Goal: Task Accomplishment & Management: Use online tool/utility

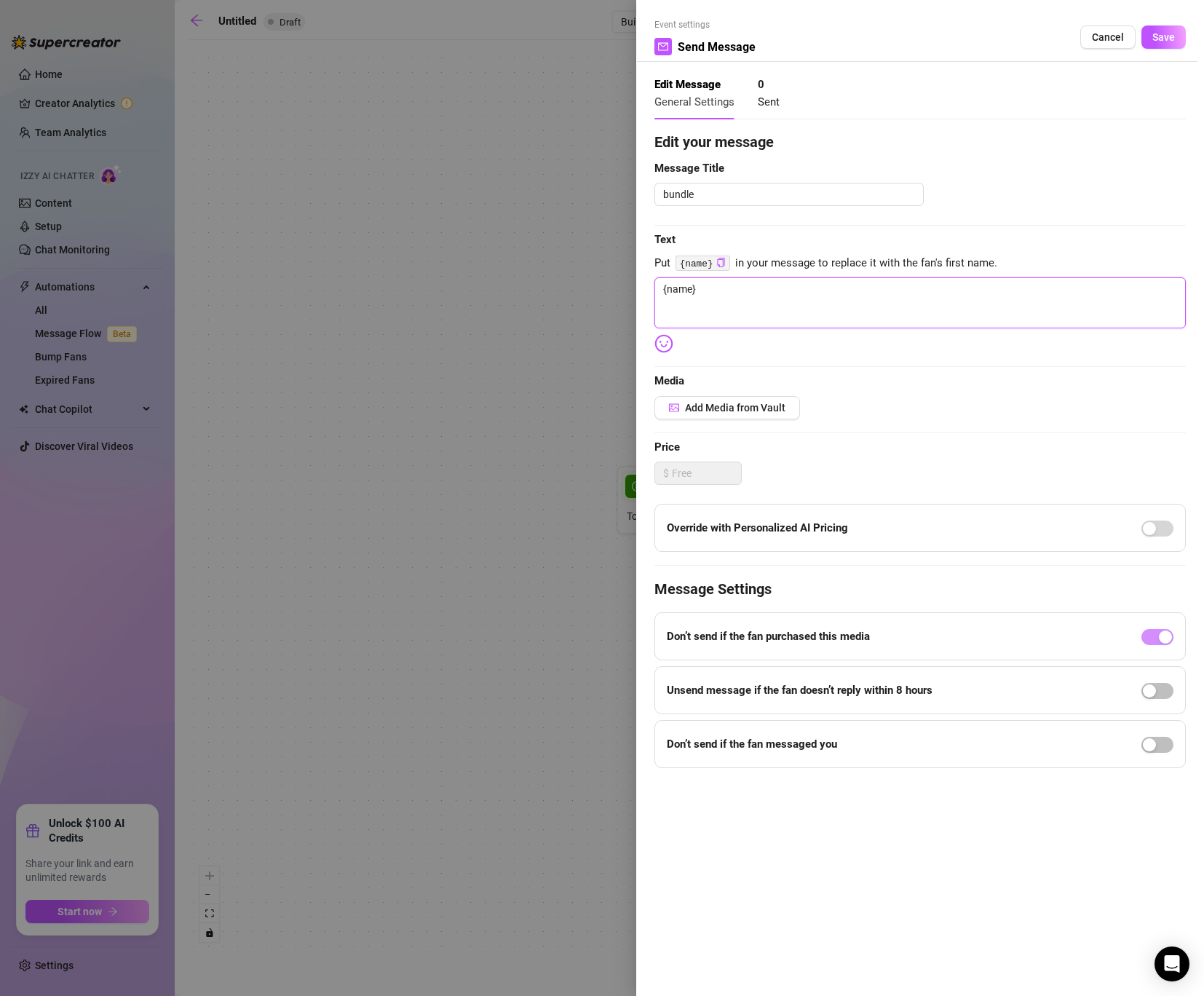
click at [719, 285] on textarea "{name}" at bounding box center [919, 302] width 531 height 51
click at [782, 313] on textarea "{name}" at bounding box center [919, 302] width 531 height 51
type textarea "{name} F"
type textarea "{name} Fl"
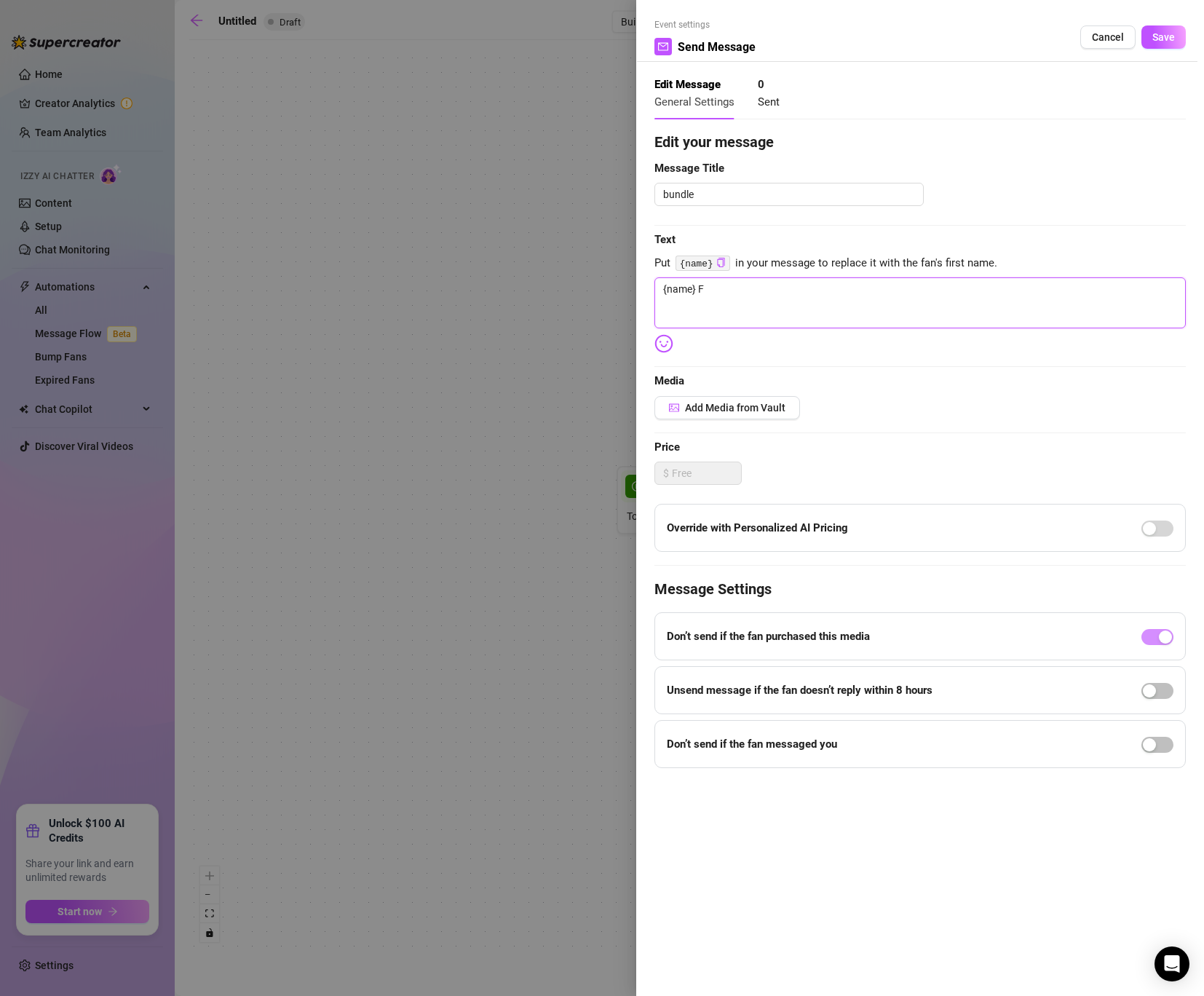
type textarea "{name} Fl"
type textarea "{name} Fla"
type textarea "{name} Flas"
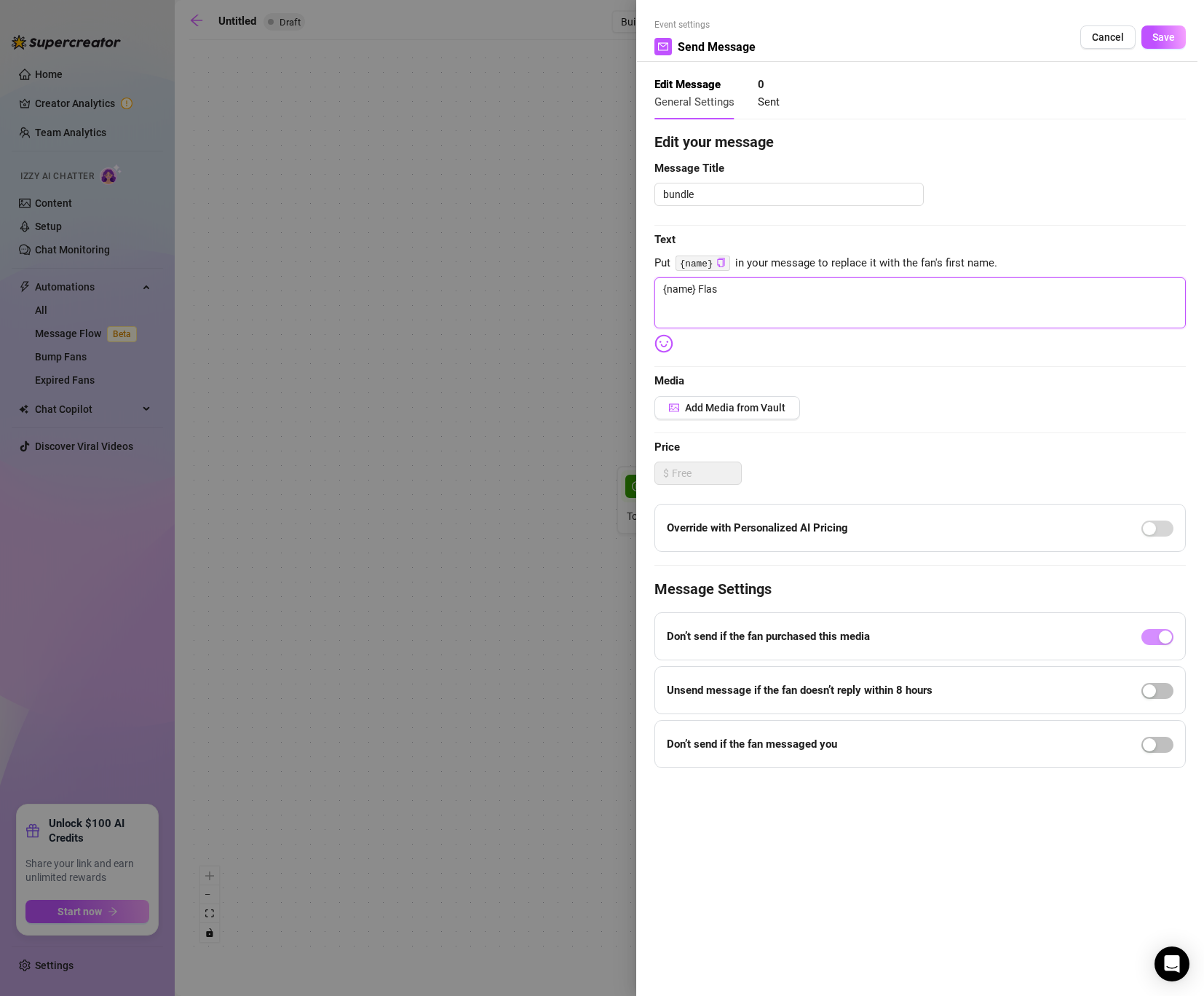
type textarea "{name} Flash"
type textarea "{name} Flash s"
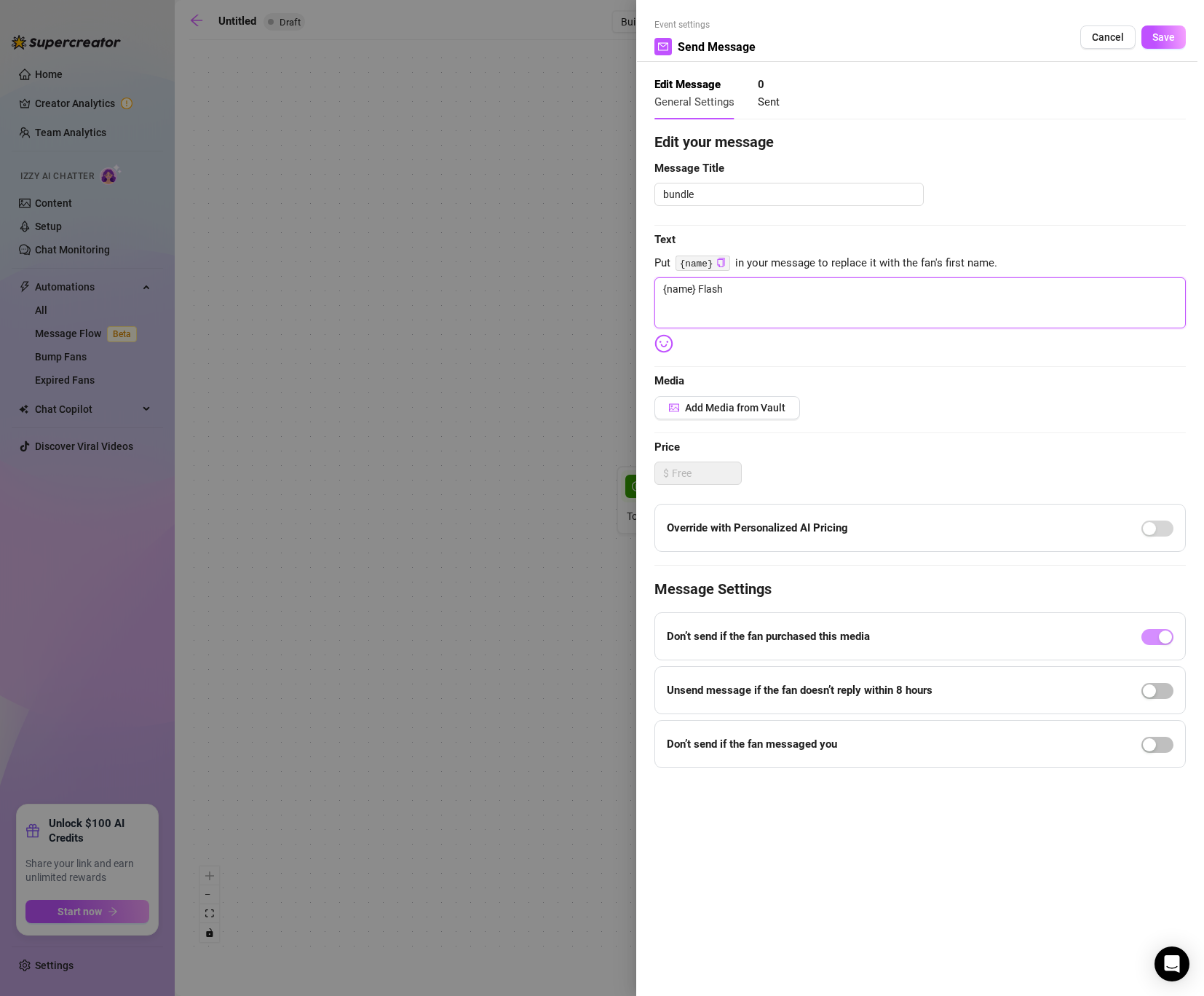
type textarea "{name} Flash s"
type textarea "{name} Flash sa"
type textarea "{name} Flash [PERSON_NAME]"
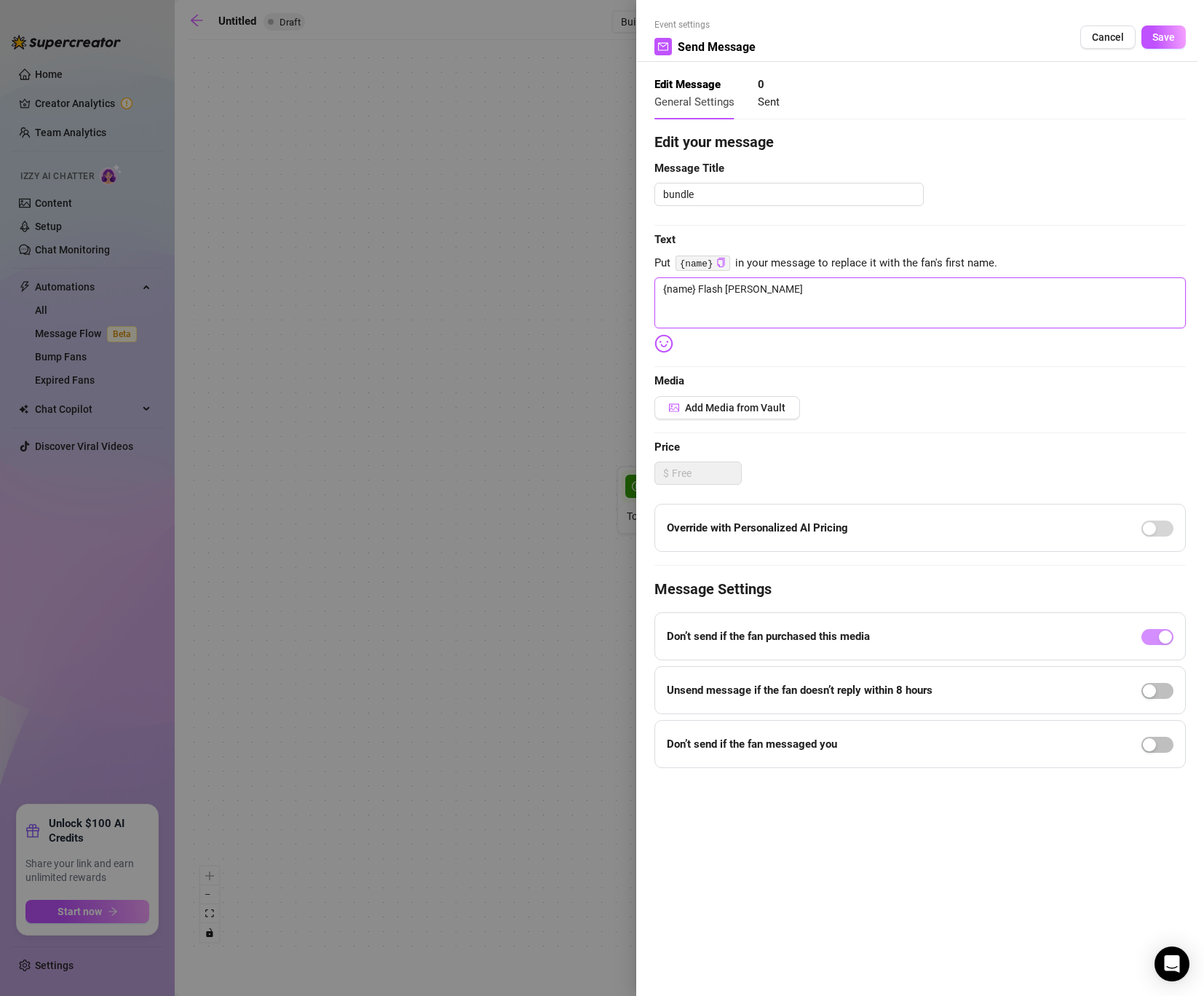
type textarea "{name} Flash sale"
type textarea "{name} Flash sale 🔞"
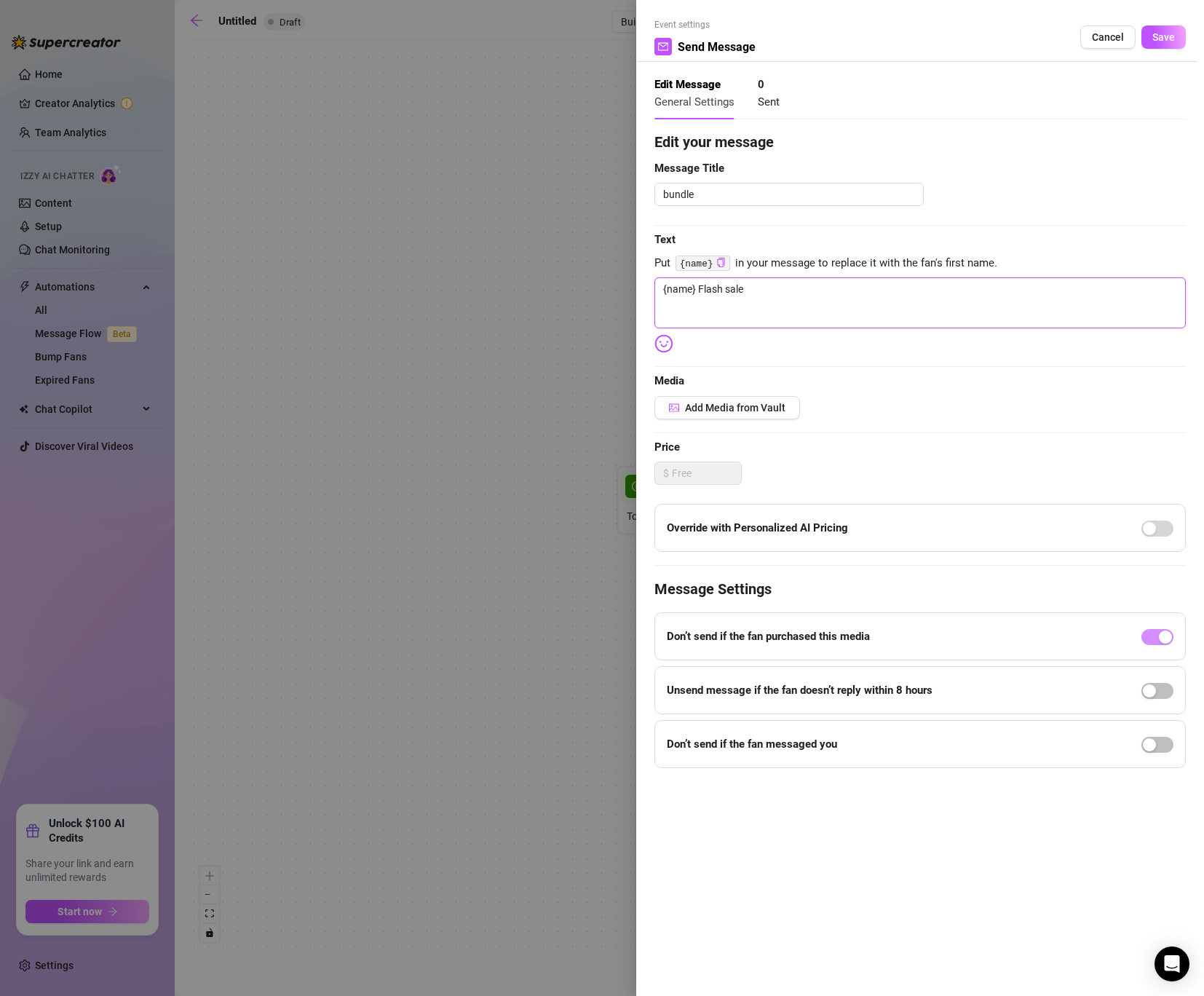
type textarea "{name} Flash sale 🔞"
click at [796, 295] on textarea "{name} Flash sale 🔞" at bounding box center [919, 302] width 531 height 51
type textarea "{name} Flash sale 🔞❤️‍🔥"
type textarea "{name} Flash sale 🔞❤️‍🔥💵"
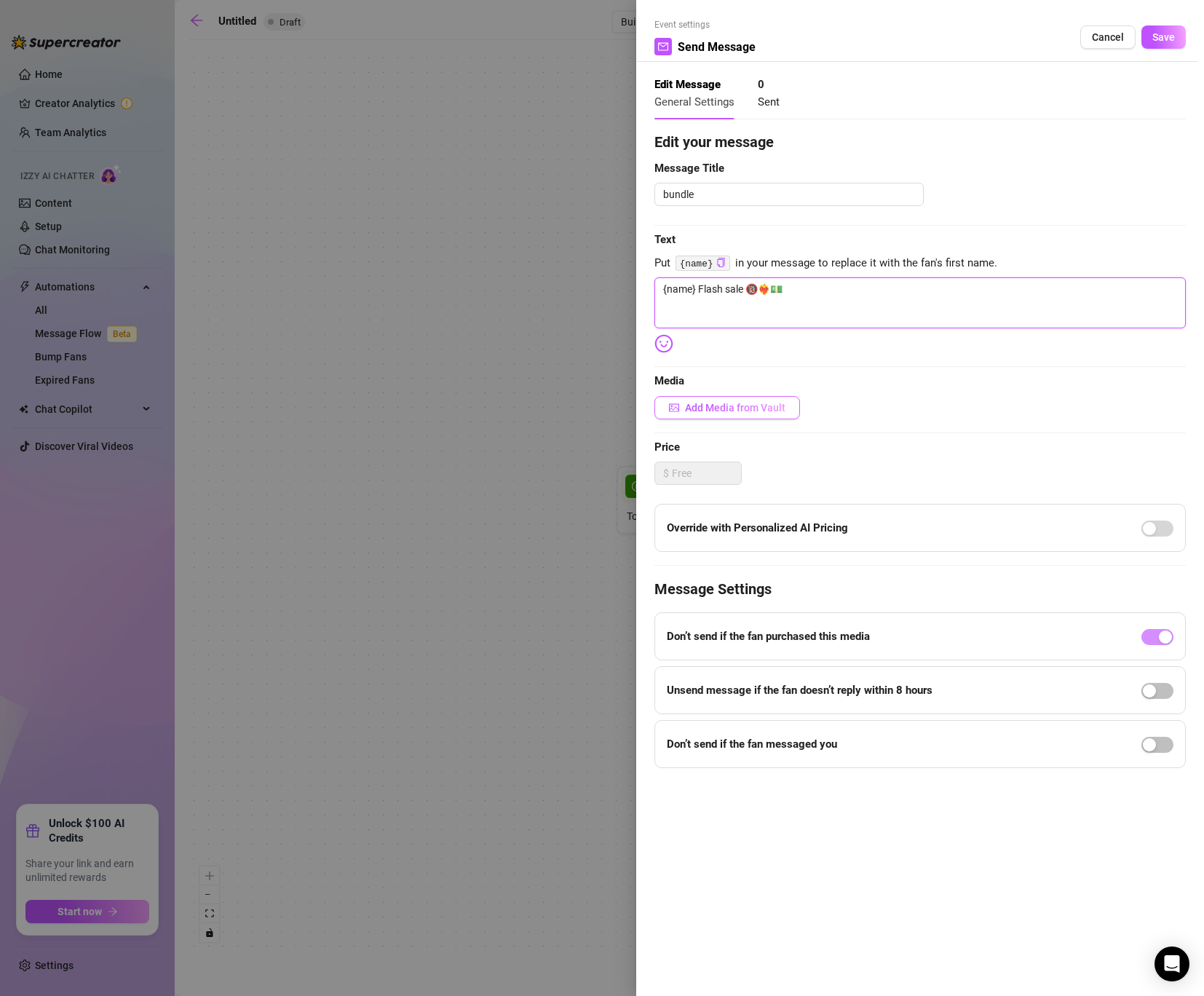
type textarea "{name} Flash sale 🔞❤️‍🔥💵"
click at [732, 404] on span "Add Media from Vault" at bounding box center [735, 408] width 101 height 12
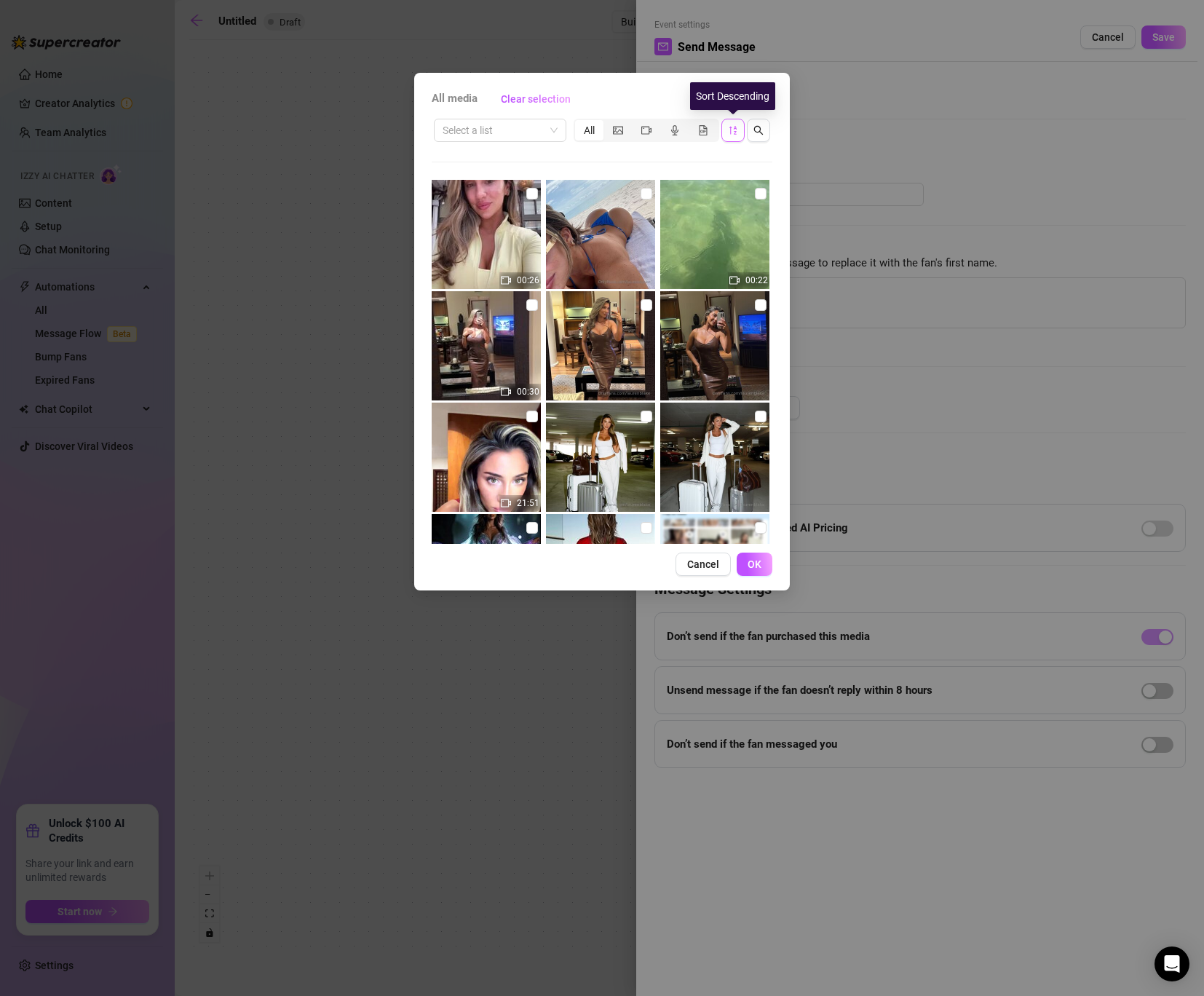
click at [734, 129] on icon "sort-descending" at bounding box center [733, 130] width 10 height 10
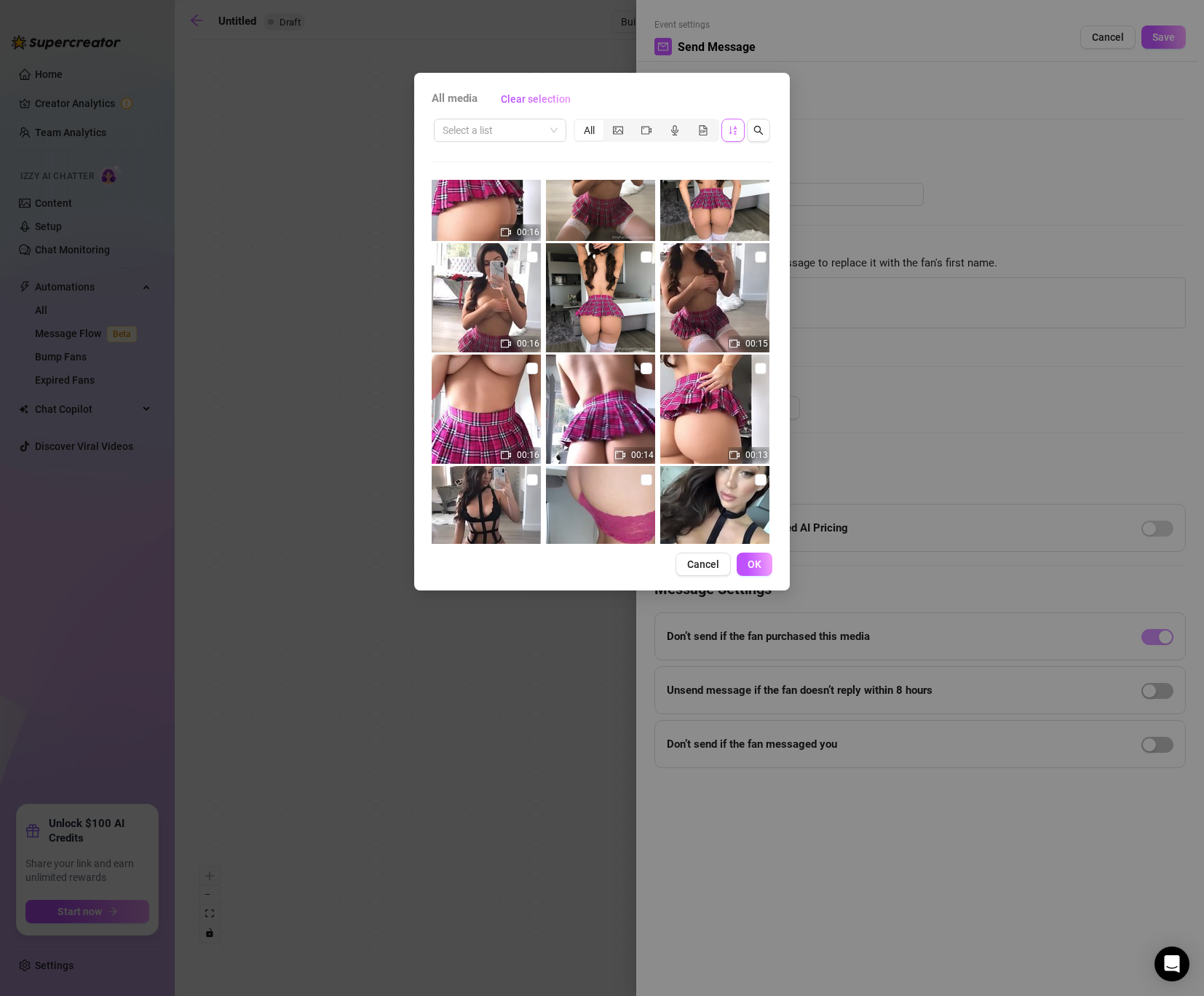
scroll to position [1440, 0]
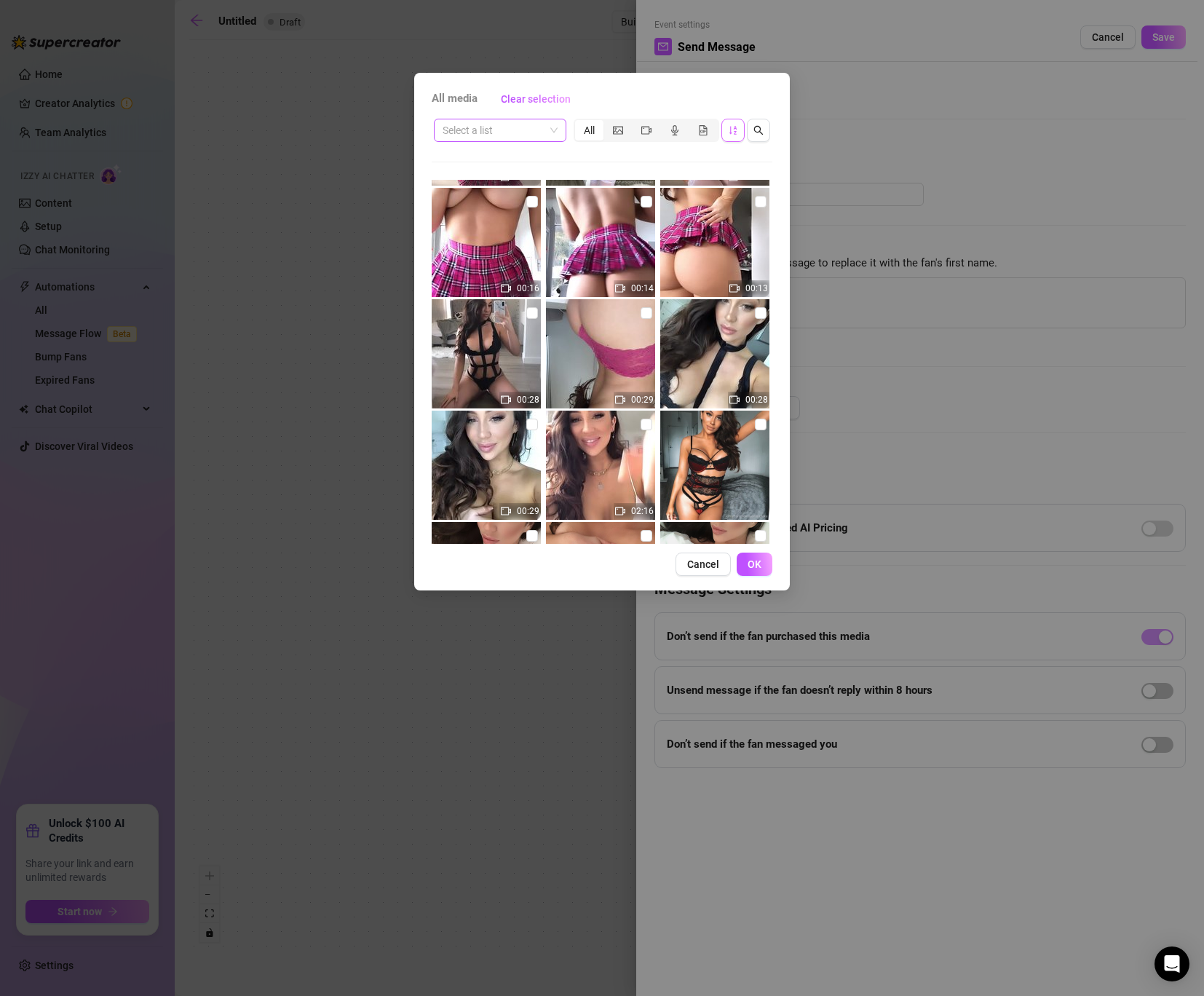
click at [551, 133] on span at bounding box center [499, 130] width 115 height 21
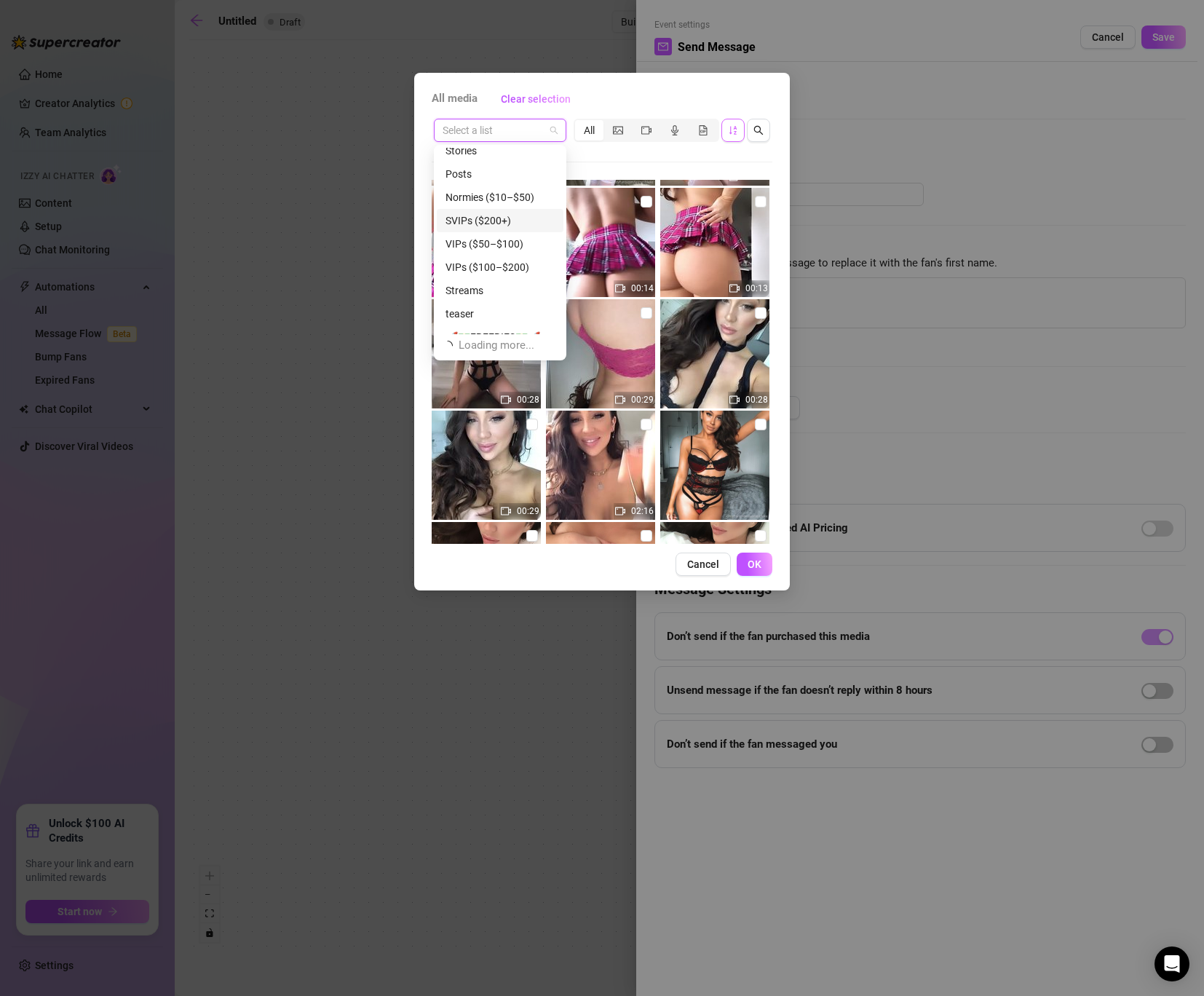
scroll to position [35, 0]
click at [510, 191] on div "Normies ($10–$50)" at bounding box center [503, 194] width 116 height 16
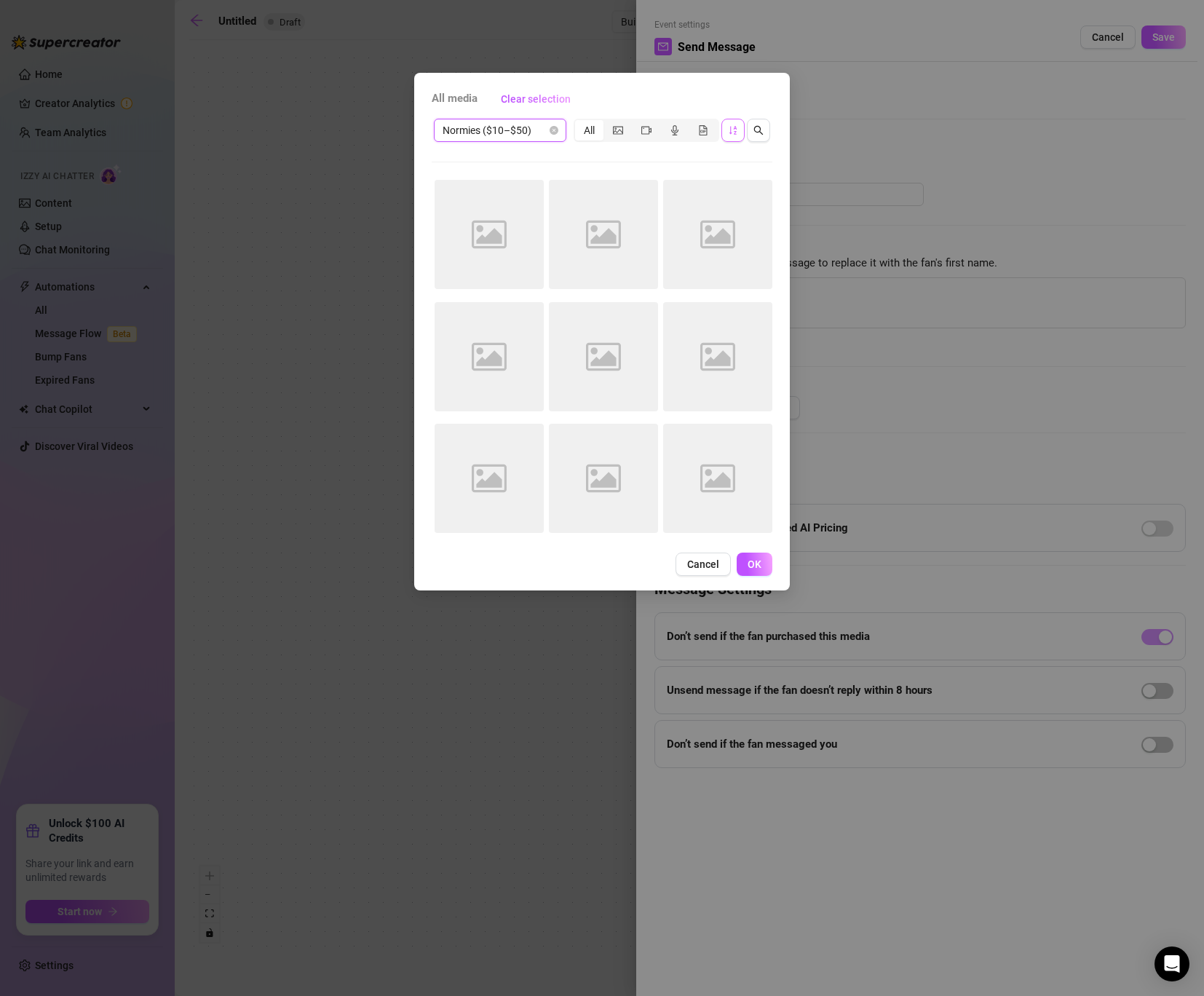
scroll to position [0, 0]
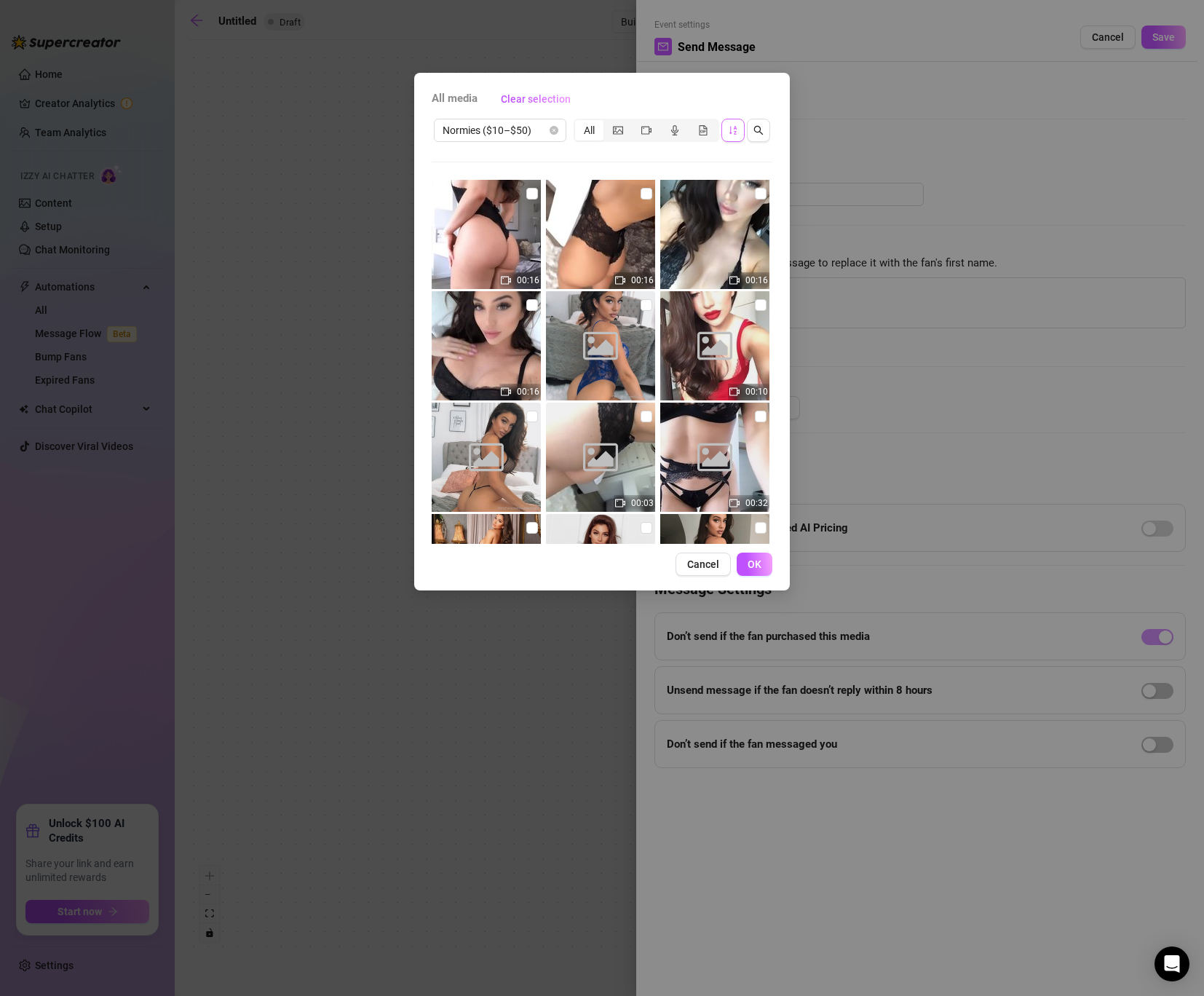
drag, startPoint x: 610, startPoint y: 92, endPoint x: 633, endPoint y: 88, distance: 23.3
click at [633, 88] on div "All media Clear selection" at bounding box center [602, 99] width 341 height 23
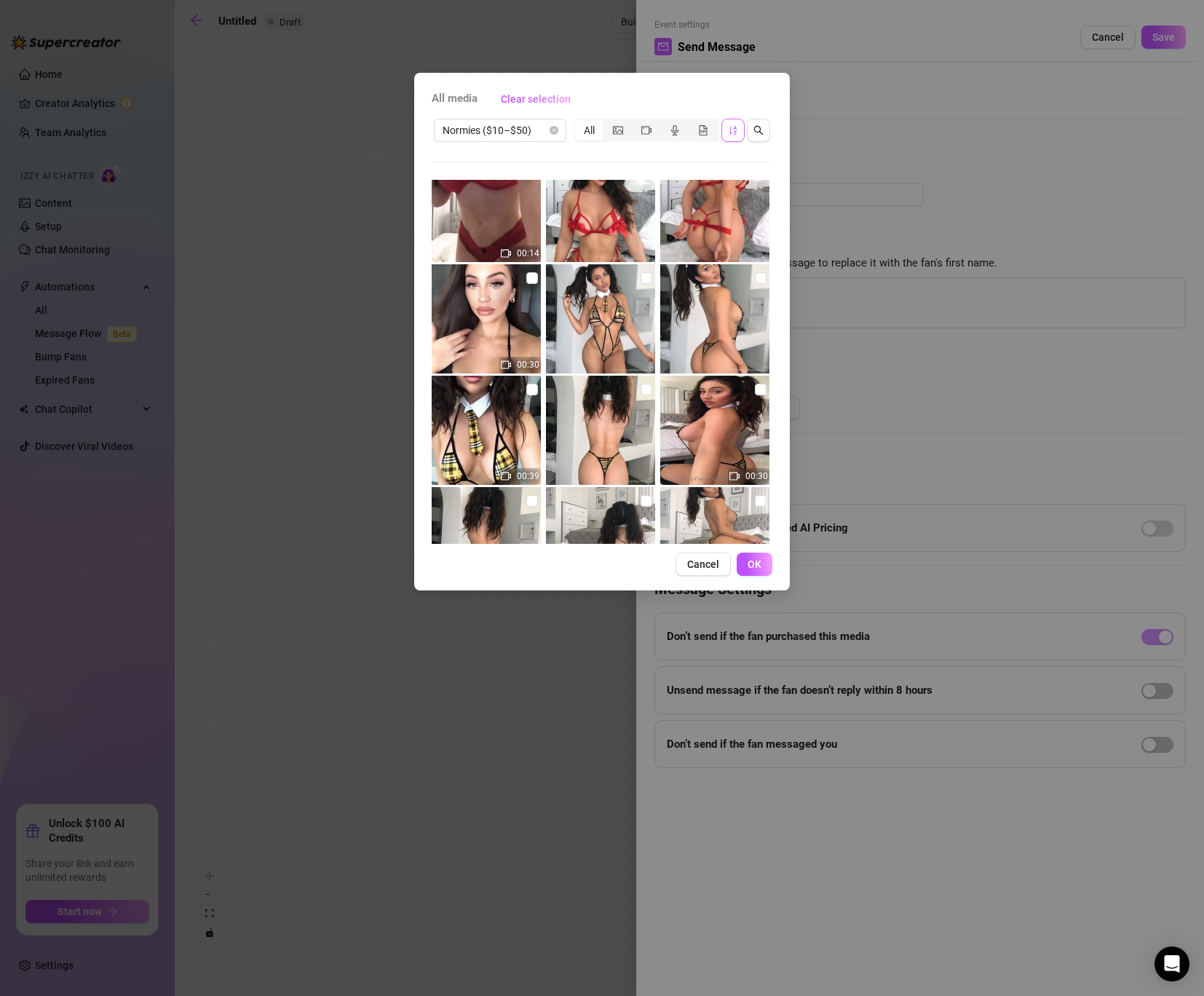
scroll to position [1278, 0]
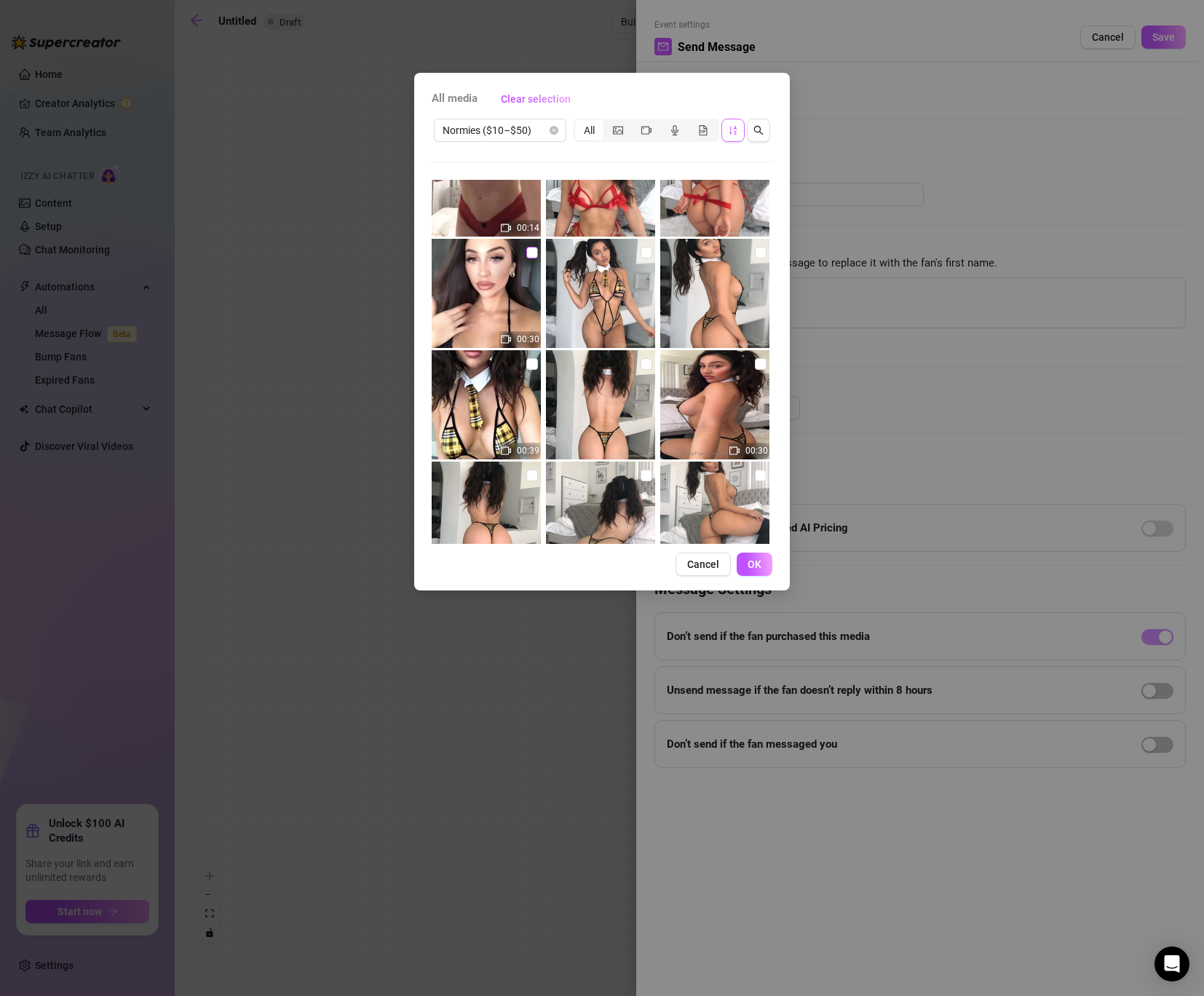
click at [533, 253] on input "checkbox" at bounding box center [532, 253] width 12 height 12
checkbox input "true"
click at [761, 245] on label at bounding box center [761, 253] width 12 height 16
click at [761, 247] on input "checkbox" at bounding box center [761, 253] width 12 height 12
checkbox input "true"
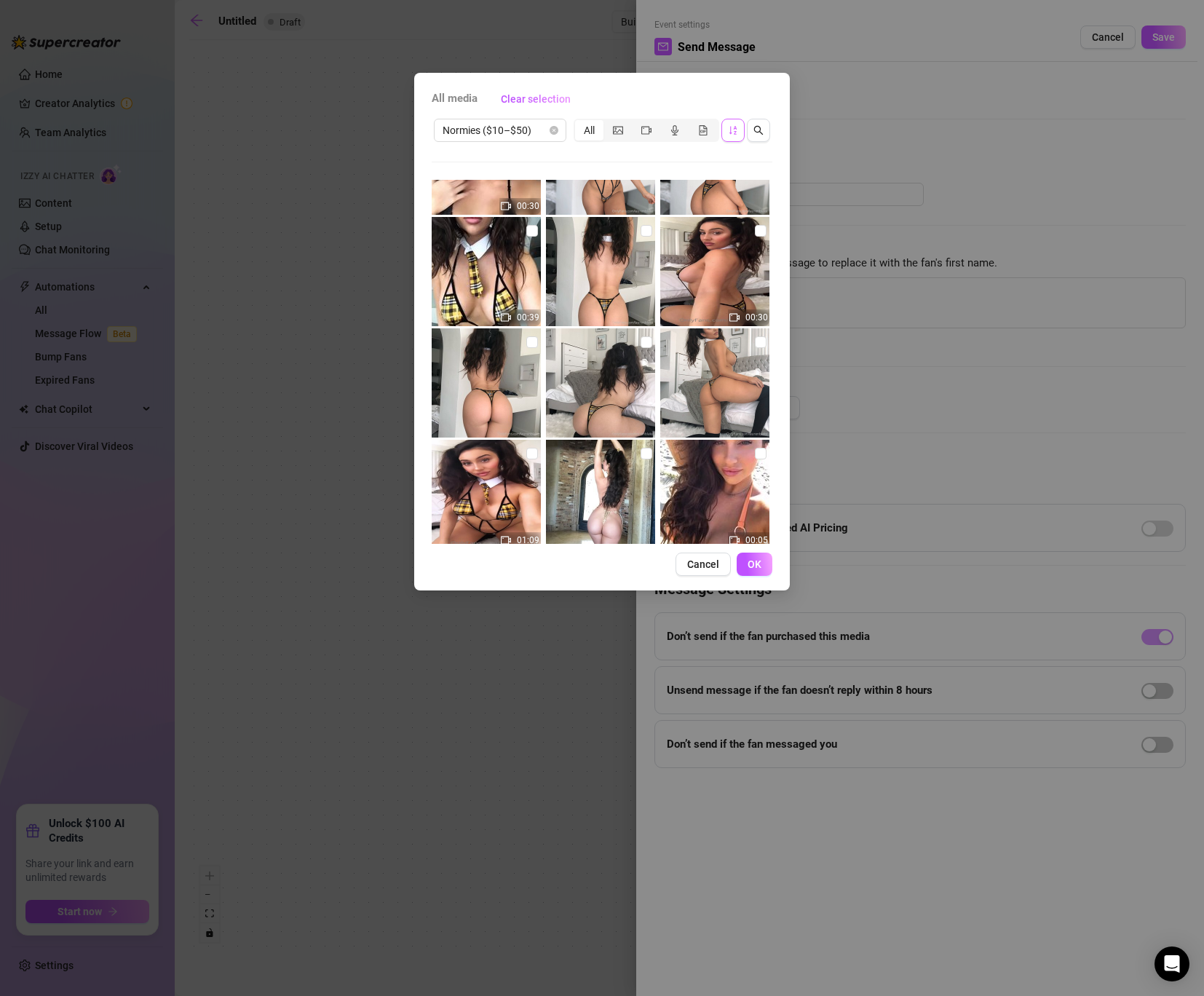
scroll to position [1418, 0]
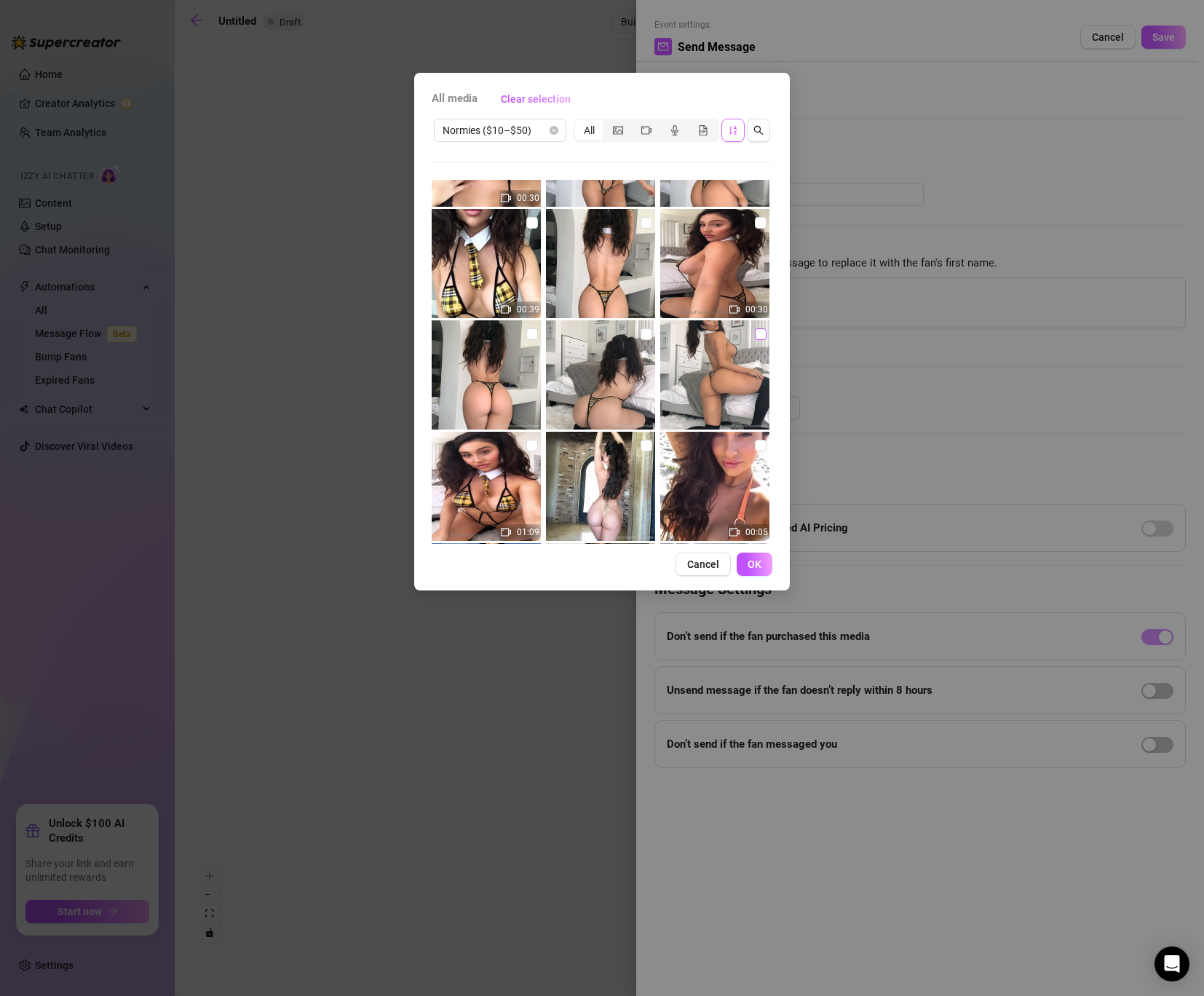
click at [759, 333] on input "checkbox" at bounding box center [761, 334] width 12 height 12
checkbox input "true"
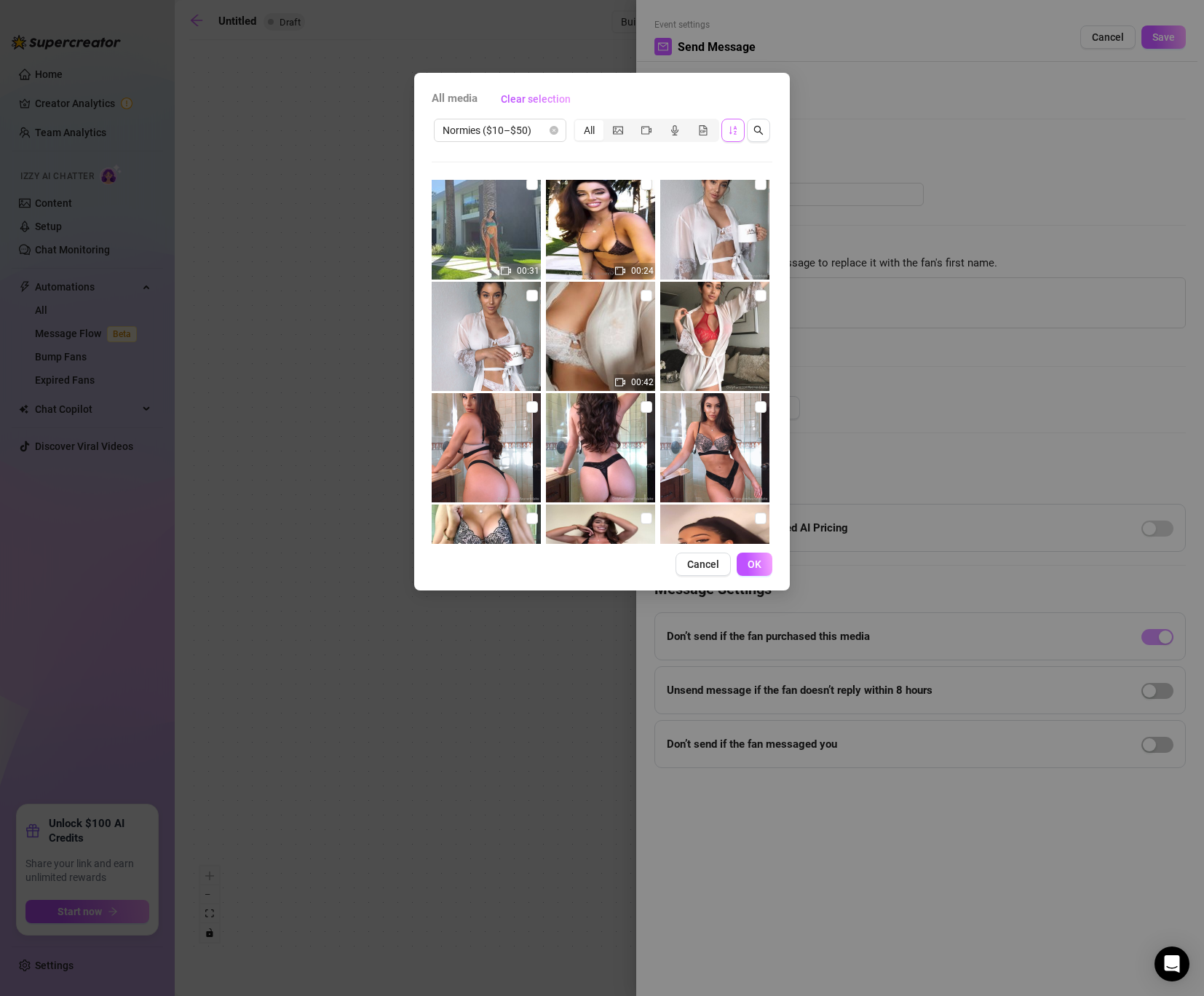
scroll to position [7474, 0]
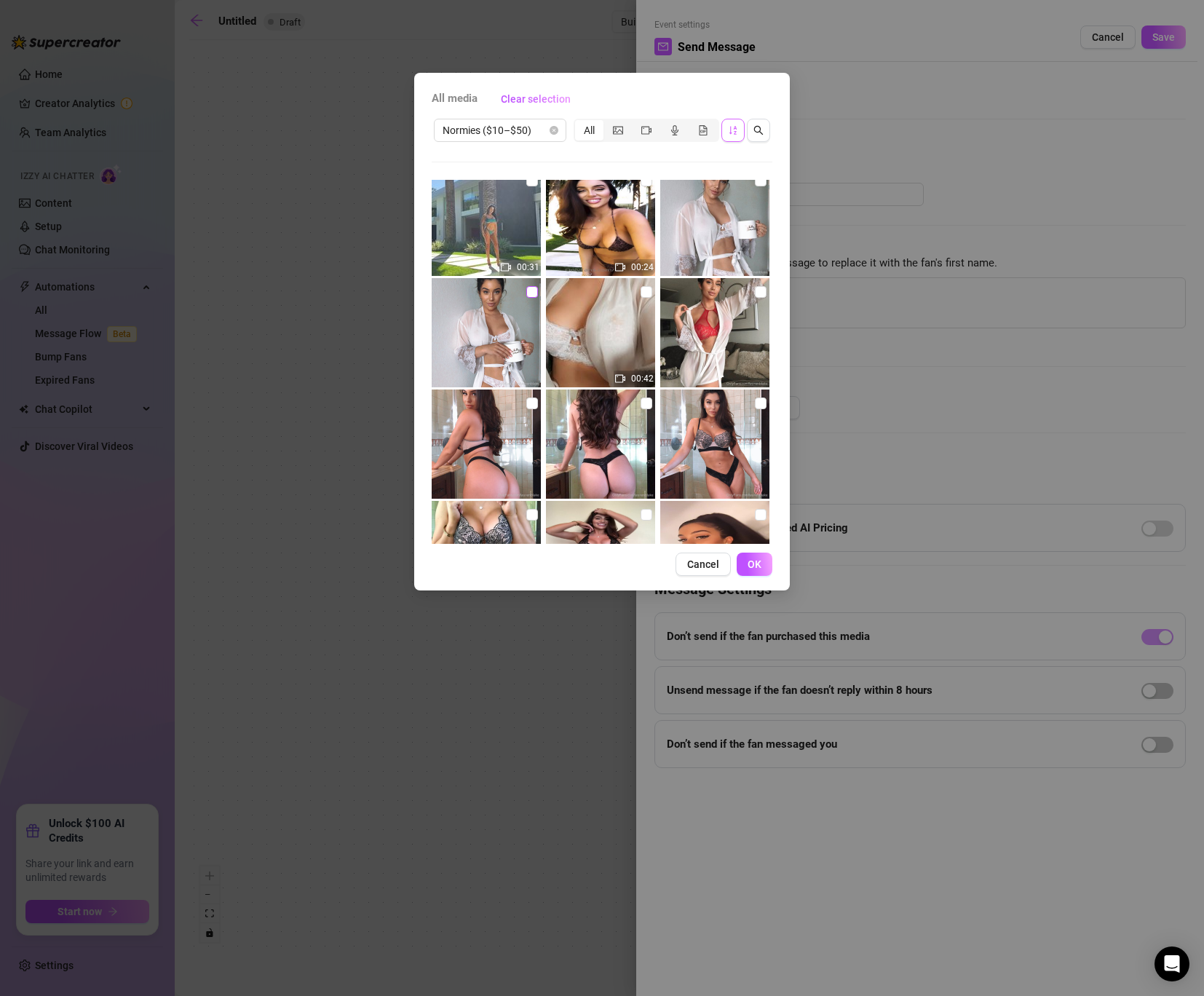
click at [533, 291] on input "checkbox" at bounding box center [532, 292] width 12 height 12
checkbox input "true"
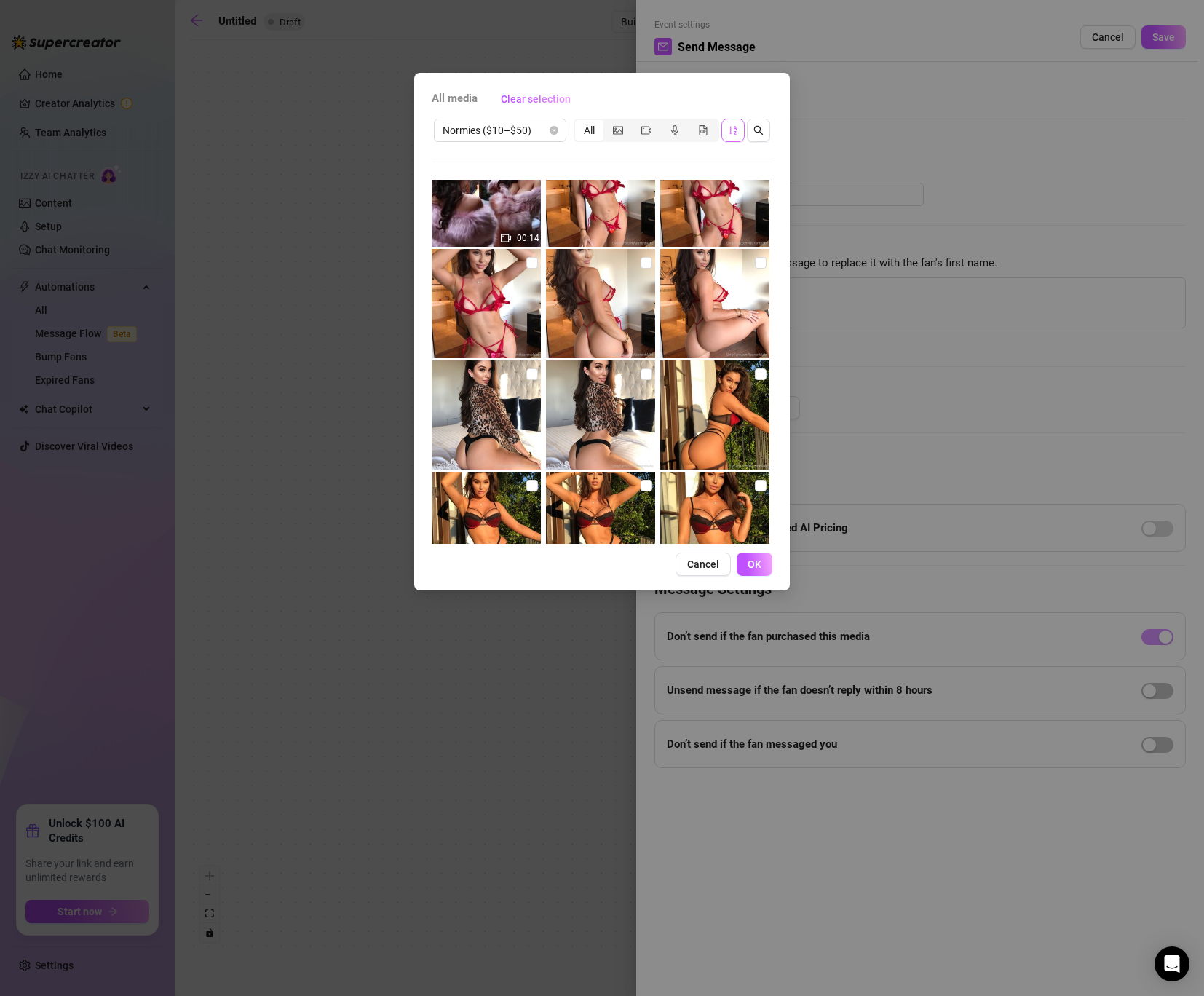
scroll to position [7898, 0]
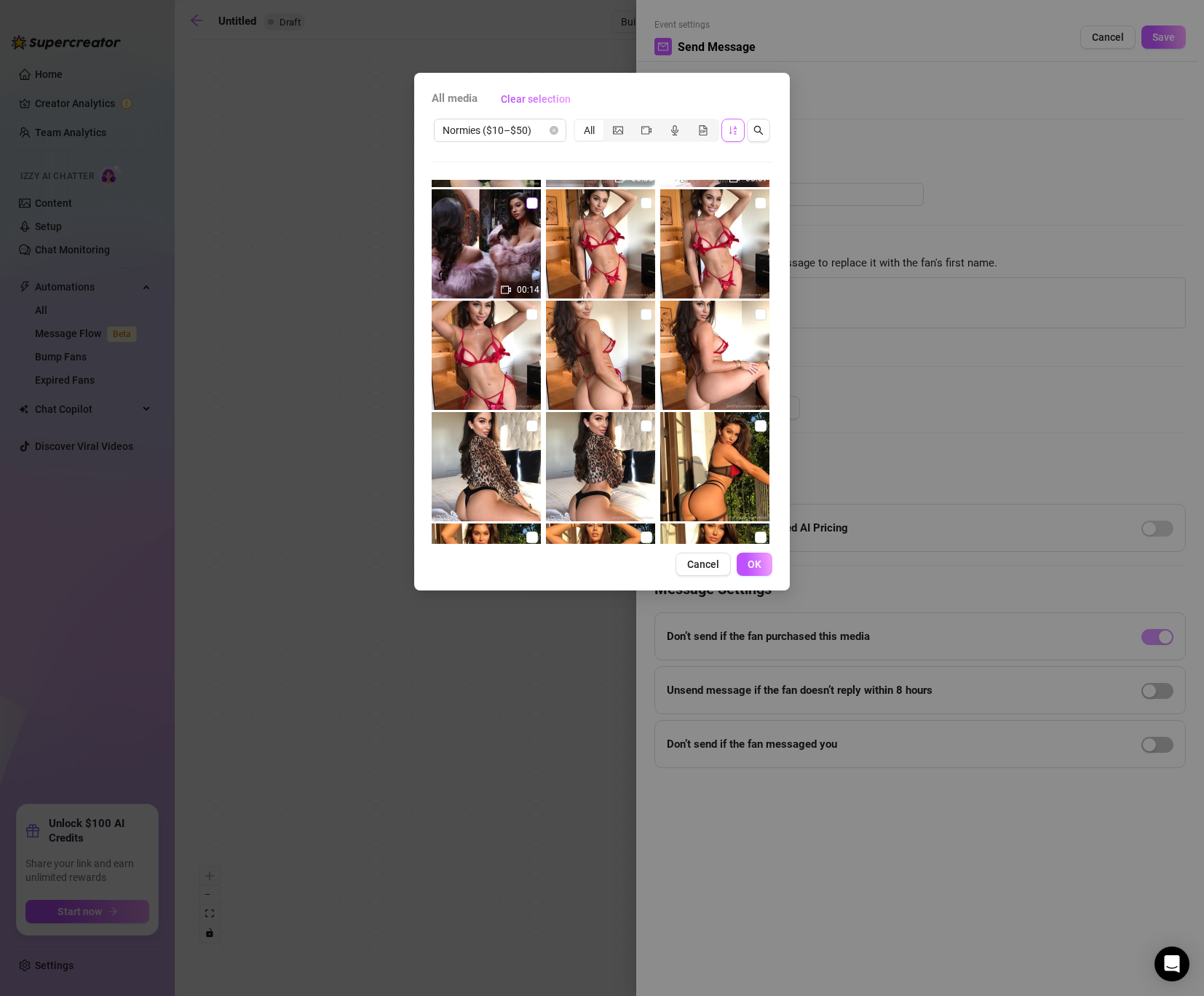
click at [531, 200] on input "checkbox" at bounding box center [532, 203] width 12 height 12
checkbox input "true"
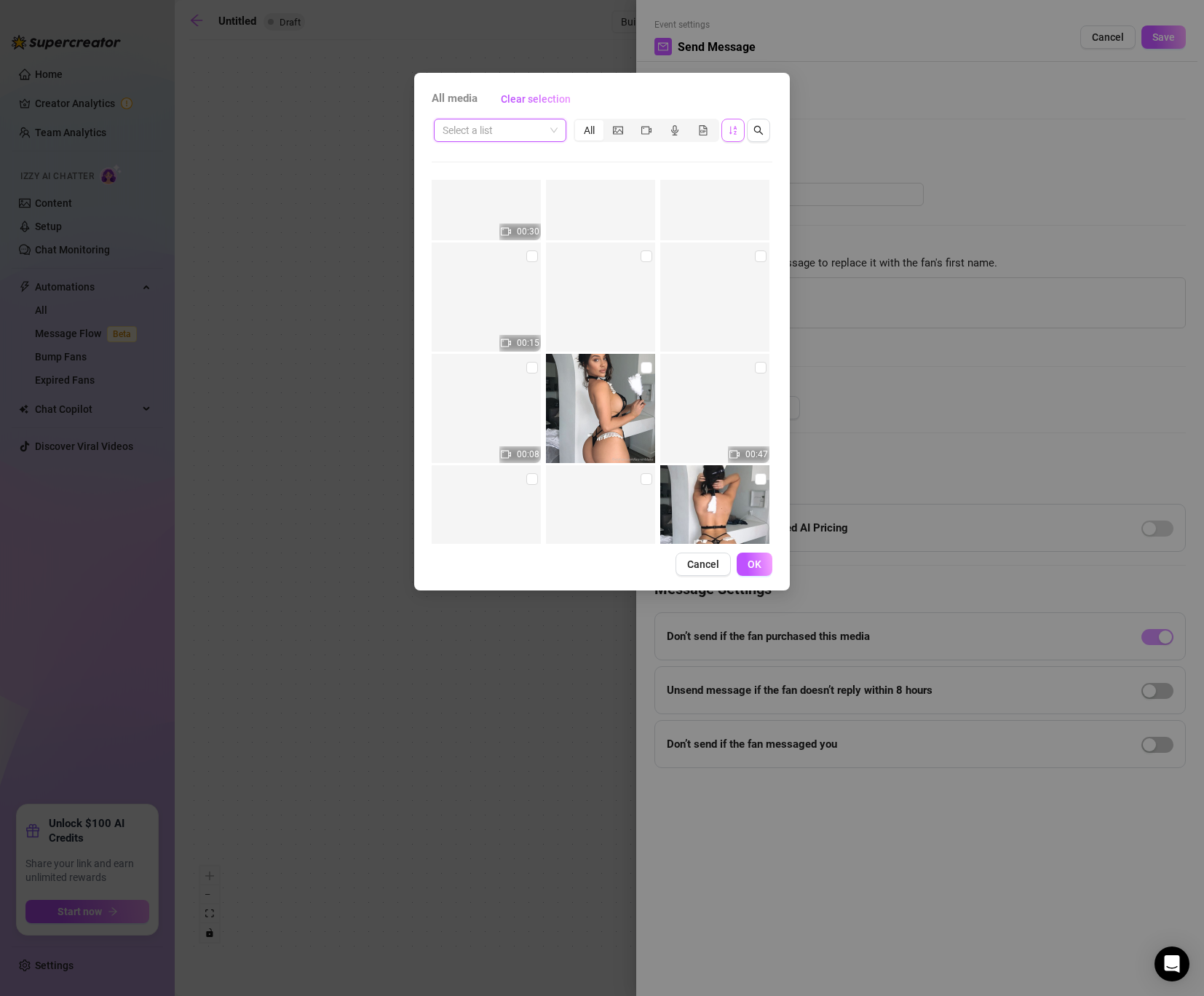
scroll to position [7401, 0]
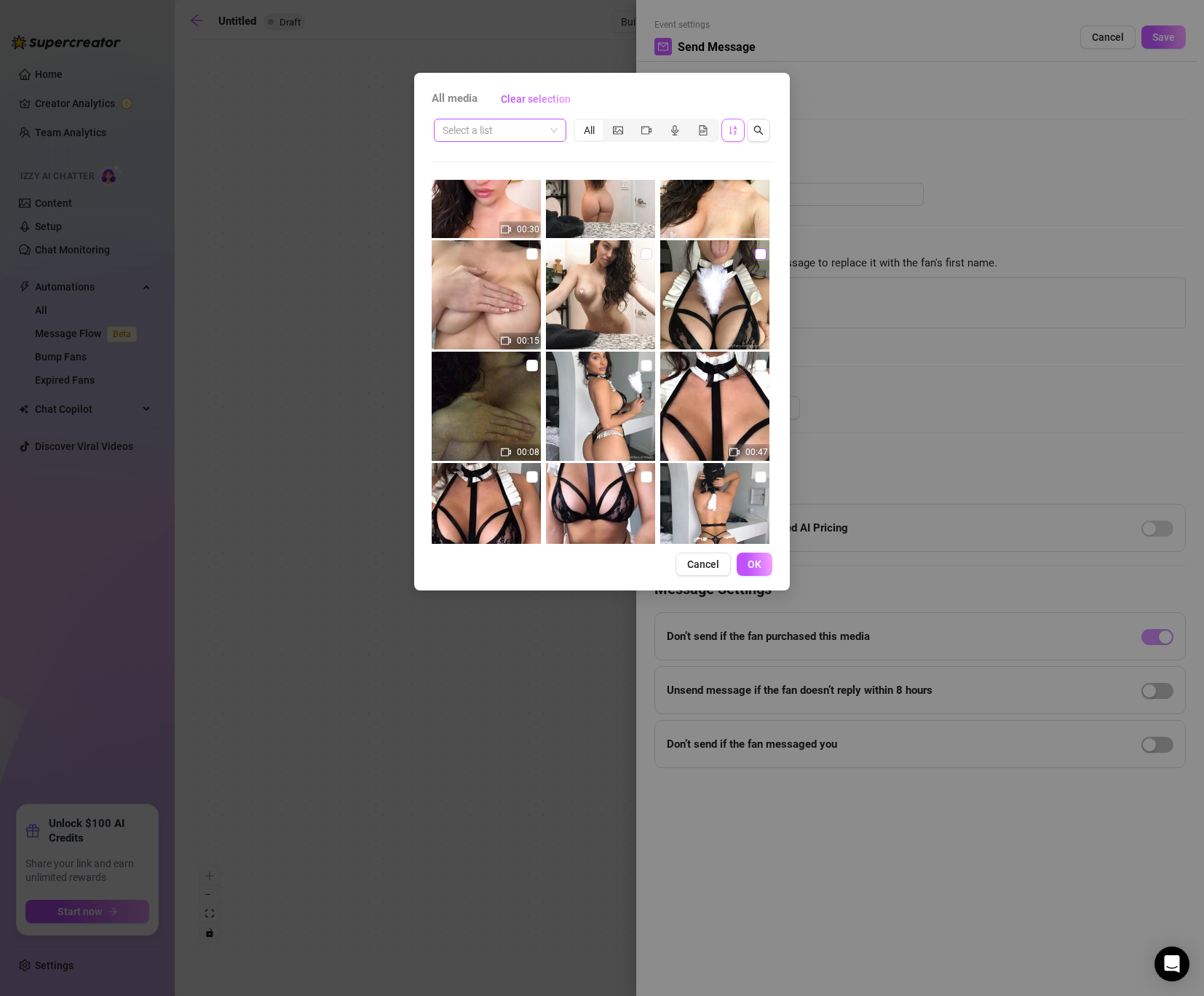
click at [759, 250] on input "checkbox" at bounding box center [761, 254] width 12 height 12
checkbox input "true"
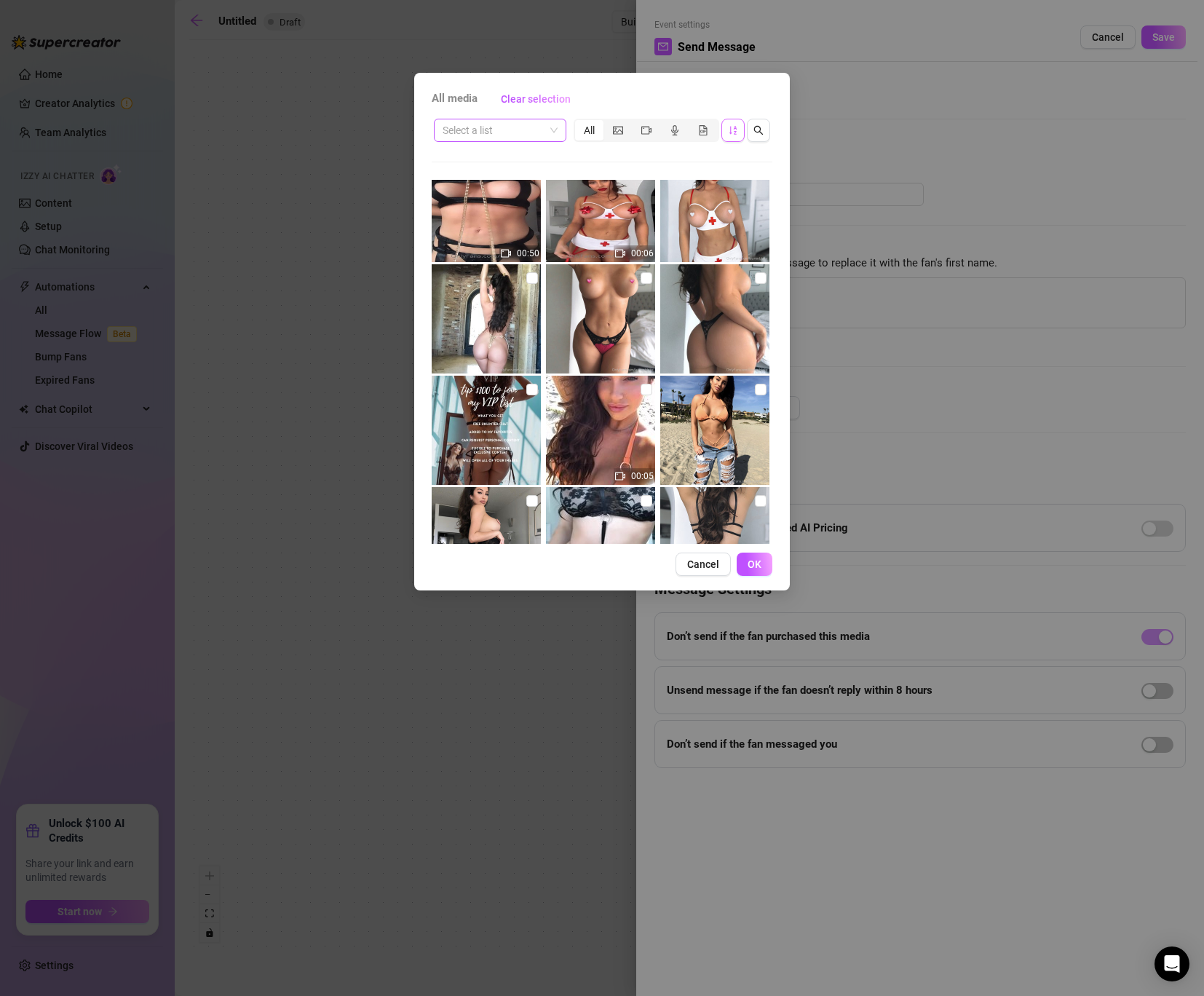
scroll to position [10514, 0]
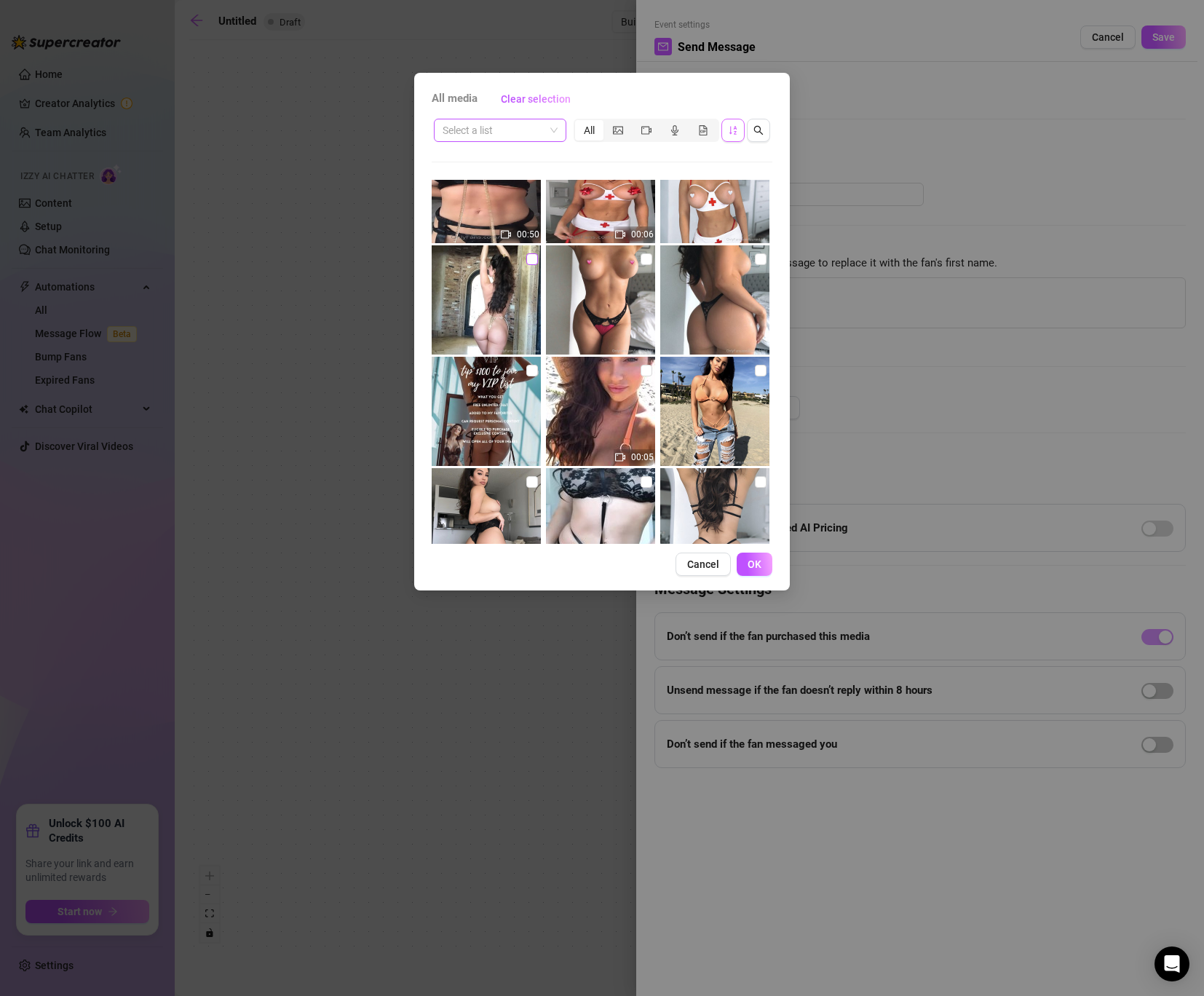
click at [531, 261] on input "checkbox" at bounding box center [532, 259] width 12 height 12
checkbox input "true"
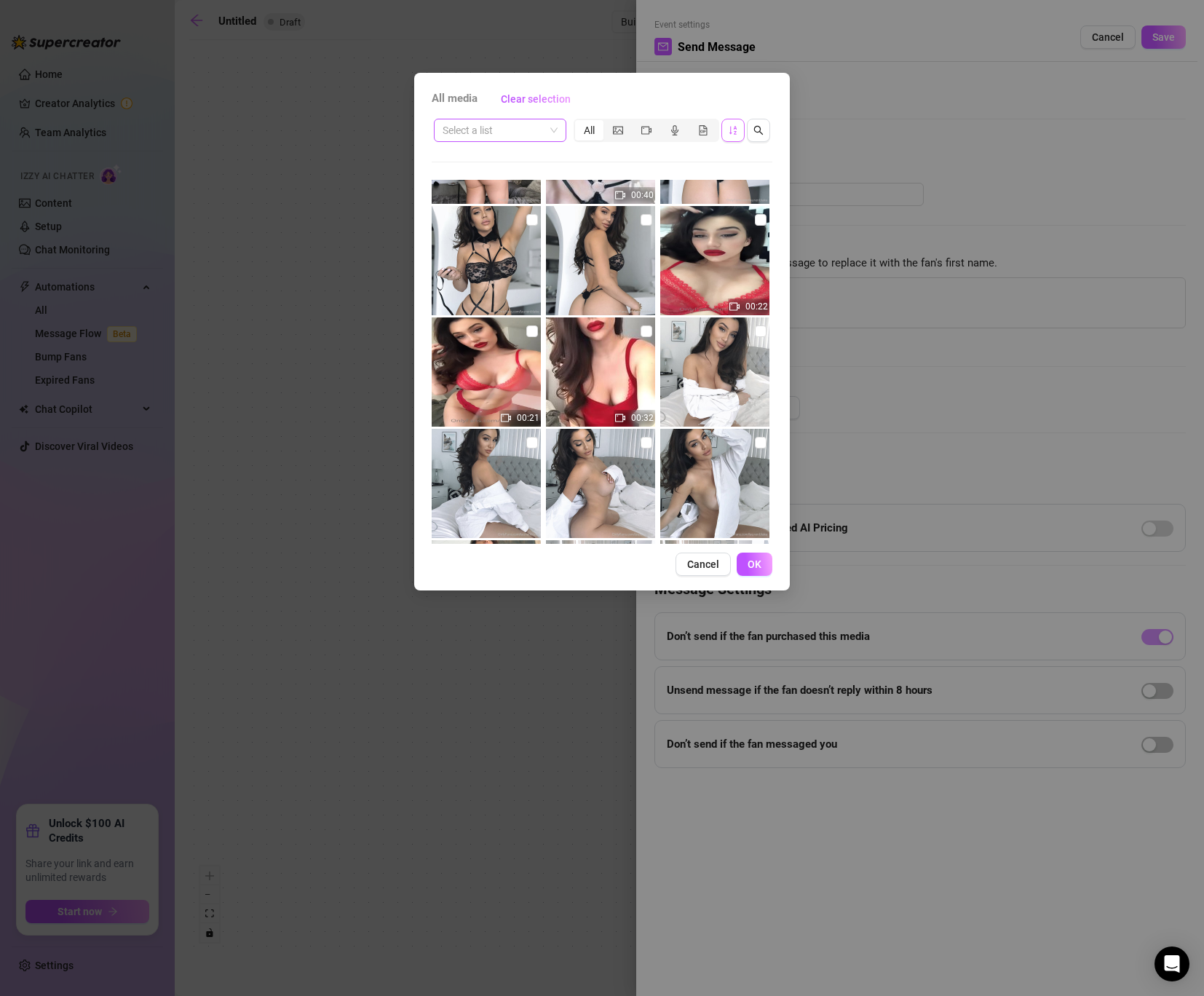
scroll to position [10889, 0]
click at [755, 328] on input "checkbox" at bounding box center [761, 330] width 12 height 12
checkbox input "true"
click at [642, 332] on input "checkbox" at bounding box center [646, 330] width 12 height 12
click at [642, 331] on input "checkbox" at bounding box center [646, 330] width 12 height 12
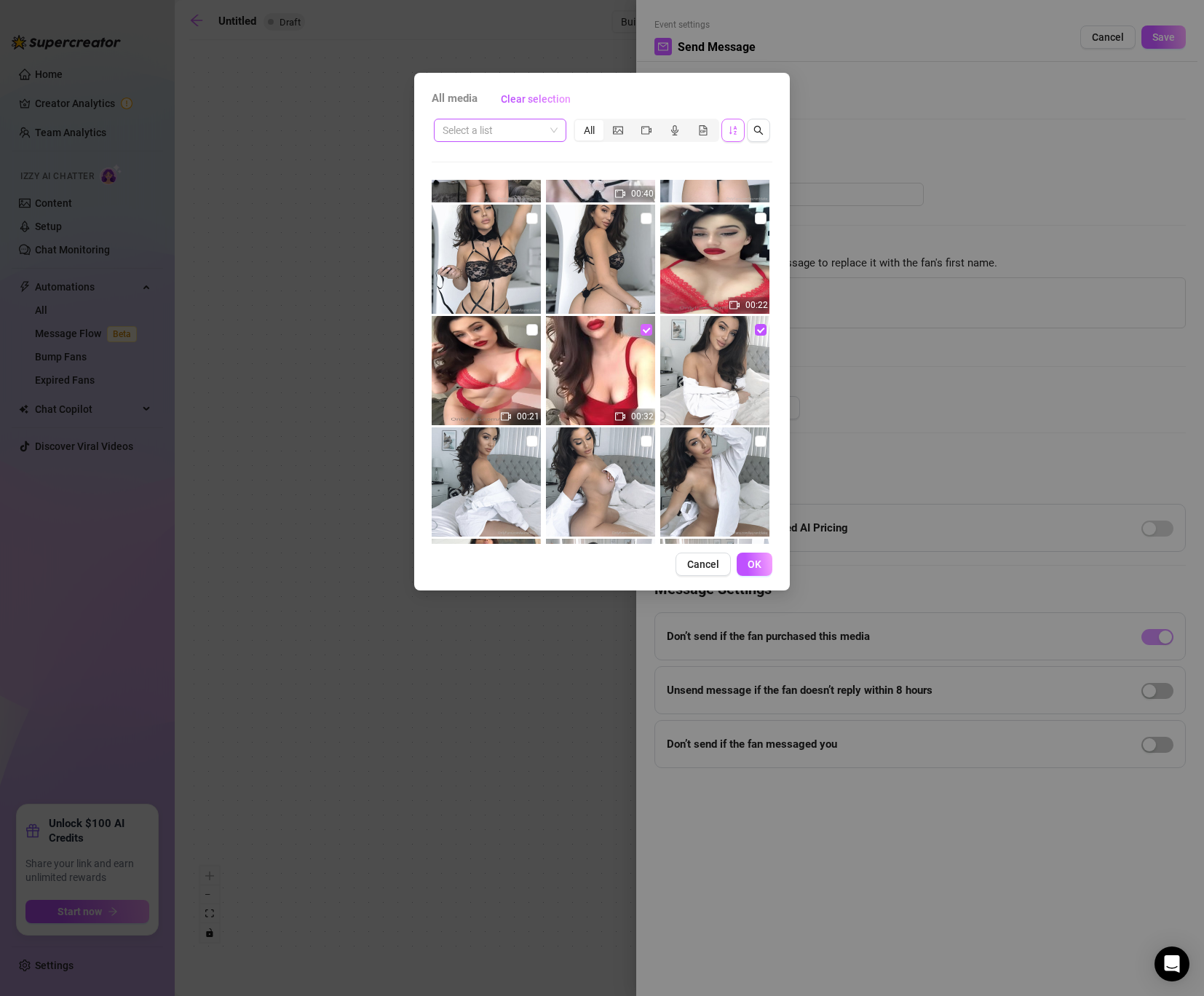
checkbox input "false"
click at [757, 219] on input "checkbox" at bounding box center [761, 219] width 12 height 12
checkbox input "true"
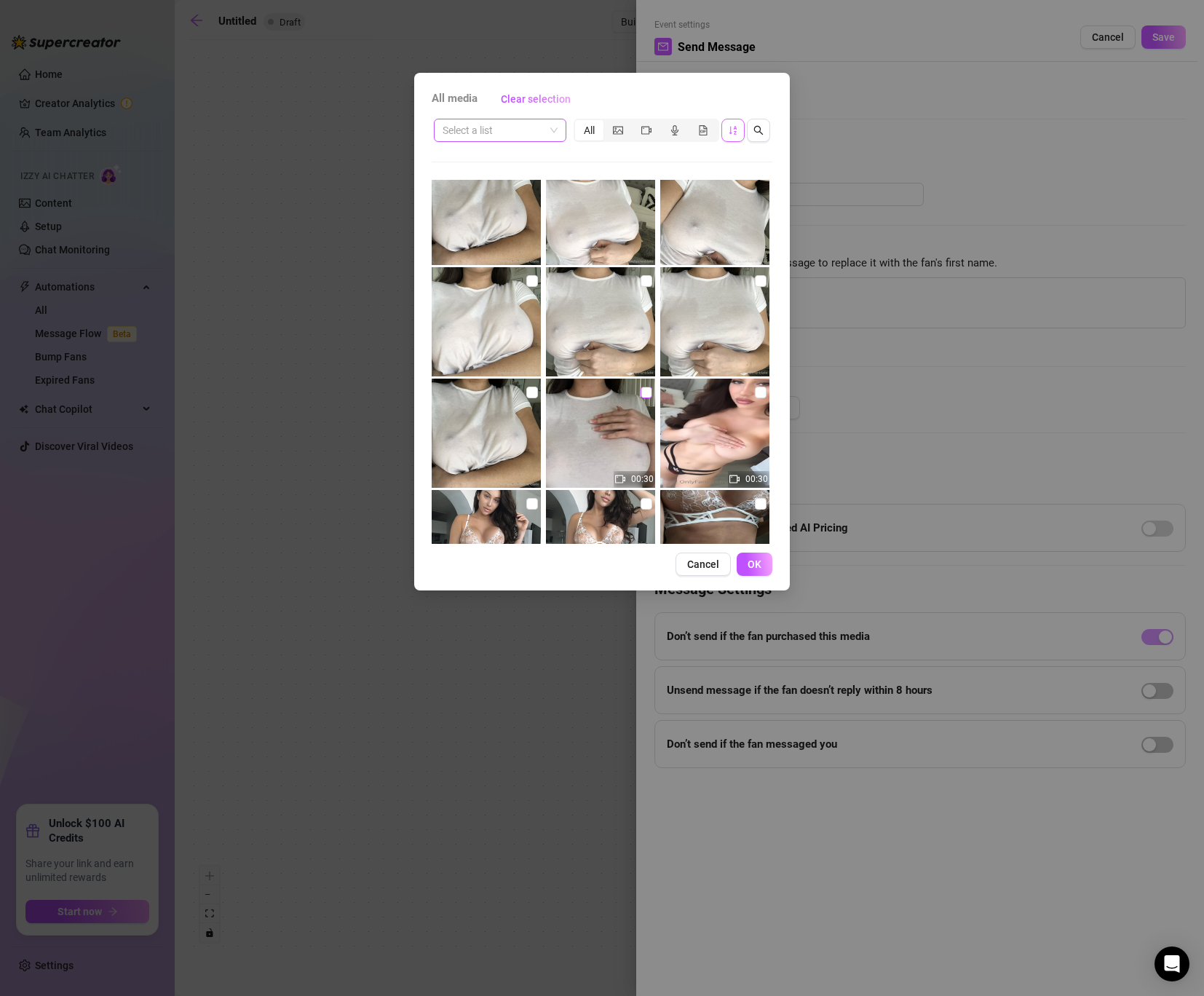
scroll to position [11722, 0]
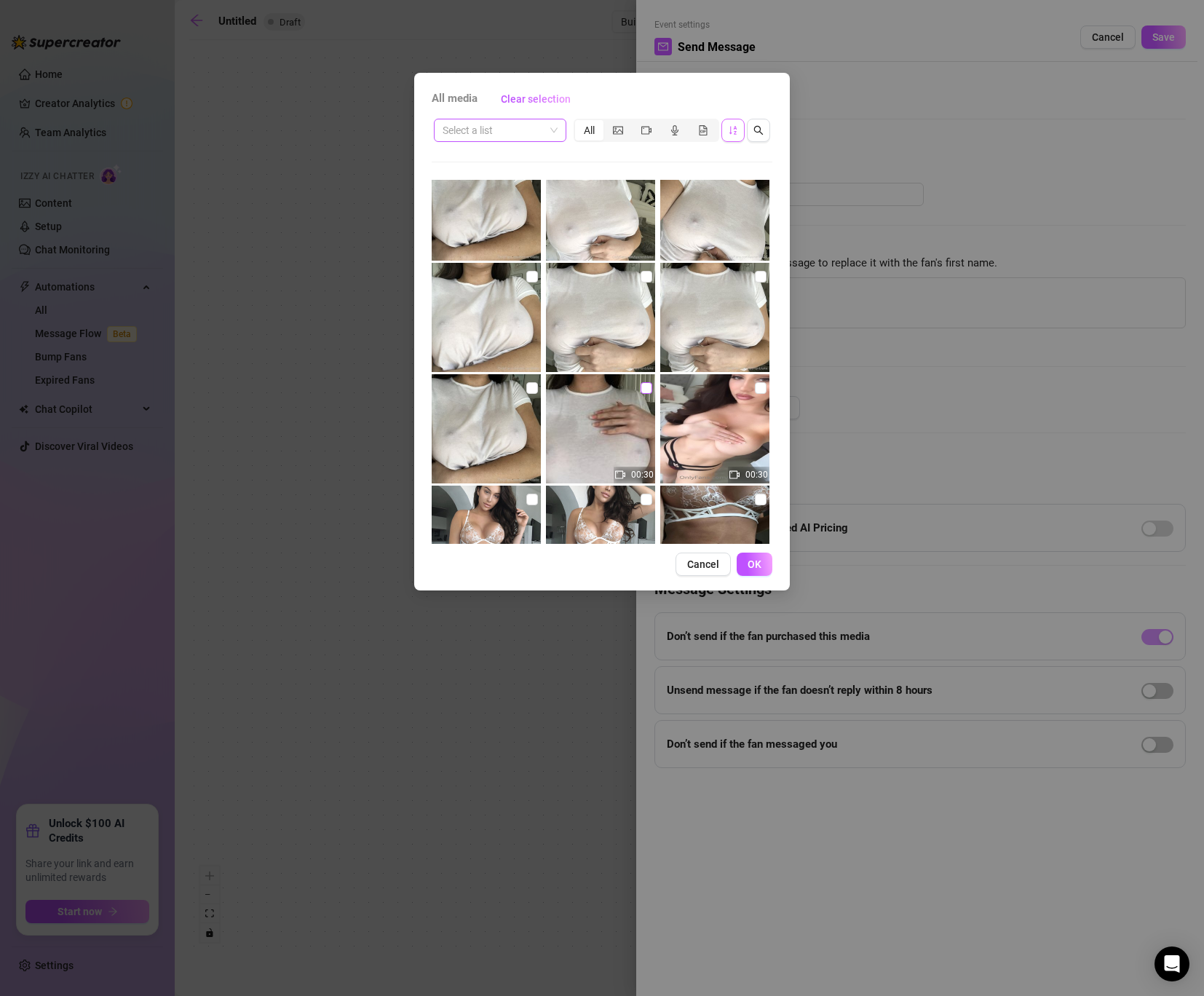
click at [645, 391] on input "checkbox" at bounding box center [646, 388] width 12 height 12
checkbox input "true"
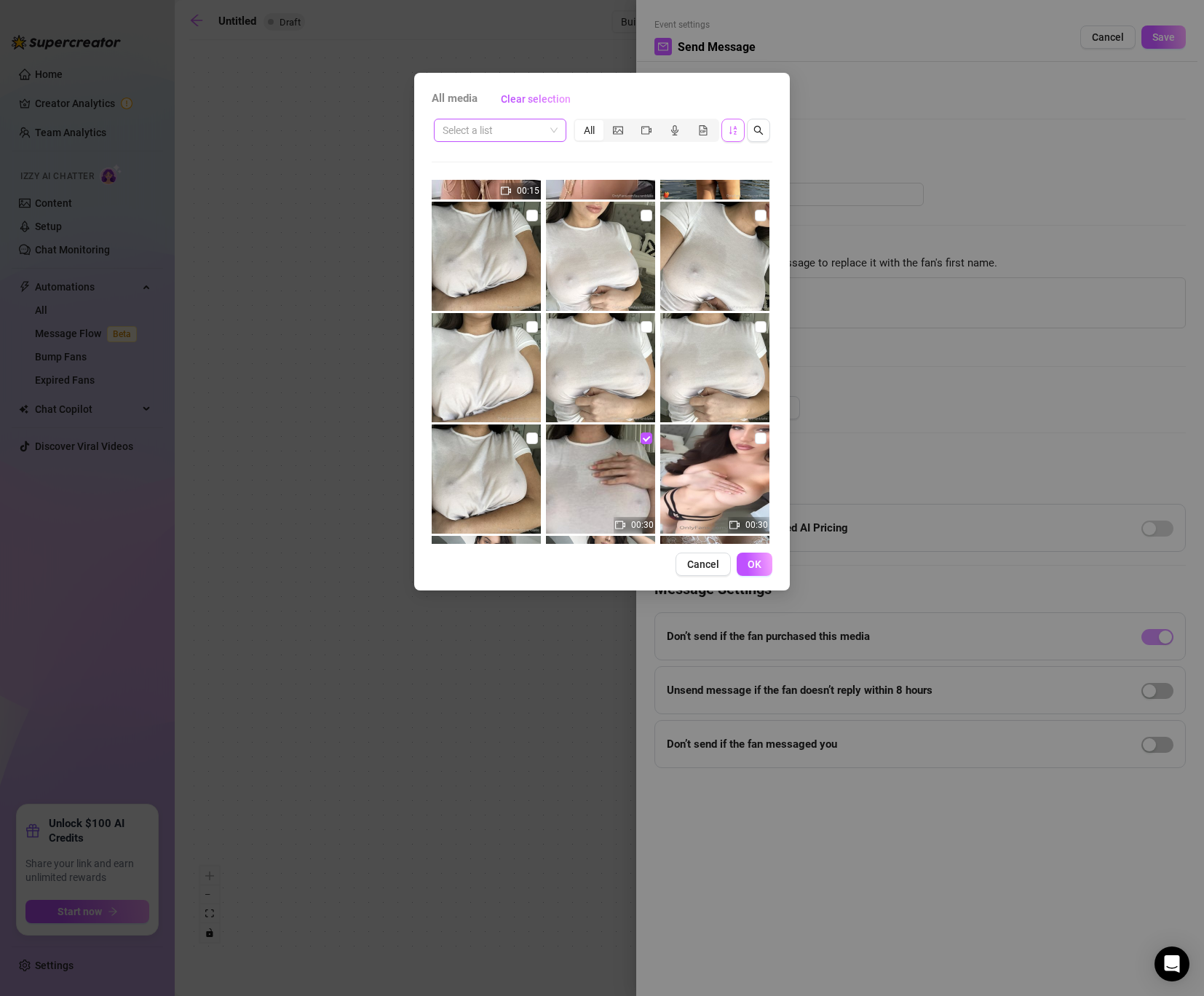
scroll to position [11676, 0]
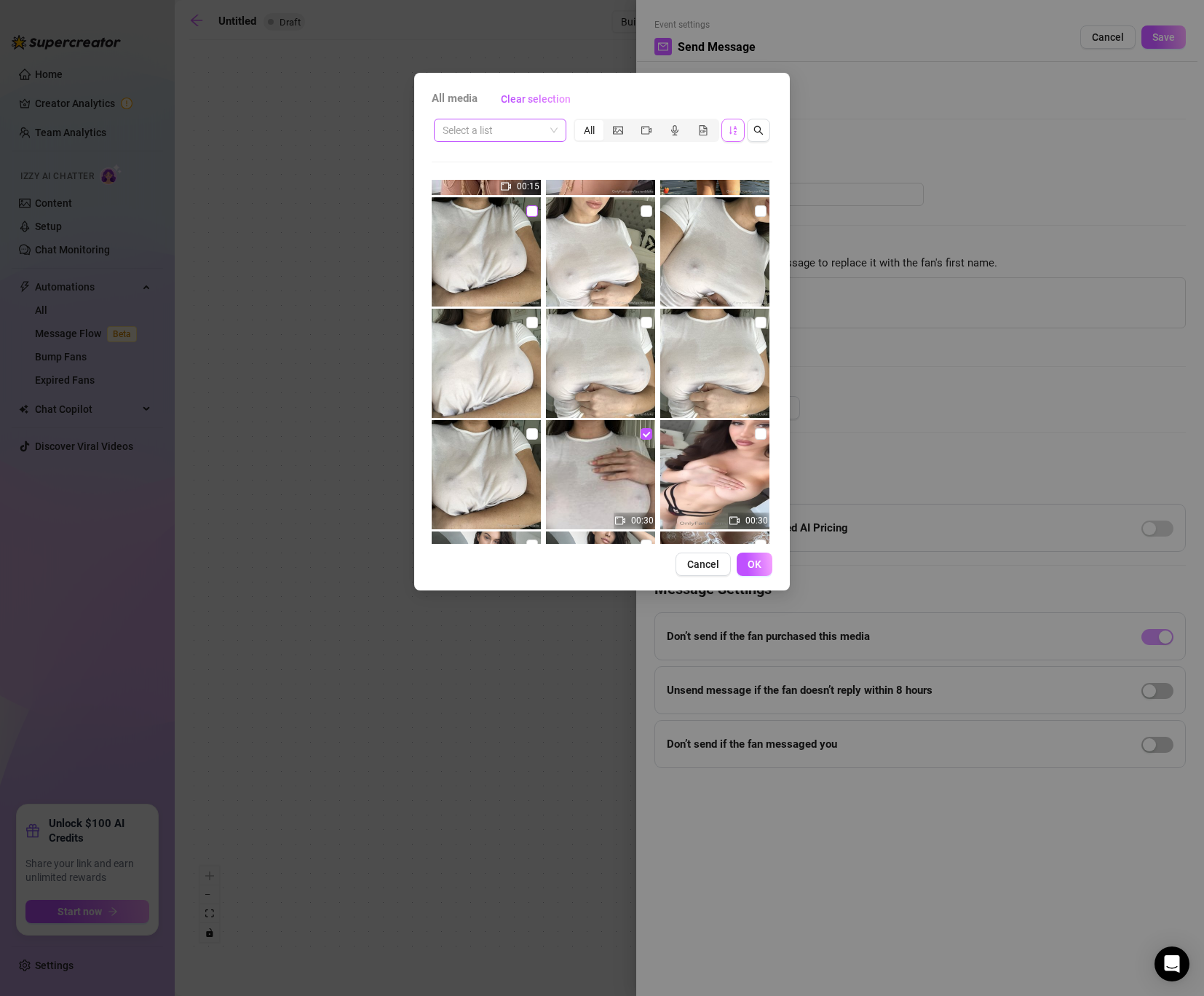
click at [533, 209] on input "checkbox" at bounding box center [532, 211] width 12 height 12
checkbox input "true"
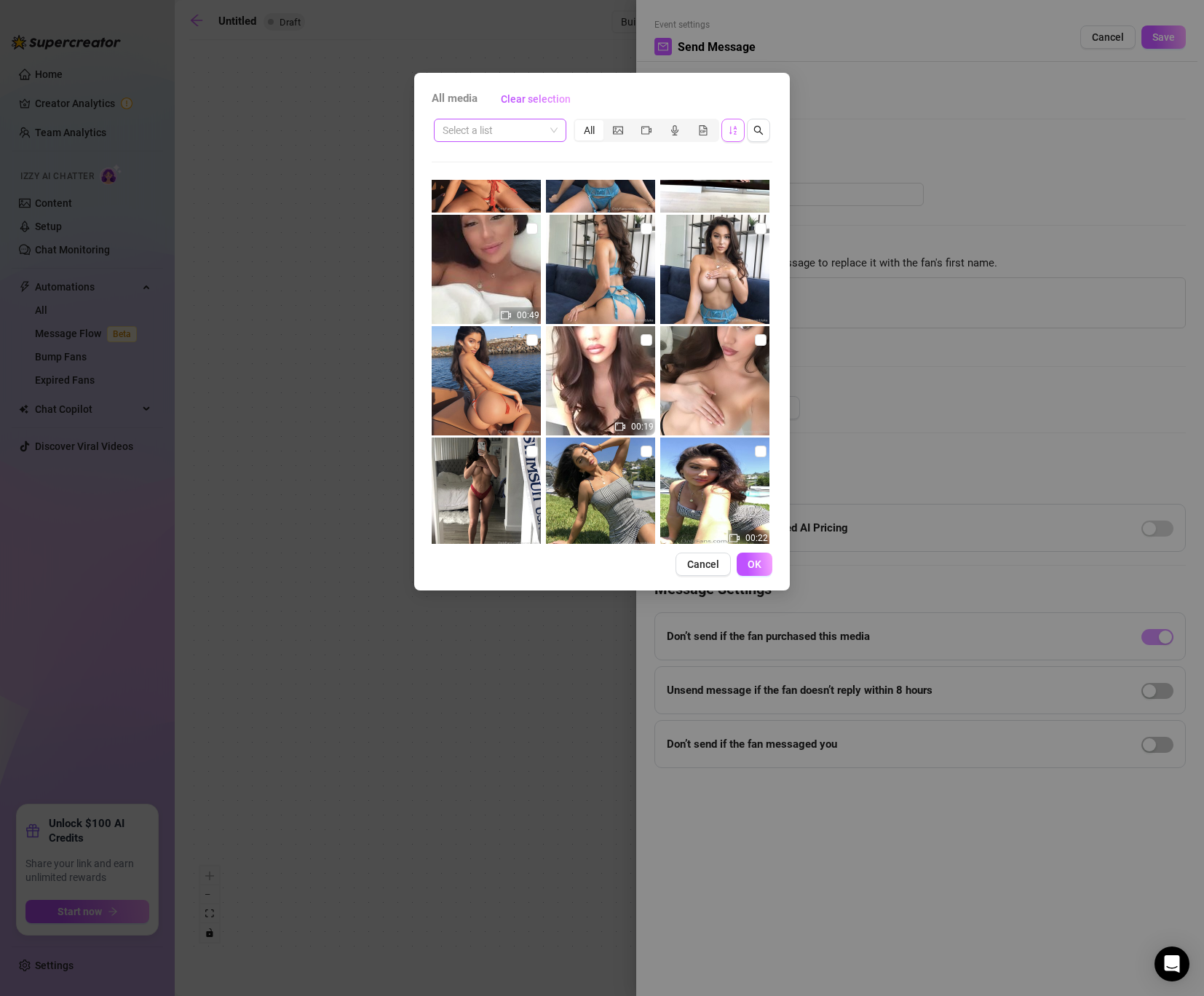
scroll to position [12661, 0]
click at [530, 337] on input "checkbox" at bounding box center [532, 339] width 12 height 12
checkbox input "true"
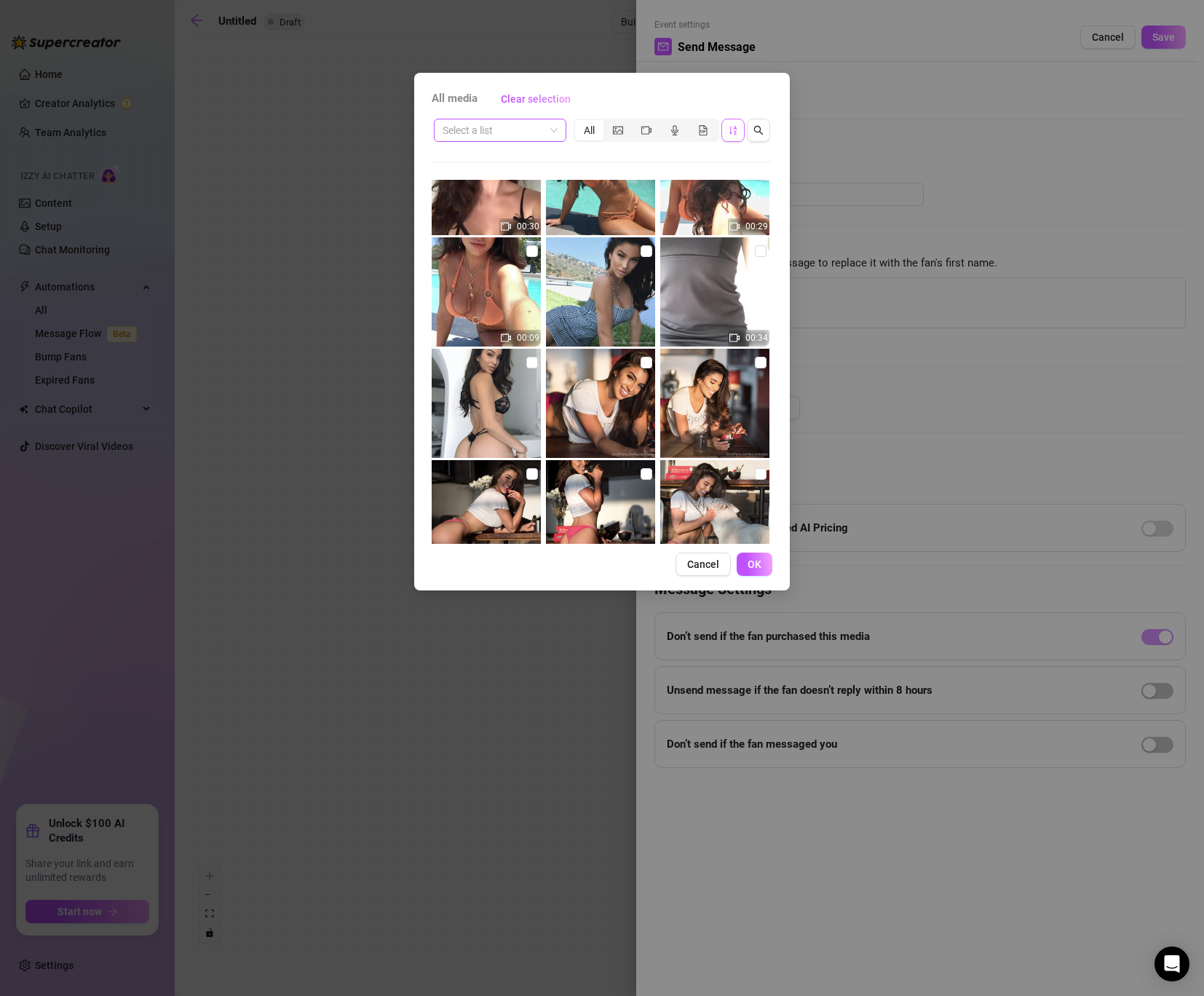
scroll to position [13779, 0]
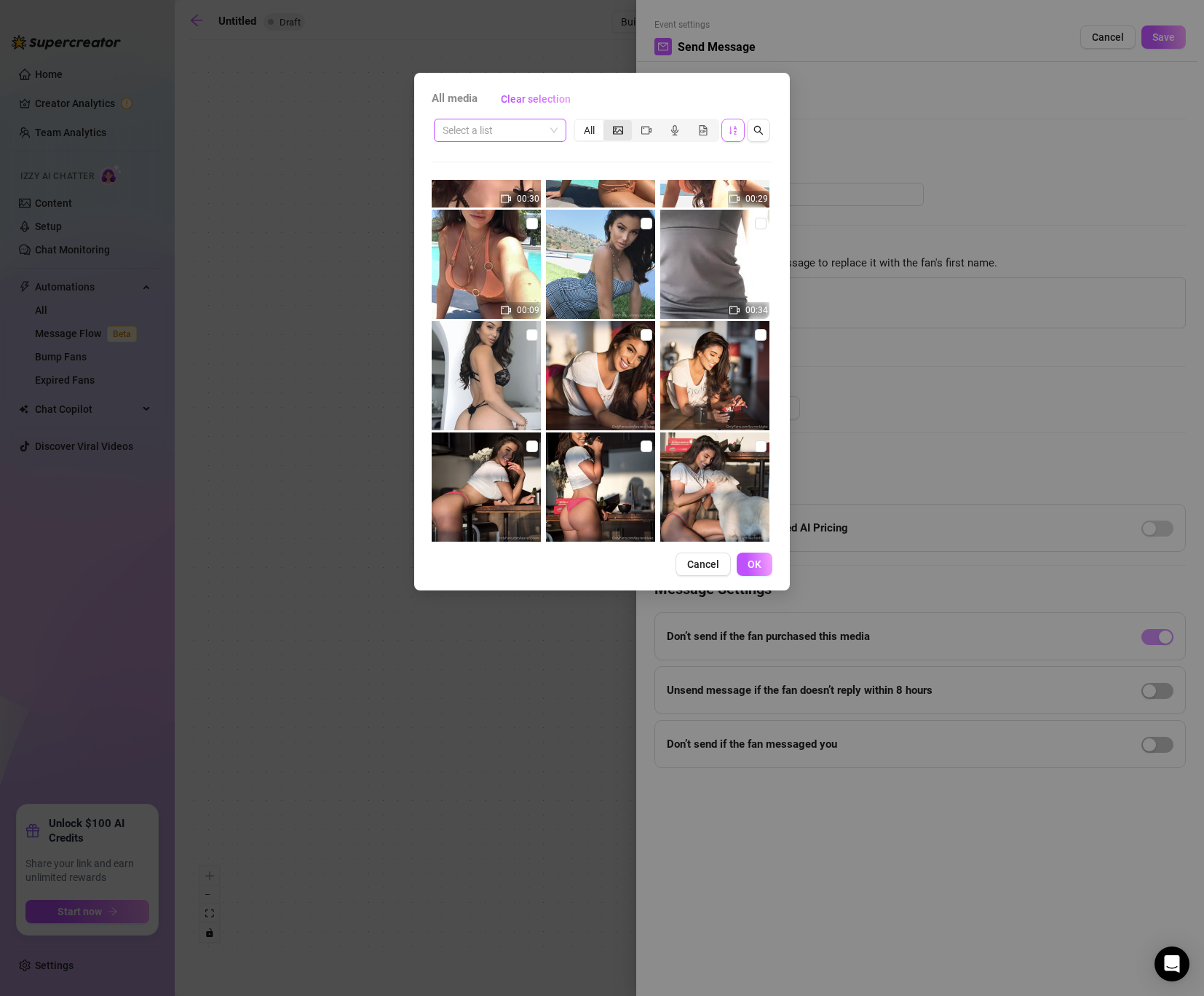
click at [610, 127] on div "segmented control" at bounding box center [617, 130] width 28 height 21
click at [607, 122] on input "segmented control" at bounding box center [607, 122] width 0 height 0
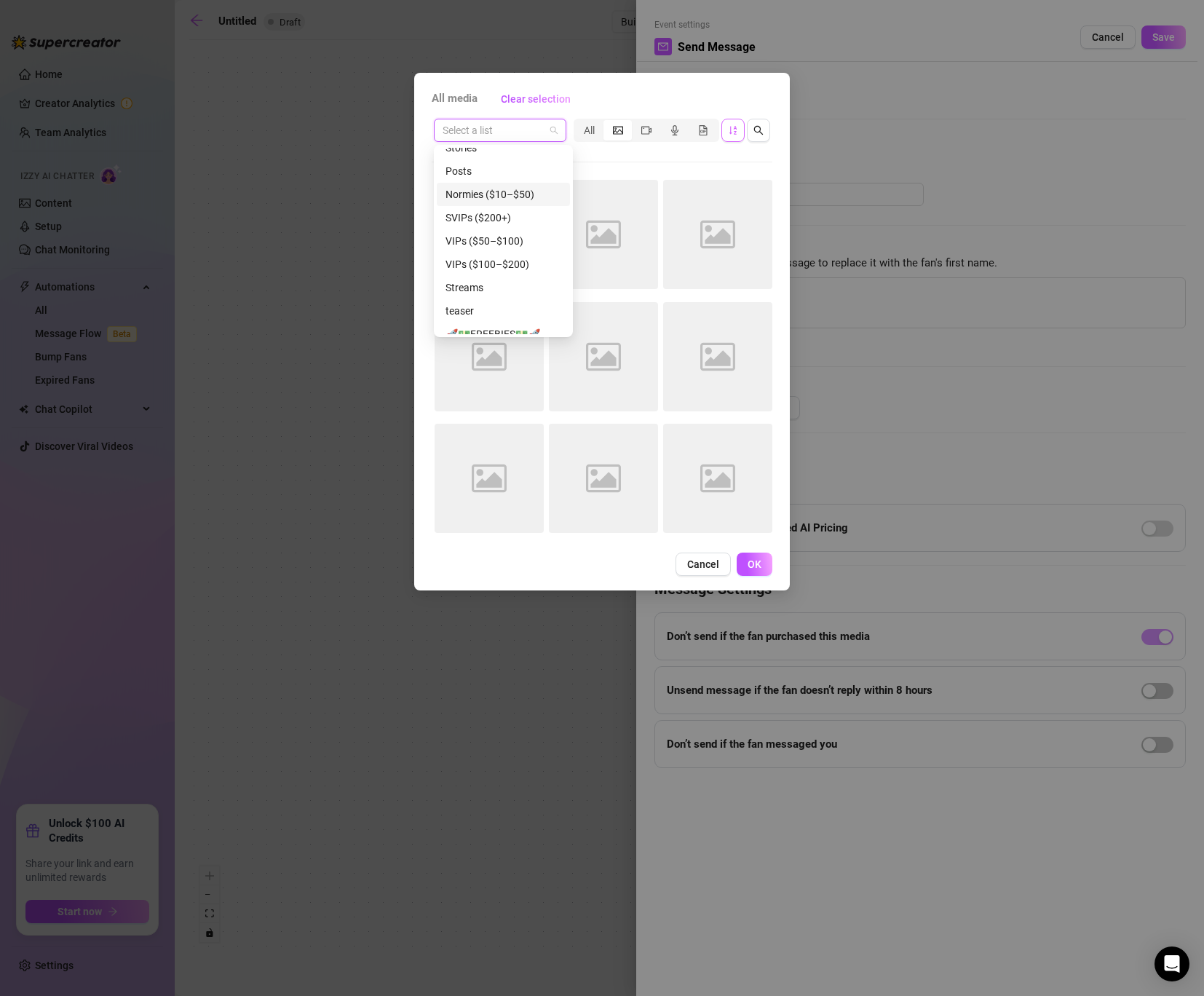
click at [532, 133] on input "search" at bounding box center [493, 130] width 102 height 21
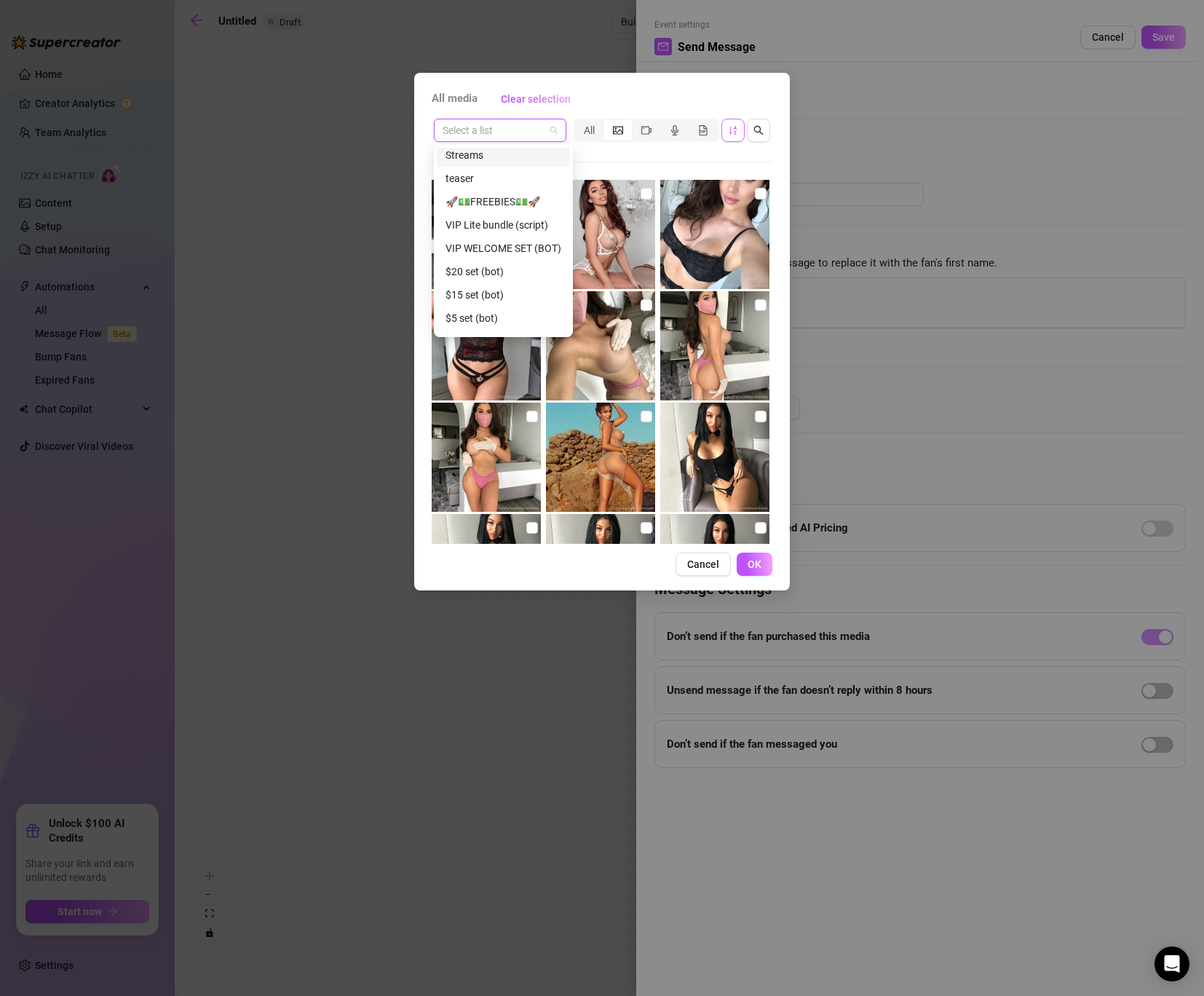
scroll to position [164, 0]
click at [502, 157] on div "Streams" at bounding box center [503, 159] width 116 height 16
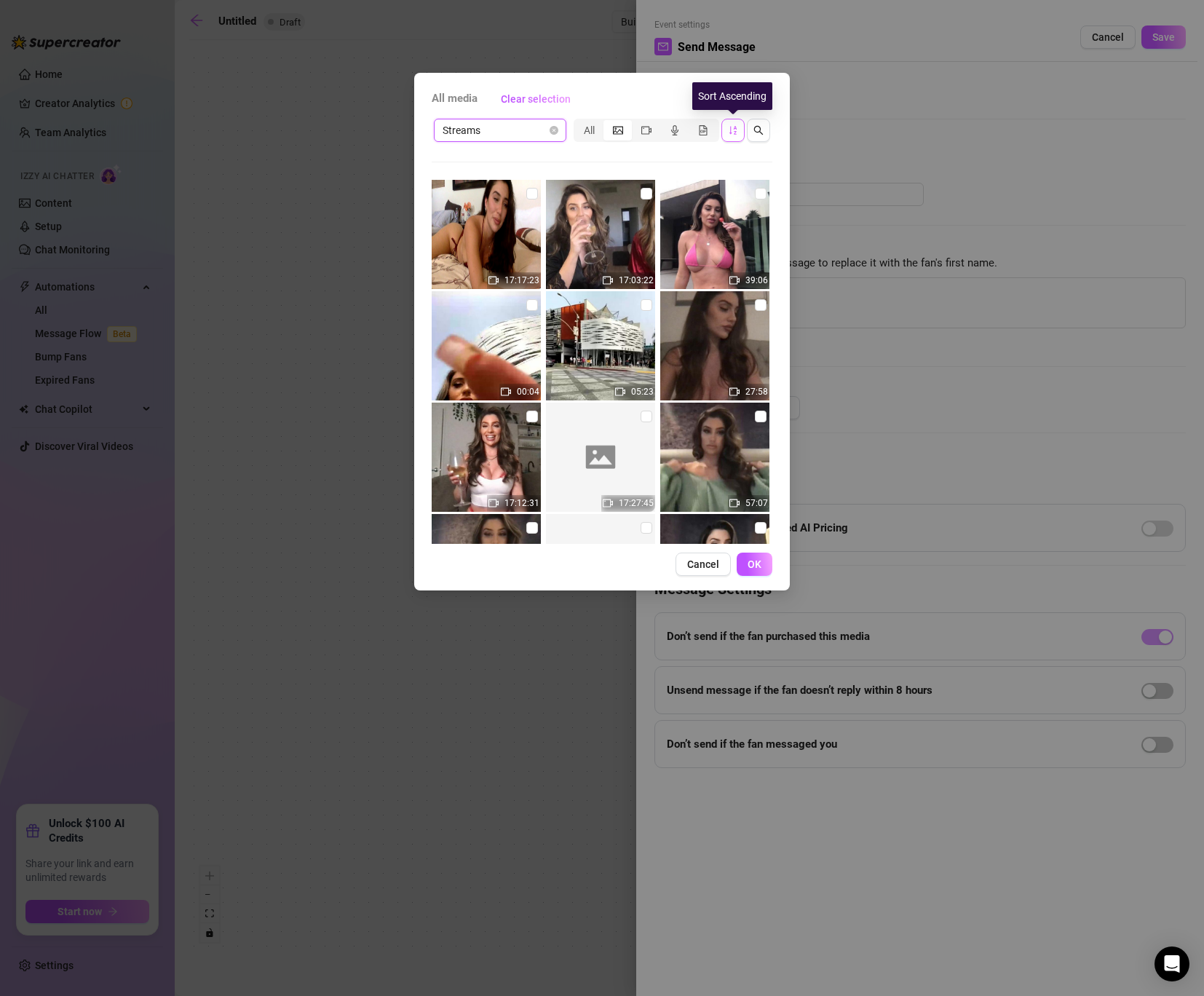
click at [731, 130] on icon "sort-ascending" at bounding box center [733, 130] width 10 height 10
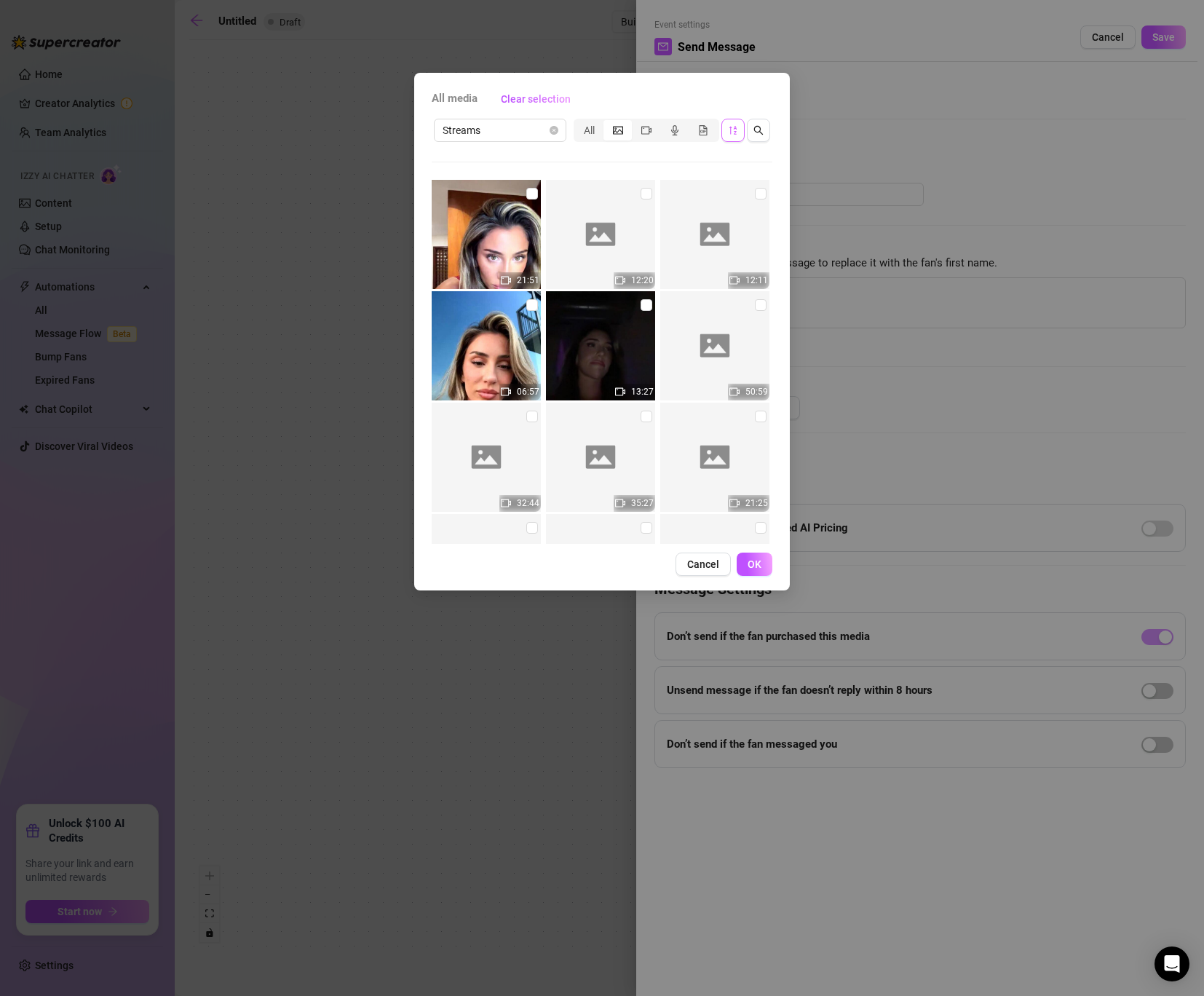
click at [525, 192] on img at bounding box center [485, 234] width 109 height 109
click at [528, 192] on input "checkbox" at bounding box center [532, 193] width 12 height 12
checkbox input "true"
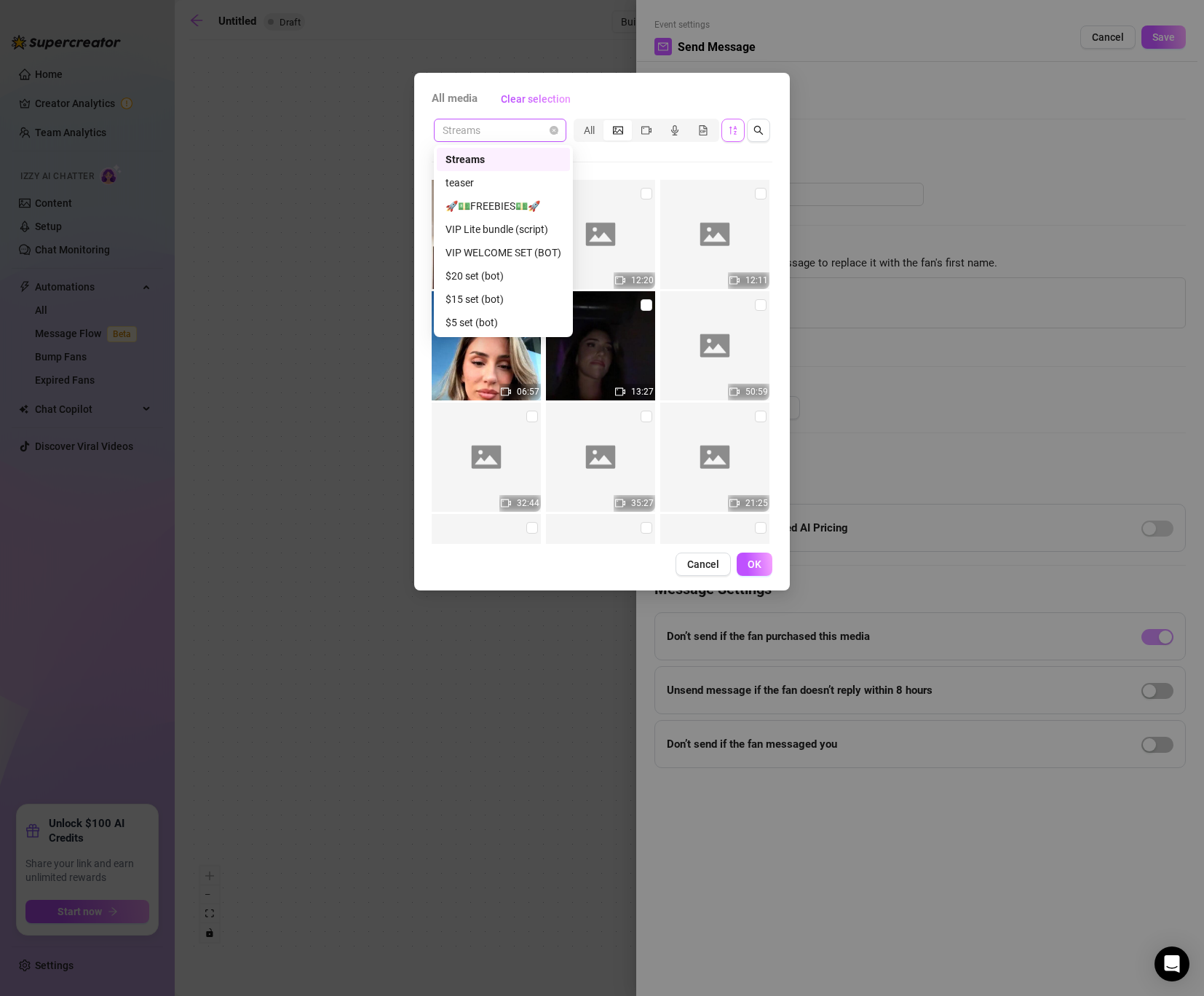
click at [536, 121] on span "Streams" at bounding box center [499, 130] width 115 height 21
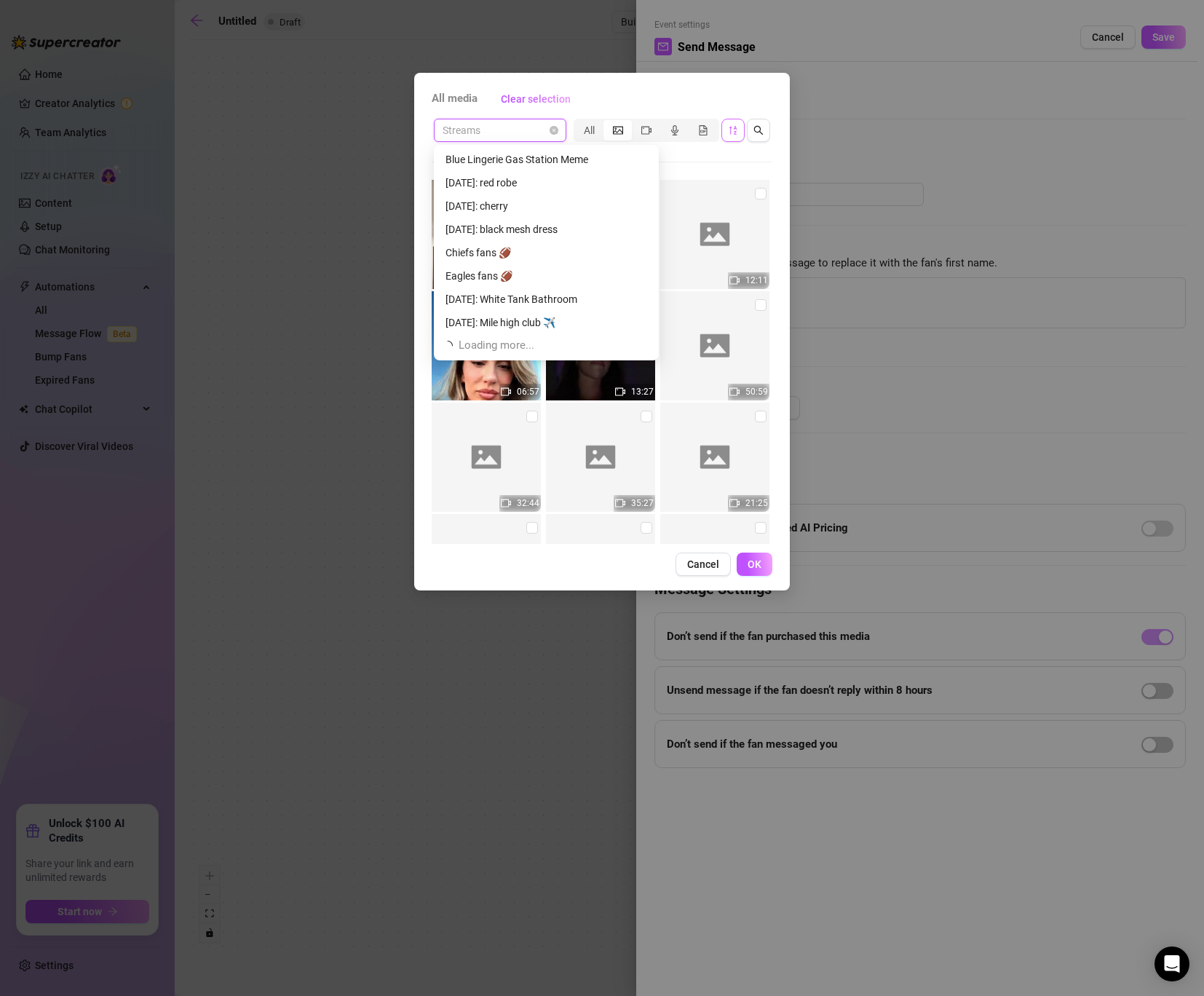
scroll to position [744, 0]
click at [505, 234] on div "[DATE]: black mesh dress" at bounding box center [546, 231] width 202 height 16
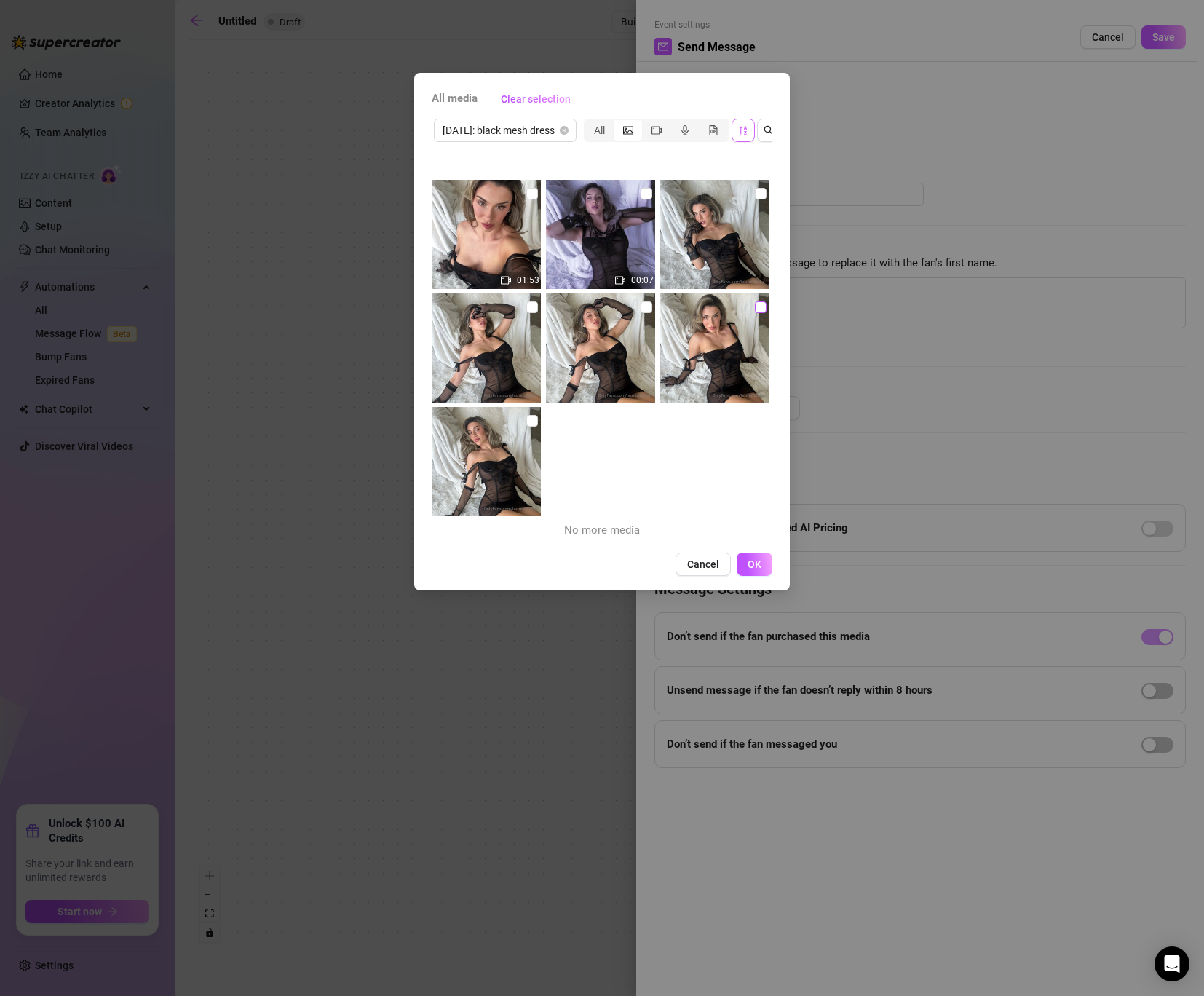
click at [762, 310] on input "checkbox" at bounding box center [761, 308] width 12 height 12
checkbox input "true"
click at [644, 305] on input "checkbox" at bounding box center [646, 308] width 12 height 12
checkbox input "true"
click at [645, 192] on input "checkbox" at bounding box center [646, 193] width 12 height 12
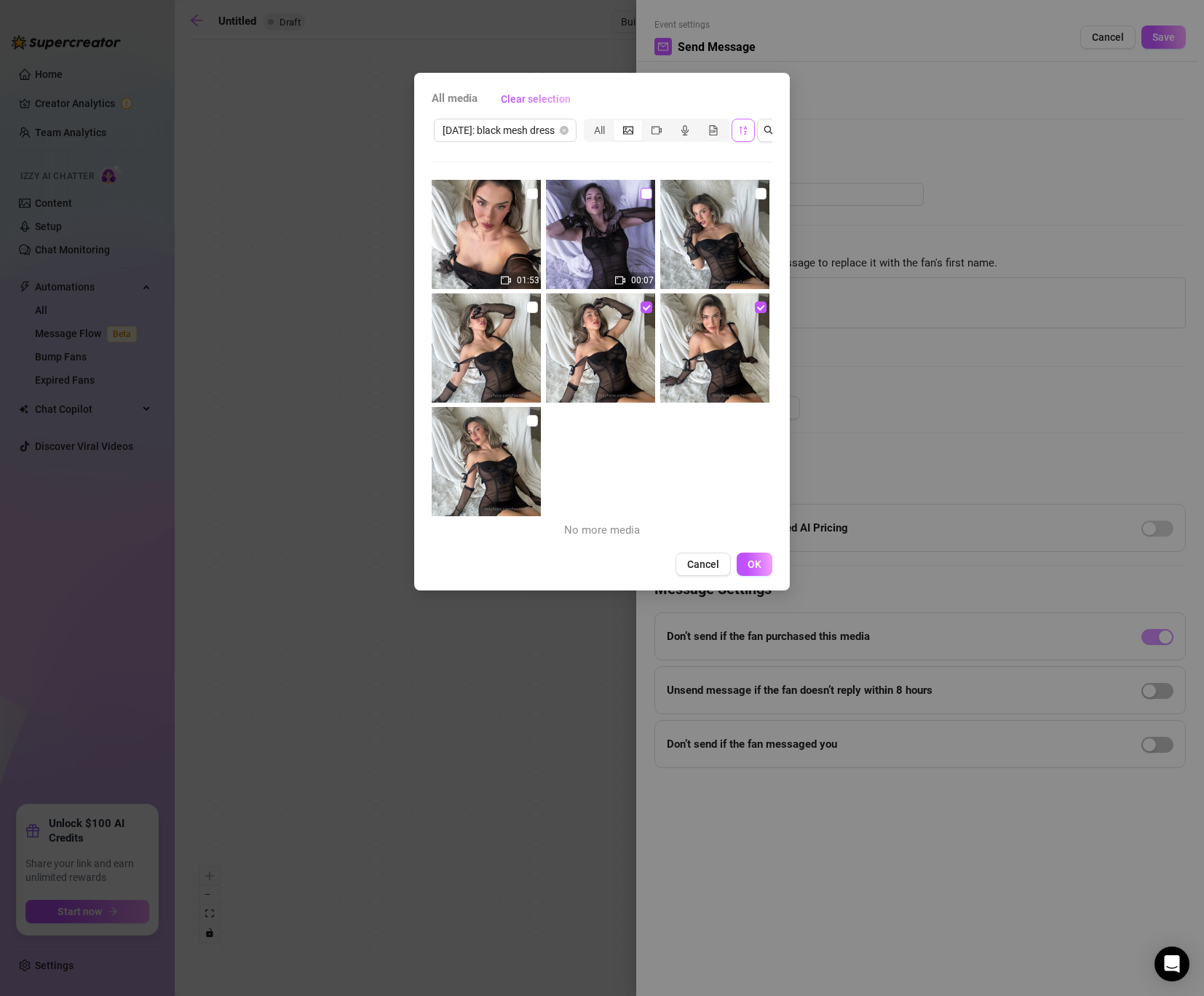
checkbox input "true"
click at [760, 194] on input "checkbox" at bounding box center [761, 193] width 12 height 12
checkbox input "true"
click at [551, 131] on span "[DATE]: black mesh dress" at bounding box center [505, 130] width 125 height 21
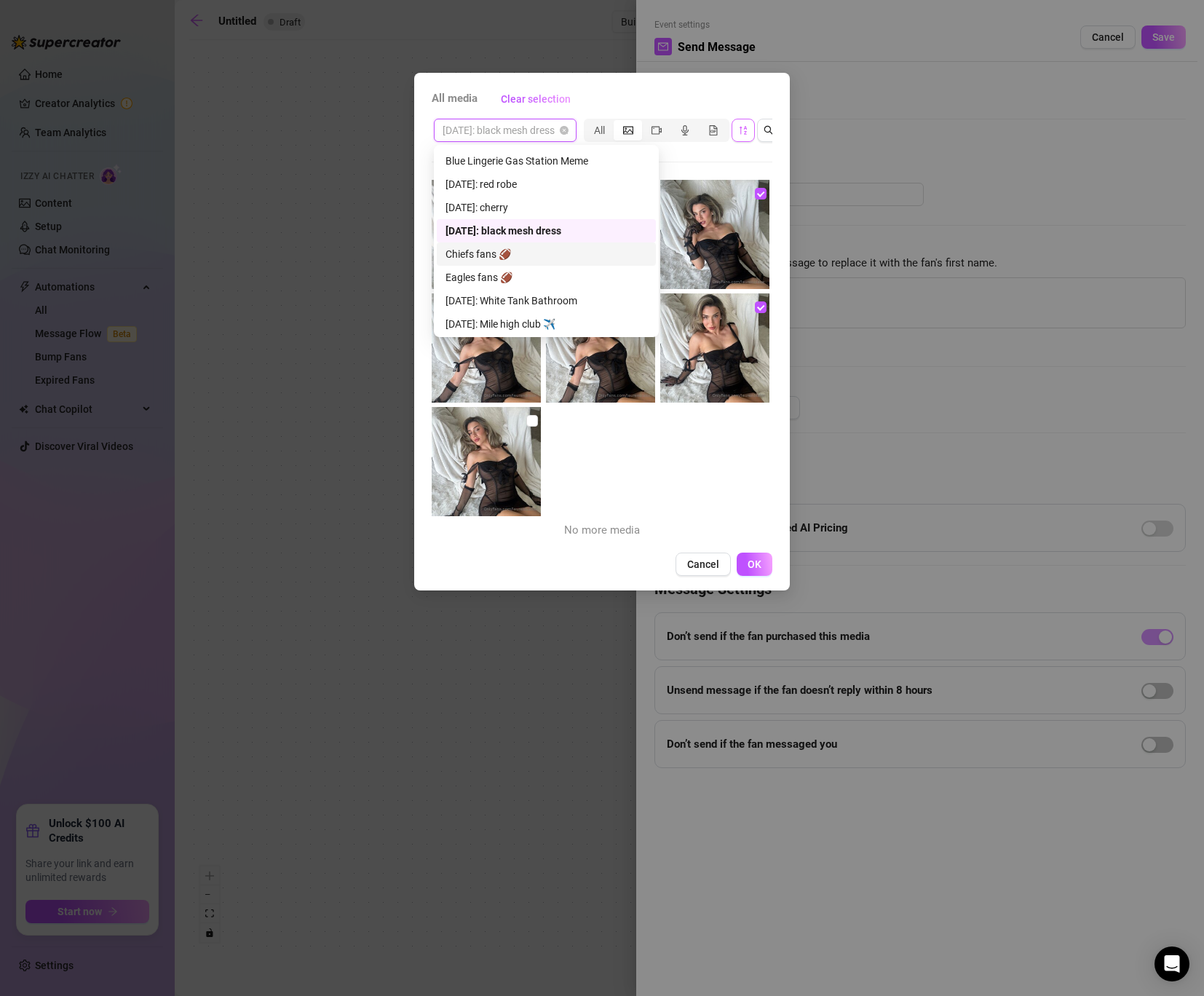
click at [525, 250] on div "Chiefs fans 🏈" at bounding box center [546, 254] width 202 height 16
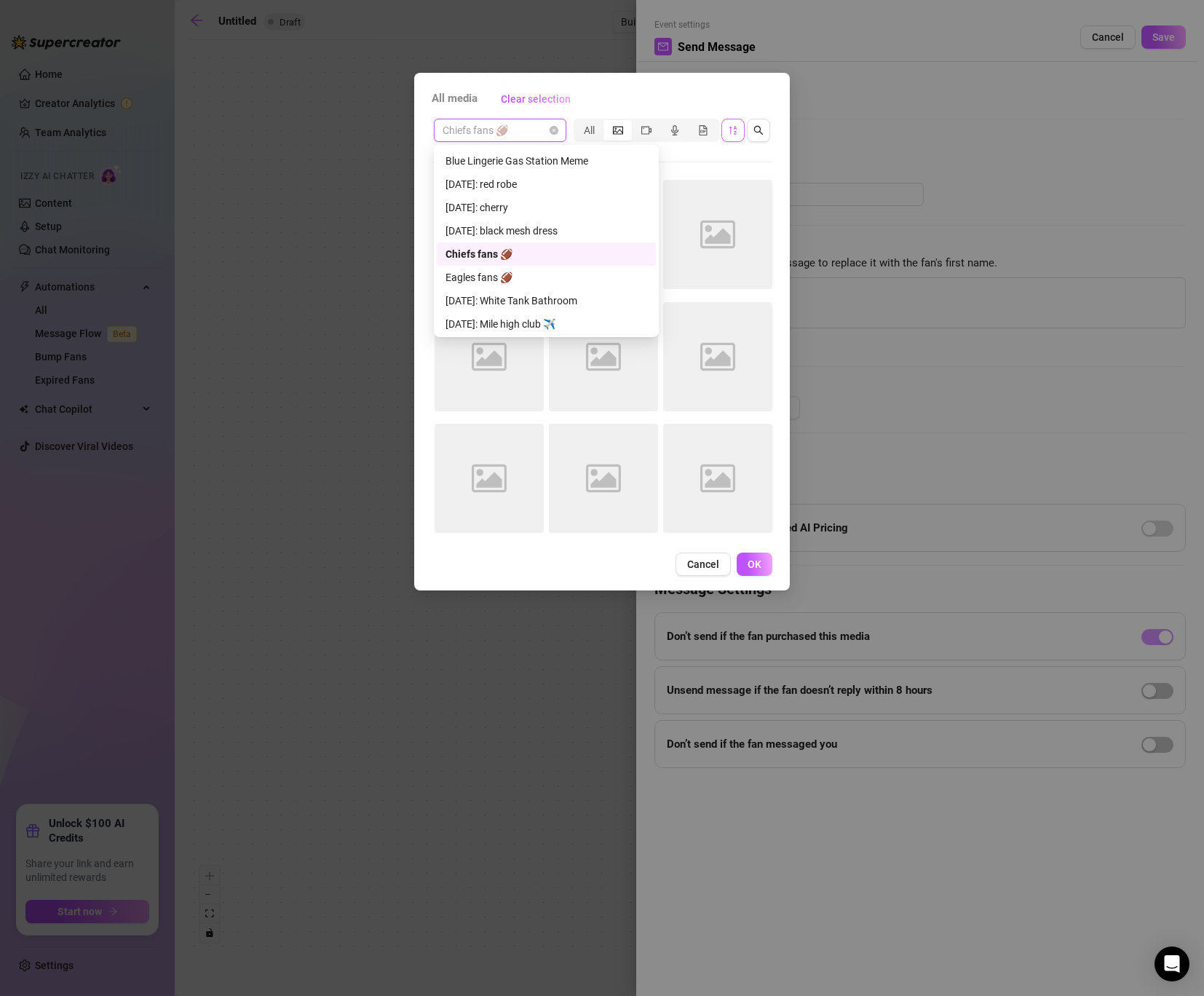
click at [536, 130] on span "Chiefs fans 🏈" at bounding box center [499, 130] width 115 height 21
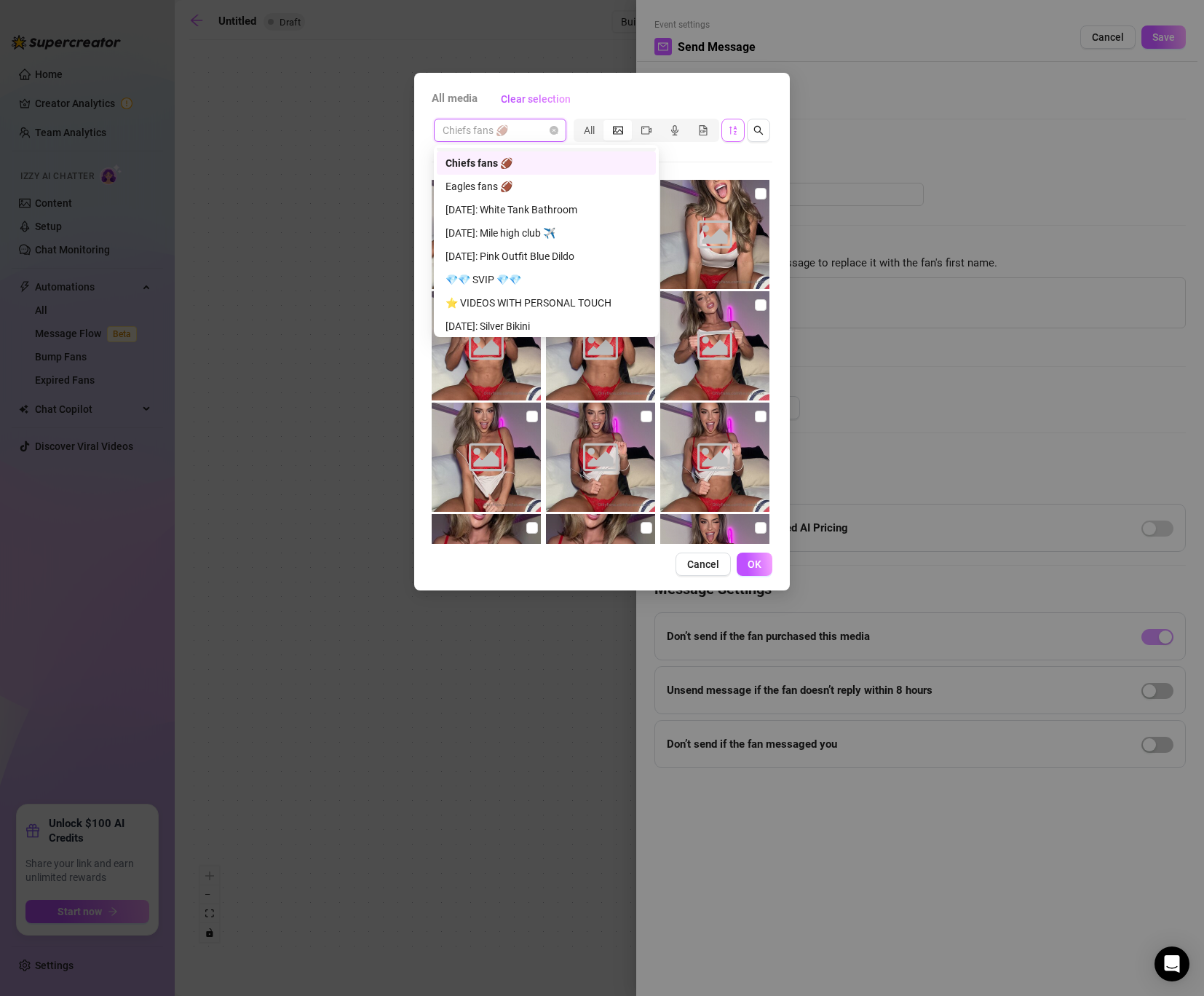
scroll to position [836, 0]
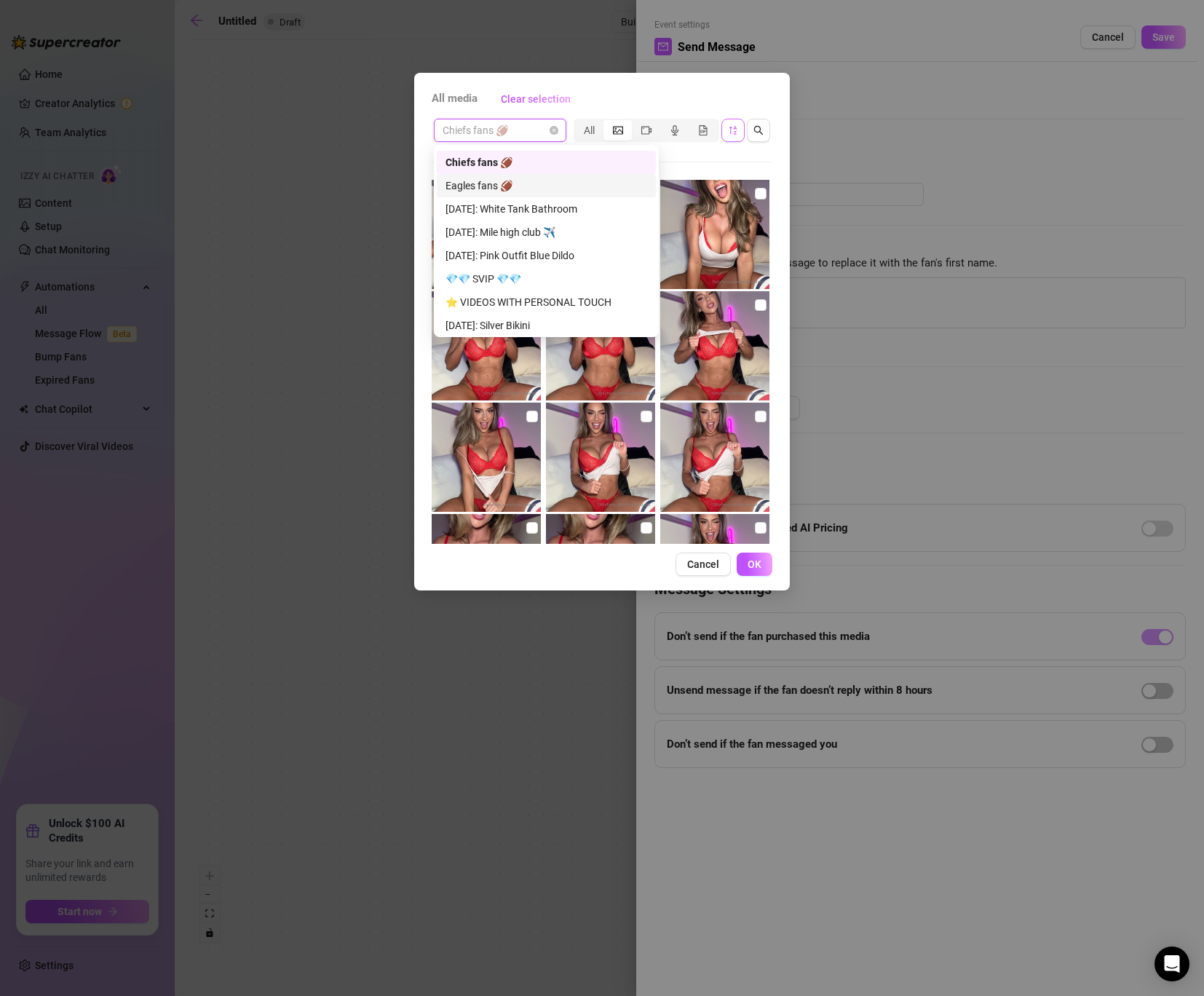
click at [674, 195] on img at bounding box center [714, 234] width 109 height 109
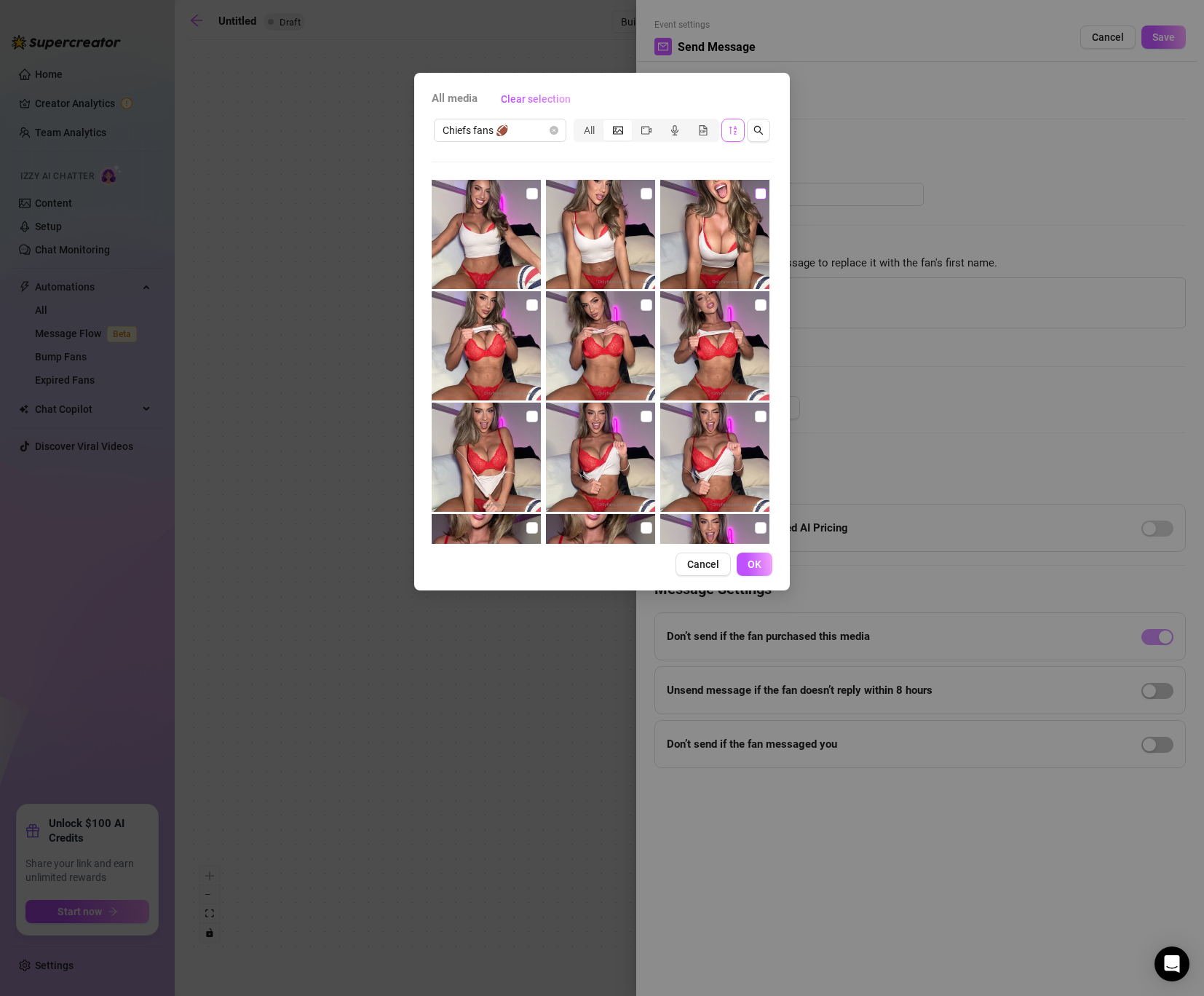
click at [761, 193] on input "checkbox" at bounding box center [761, 193] width 12 height 12
checkbox input "true"
click at [647, 193] on input "checkbox" at bounding box center [646, 193] width 12 height 12
checkbox input "true"
click at [531, 193] on input "checkbox" at bounding box center [532, 193] width 12 height 12
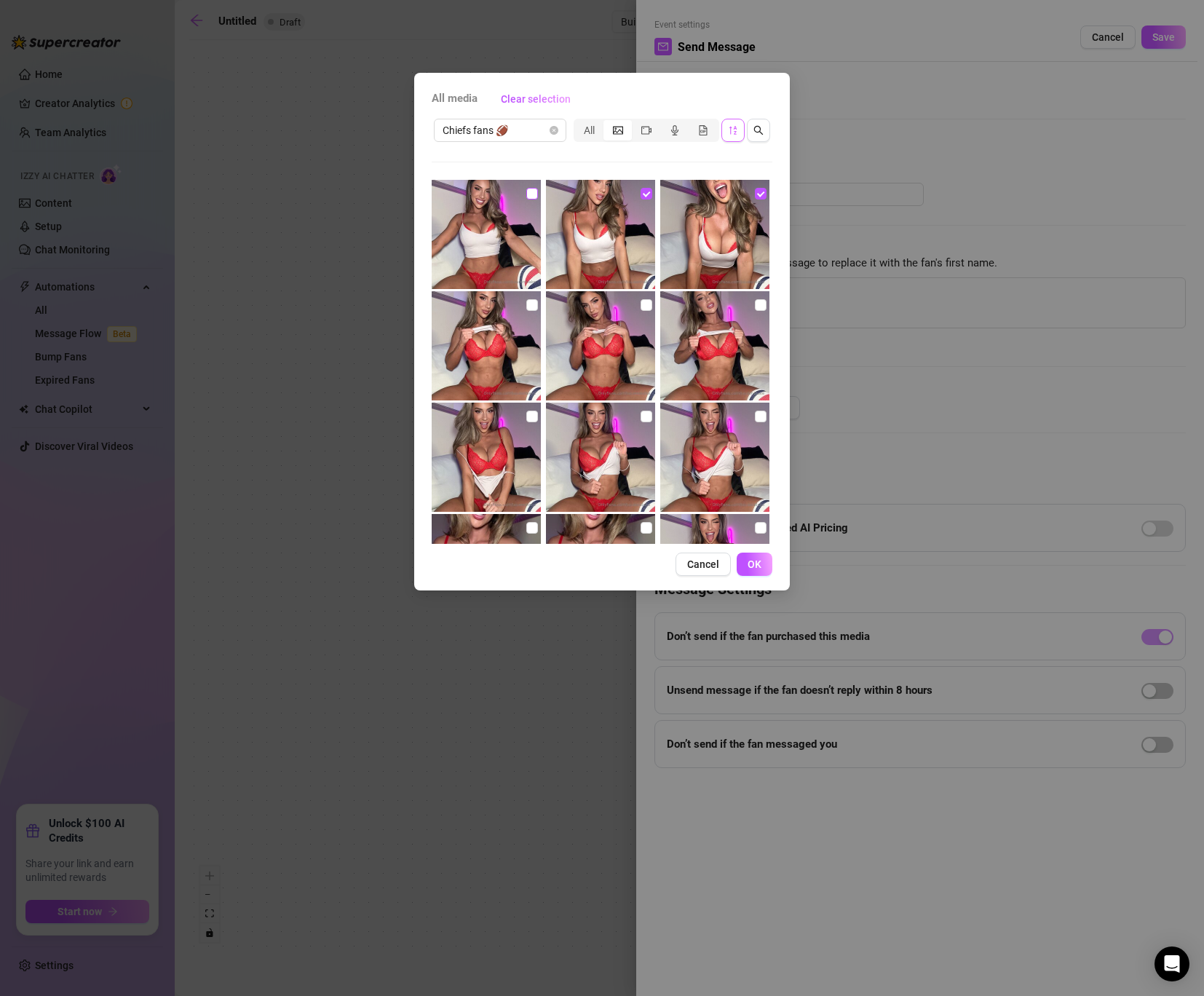
checkbox input "true"
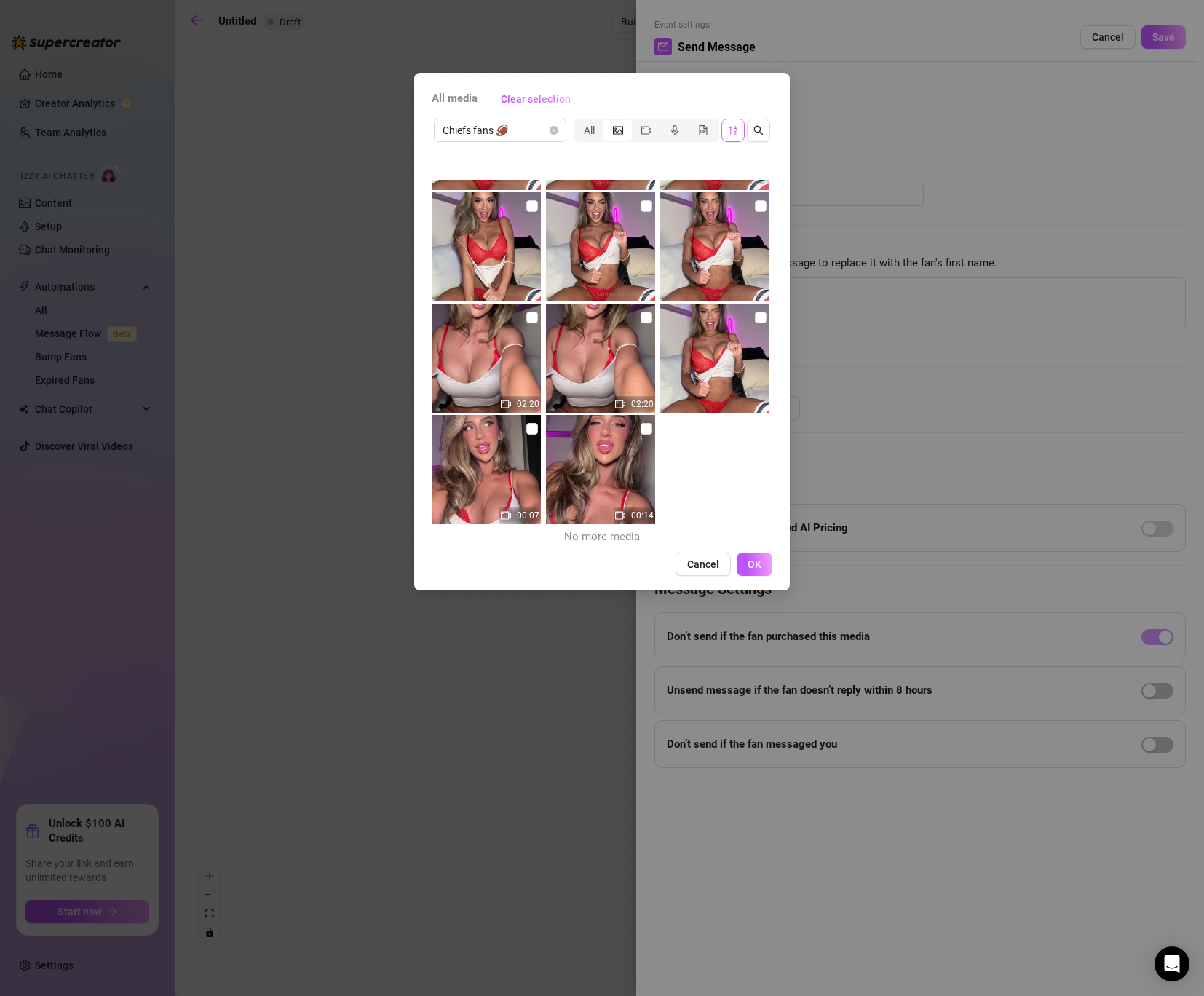
scroll to position [215, 0]
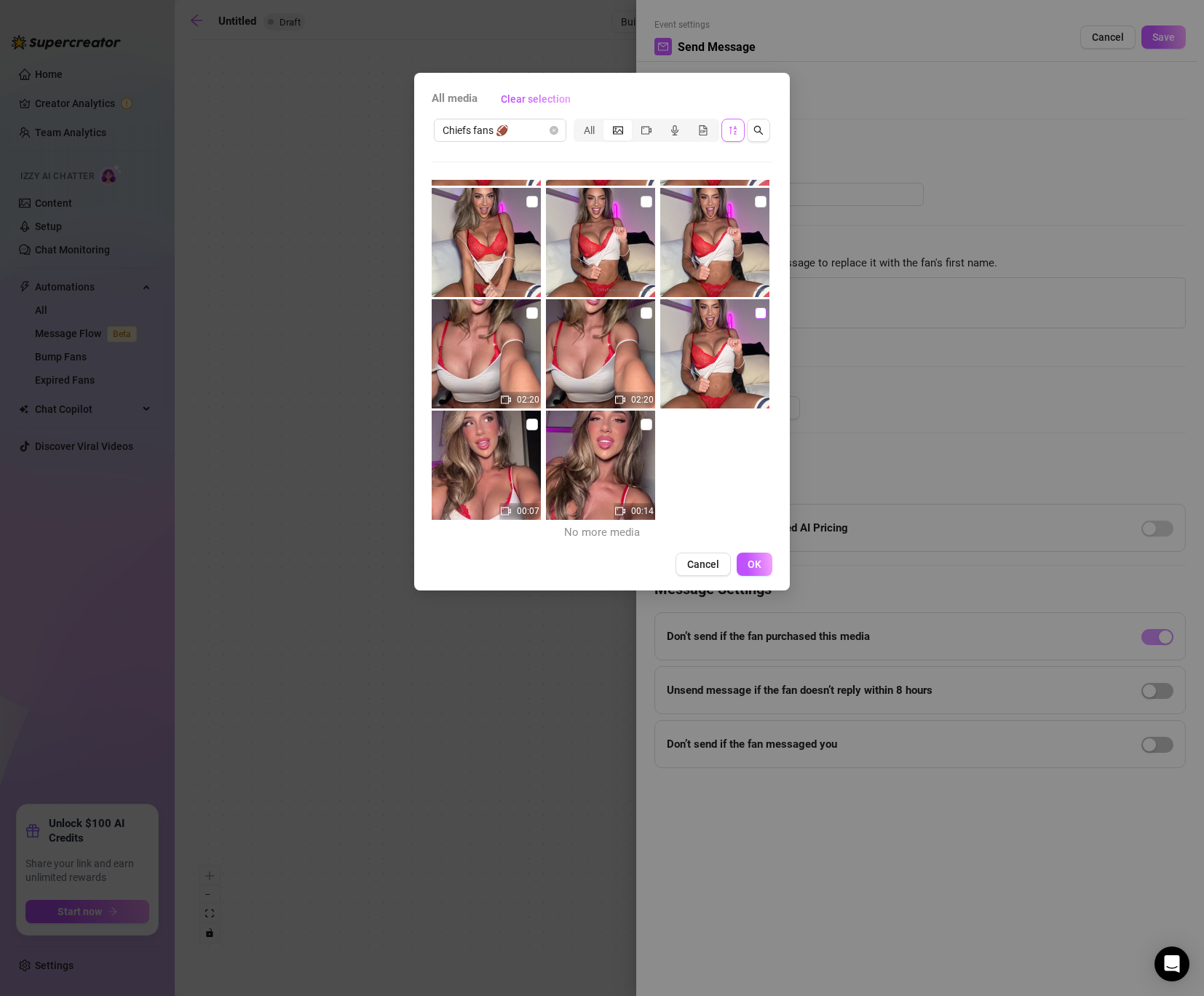
click at [756, 312] on input "checkbox" at bounding box center [761, 313] width 12 height 12
checkbox input "true"
click at [545, 125] on span "Chiefs fans 🏈" at bounding box center [499, 130] width 115 height 21
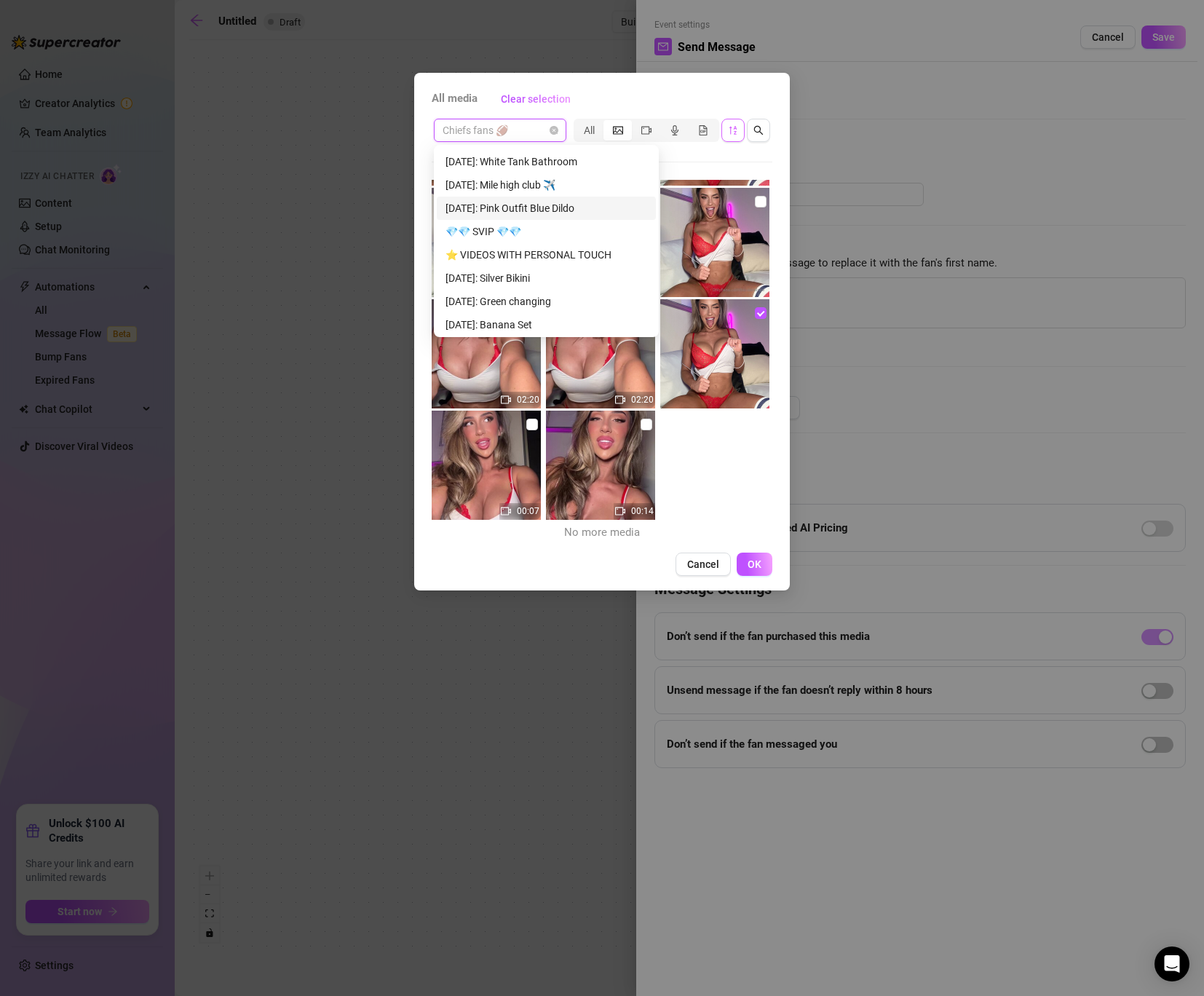
scroll to position [886, 0]
click at [542, 212] on div "[DATE]: Pink Outfit Blue Dildo" at bounding box center [546, 205] width 202 height 16
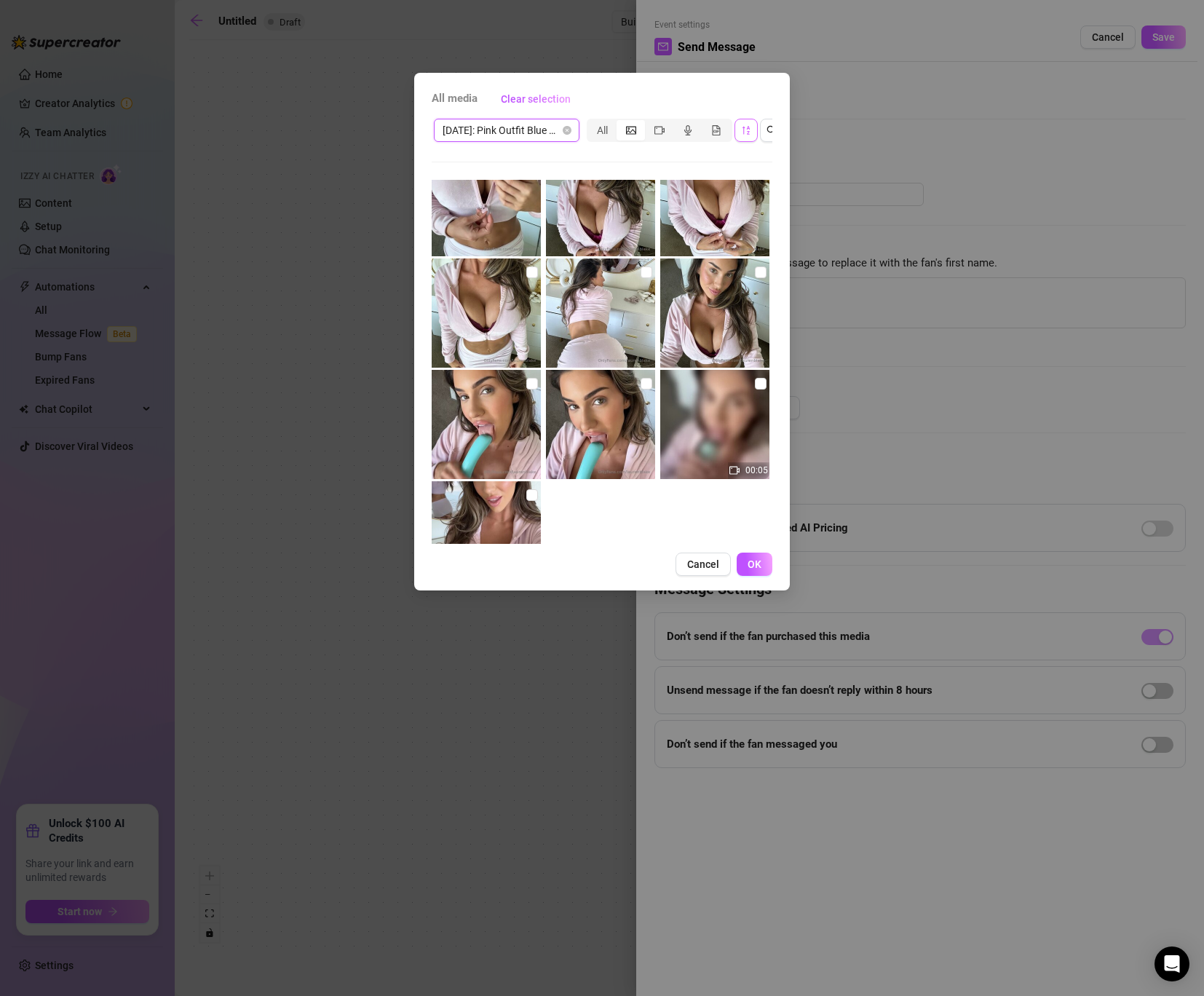
scroll to position [253, 0]
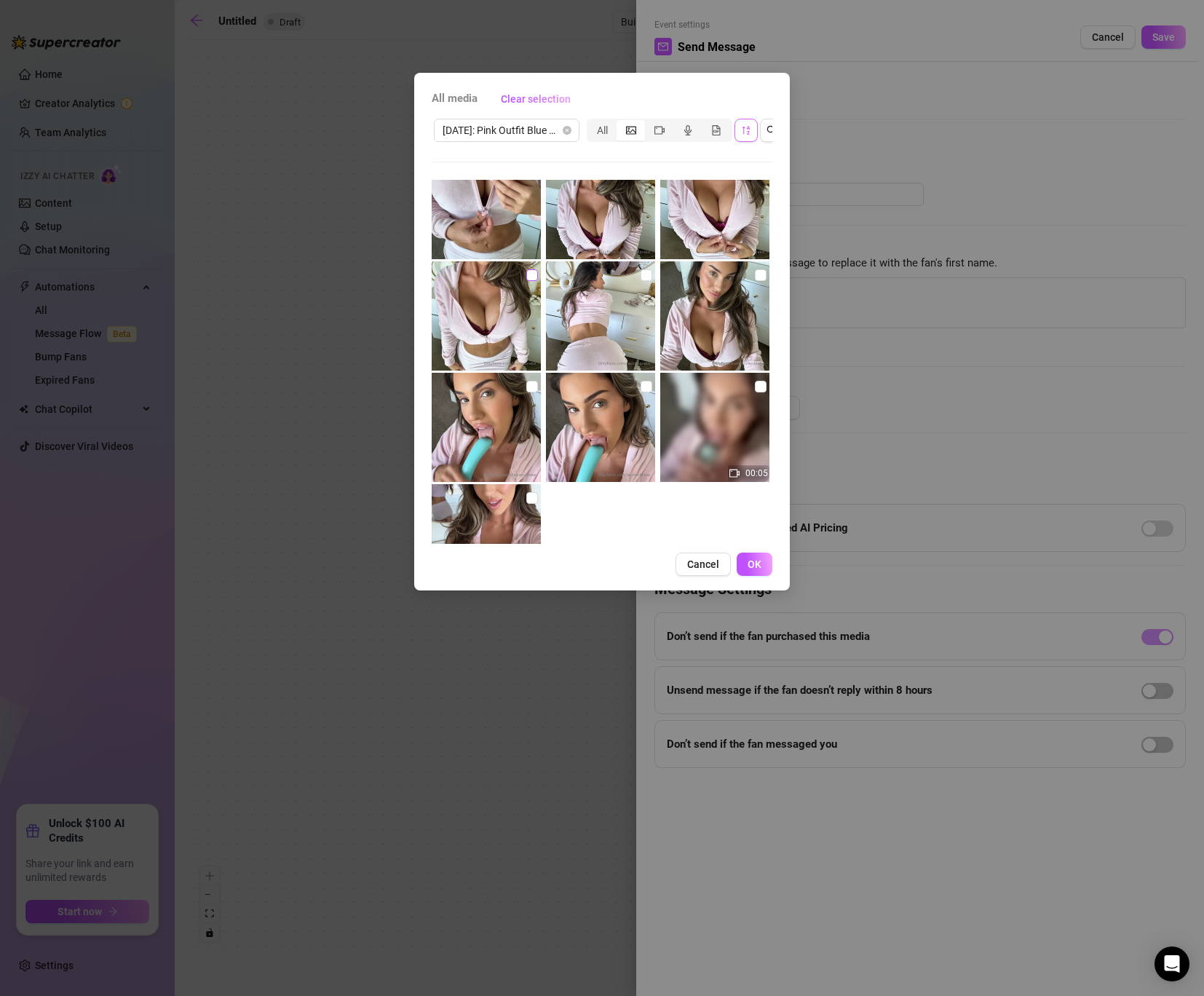
click at [534, 270] on input "checkbox" at bounding box center [532, 275] width 12 height 12
checkbox input "true"
click at [762, 276] on input "checkbox" at bounding box center [761, 275] width 12 height 12
checkbox input "true"
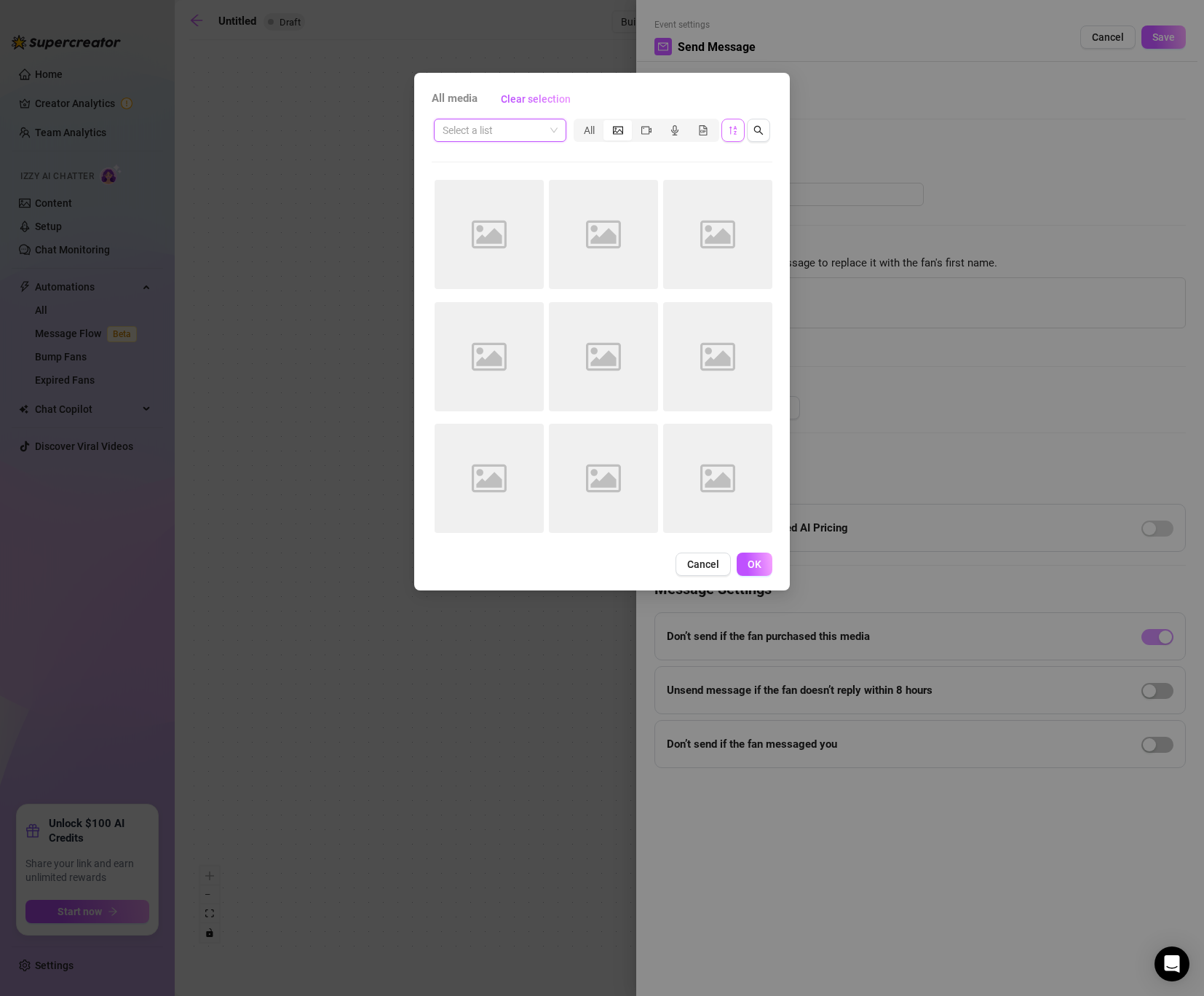
scroll to position [0, 0]
click at [543, 137] on input "search" at bounding box center [493, 130] width 102 height 21
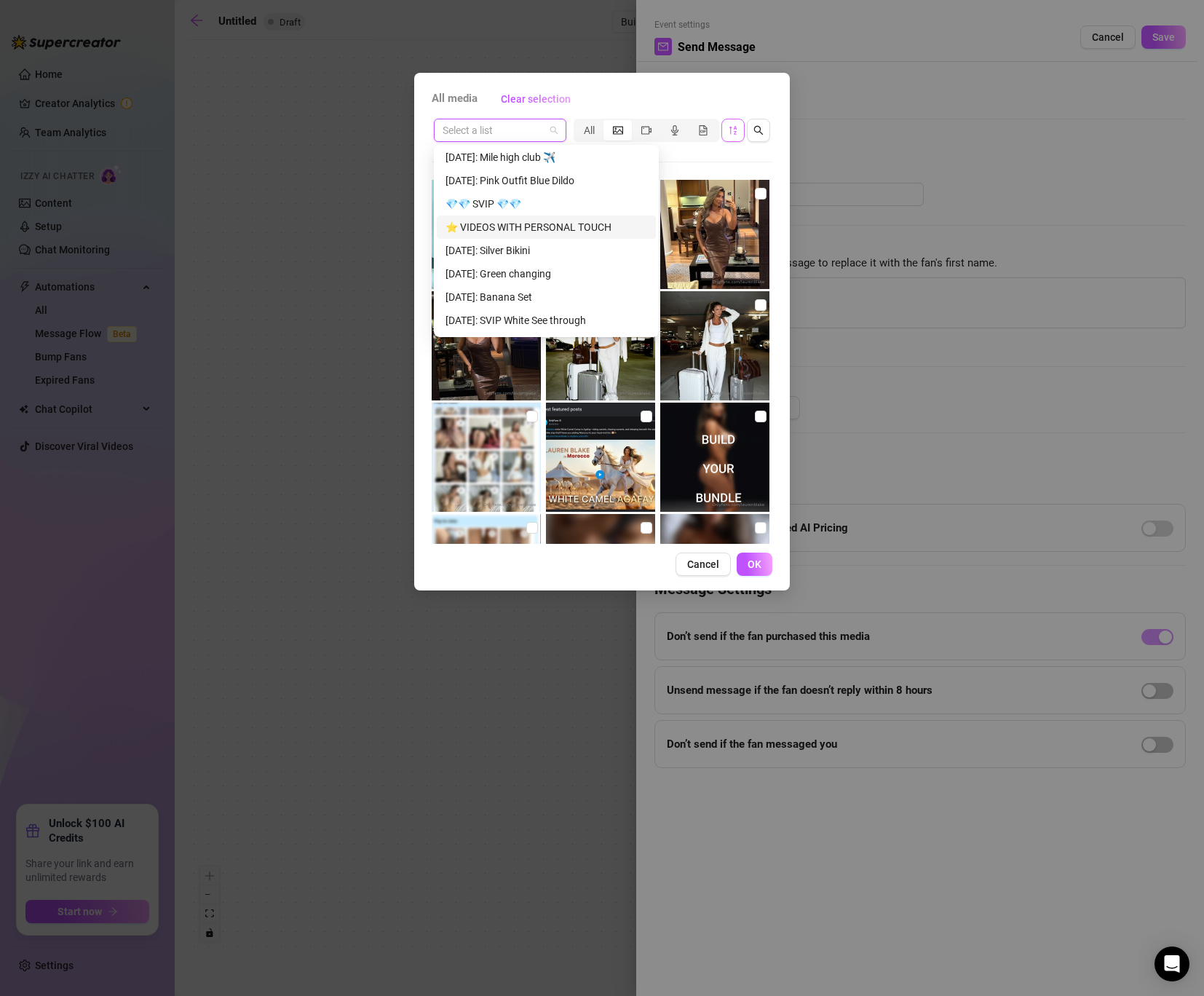
scroll to position [912, 0]
click at [514, 157] on div "[DATE]: Mile high club ✈️" at bounding box center [546, 156] width 202 height 16
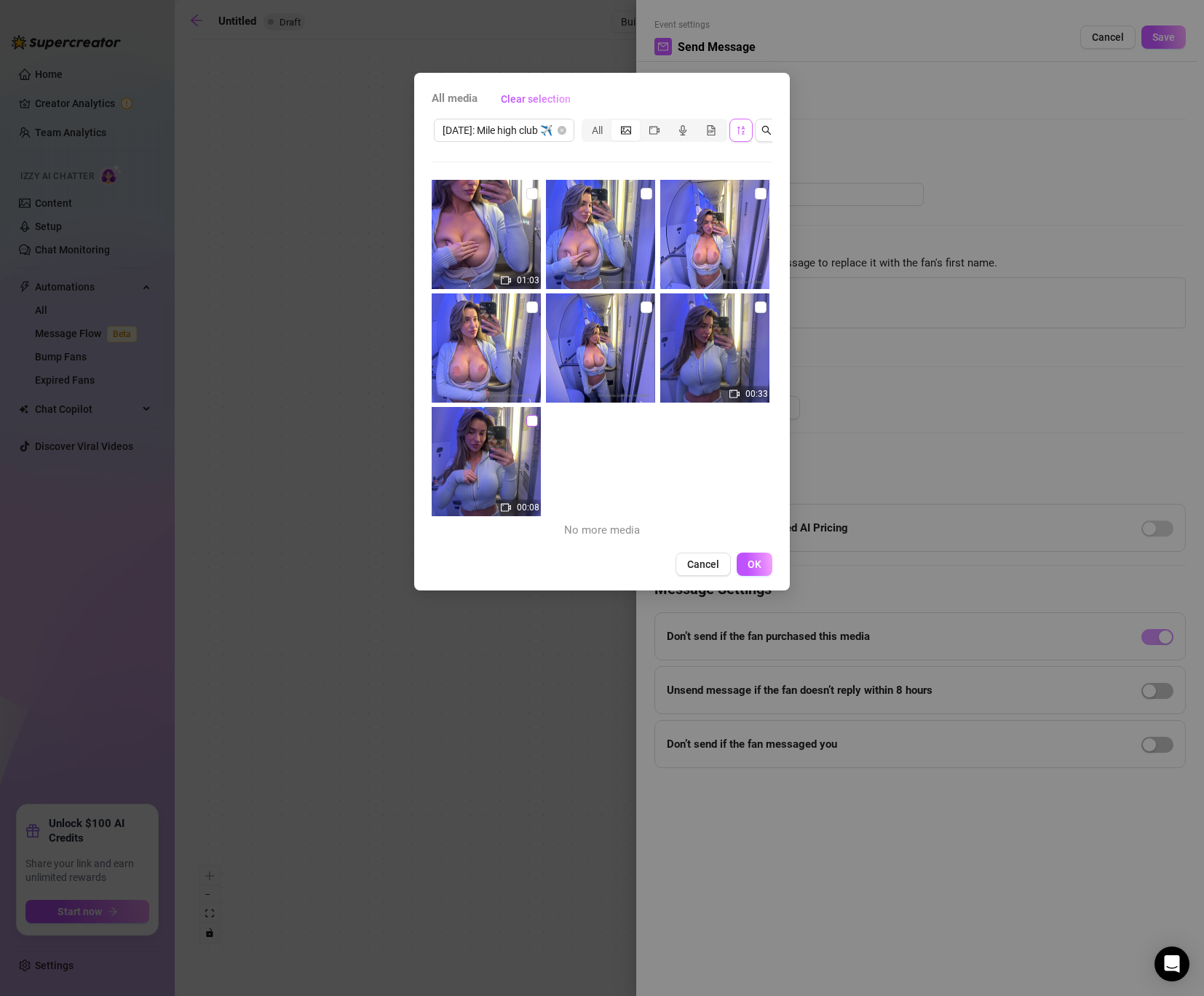
click at [533, 421] on input "checkbox" at bounding box center [532, 421] width 12 height 12
checkbox input "true"
click at [645, 302] on input "checkbox" at bounding box center [646, 308] width 12 height 12
click at [645, 306] on input "checkbox" at bounding box center [646, 308] width 12 height 12
checkbox input "false"
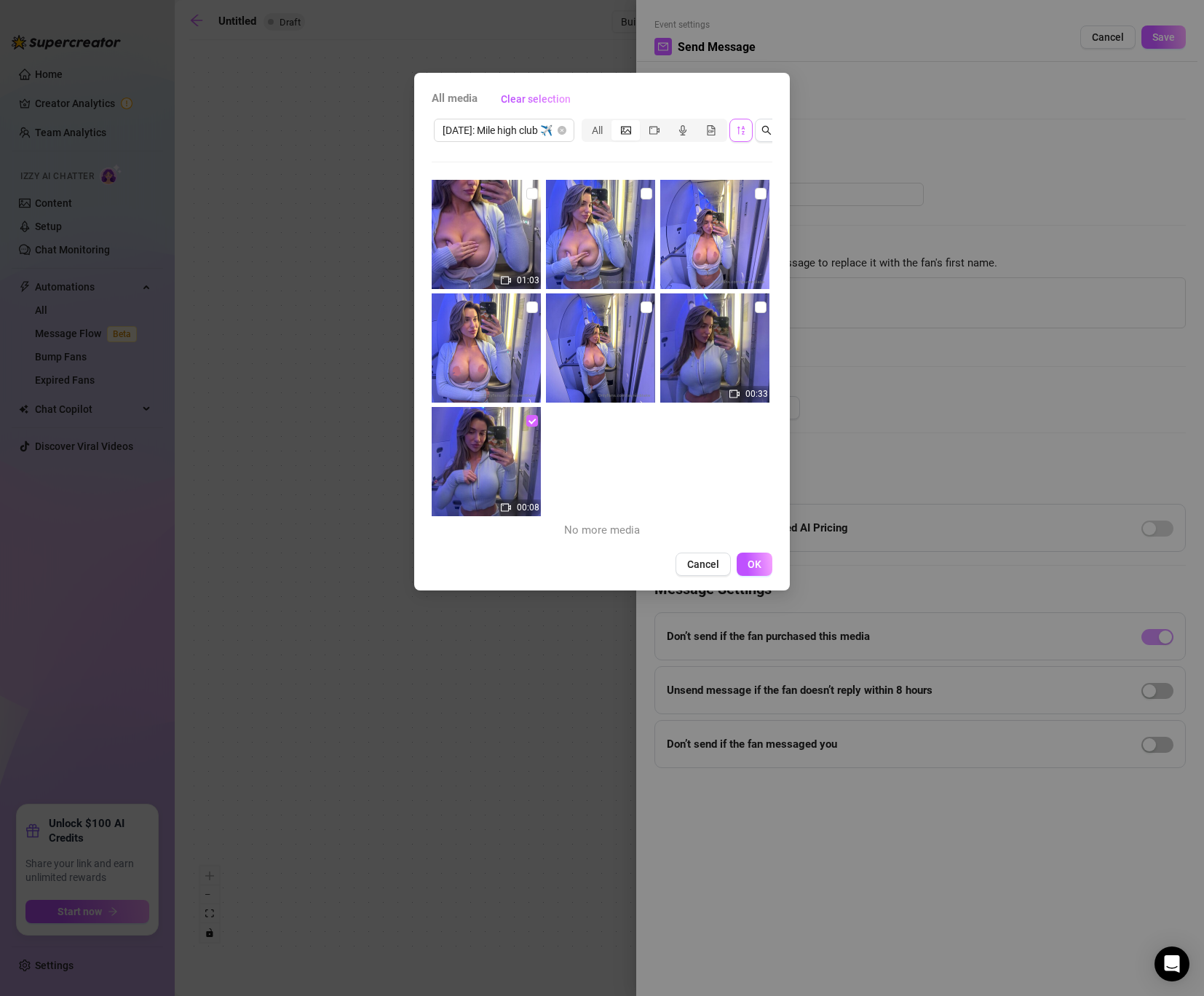
click at [527, 425] on input "checkbox" at bounding box center [532, 421] width 12 height 12
checkbox input "false"
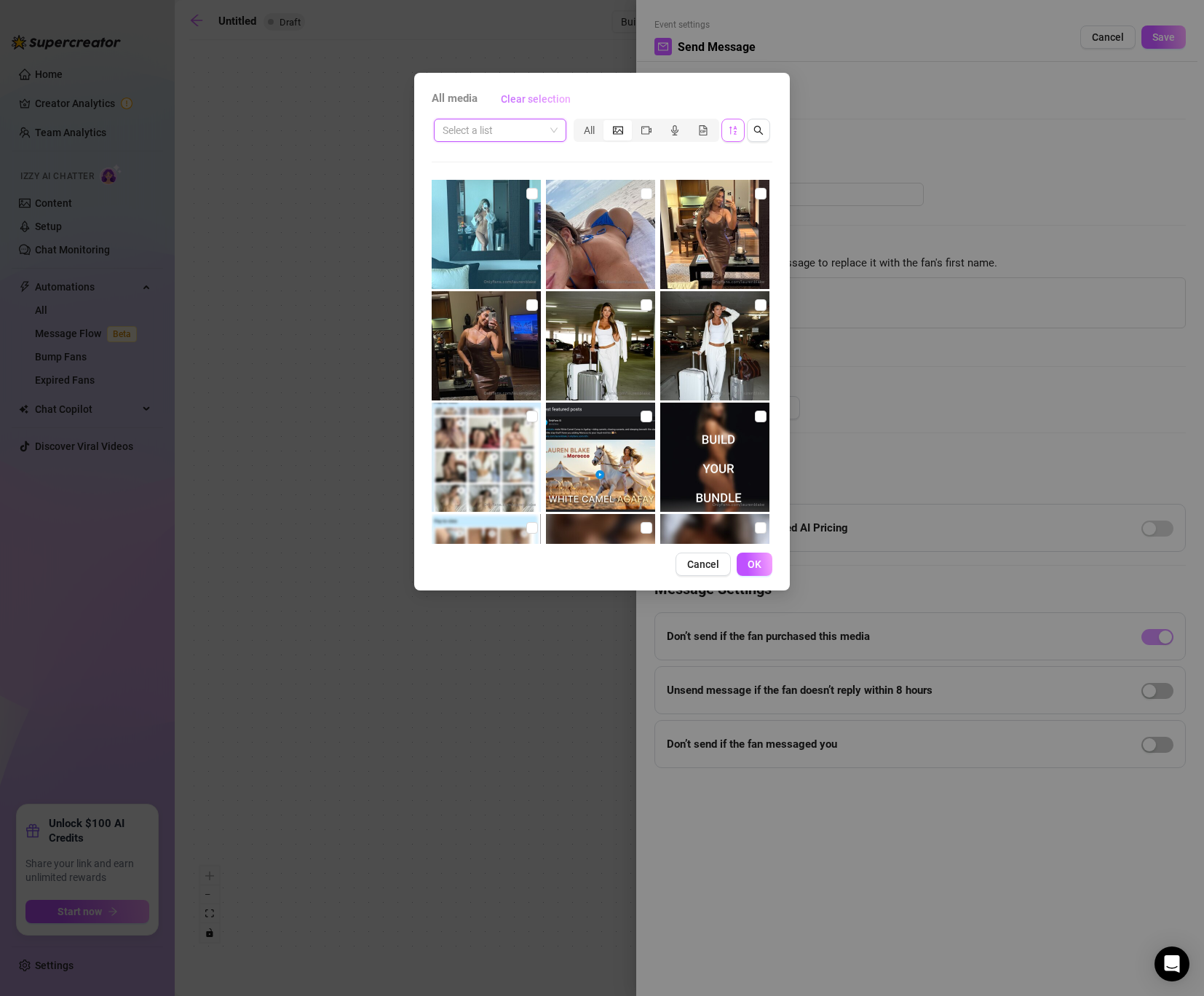
click at [539, 104] on span "Clear selection" at bounding box center [536, 99] width 70 height 12
click at [532, 124] on input "search" at bounding box center [493, 130] width 102 height 21
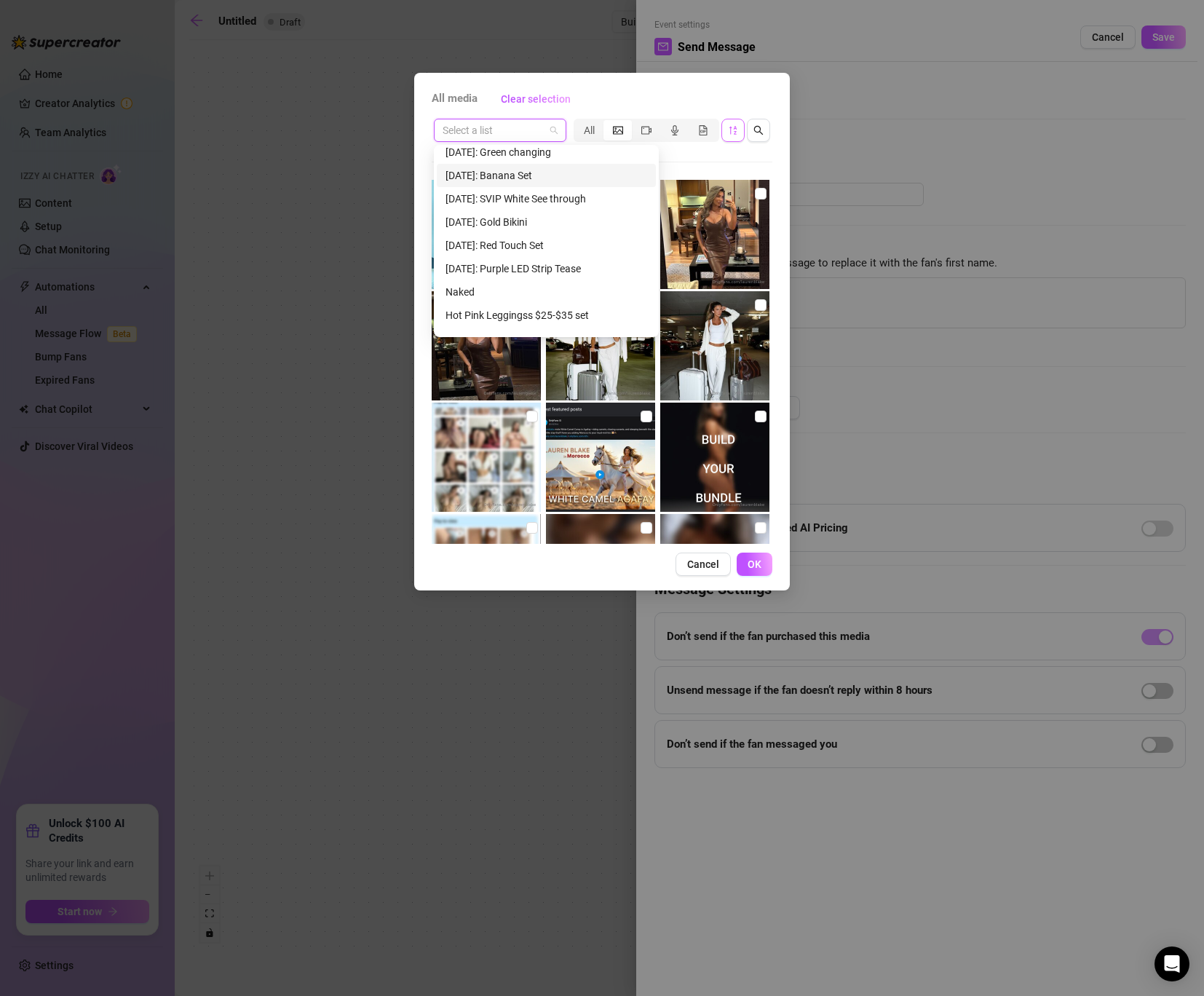
scroll to position [1028, 0]
click at [504, 173] on div "[DATE]: Banana Set" at bounding box center [546, 180] width 202 height 16
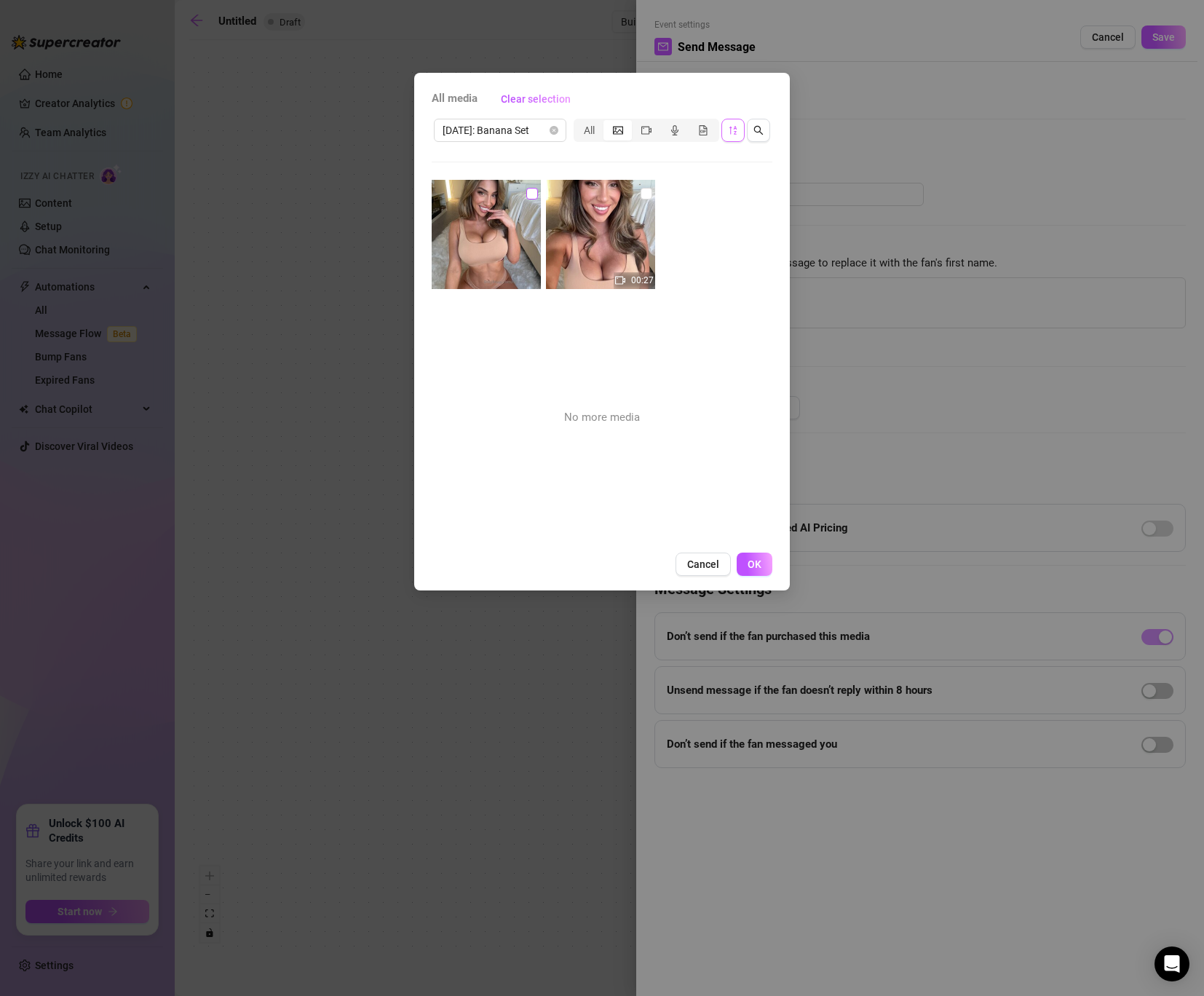
click at [532, 193] on input "checkbox" at bounding box center [532, 193] width 12 height 12
checkbox input "true"
click at [559, 130] on div "[DATE]: Banana Set" at bounding box center [499, 130] width 133 height 23
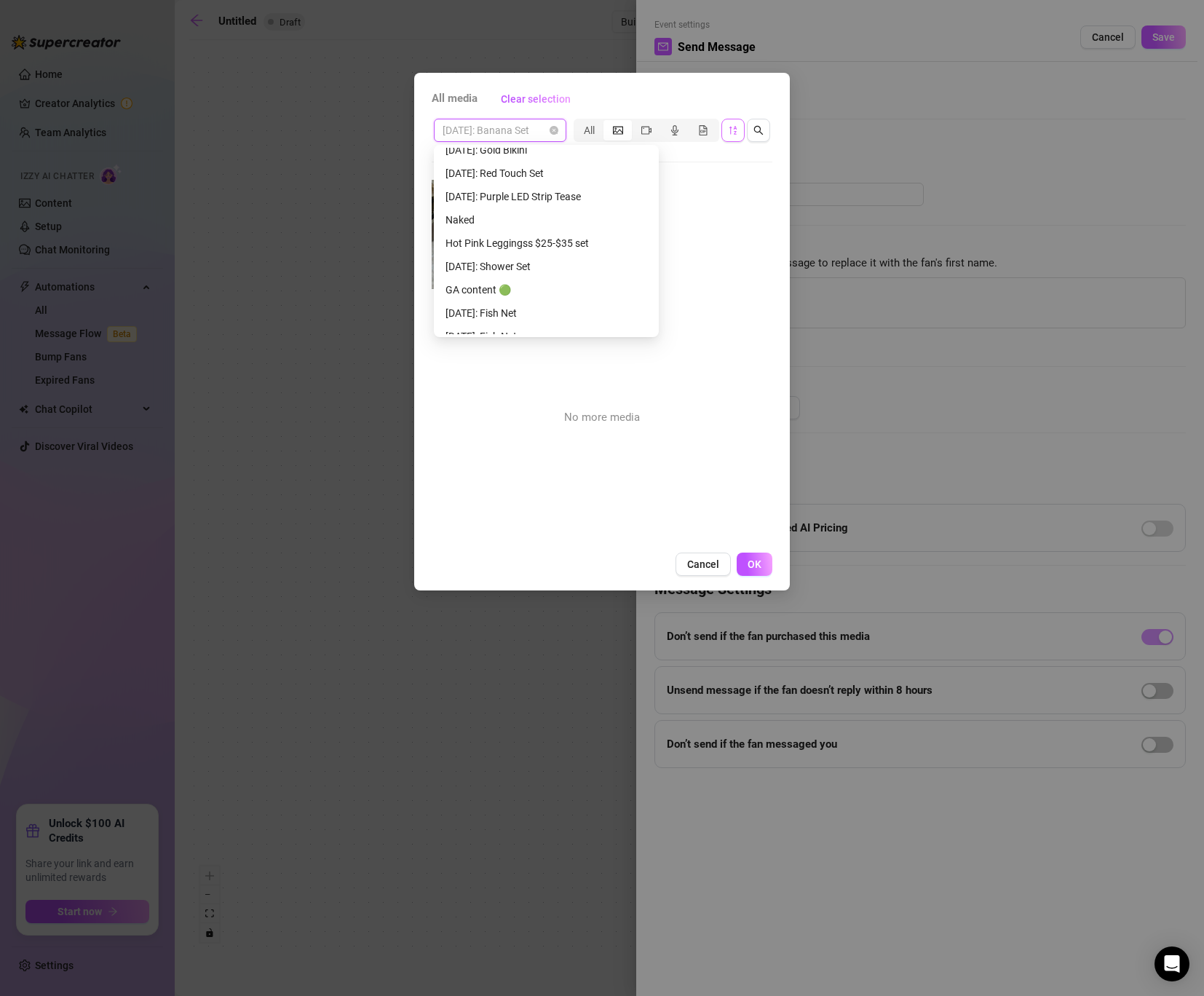
scroll to position [1106, 0]
click at [542, 247] on div "Hot Pink Leggingss $25-$35 set" at bounding box center [546, 242] width 202 height 16
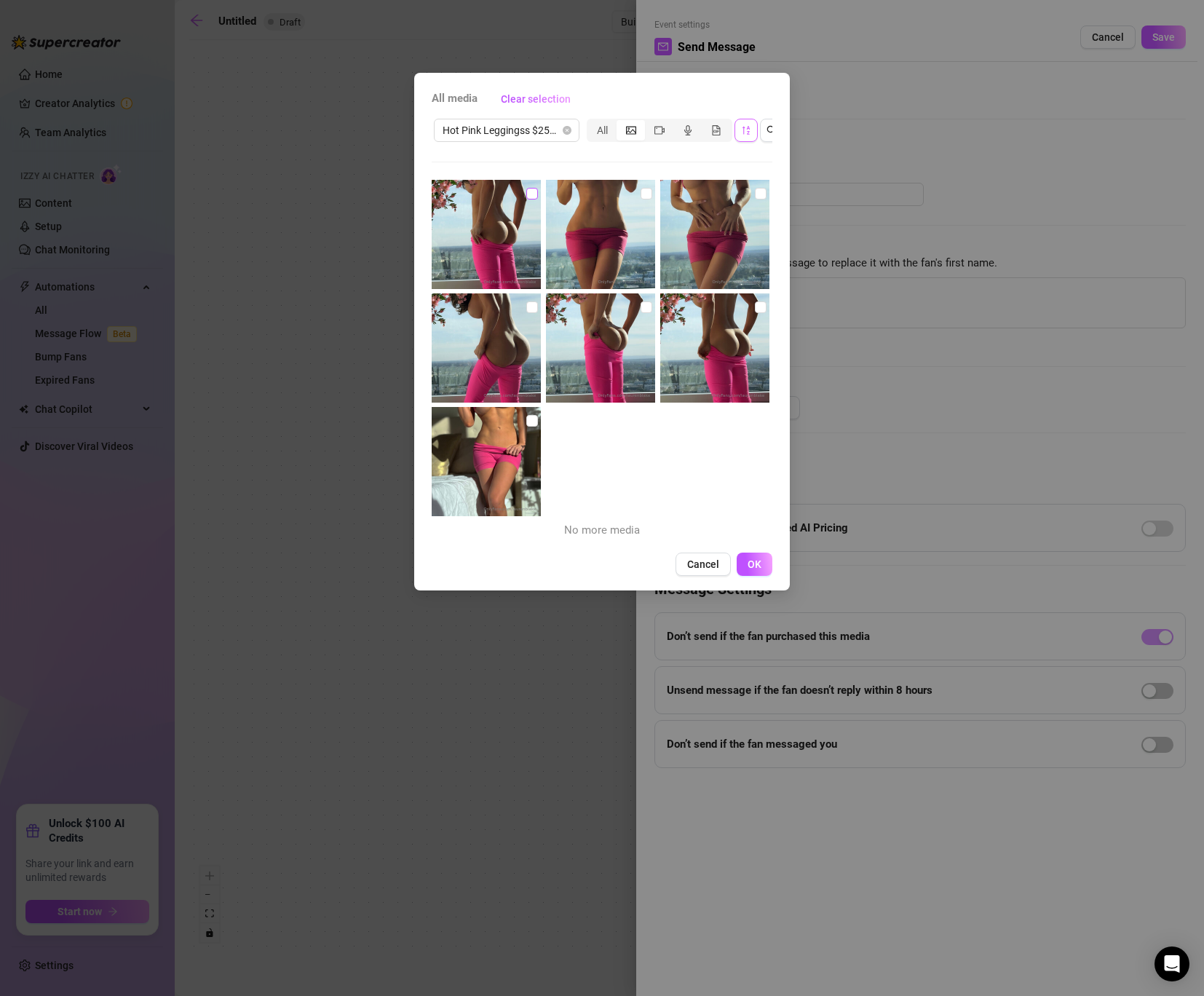
click at [534, 189] on input "checkbox" at bounding box center [532, 193] width 12 height 12
checkbox input "true"
click at [645, 199] on input "checkbox" at bounding box center [646, 193] width 12 height 12
checkbox input "true"
click at [759, 307] on input "checkbox" at bounding box center [761, 308] width 12 height 12
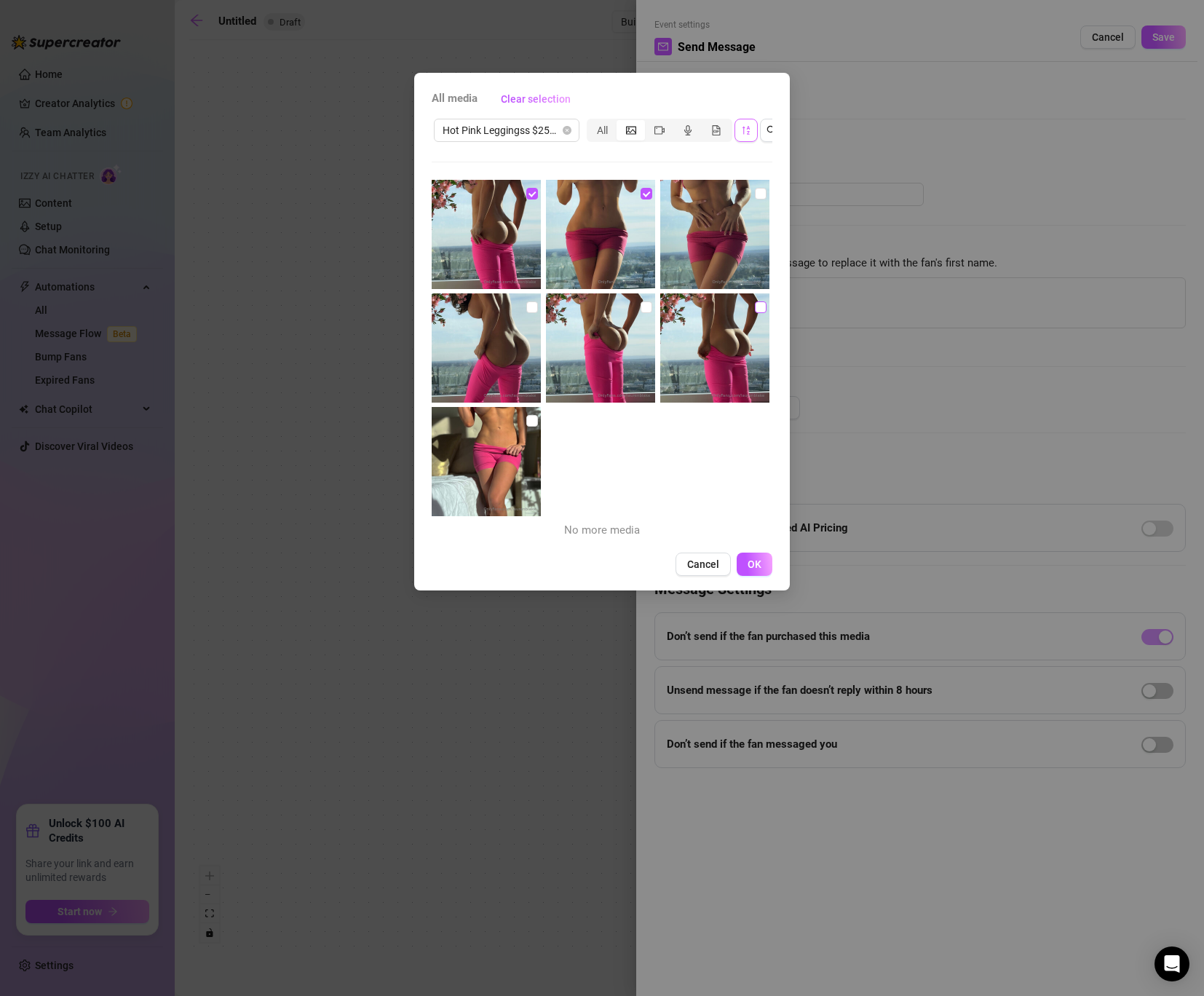
checkbox input "true"
click at [757, 187] on input "checkbox" at bounding box center [761, 193] width 12 height 12
checkbox input "true"
click at [644, 302] on input "checkbox" at bounding box center [646, 308] width 12 height 12
checkbox input "true"
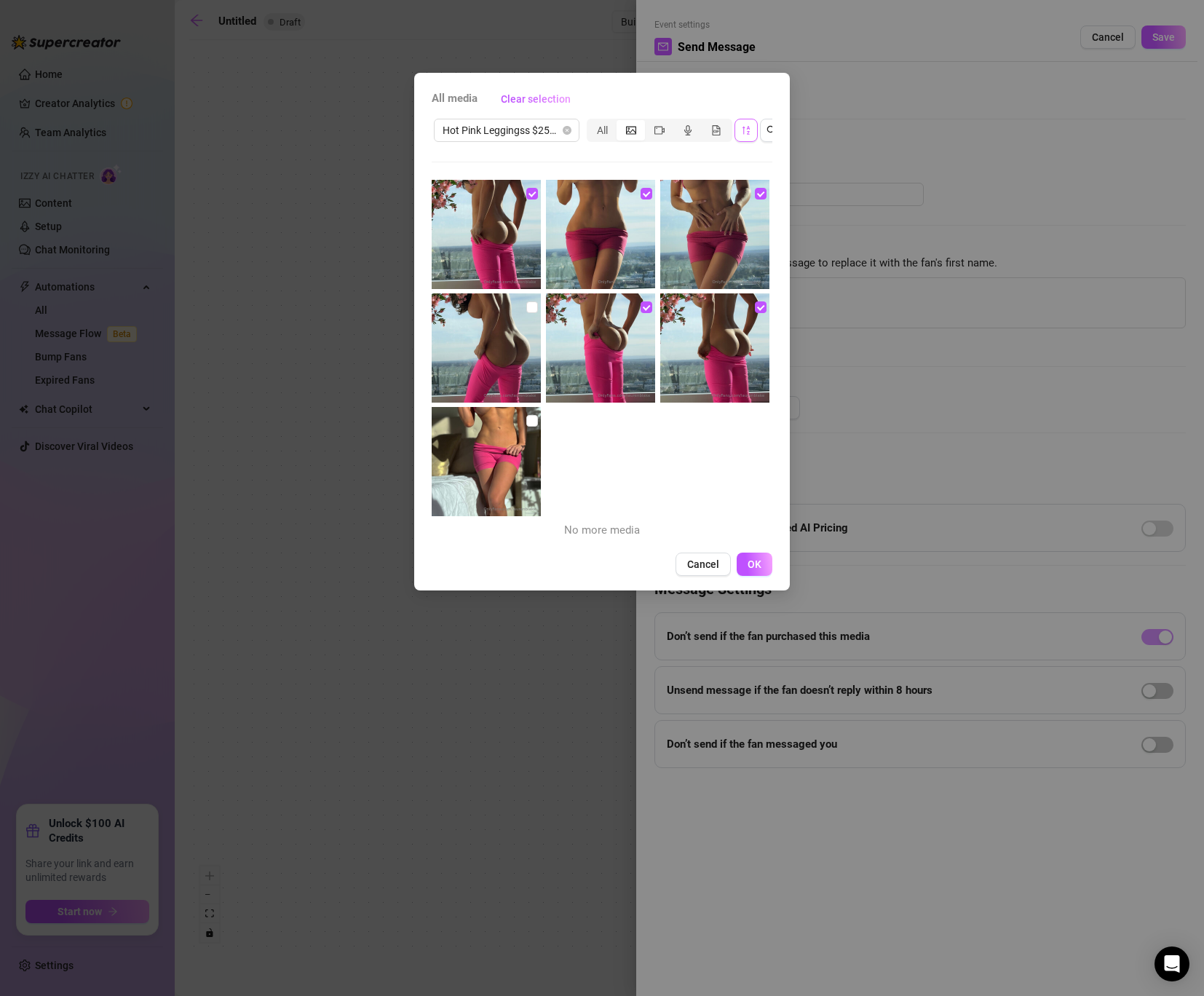
click at [524, 308] on img at bounding box center [485, 348] width 109 height 109
click at [531, 307] on input "checkbox" at bounding box center [532, 308] width 12 height 12
checkbox input "true"
click at [533, 419] on input "checkbox" at bounding box center [532, 421] width 12 height 12
checkbox input "true"
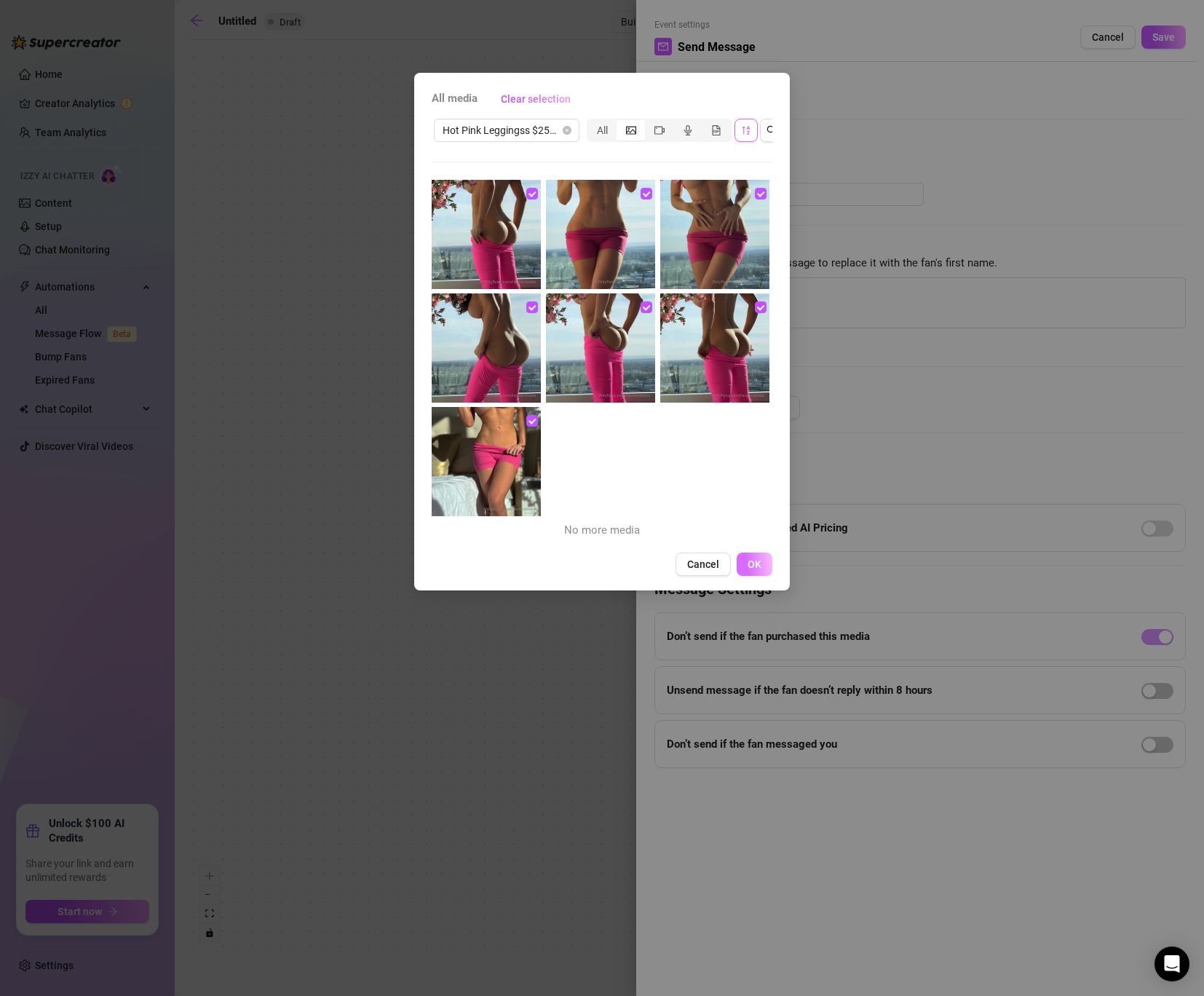
click at [763, 568] on button "OK" at bounding box center [754, 563] width 36 height 23
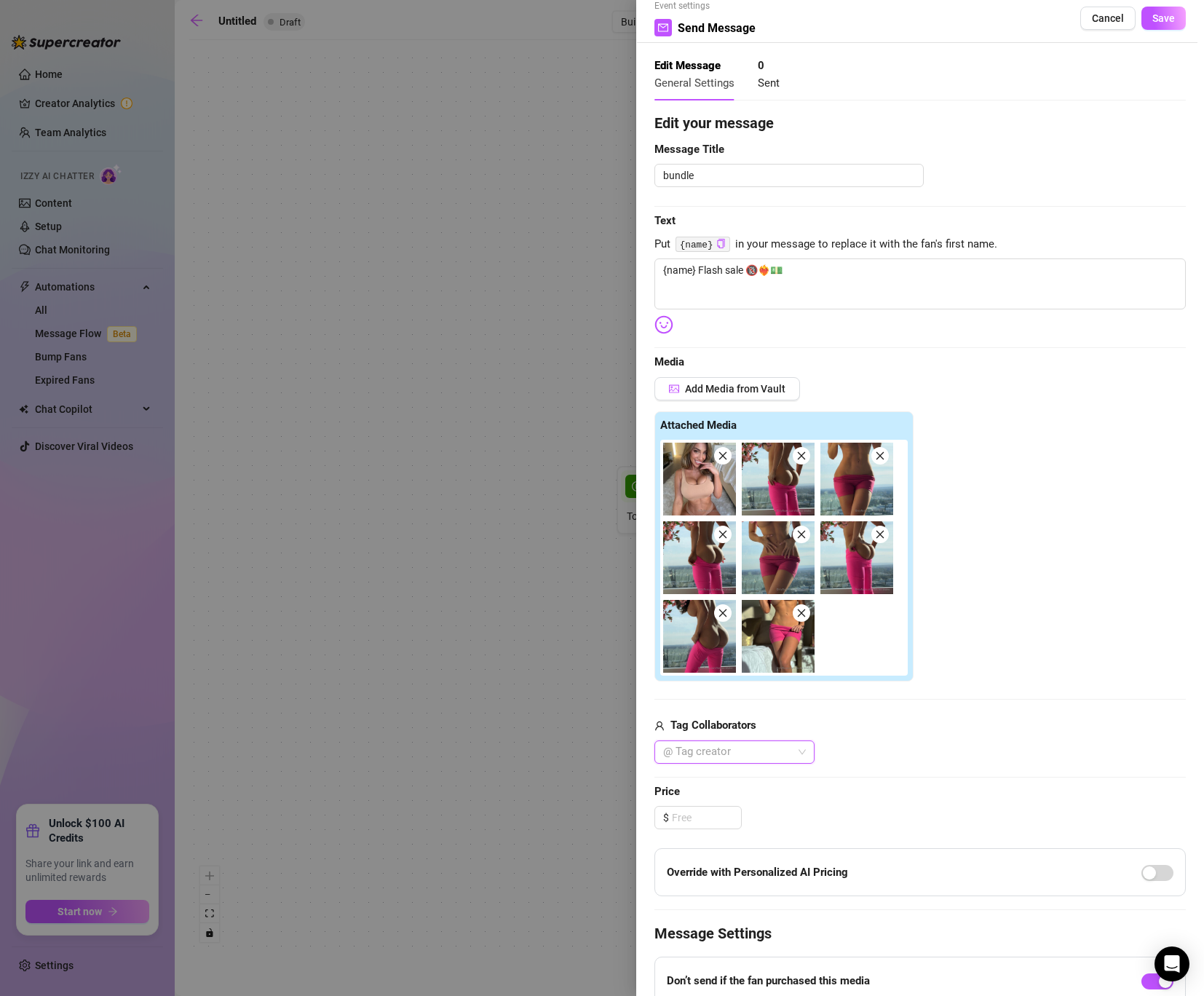
scroll to position [0, 0]
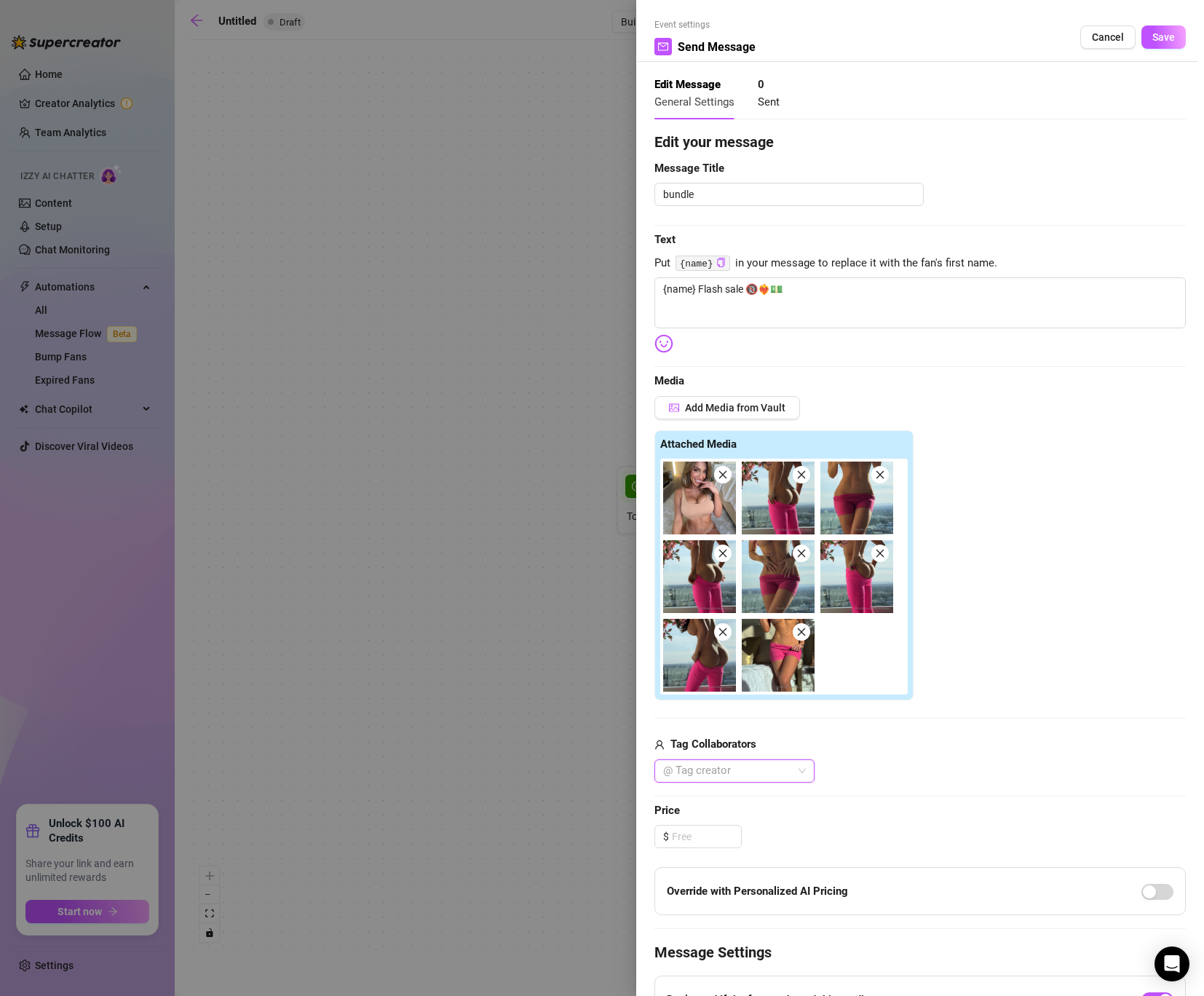
click at [1164, 33] on span "Save" at bounding box center [1163, 37] width 22 height 12
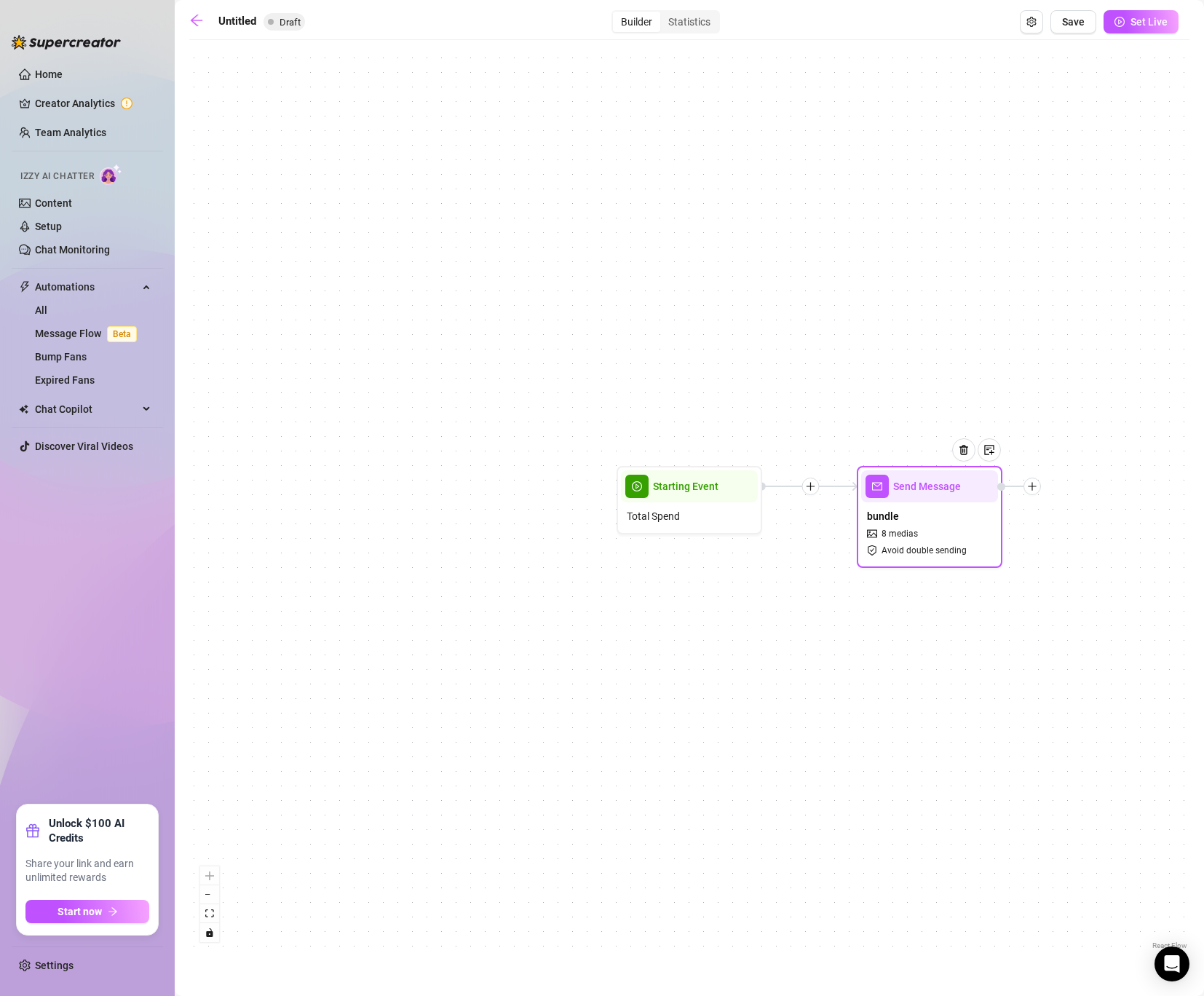
click at [925, 495] on div "Send Message" at bounding box center [929, 485] width 137 height 32
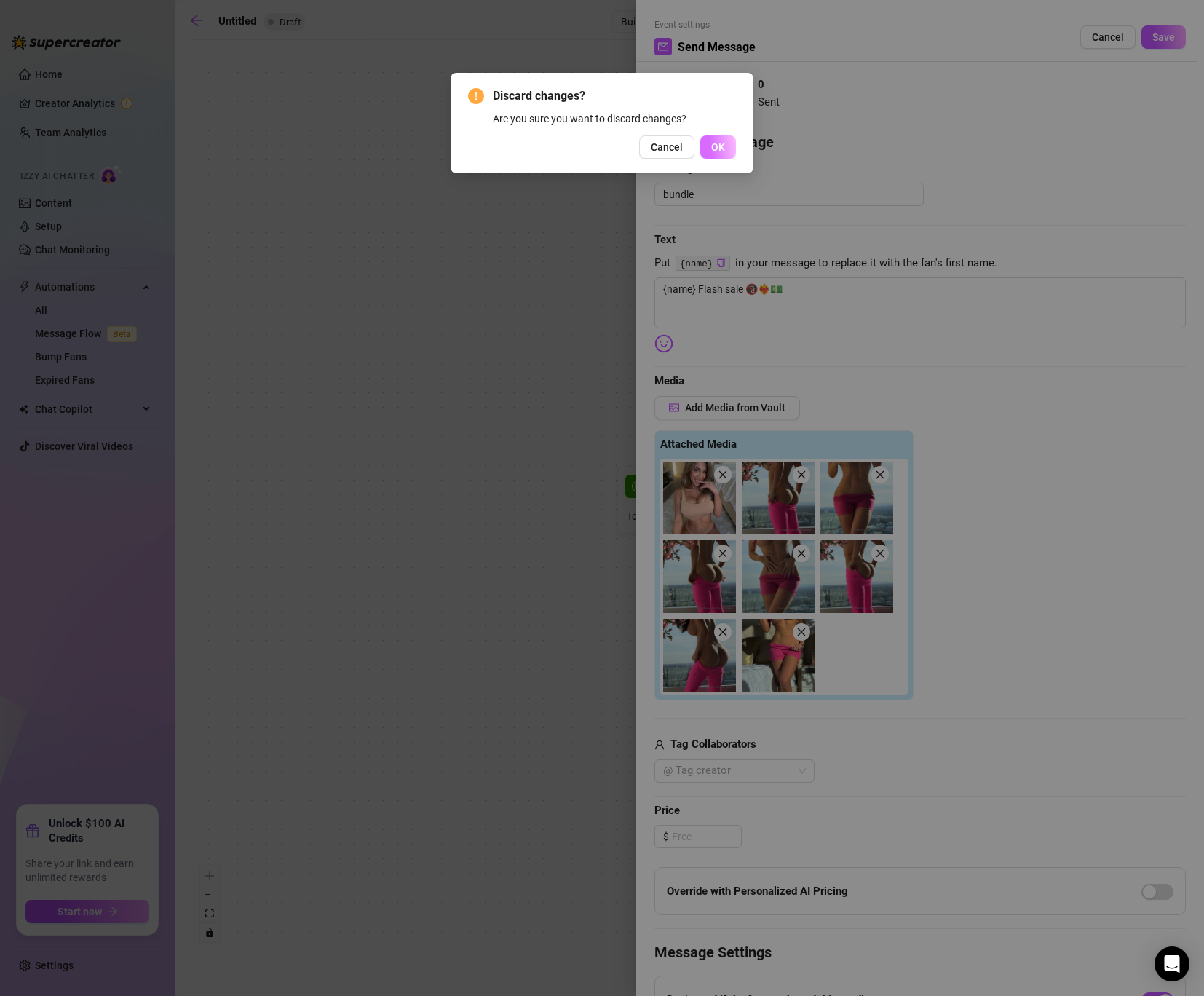
click at [728, 147] on button "OK" at bounding box center [718, 147] width 36 height 23
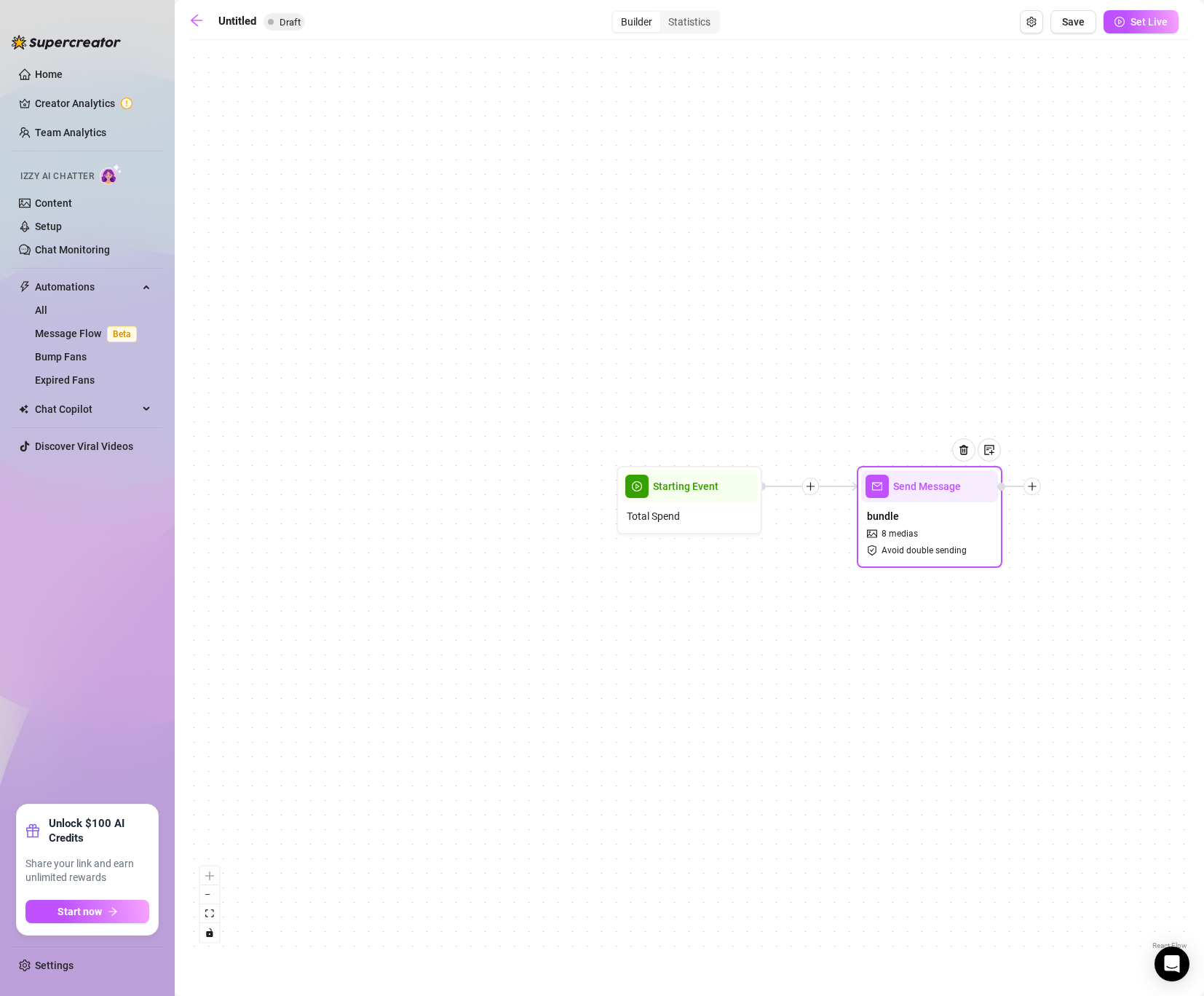
click at [909, 488] on span "Send Message" at bounding box center [926, 486] width 67 height 16
type textarea "{name} Flash sale 🔞❤️‍🔥💵"
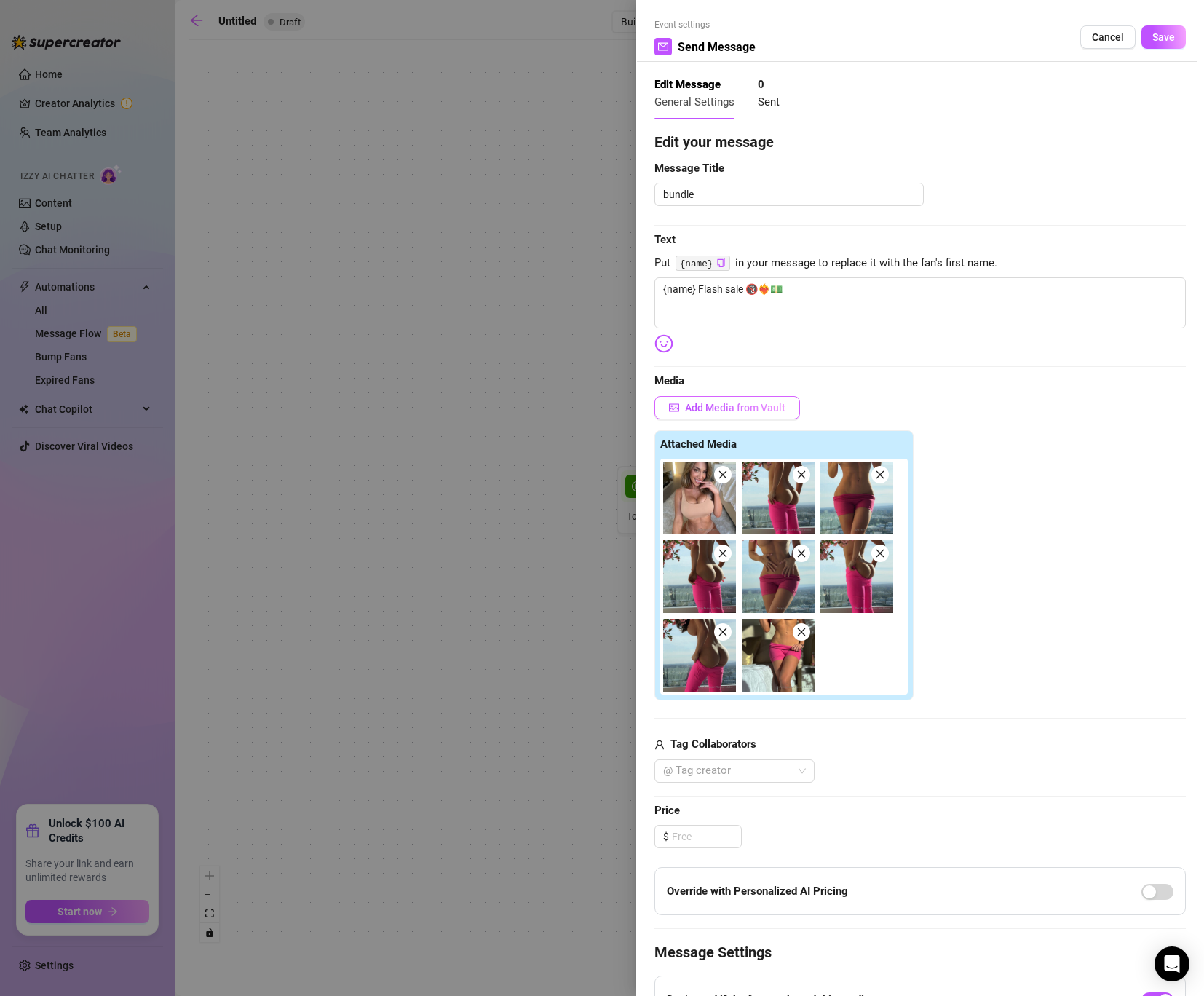
click at [731, 398] on button "Add Media from Vault" at bounding box center [727, 407] width 145 height 23
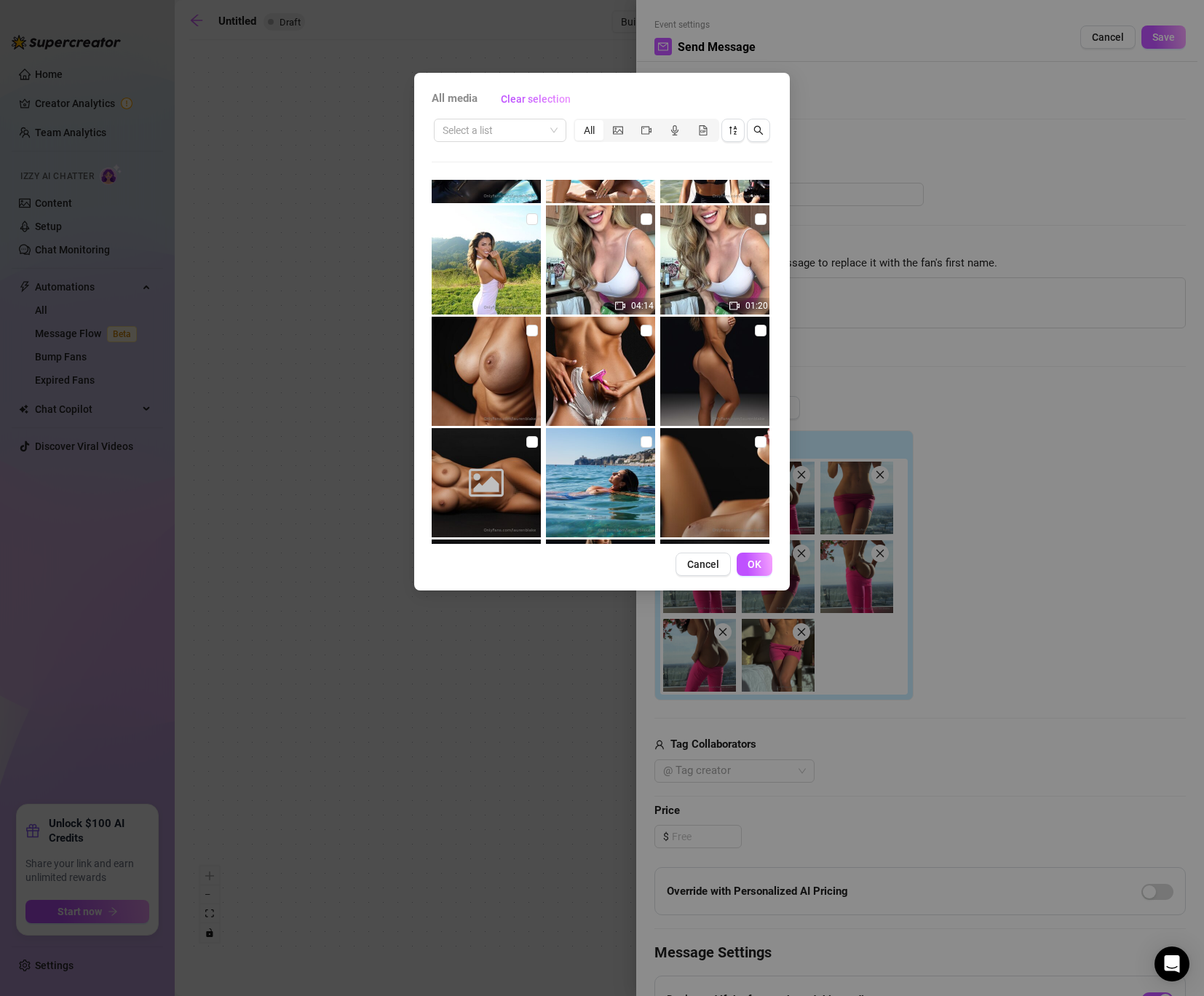
scroll to position [3321, 0]
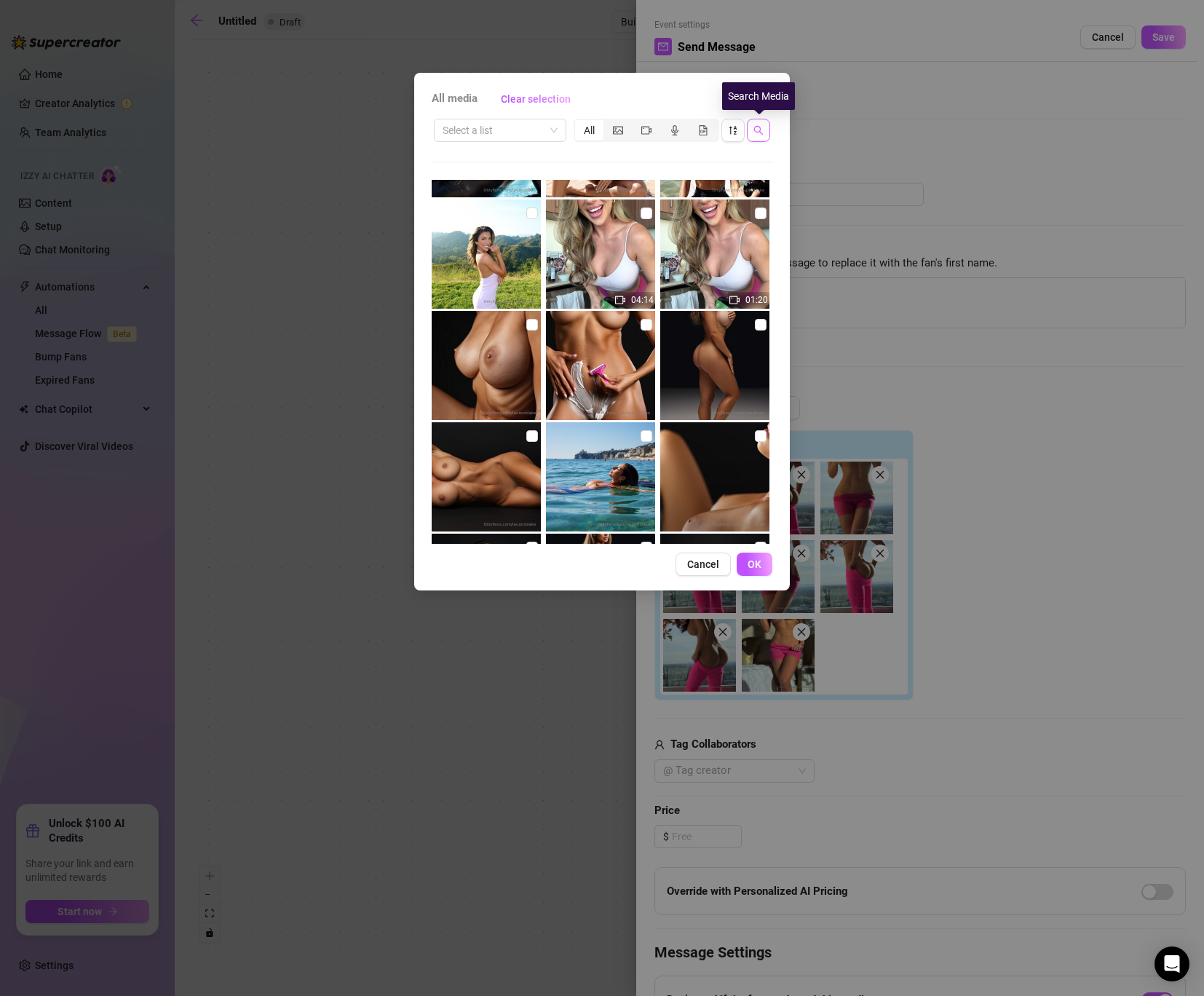
click at [760, 129] on icon "search" at bounding box center [759, 130] width 10 height 10
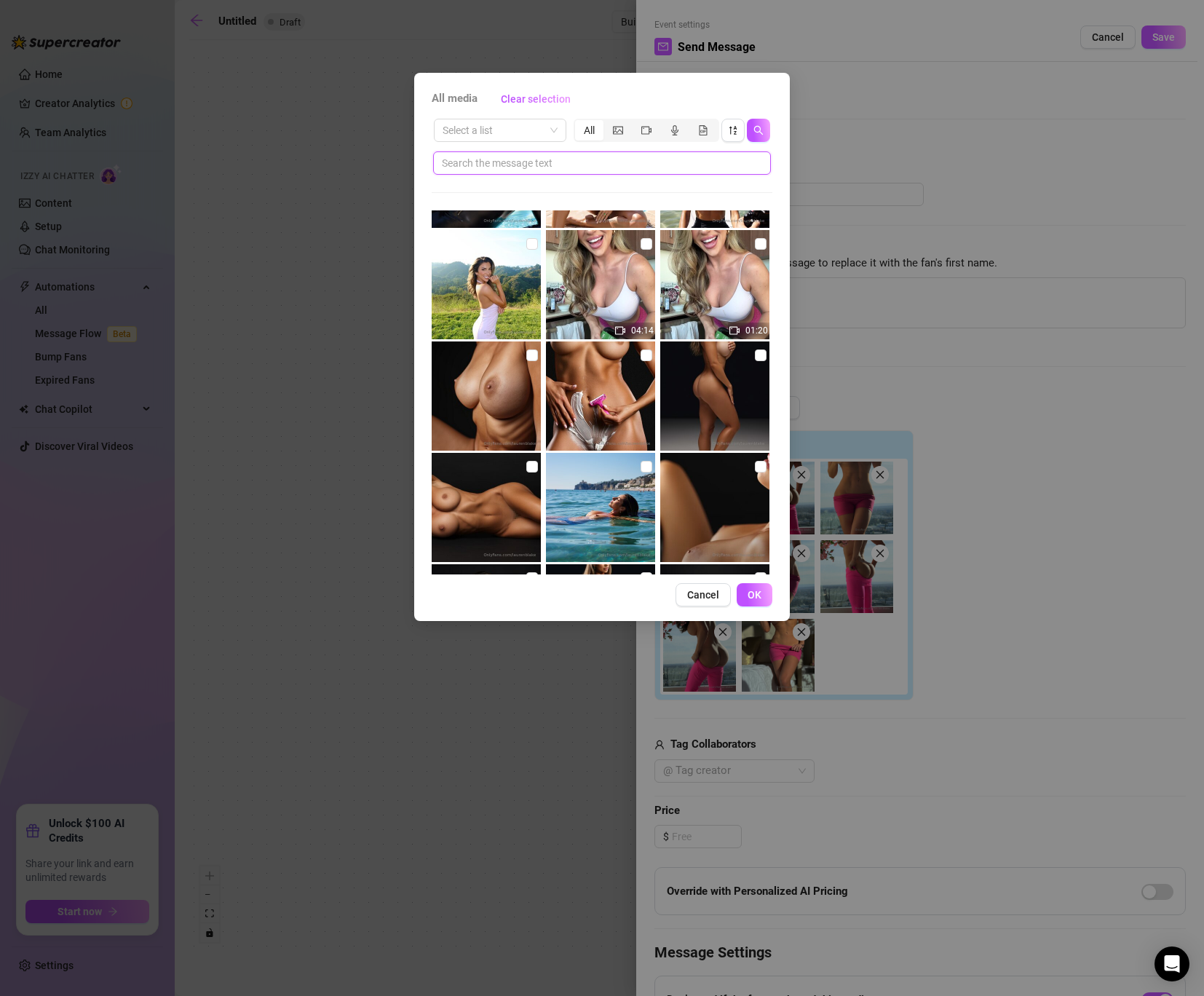
click at [731, 155] on input "text" at bounding box center [596, 163] width 308 height 16
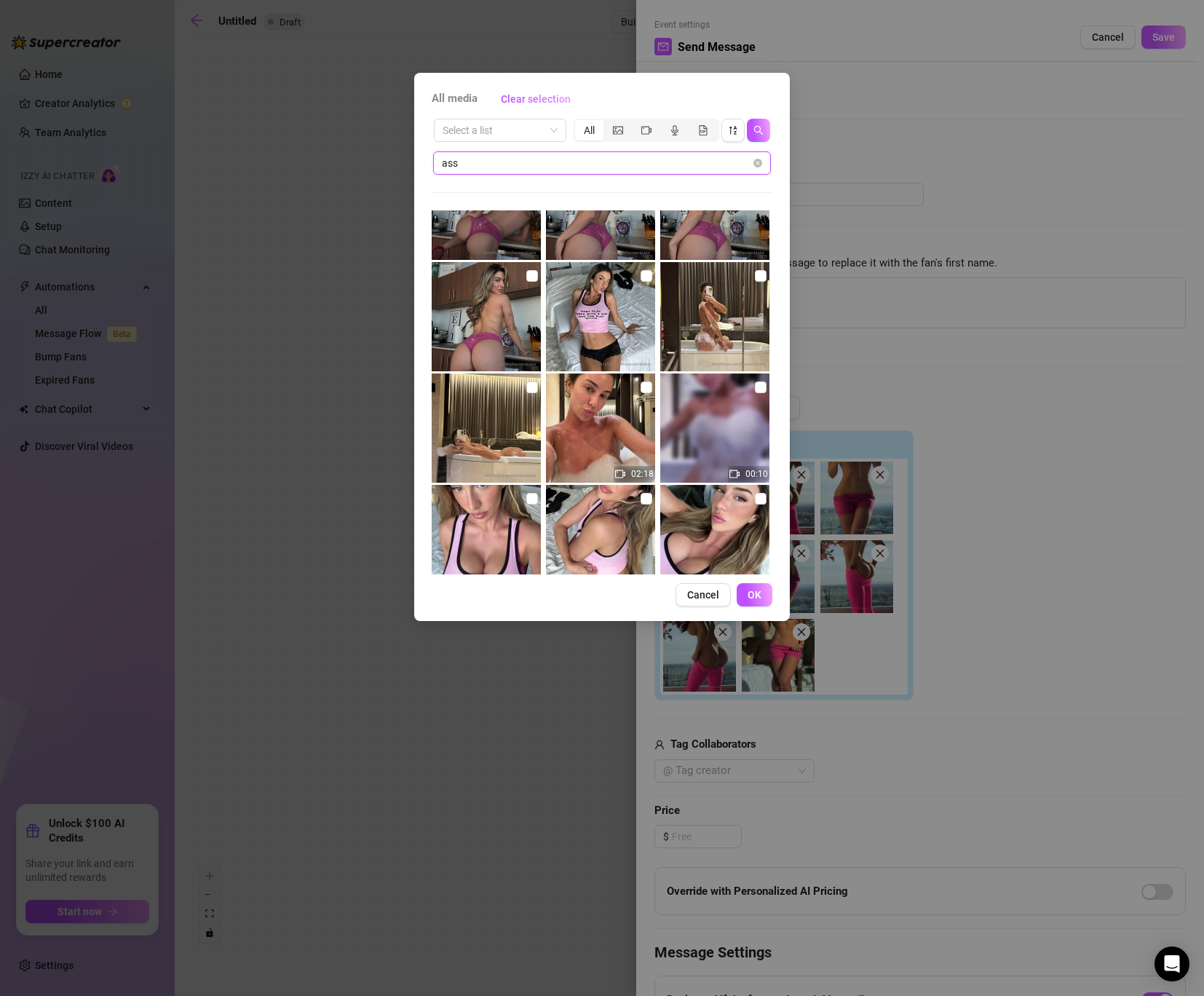
scroll to position [549, 0]
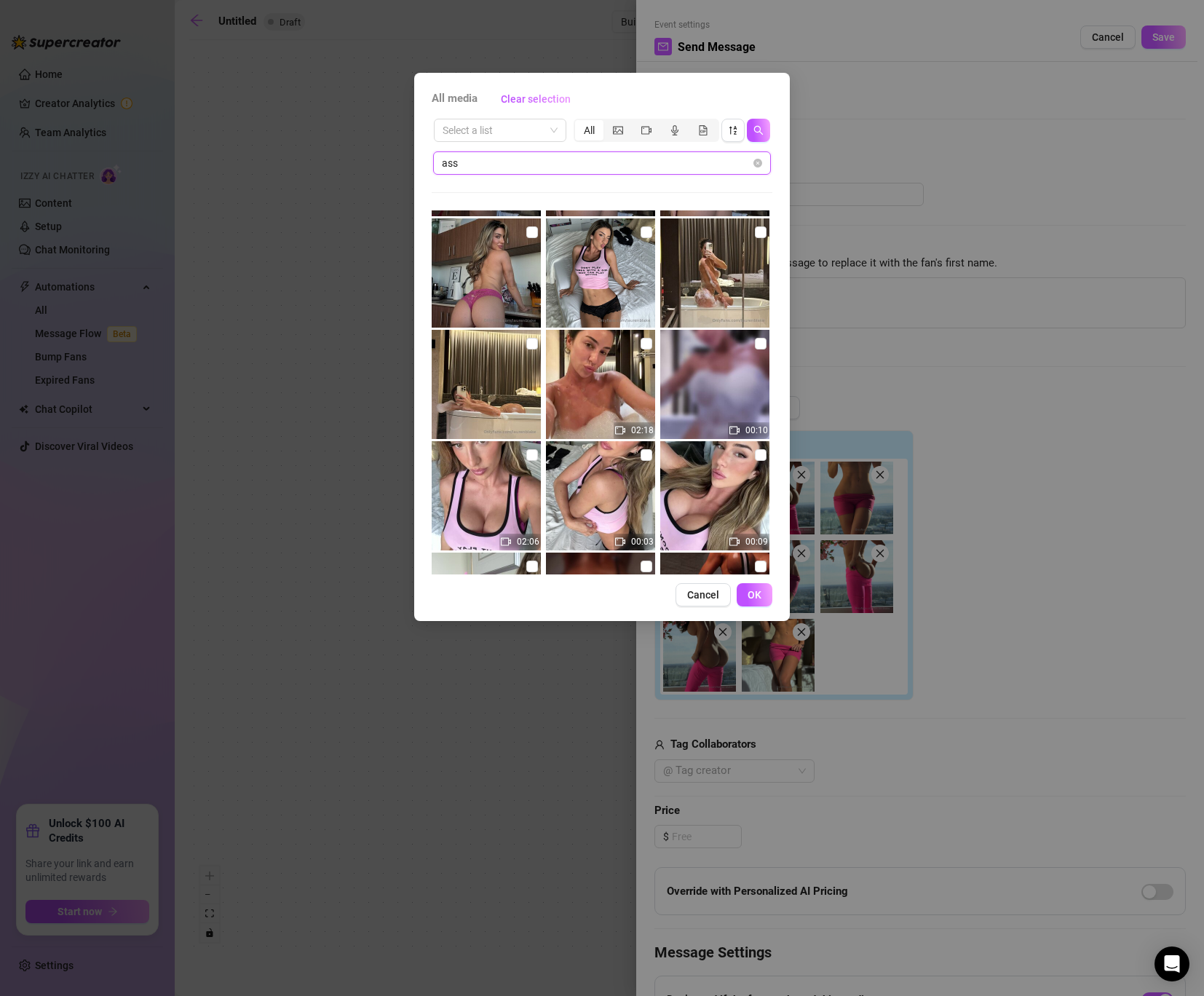
type input "ass"
click at [567, 132] on div "Select a list All" at bounding box center [602, 130] width 341 height 27
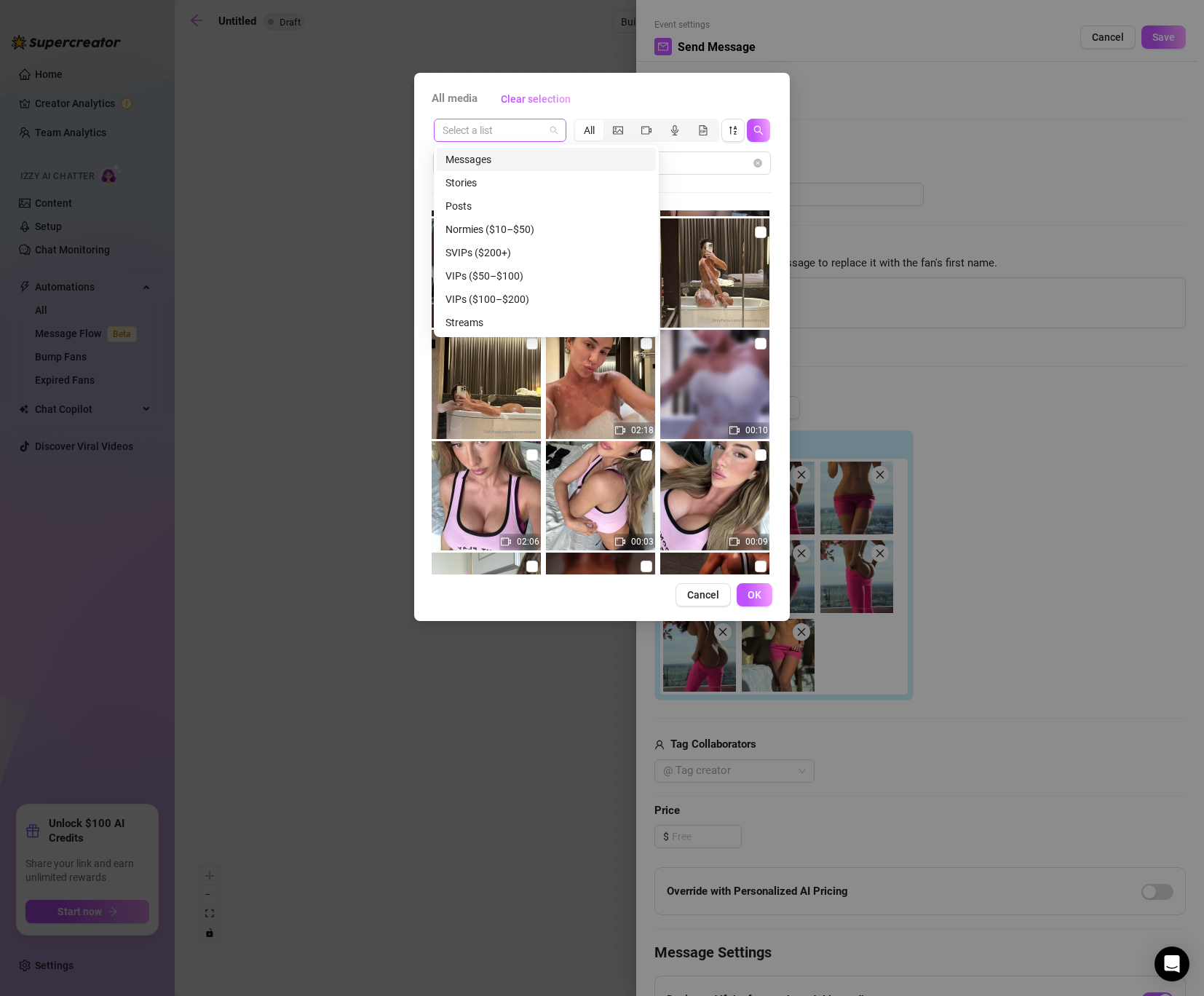
click at [554, 130] on span at bounding box center [499, 130] width 115 height 21
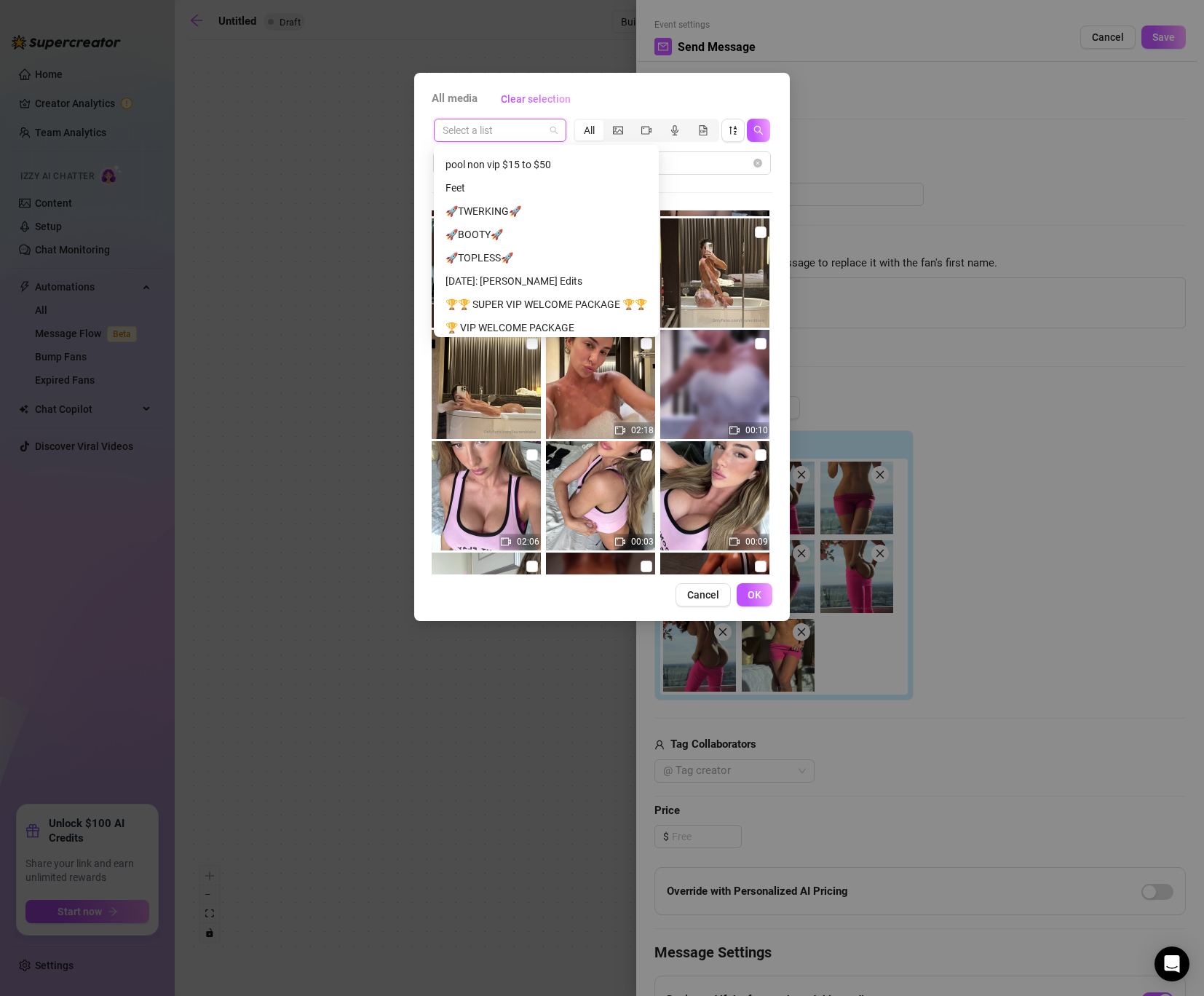
scroll to position [609, 0]
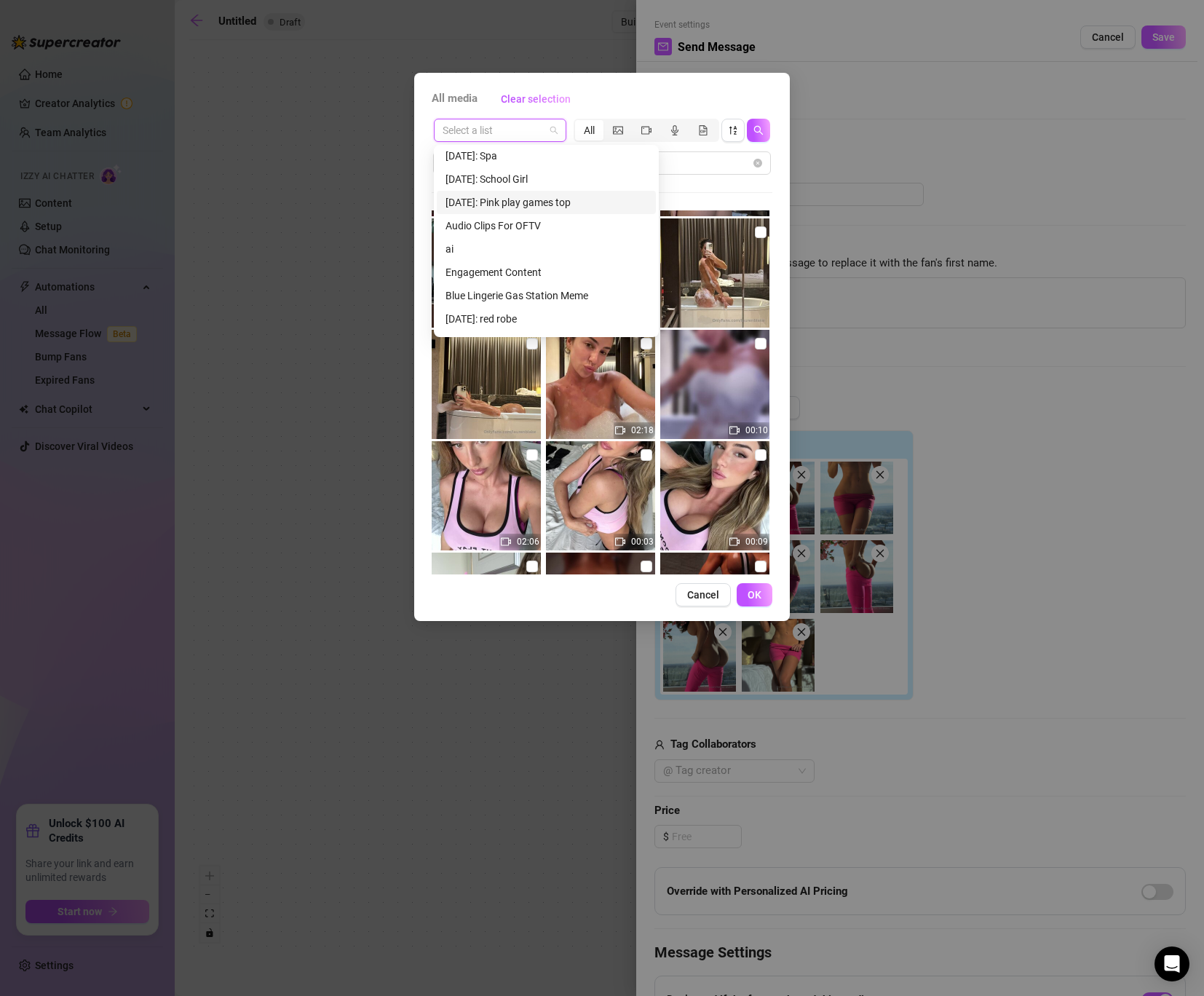
click at [545, 203] on div "[DATE]: Pink play games top" at bounding box center [546, 202] width 202 height 16
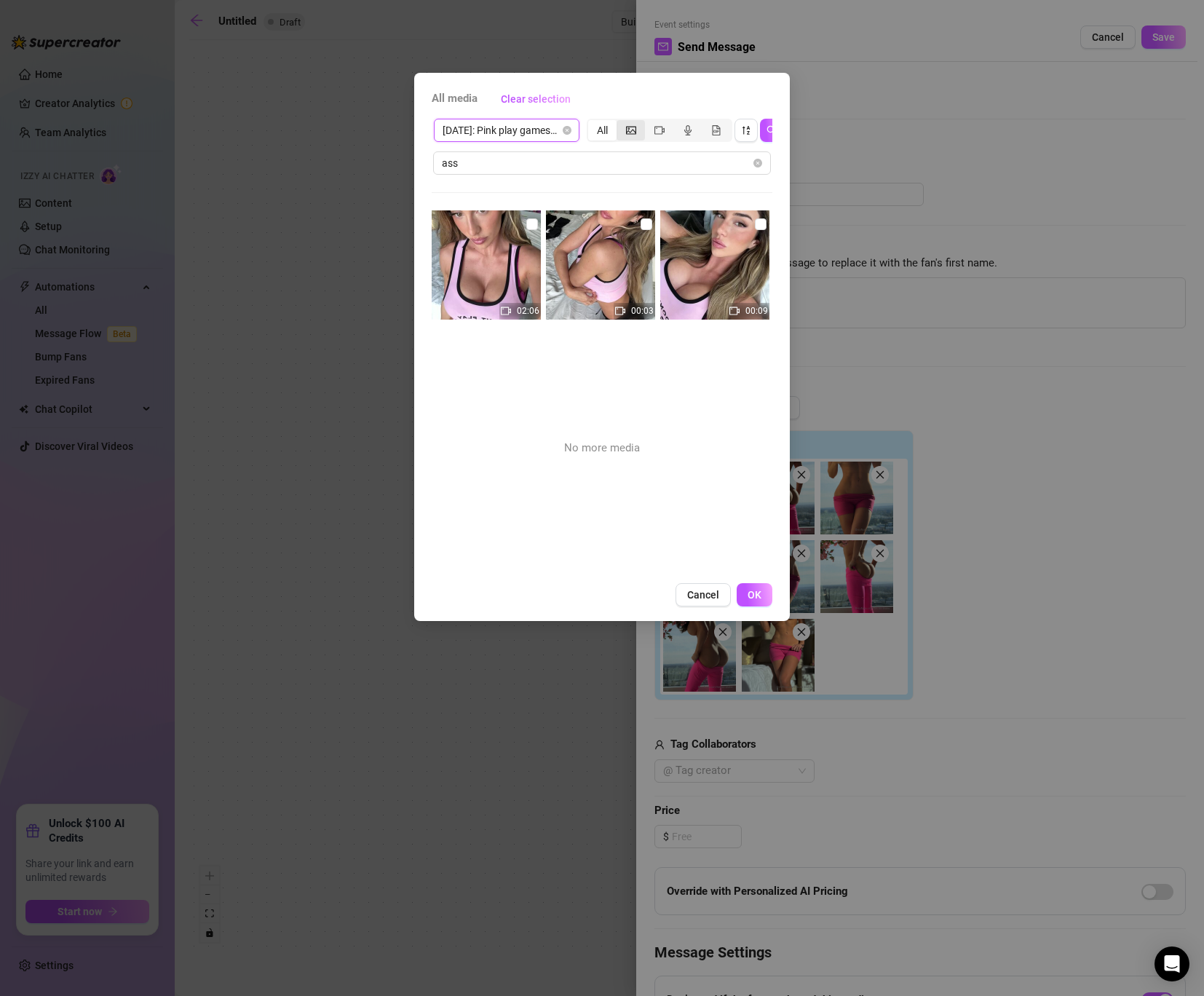
click at [622, 129] on div "segmented control" at bounding box center [631, 130] width 28 height 21
click at [620, 122] on input "segmented control" at bounding box center [620, 122] width 0 height 0
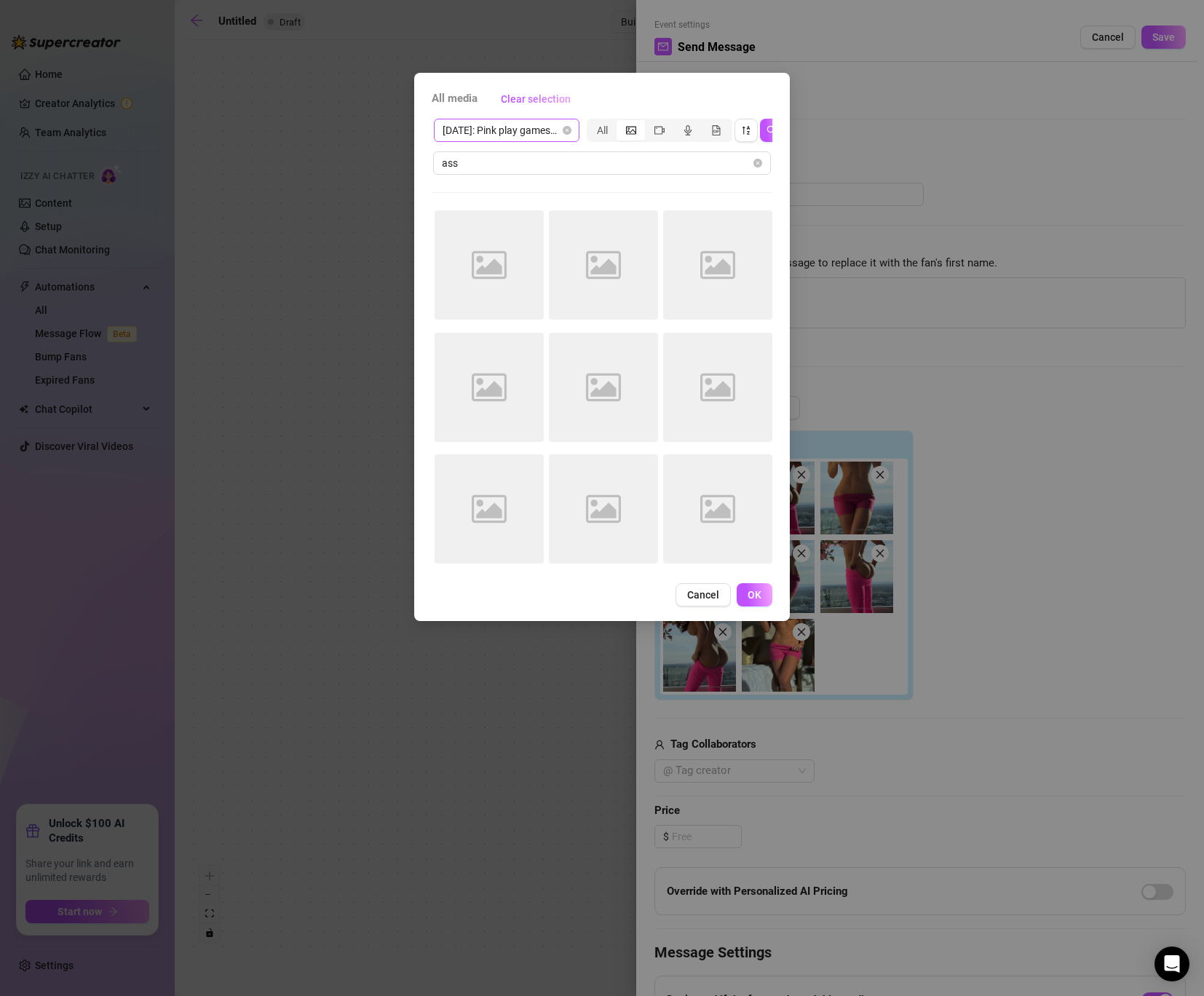
click at [519, 126] on span "[DATE]: Pink play games top" at bounding box center [506, 130] width 128 height 21
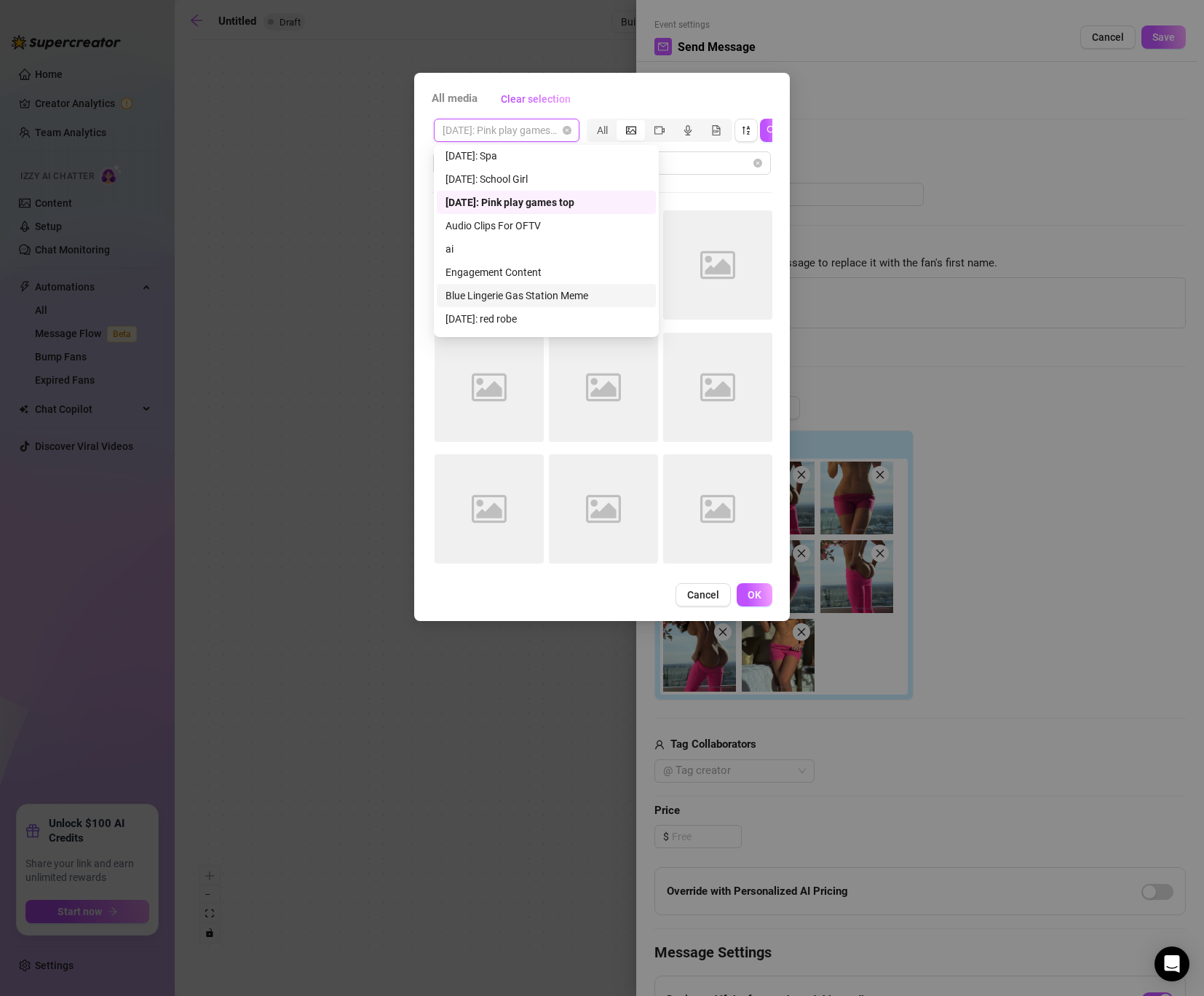
click at [509, 293] on div "Blue Lingerie Gas Station Meme" at bounding box center [546, 296] width 202 height 16
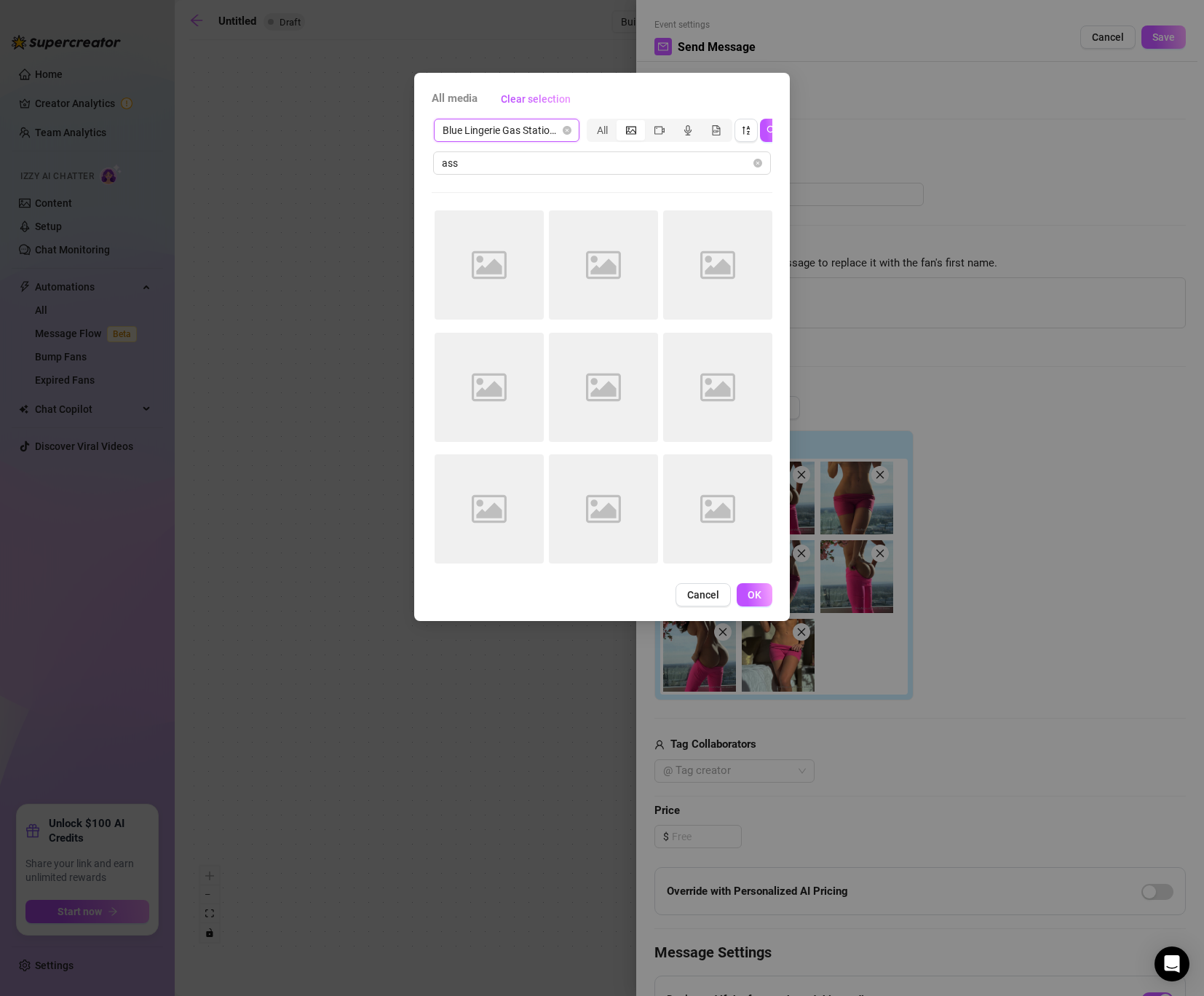
click at [560, 134] on span "Blue Lingerie Gas Station Meme" at bounding box center [506, 130] width 128 height 21
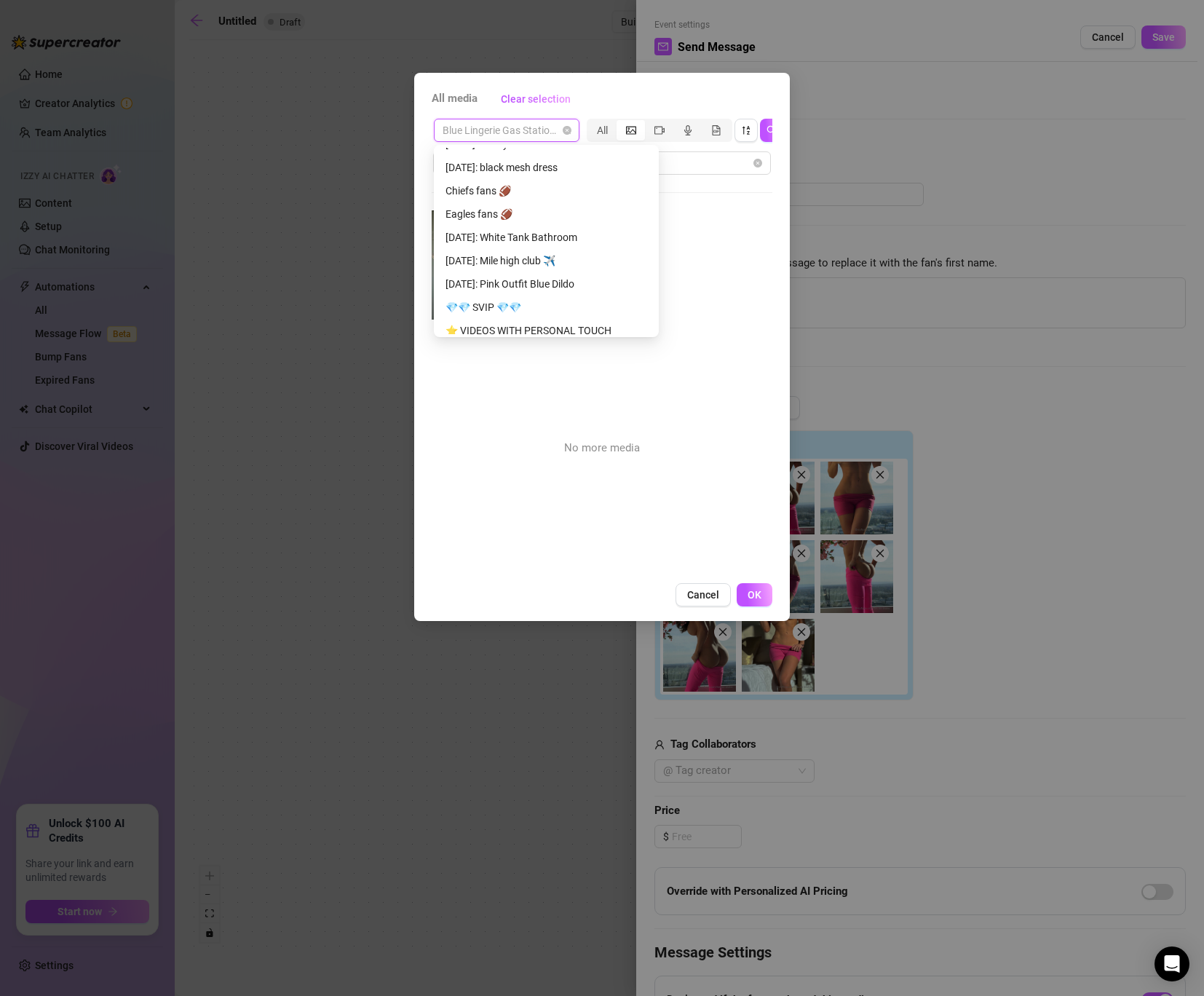
scroll to position [819, 0]
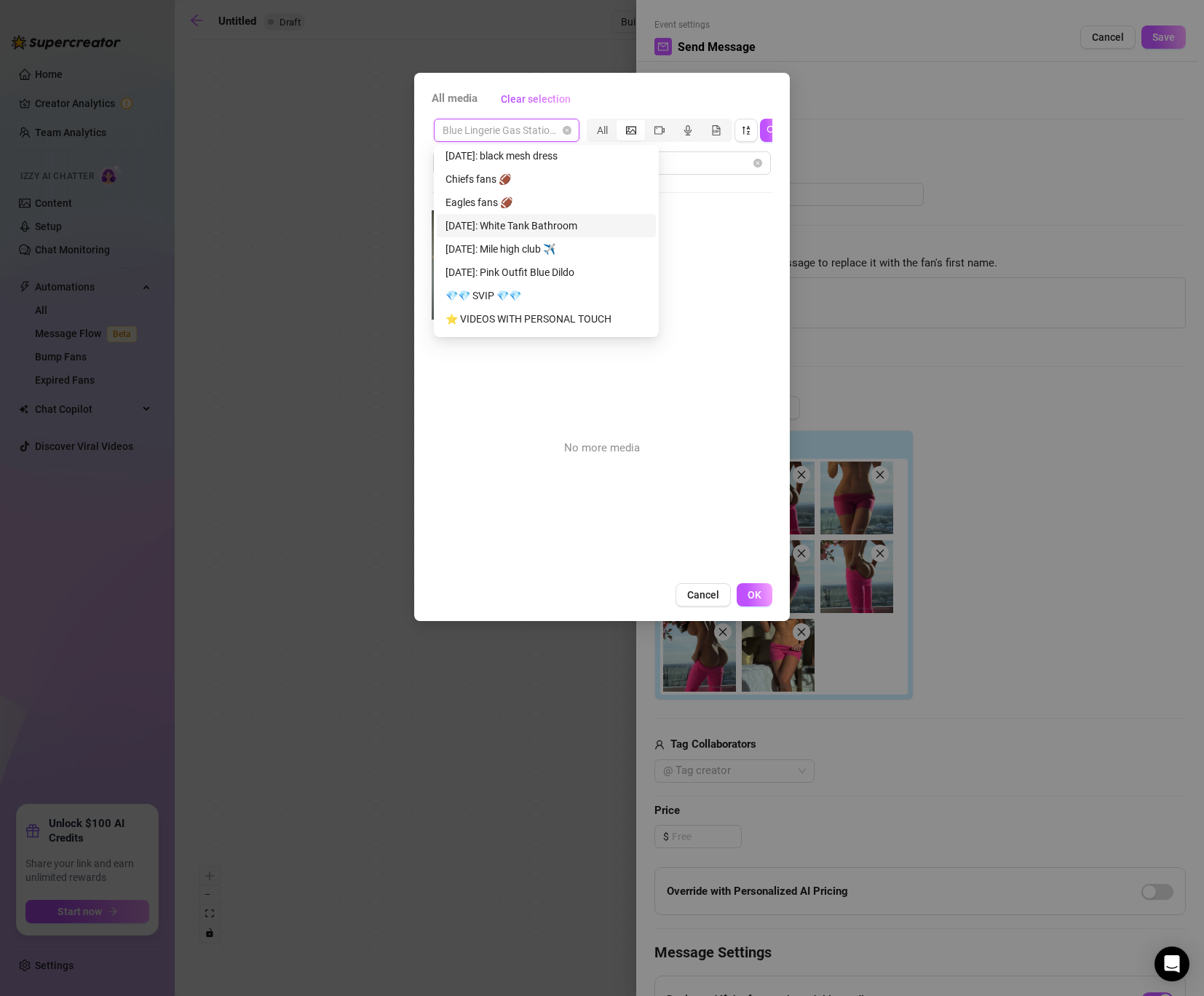
click at [525, 227] on div "[DATE]: White Tank Bathroom" at bounding box center [546, 226] width 202 height 16
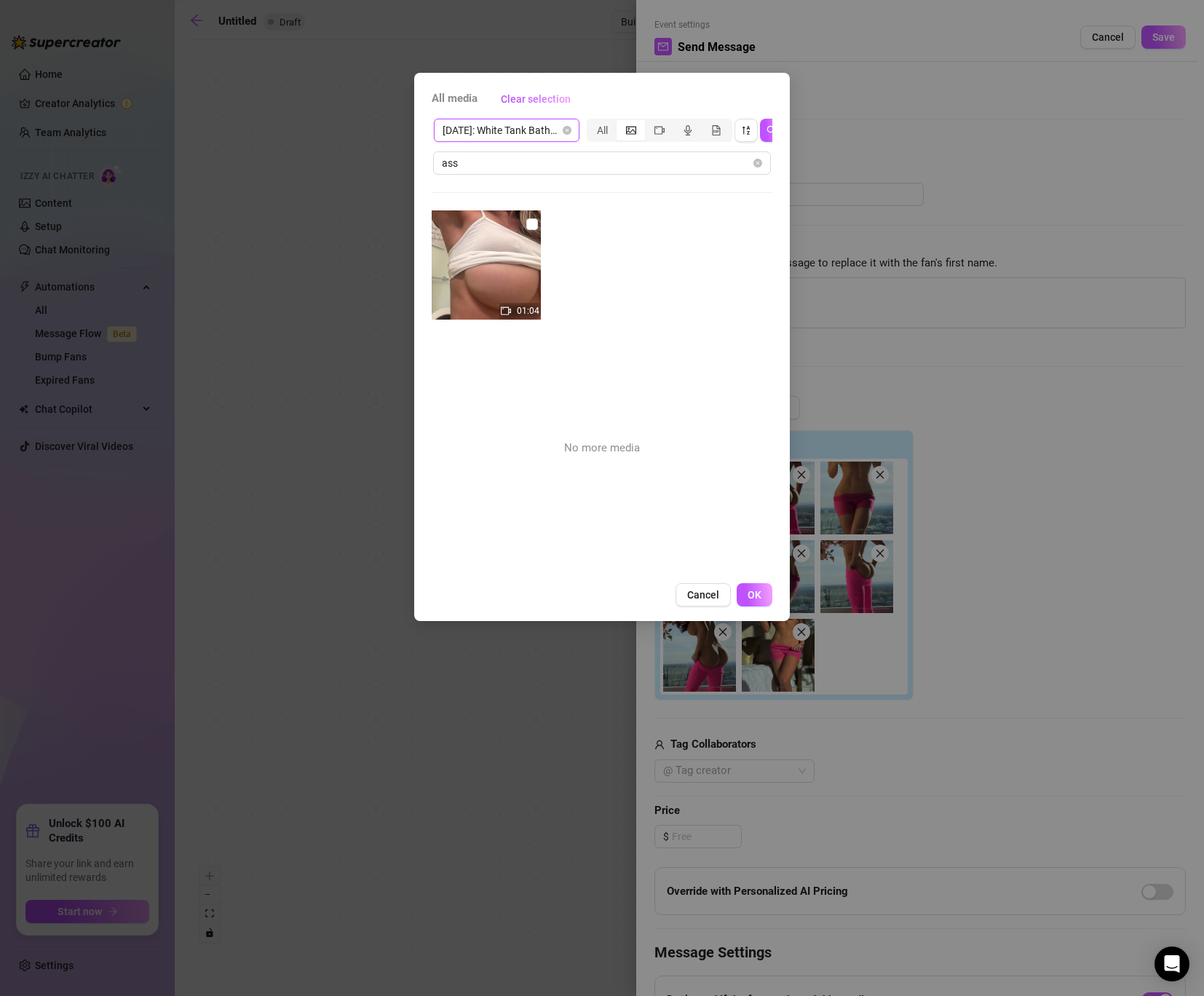
click at [561, 126] on span "[DATE]: White Tank Bathroom" at bounding box center [506, 130] width 128 height 21
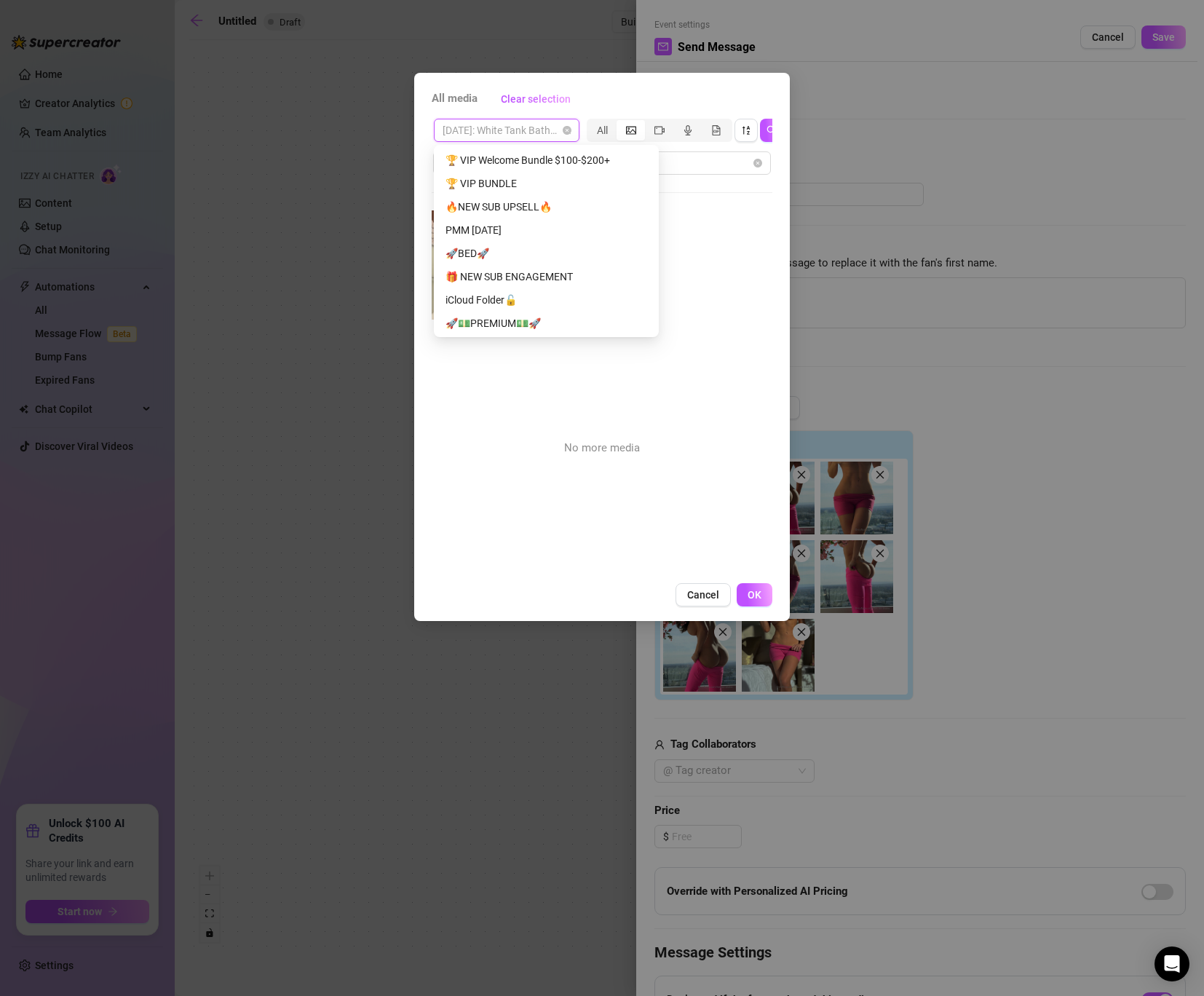
scroll to position [1319, 0]
click at [530, 213] on div "🔥NEW SUB UPSELL🔥" at bounding box center [546, 215] width 202 height 16
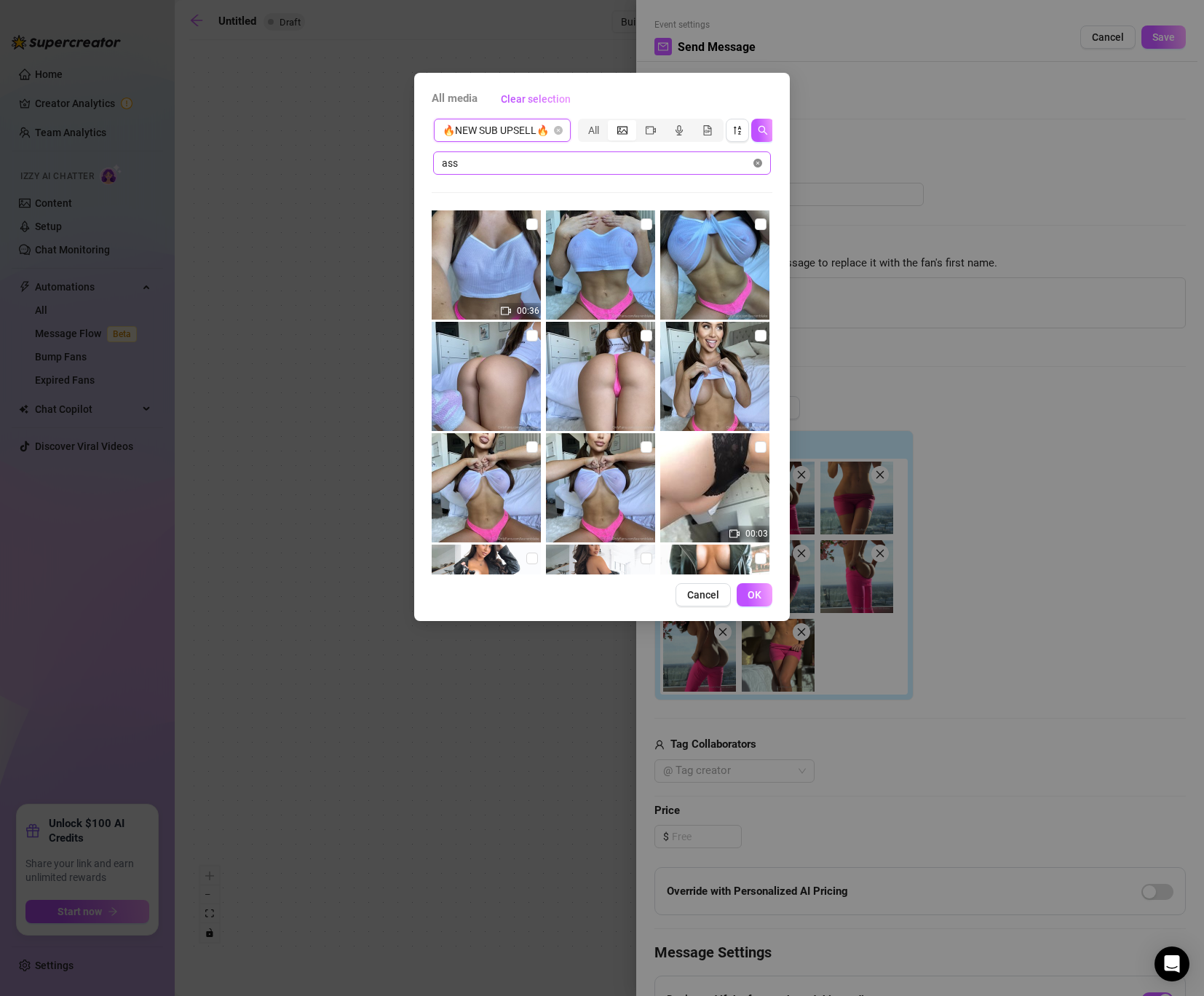
click at [760, 165] on icon "close-circle" at bounding box center [758, 163] width 9 height 9
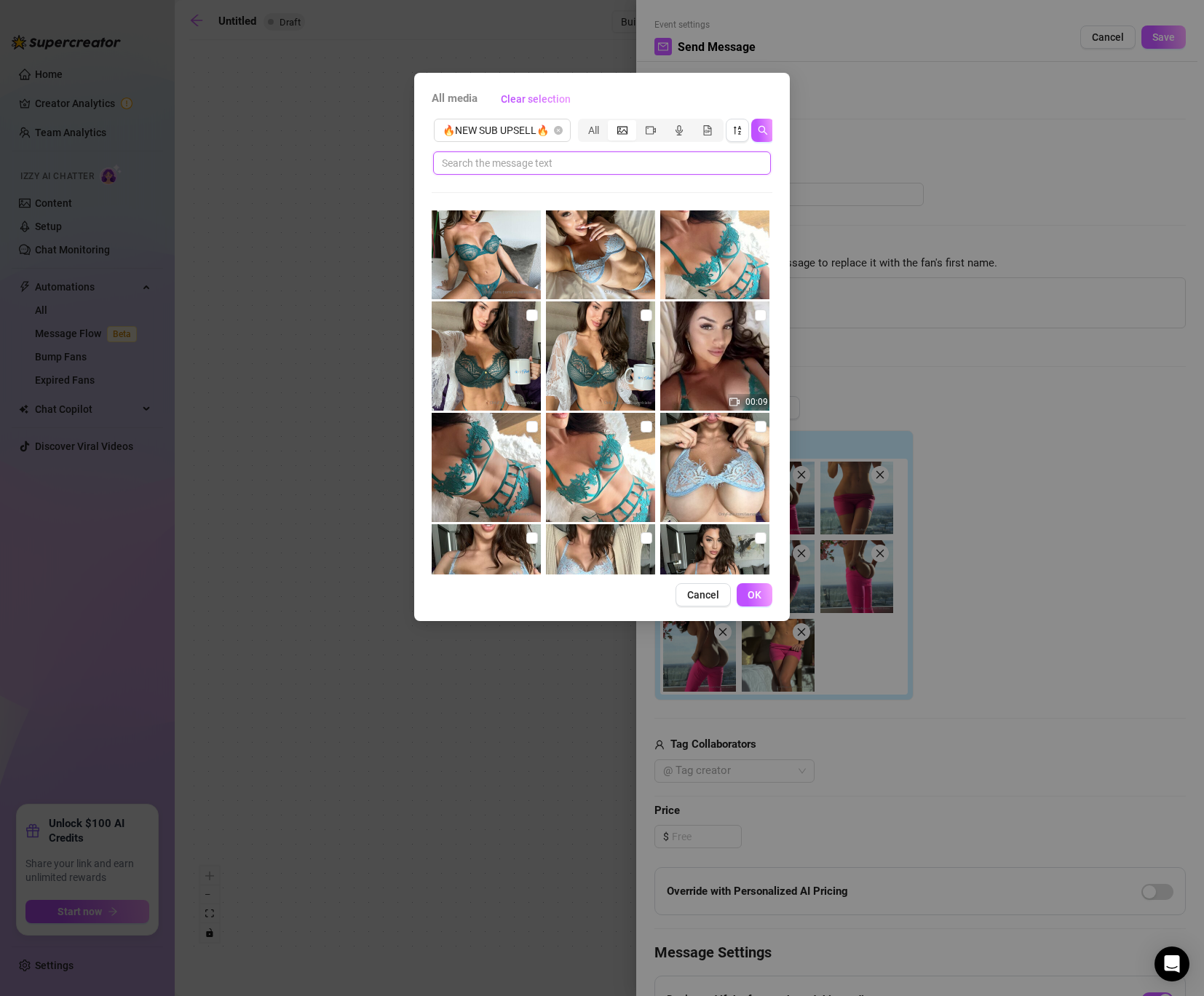
scroll to position [0, 0]
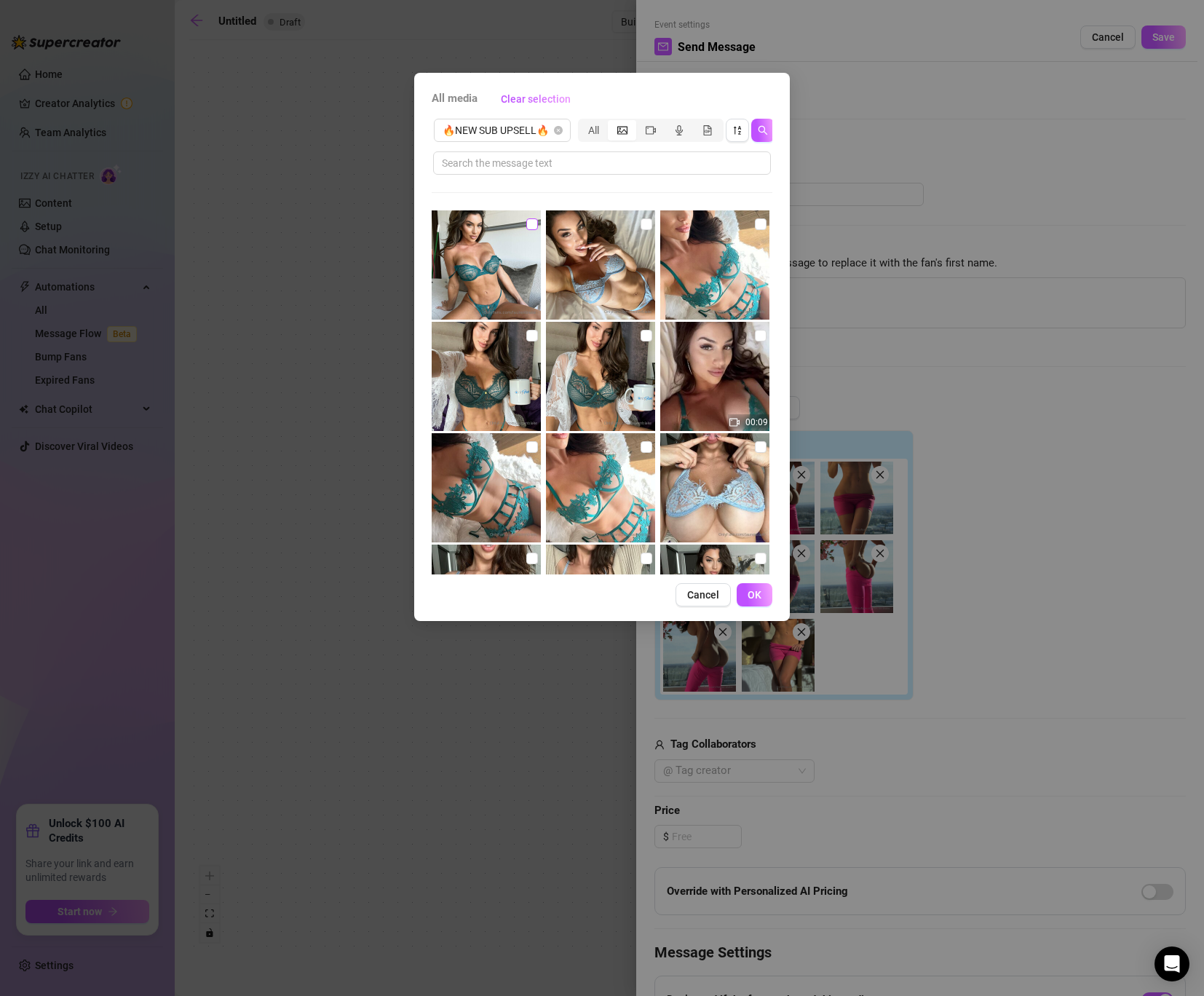
click at [531, 227] on input "checkbox" at bounding box center [532, 225] width 12 height 12
checkbox input "true"
click at [762, 336] on input "checkbox" at bounding box center [761, 336] width 12 height 12
checkbox input "true"
click at [758, 230] on label at bounding box center [761, 225] width 12 height 16
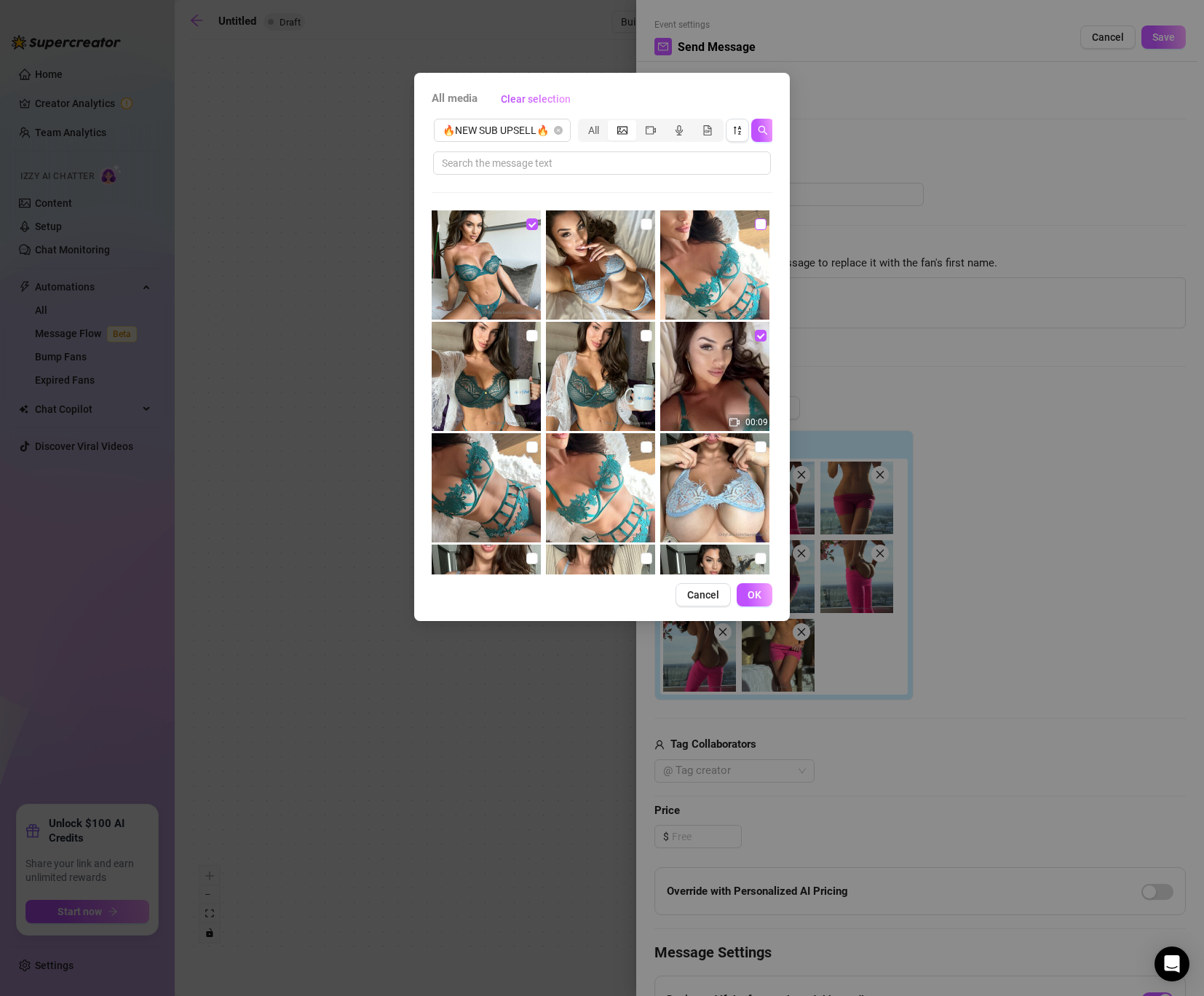
click at [758, 230] on input "checkbox" at bounding box center [761, 225] width 12 height 12
checkbox input "true"
click at [639, 337] on img at bounding box center [600, 376] width 109 height 109
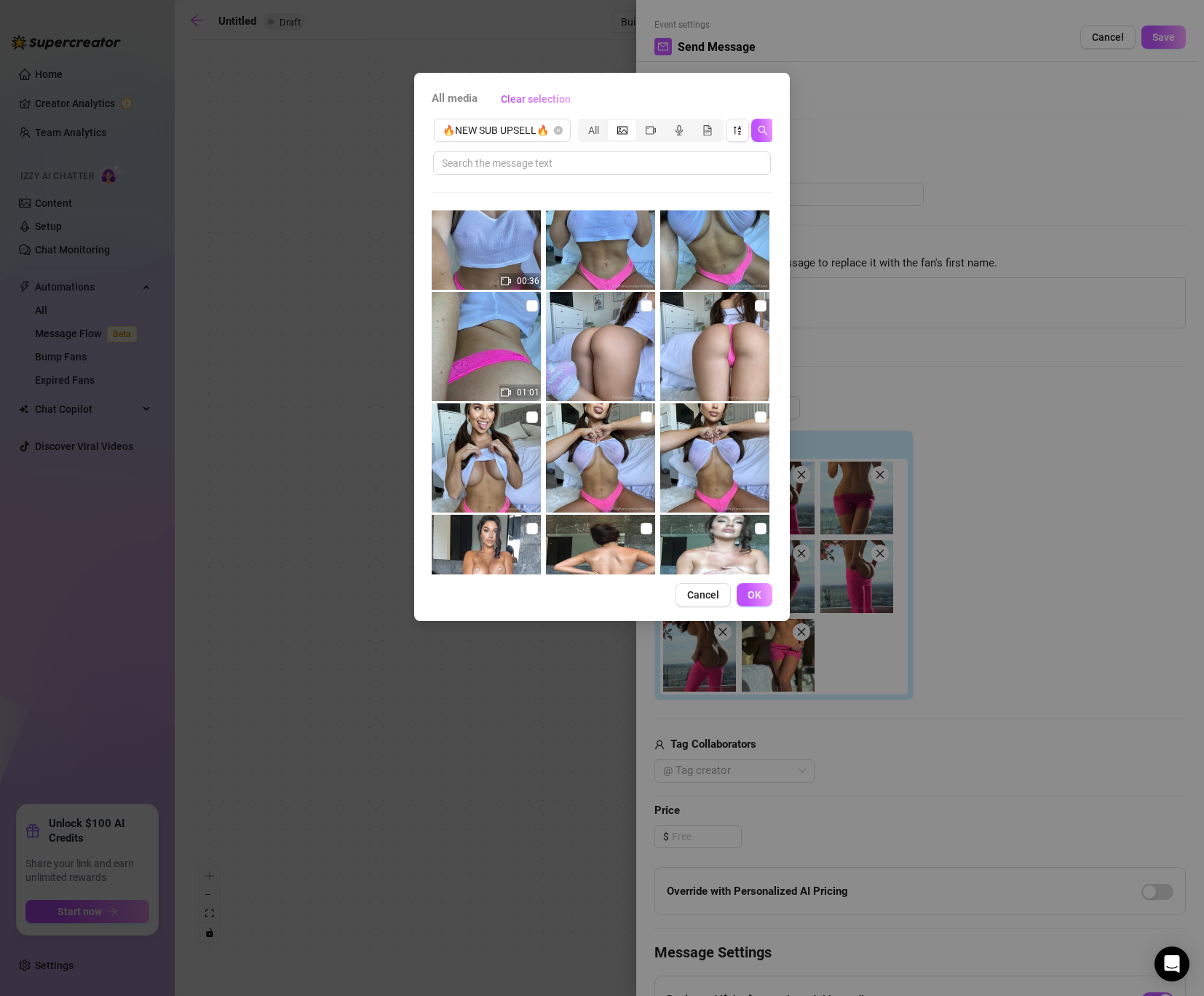
scroll to position [474, 0]
click at [648, 306] on input "checkbox" at bounding box center [646, 307] width 12 height 12
checkbox input "true"
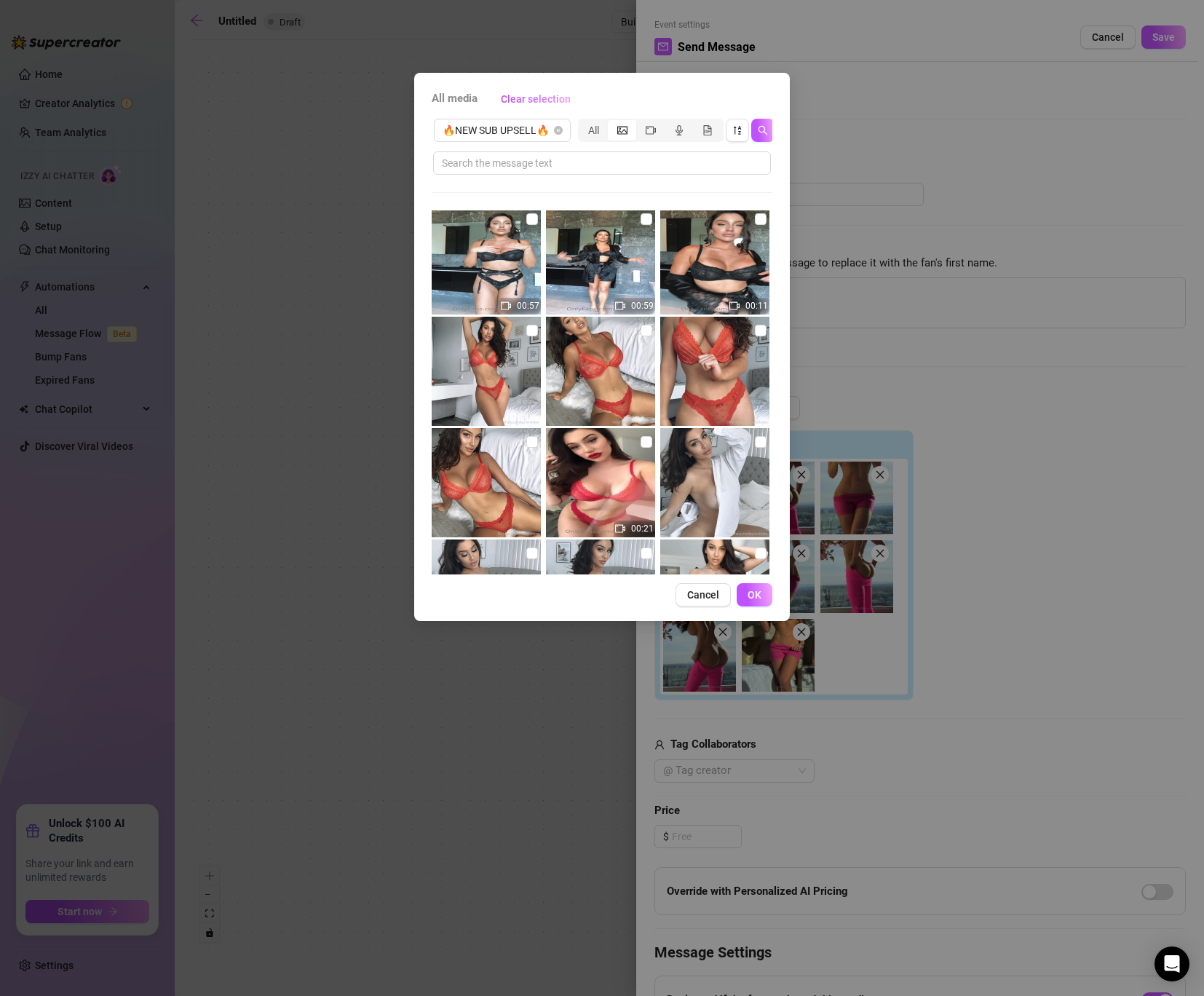
scroll to position [911, 0]
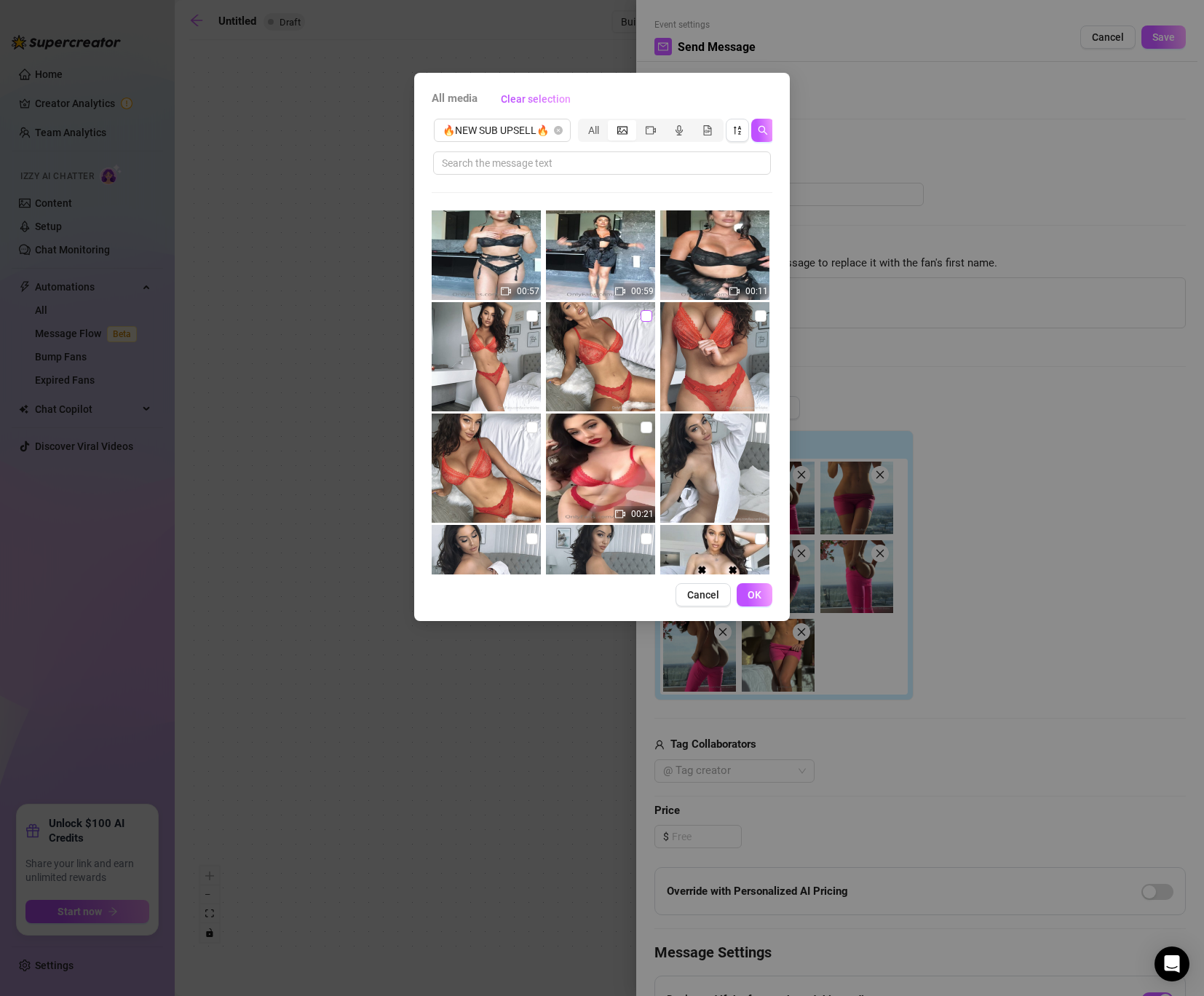
click at [651, 312] on input "checkbox" at bounding box center [646, 316] width 12 height 12
checkbox input "true"
click at [758, 425] on input "checkbox" at bounding box center [761, 428] width 12 height 12
checkbox input "true"
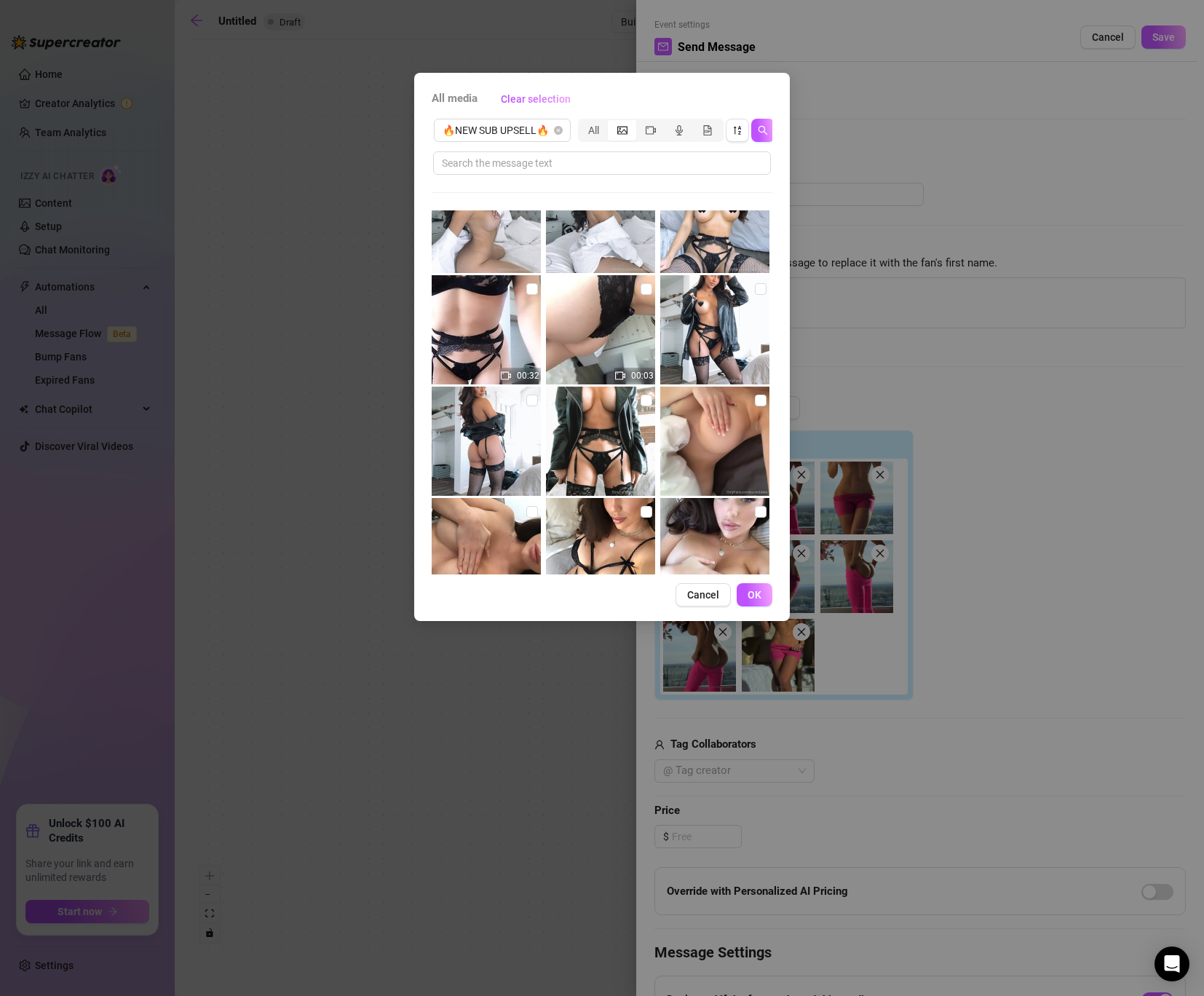
scroll to position [1276, 0]
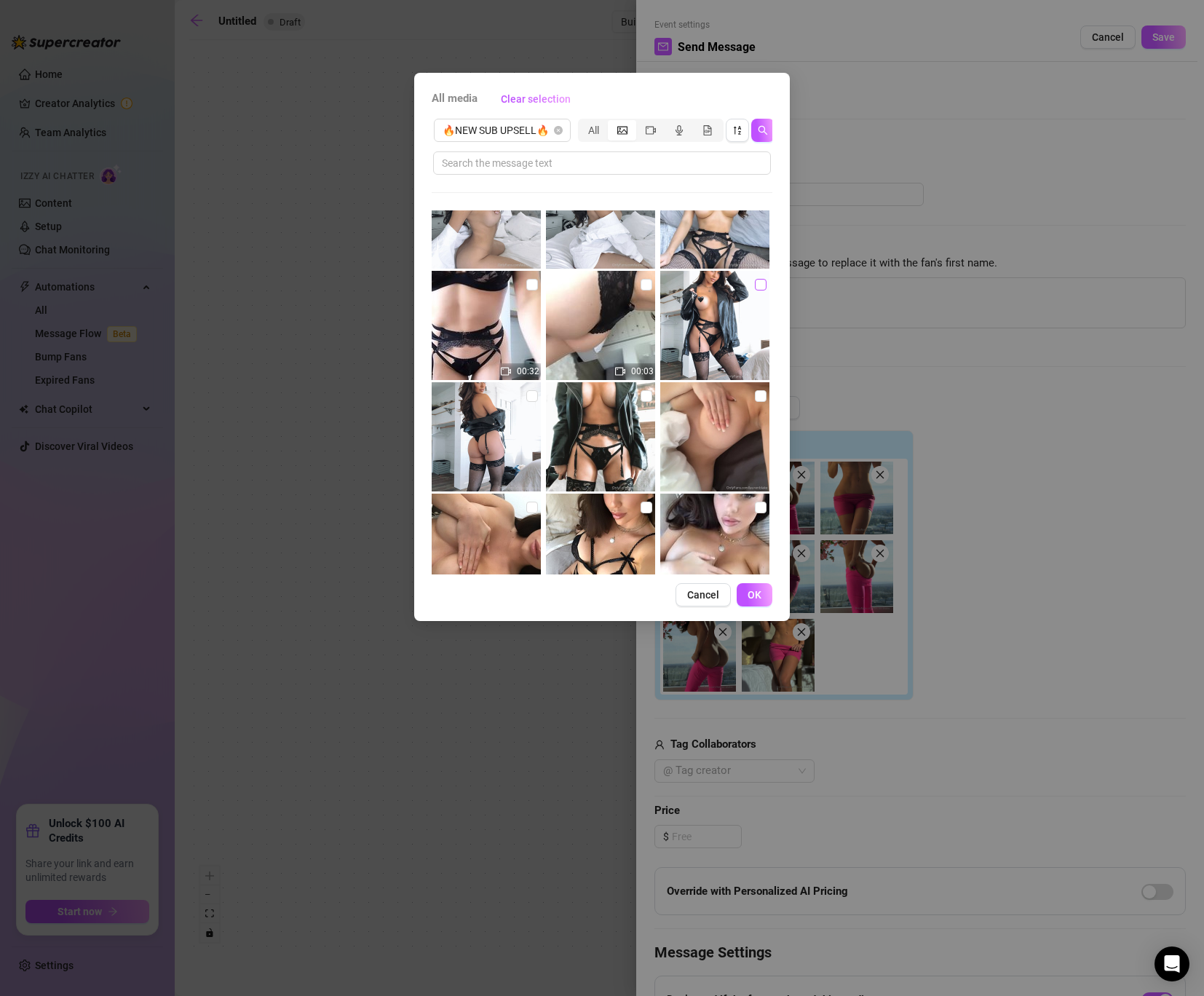
click at [760, 285] on input "checkbox" at bounding box center [761, 285] width 12 height 12
checkbox input "true"
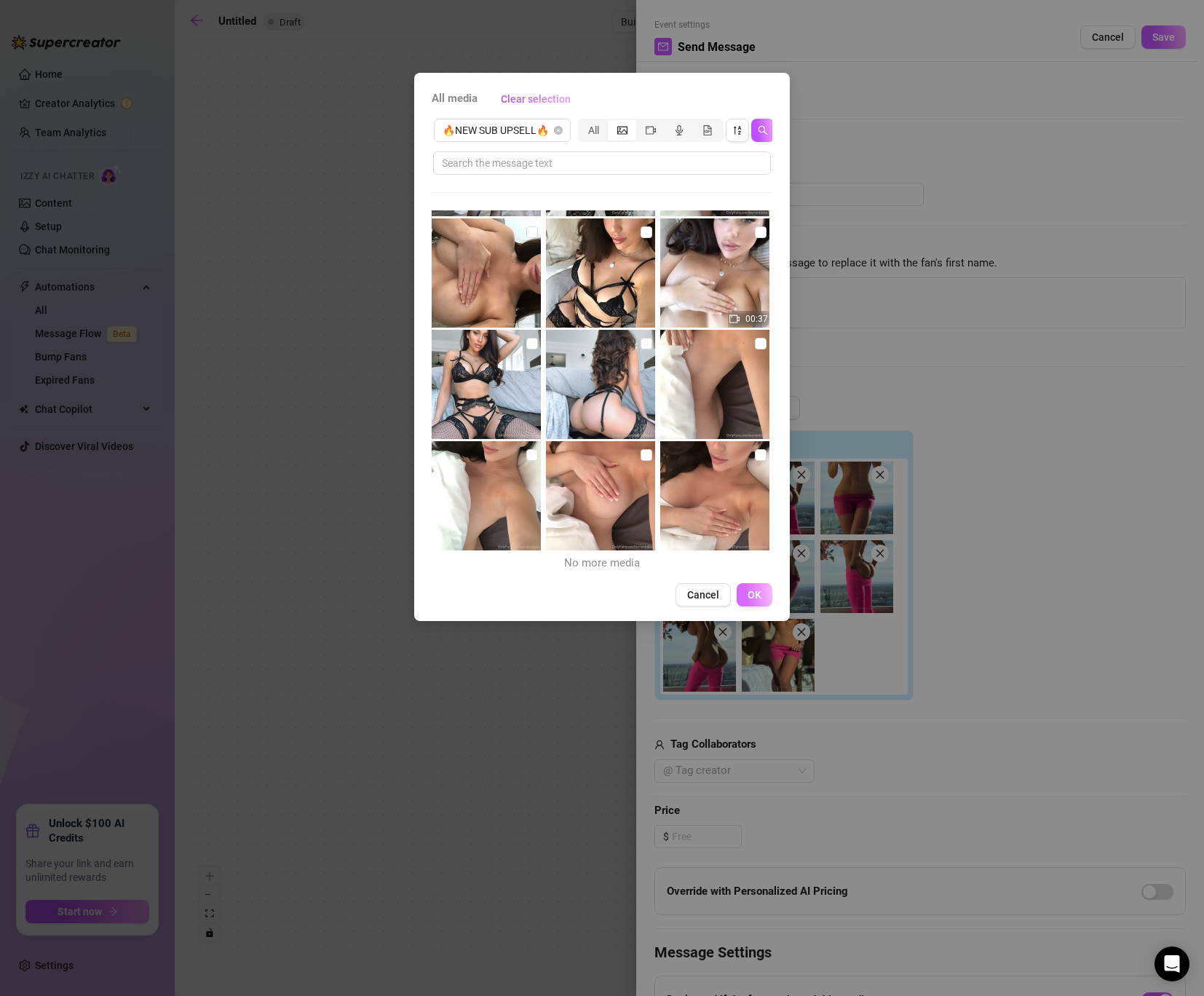
click at [760, 590] on span "OK" at bounding box center [754, 595] width 14 height 12
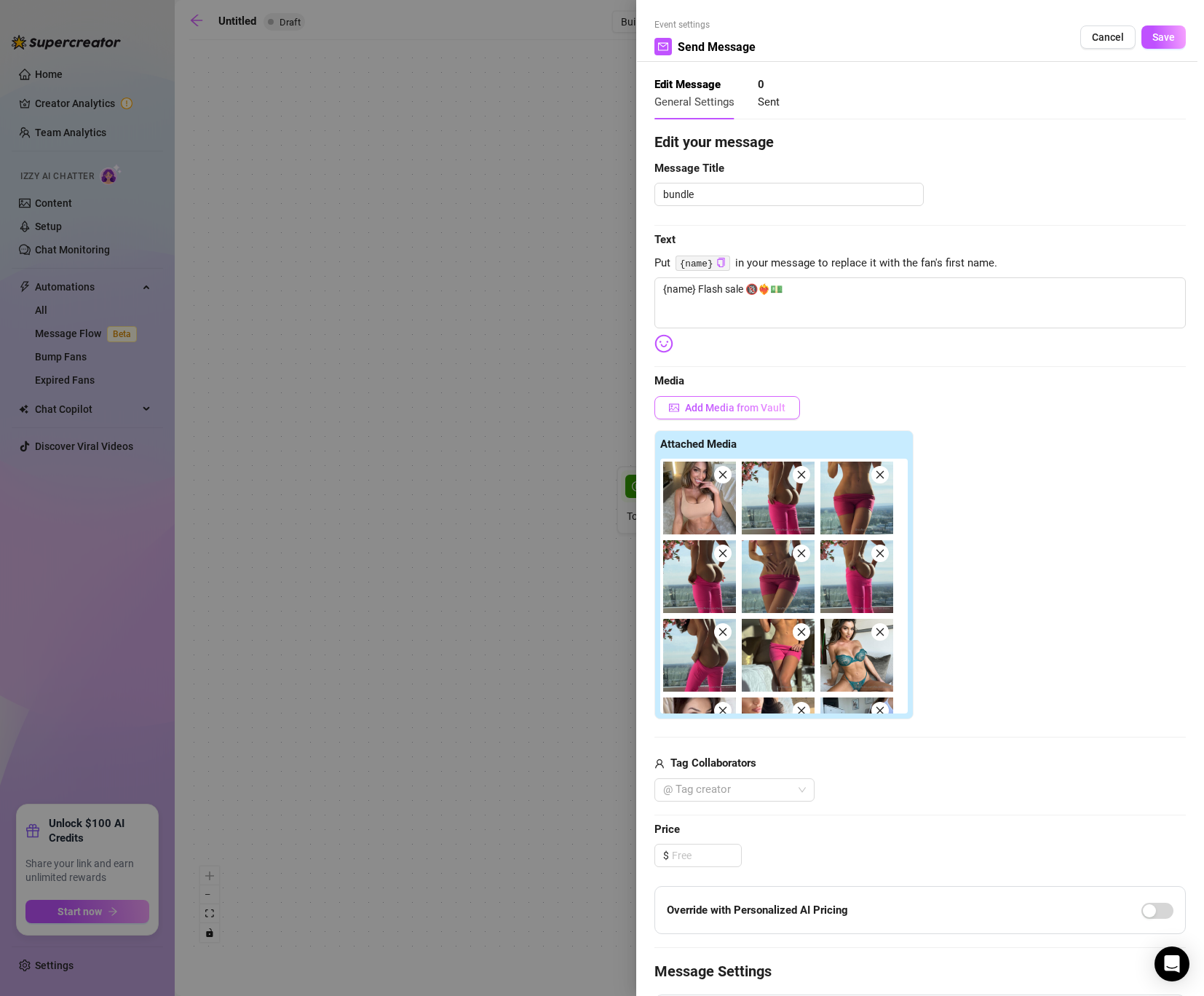
click at [726, 411] on span "Add Media from Vault" at bounding box center [735, 408] width 101 height 12
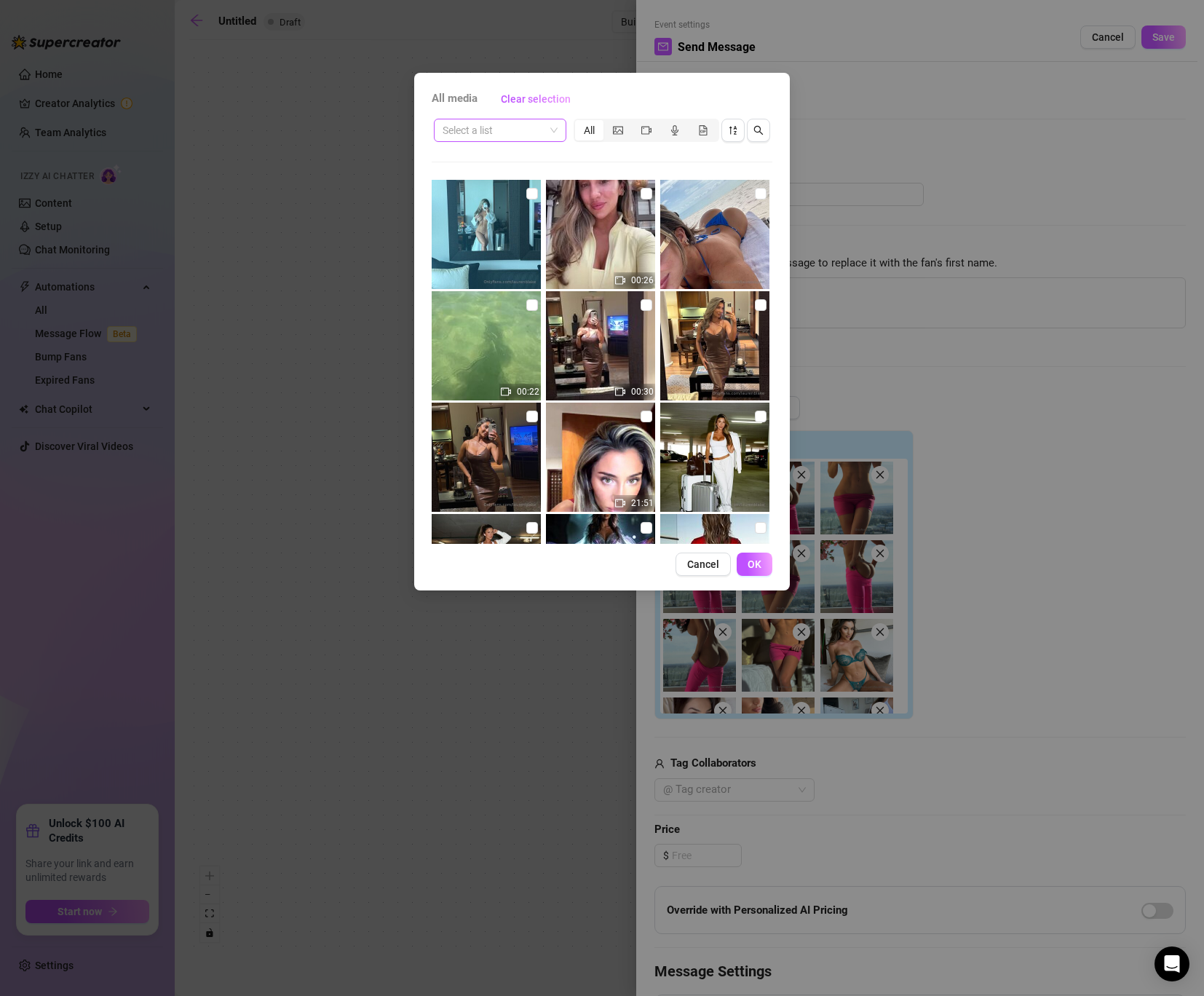
click at [551, 128] on span at bounding box center [499, 130] width 115 height 21
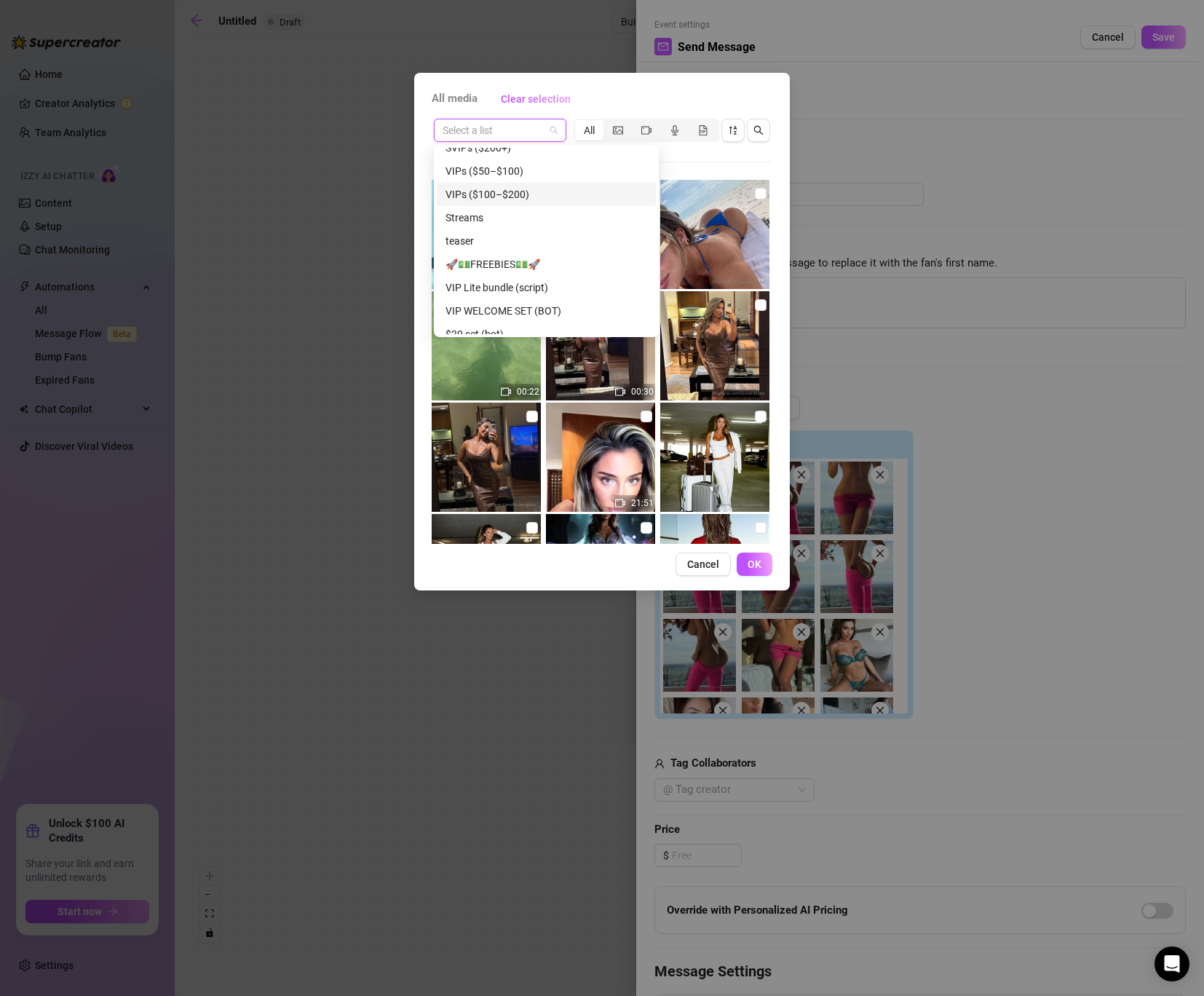
scroll to position [154, 0]
click at [508, 176] on div "Streams" at bounding box center [546, 168] width 202 height 16
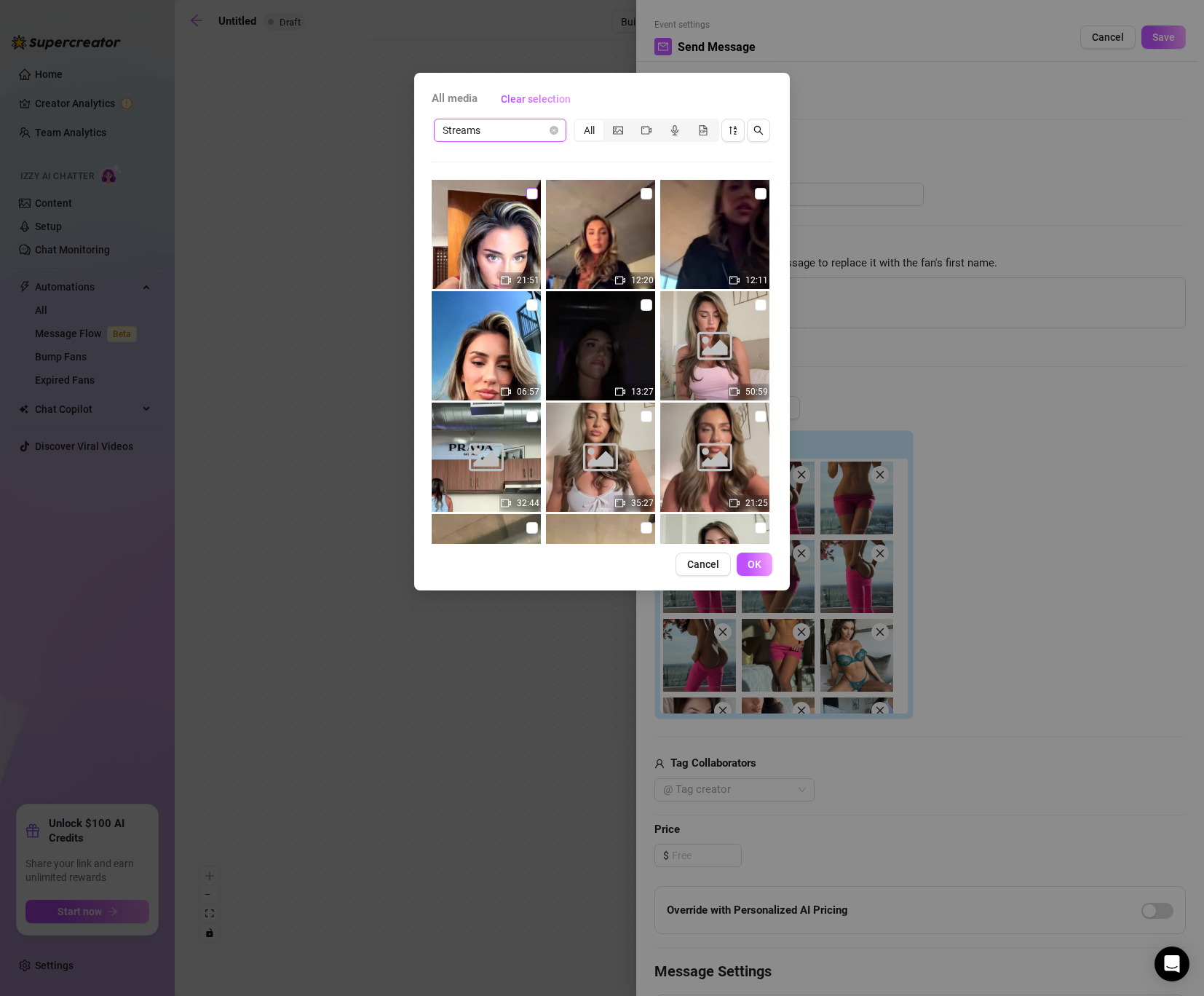
click at [532, 191] on input "checkbox" at bounding box center [532, 193] width 12 height 12
checkbox input "true"
click at [756, 562] on span "OK" at bounding box center [754, 564] width 14 height 12
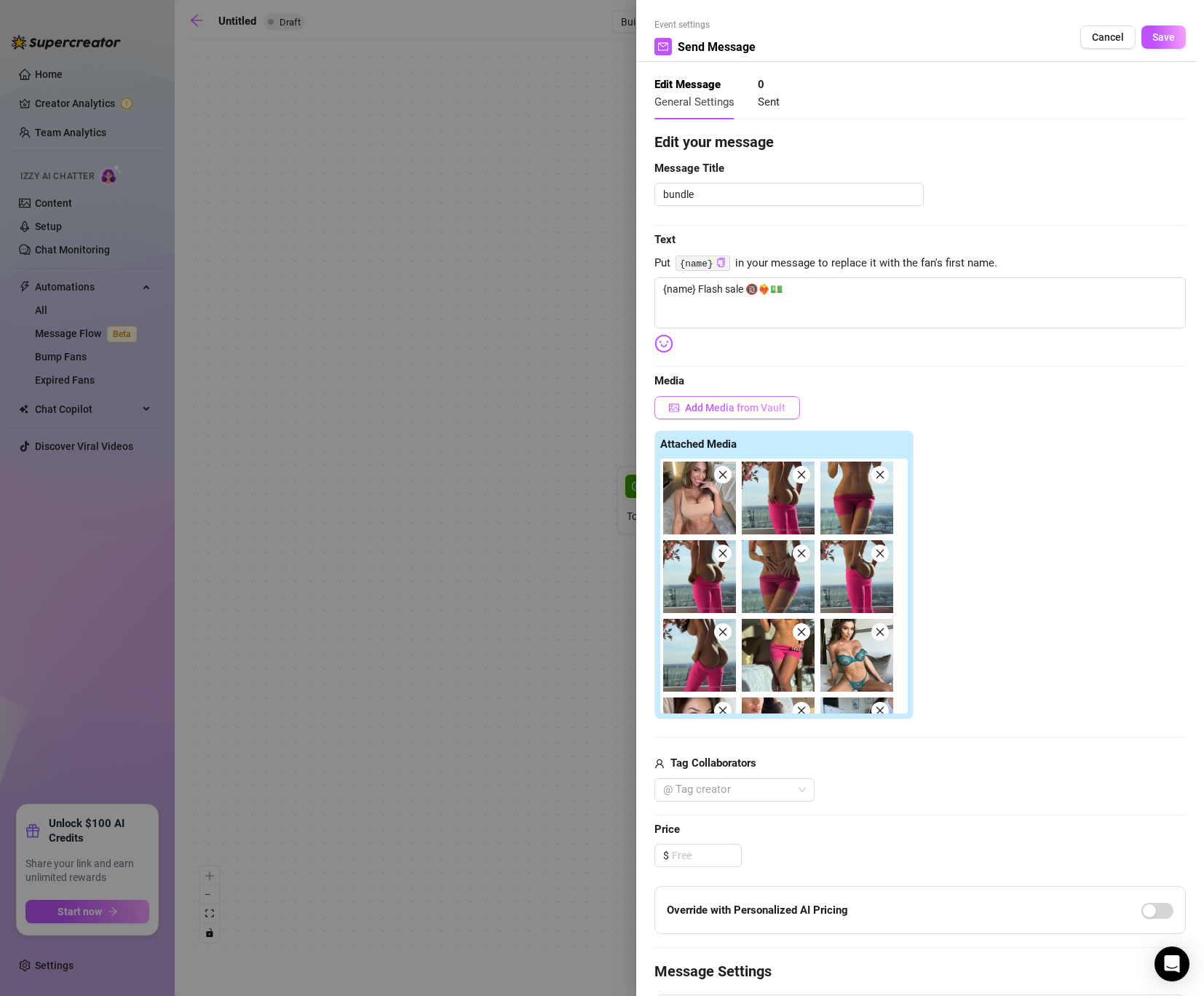
click at [698, 408] on span "Add Media from Vault" at bounding box center [735, 408] width 101 height 12
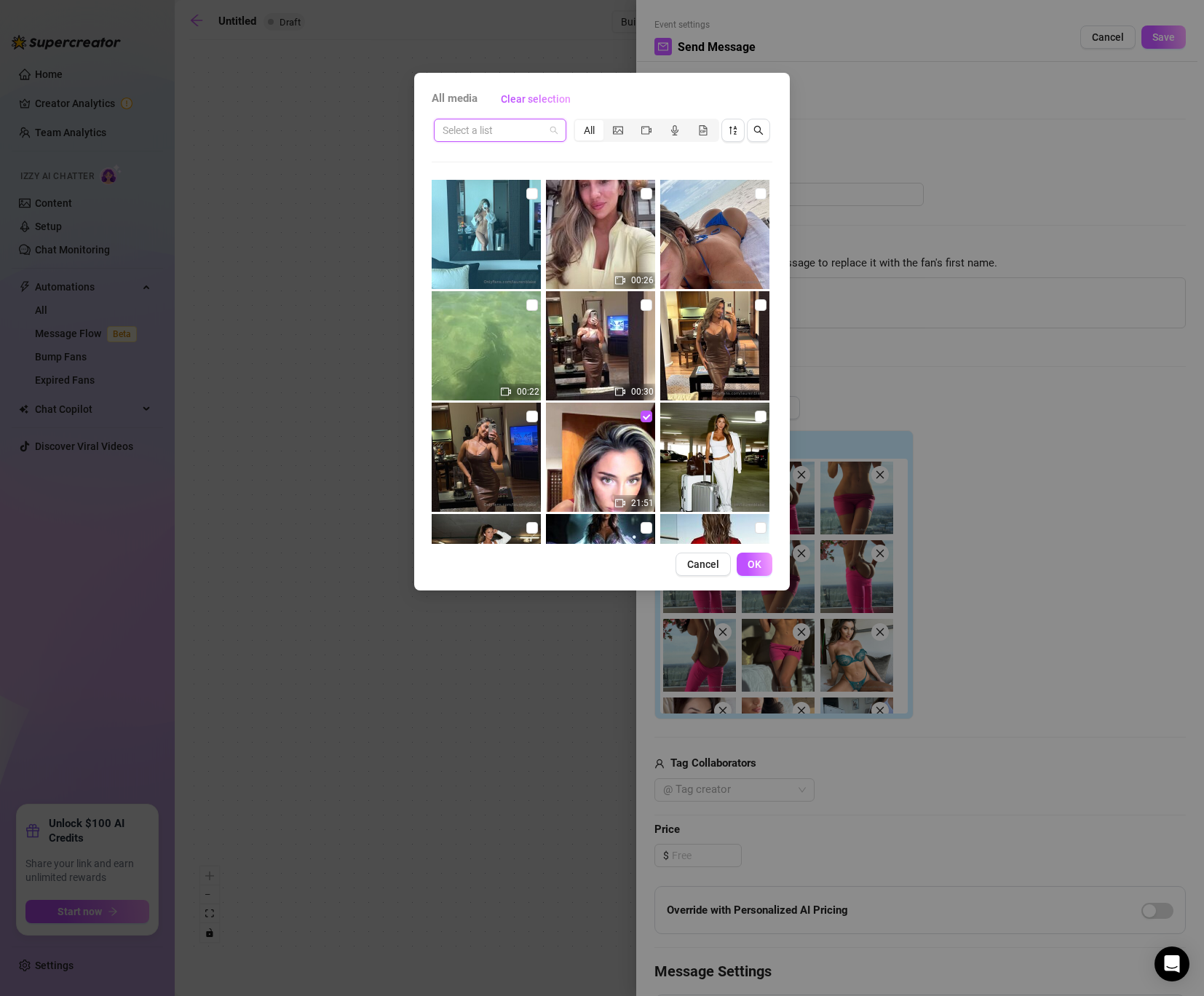
click at [542, 127] on input "search" at bounding box center [493, 130] width 102 height 21
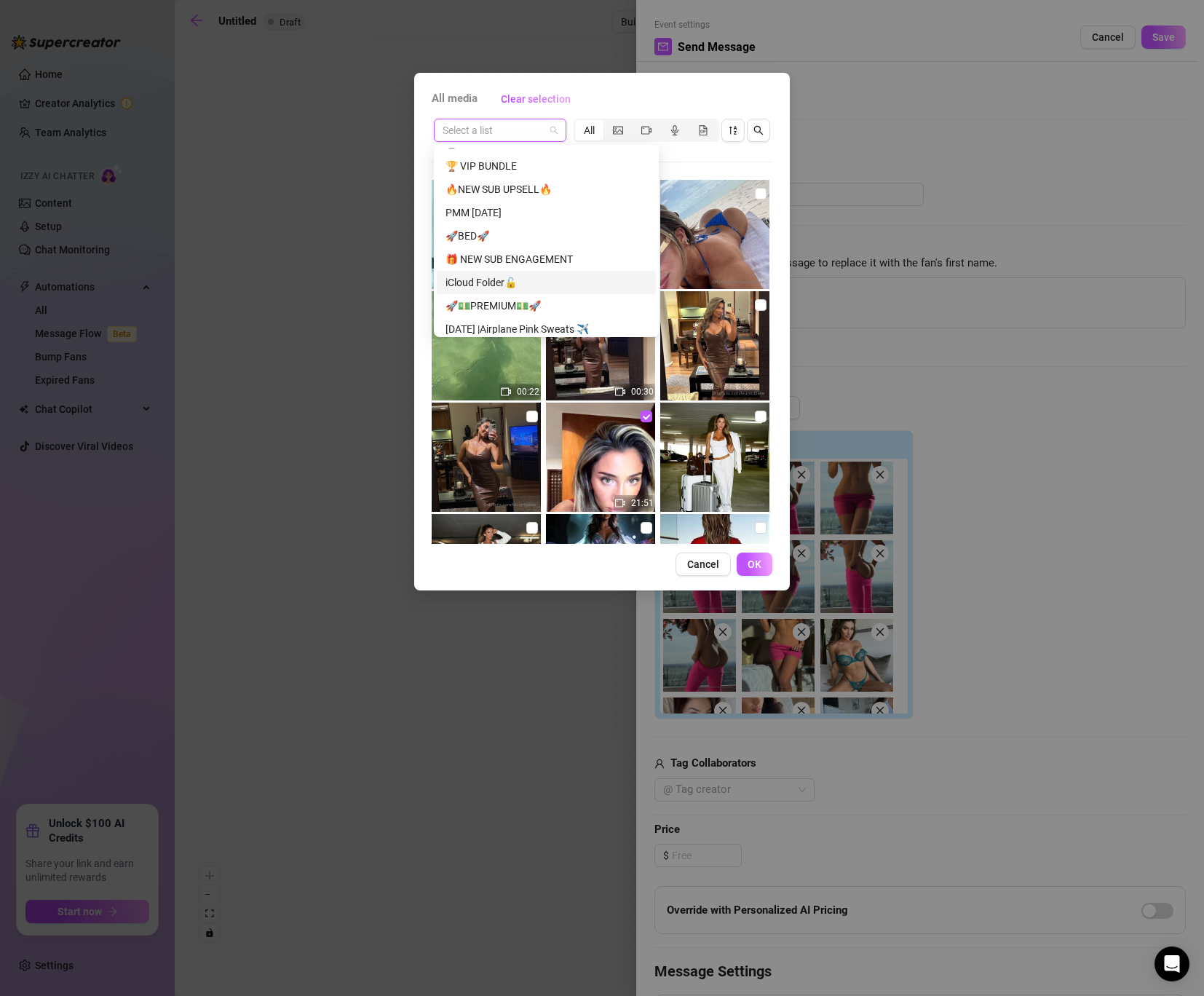
scroll to position [1349, 0]
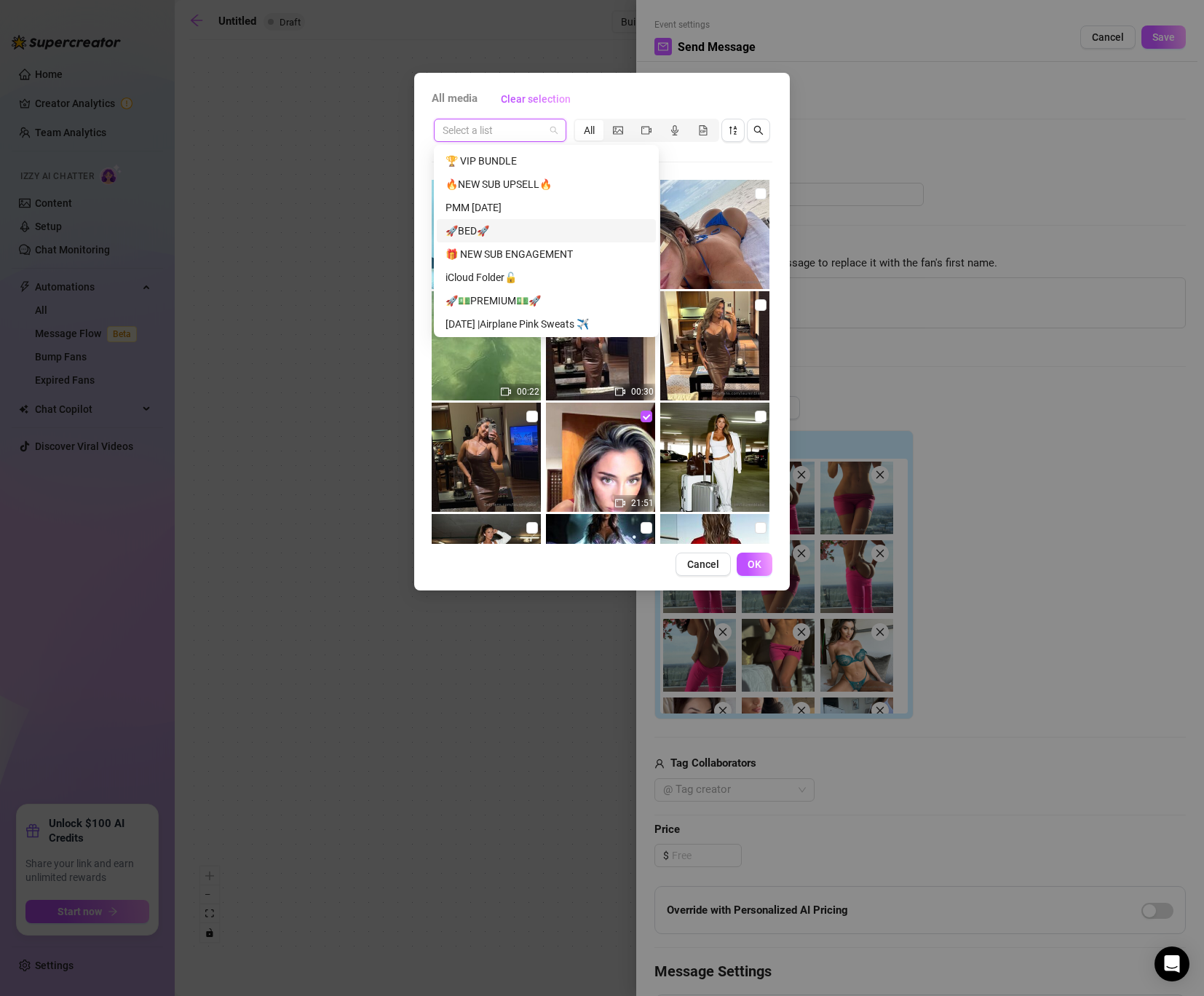
click at [525, 228] on div "🚀BED🚀" at bounding box center [546, 231] width 202 height 16
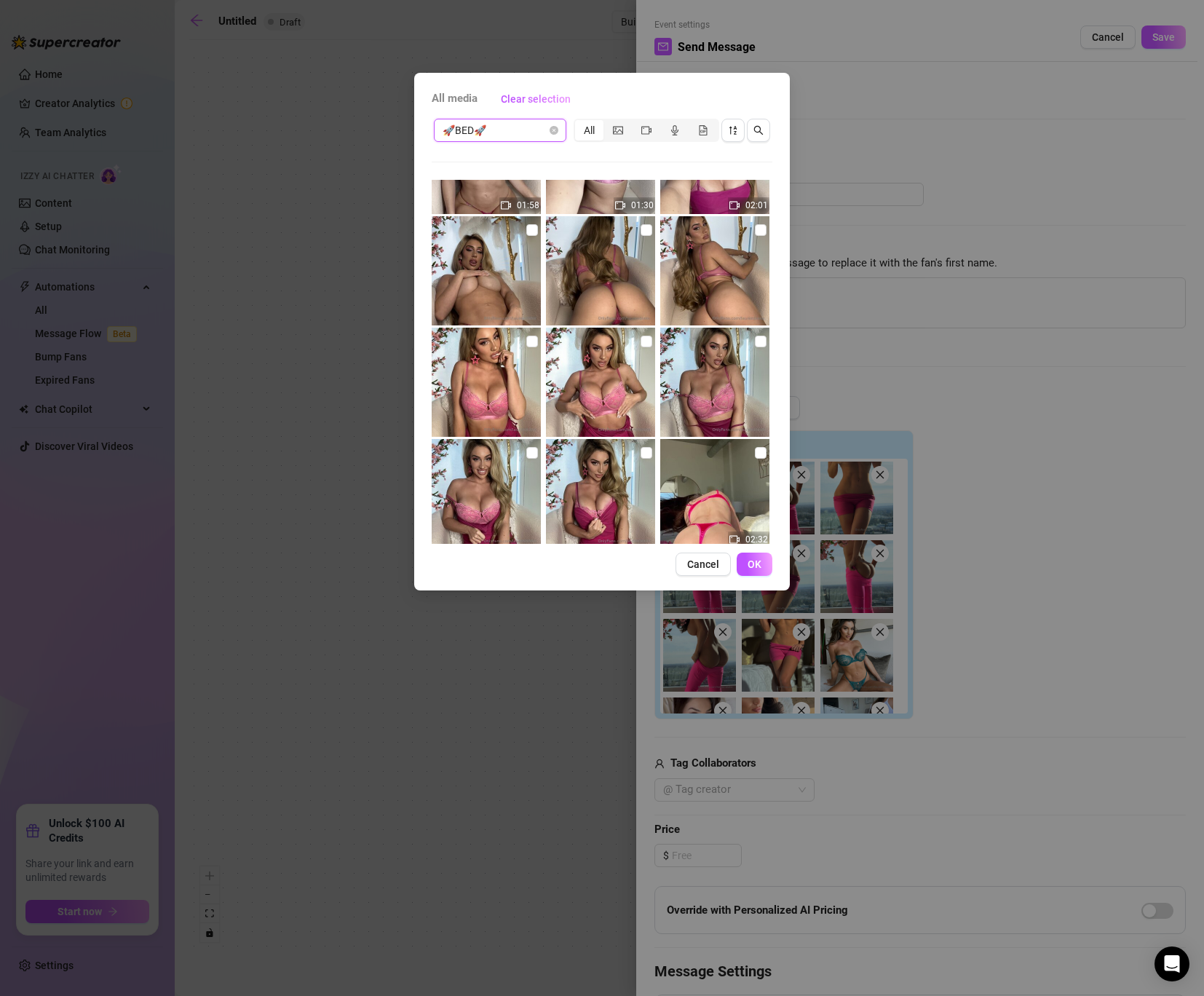
scroll to position [635, 0]
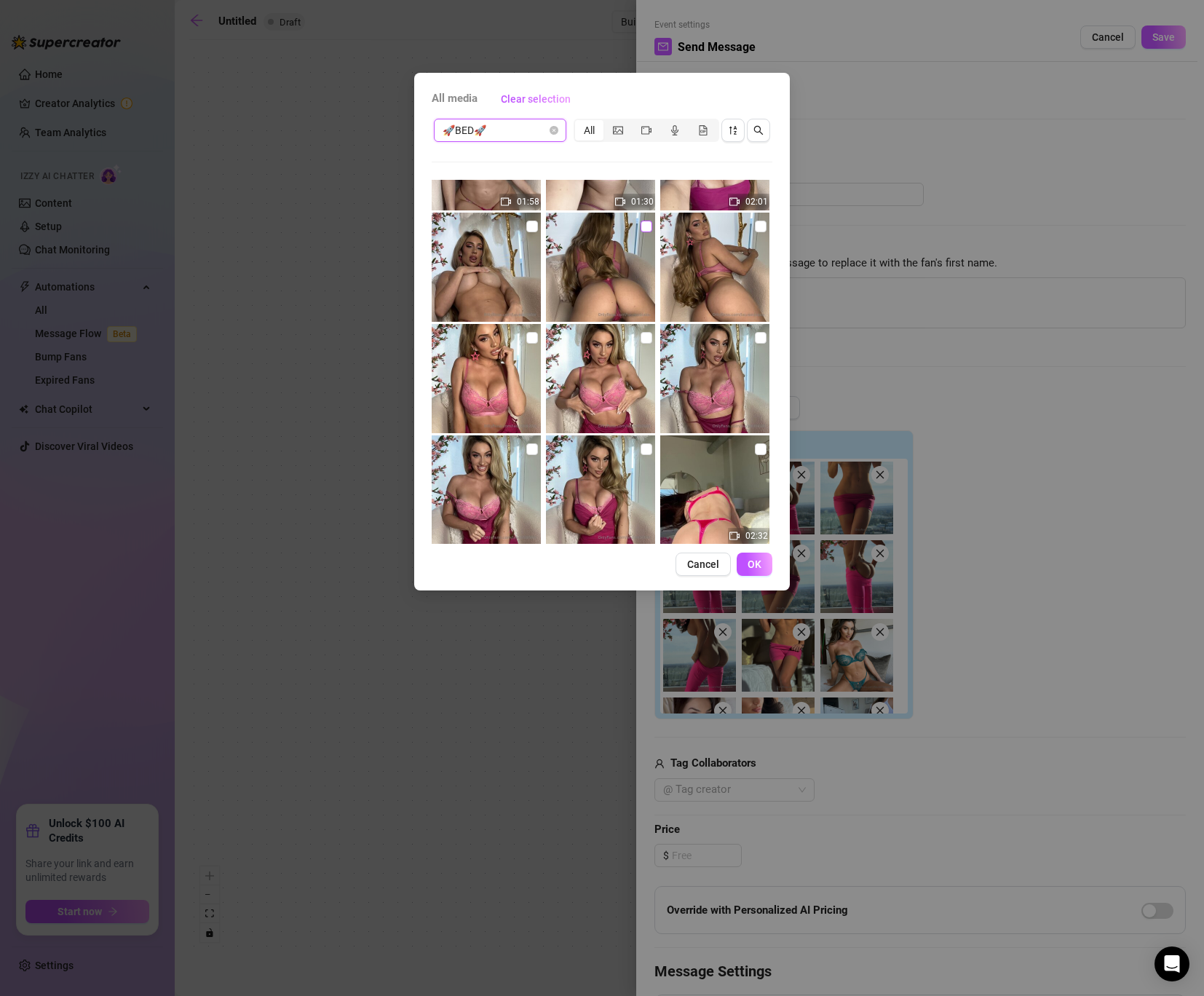
click at [649, 225] on input "checkbox" at bounding box center [646, 227] width 12 height 12
checkbox input "true"
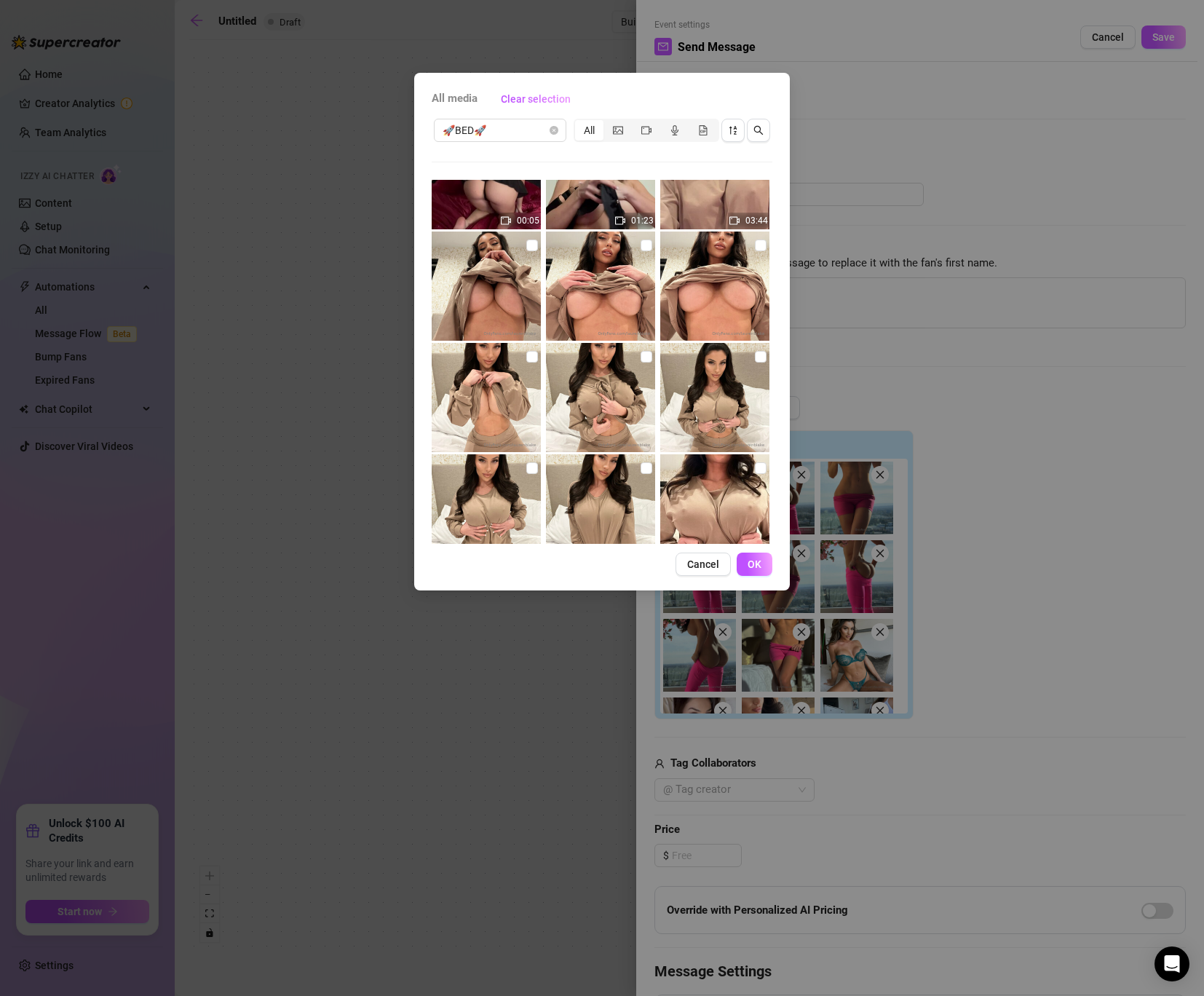
scroll to position [3963, 0]
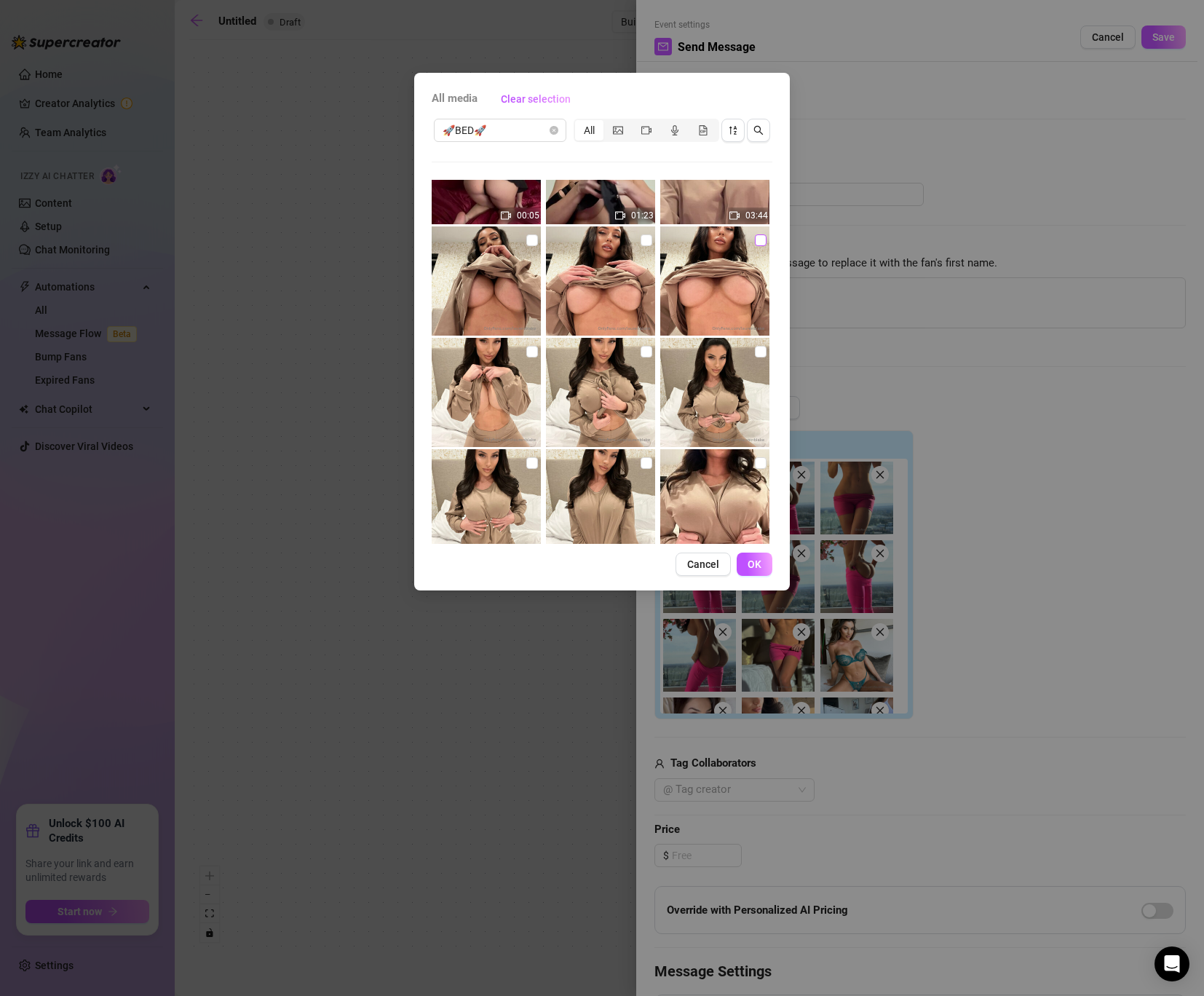
click at [765, 240] on input "checkbox" at bounding box center [761, 240] width 12 height 12
checkbox input "true"
click at [641, 353] on input "checkbox" at bounding box center [646, 352] width 12 height 12
checkbox input "true"
click at [764, 348] on input "checkbox" at bounding box center [761, 352] width 12 height 12
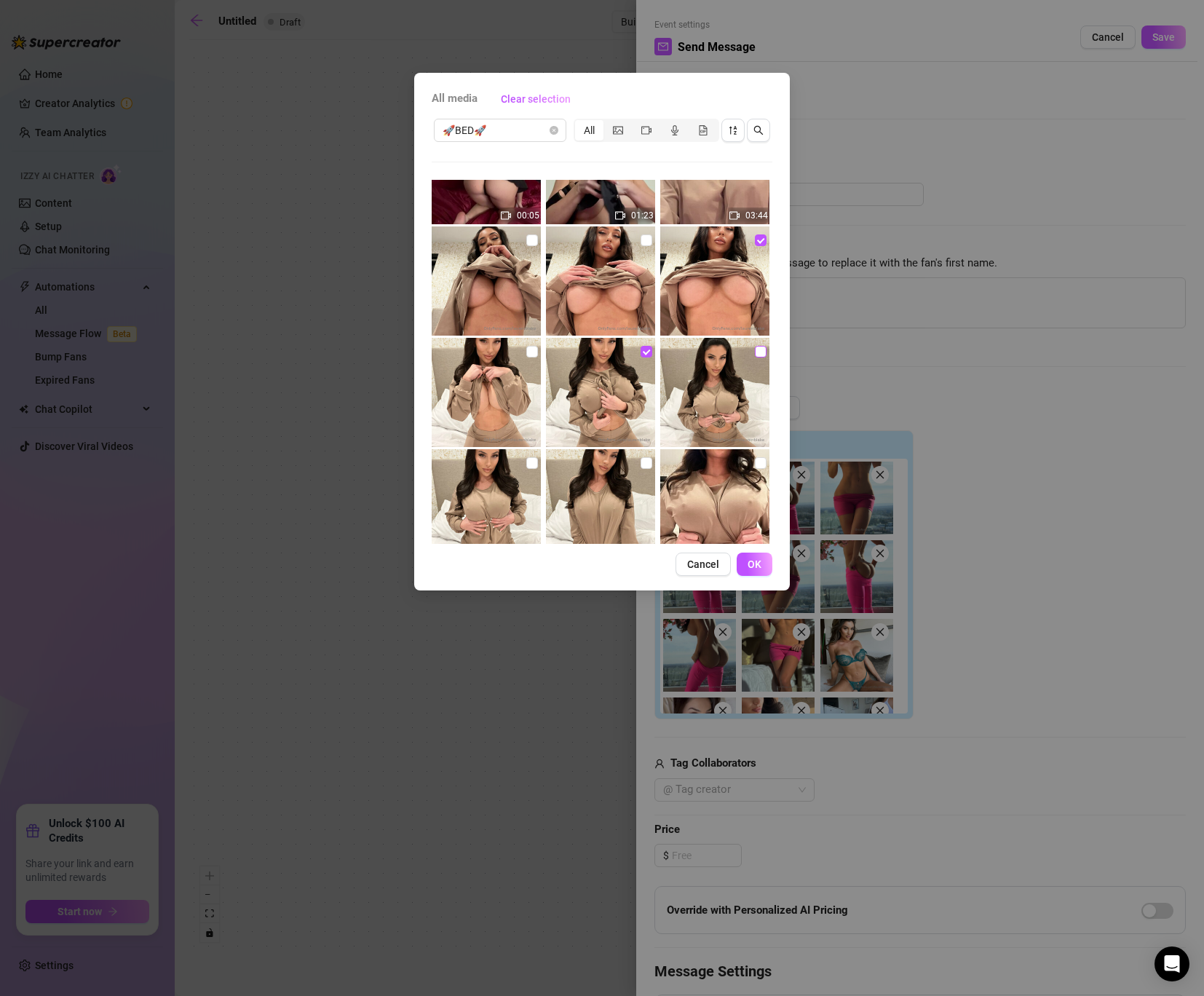
checkbox input "true"
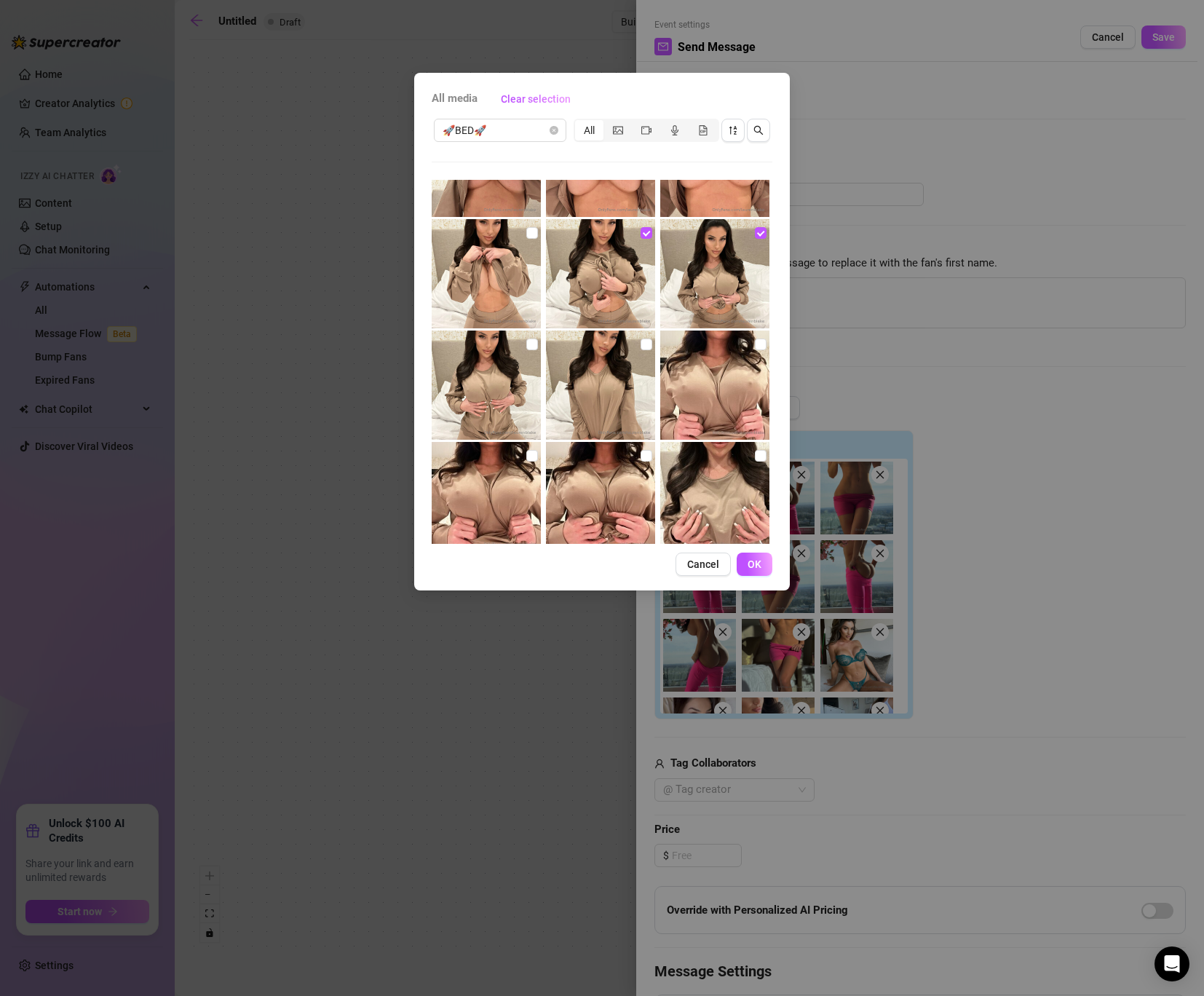
scroll to position [4085, 0]
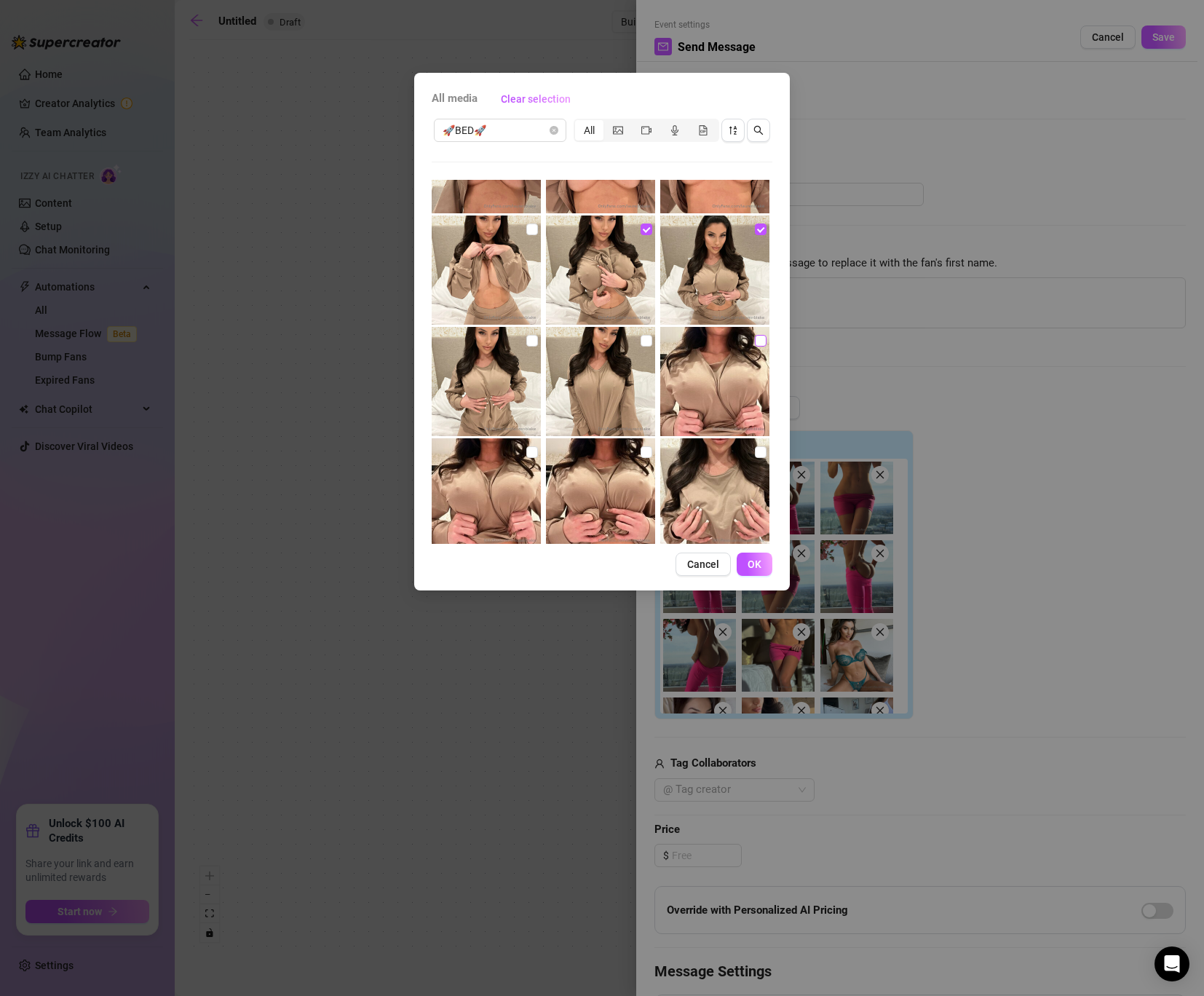
click at [758, 343] on input "checkbox" at bounding box center [761, 341] width 12 height 12
checkbox input "true"
click at [646, 338] on input "checkbox" at bounding box center [646, 341] width 12 height 12
checkbox input "true"
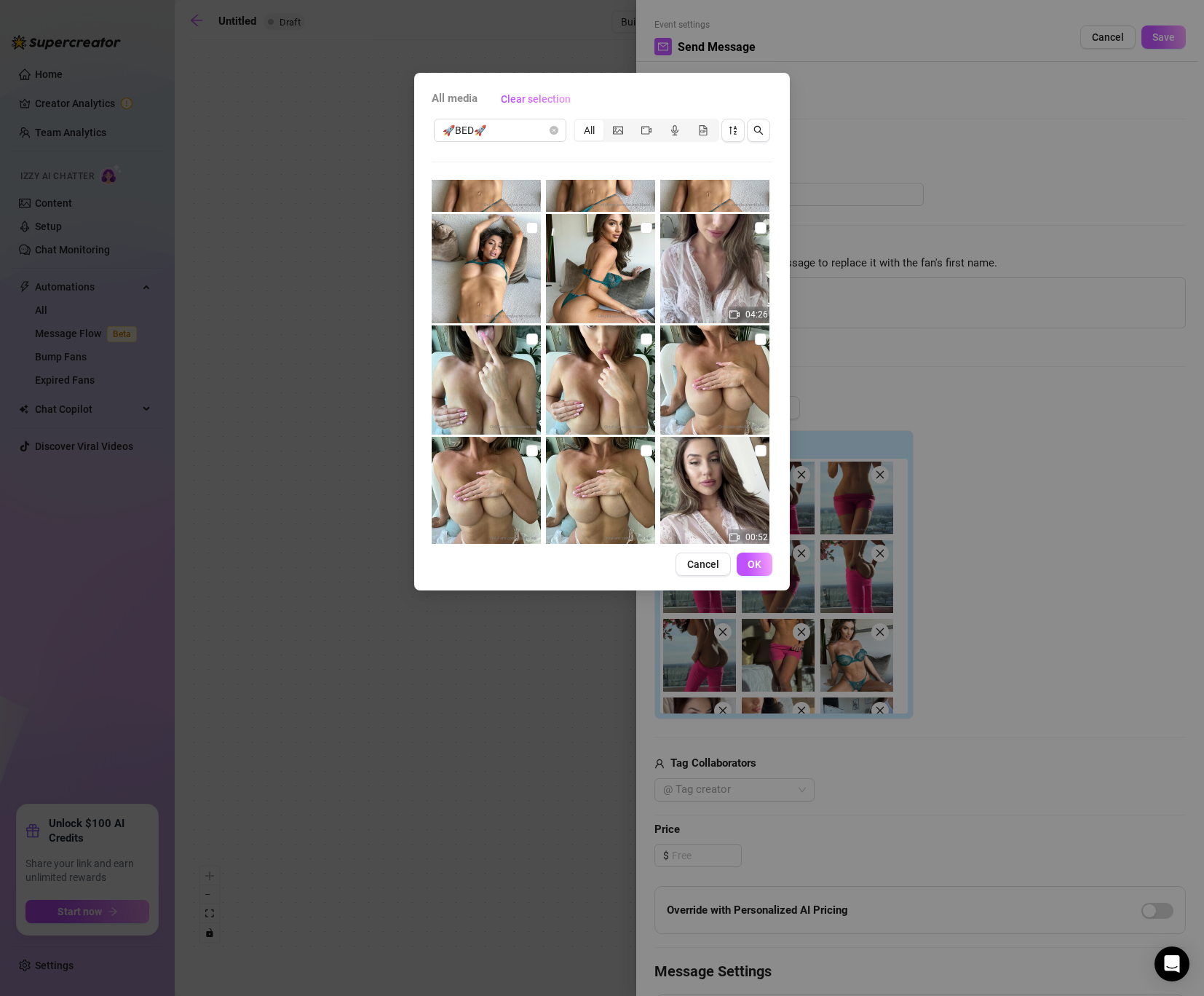
scroll to position [5840, 0]
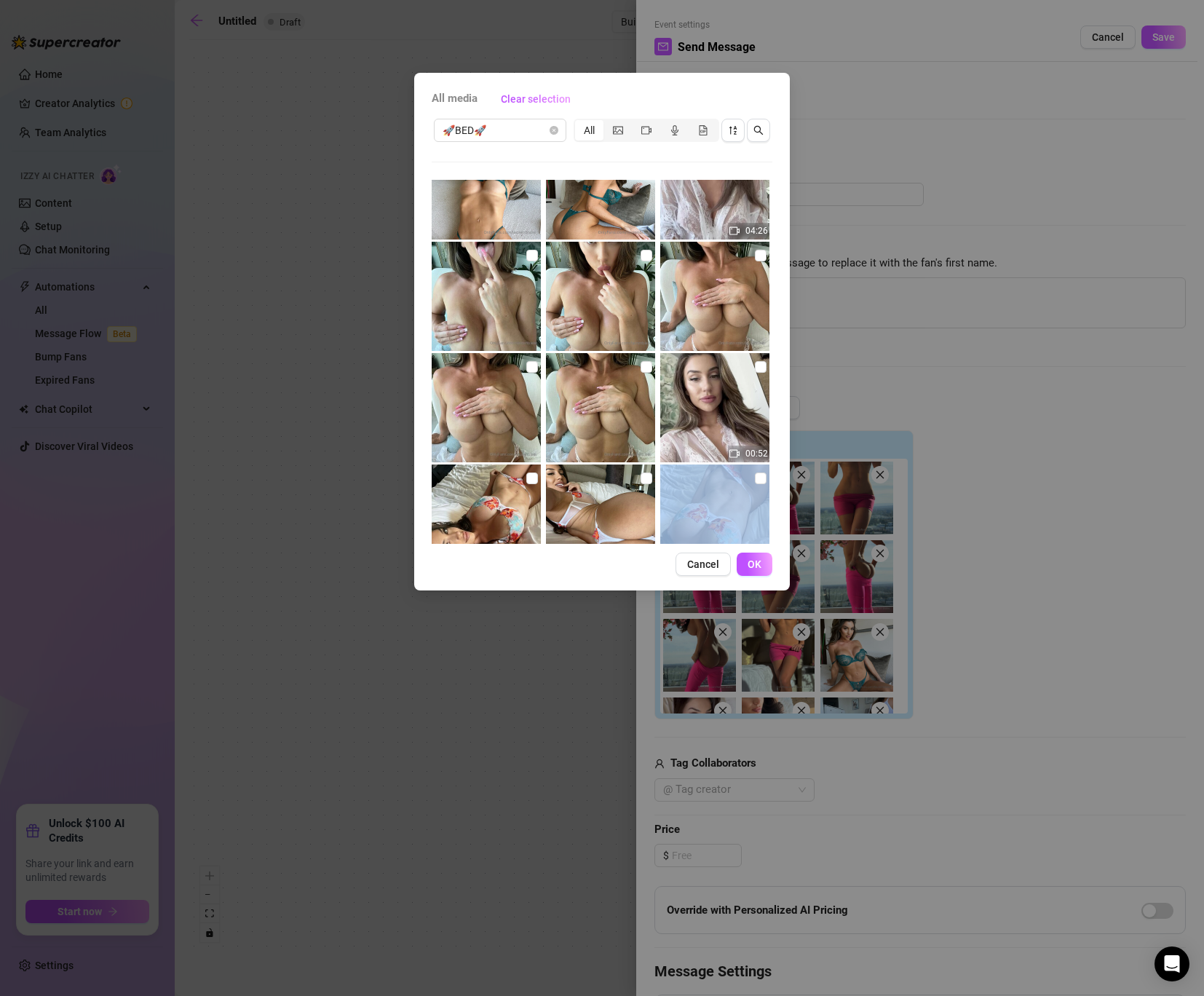
drag, startPoint x: 754, startPoint y: 551, endPoint x: 714, endPoint y: 484, distance: 78.0
click at [714, 484] on div "All media Clear selection 🚀BED🚀 All 01:19 02:01 01:57 01:58 01:30 02:01 02:32 0…" at bounding box center [602, 331] width 376 height 517
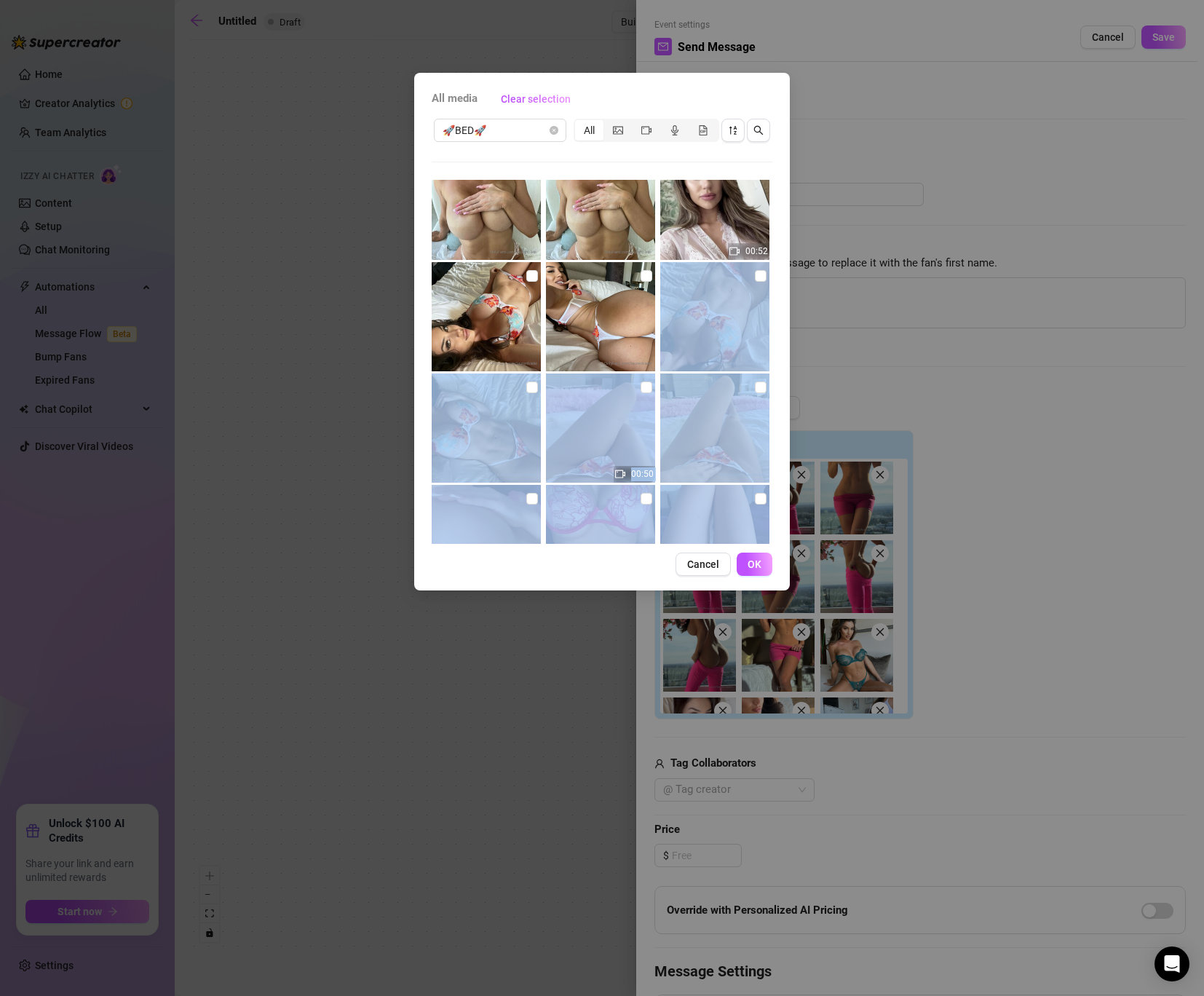
scroll to position [6037, 0]
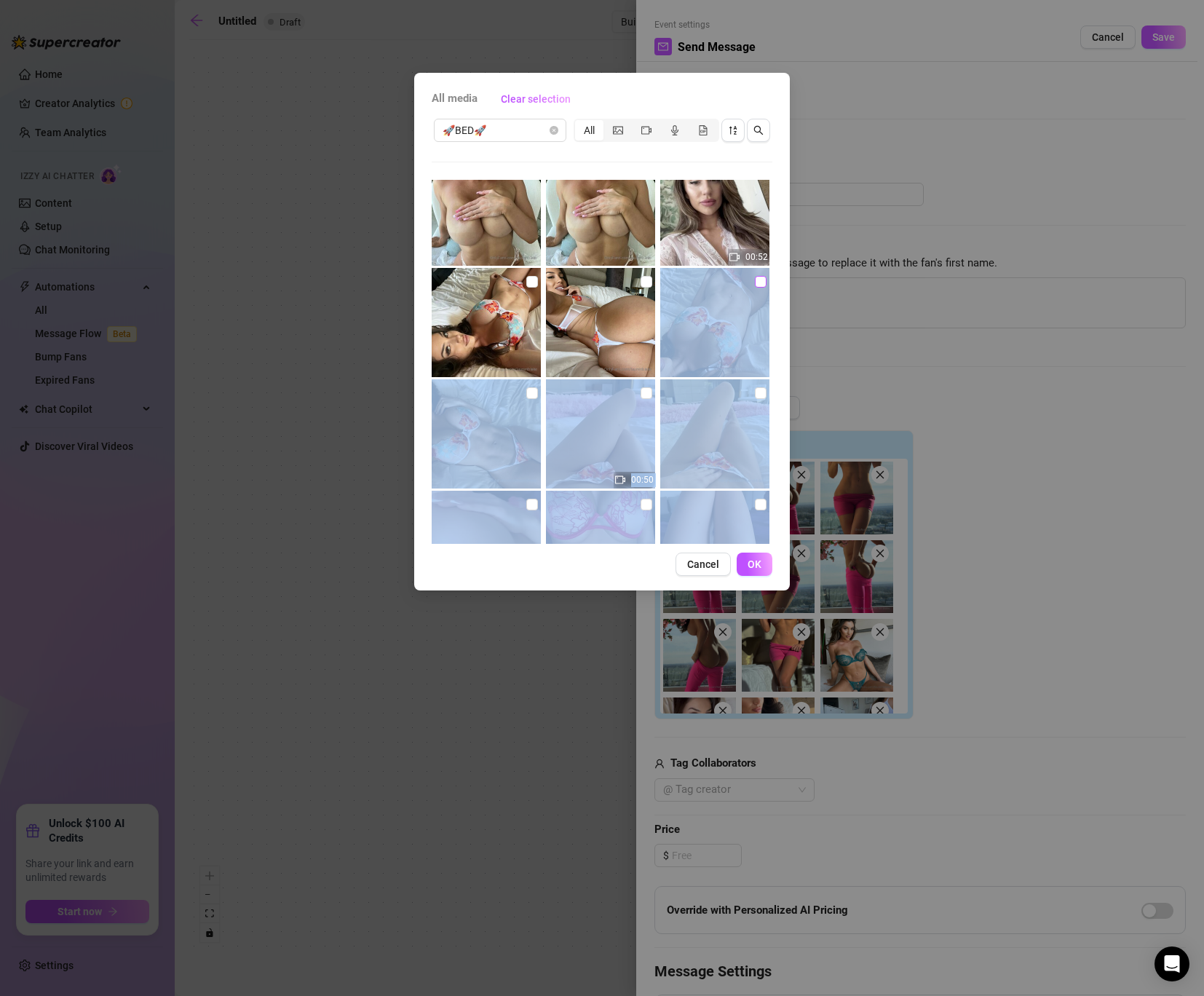
click at [760, 285] on input "checkbox" at bounding box center [761, 282] width 12 height 12
checkbox input "true"
click at [534, 283] on input "checkbox" at bounding box center [532, 282] width 12 height 12
checkbox input "true"
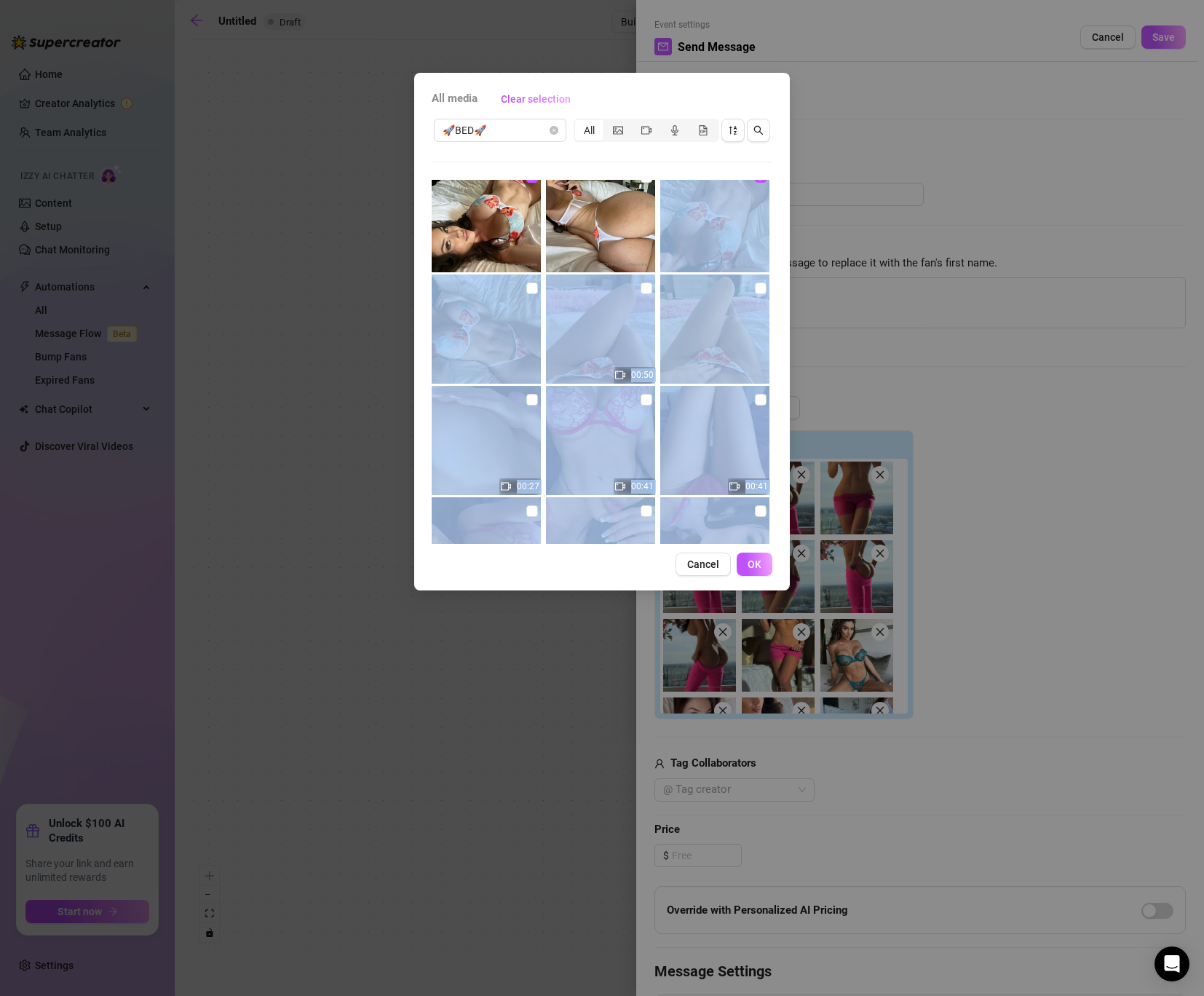
scroll to position [6451, 0]
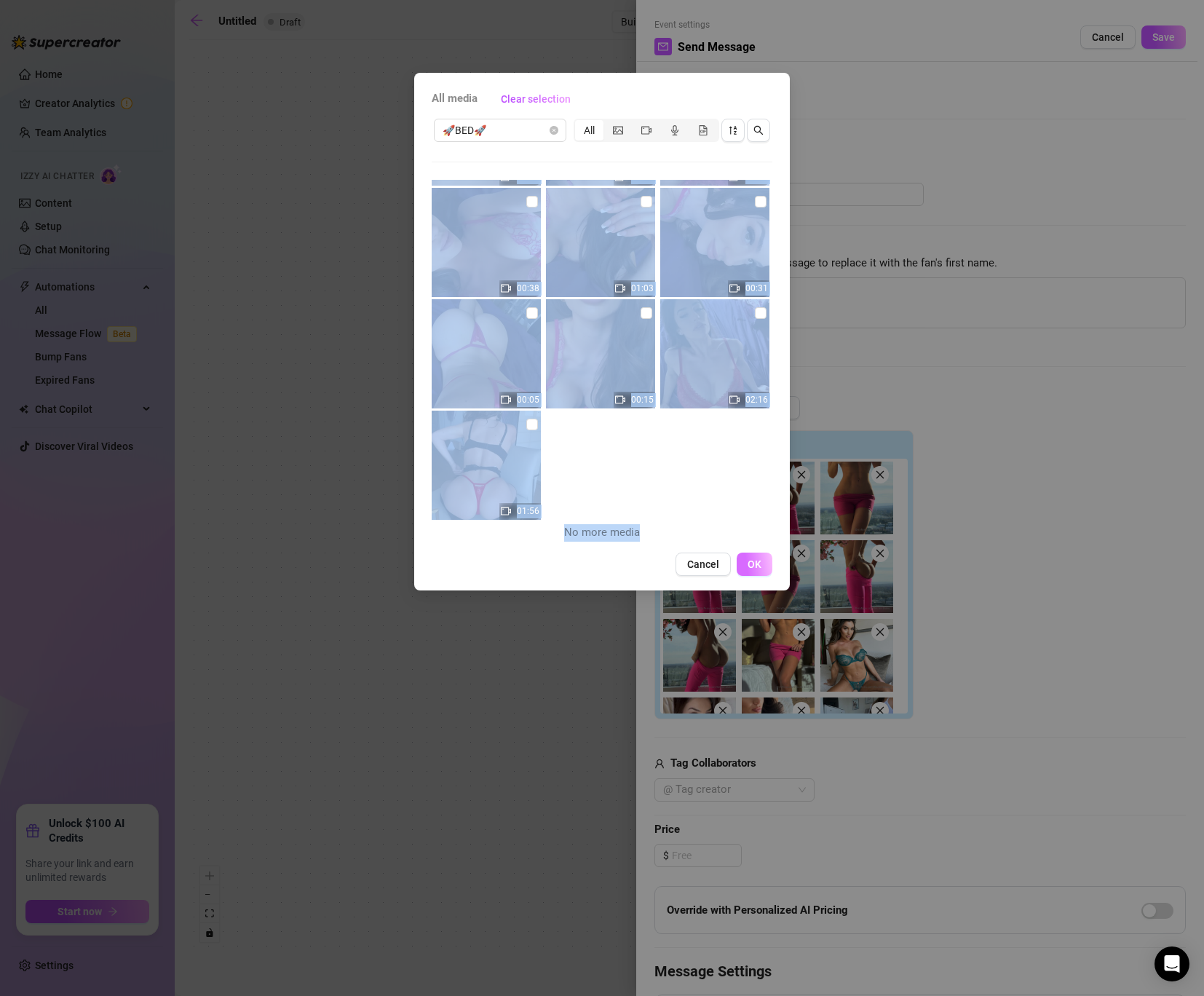
click at [754, 565] on span "OK" at bounding box center [754, 564] width 14 height 12
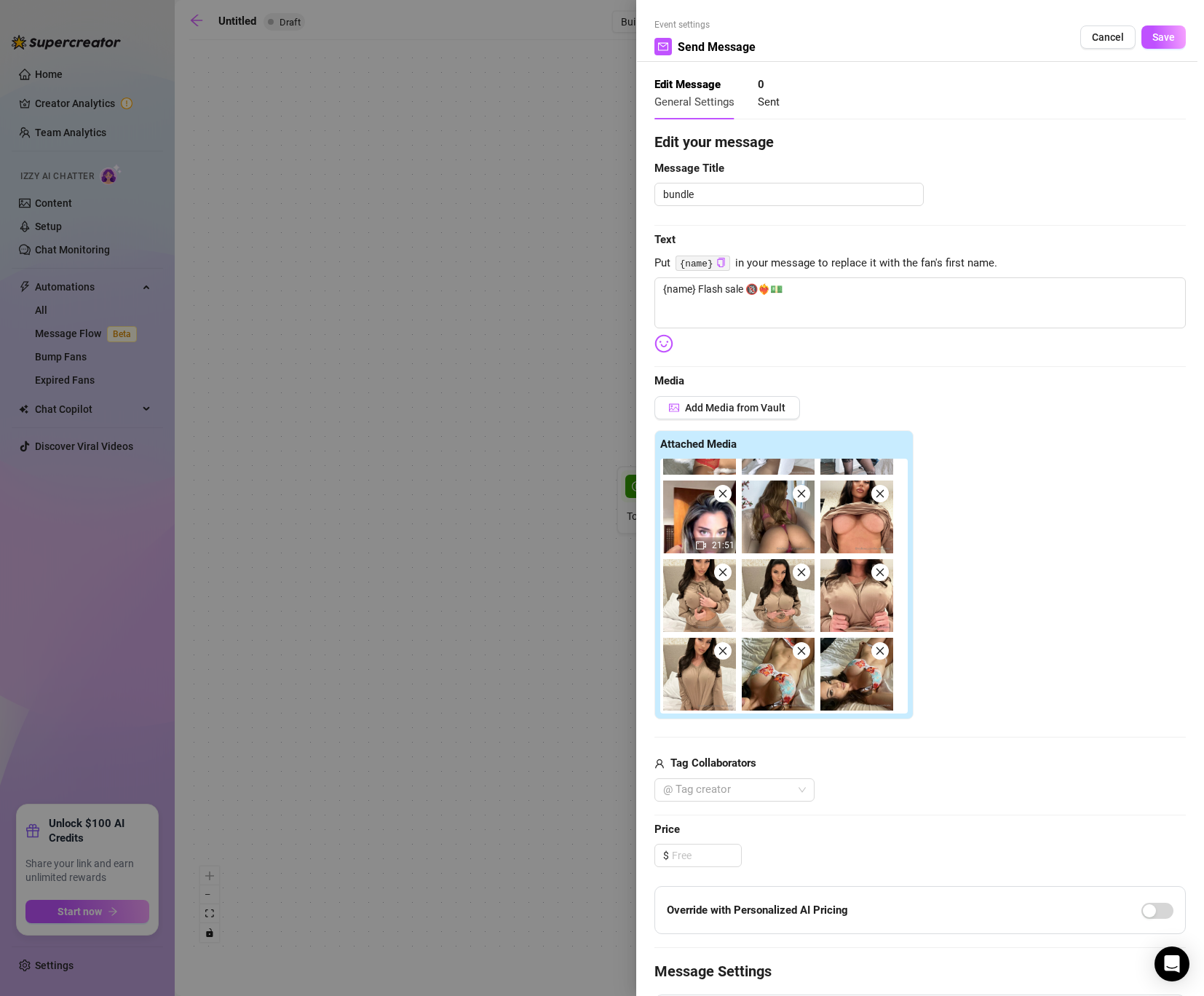
scroll to position [209, 0]
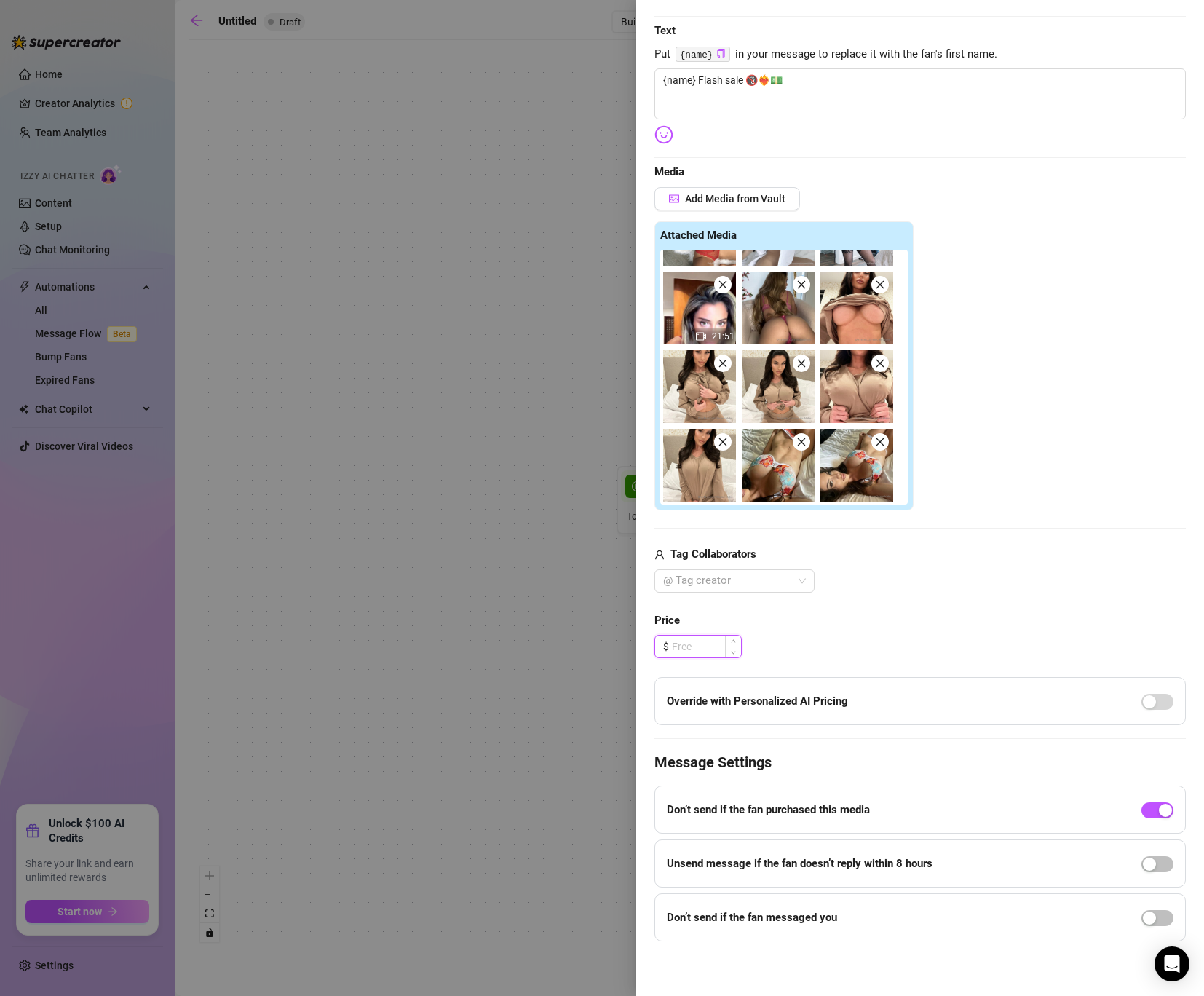
click at [718, 643] on input at bounding box center [706, 645] width 69 height 21
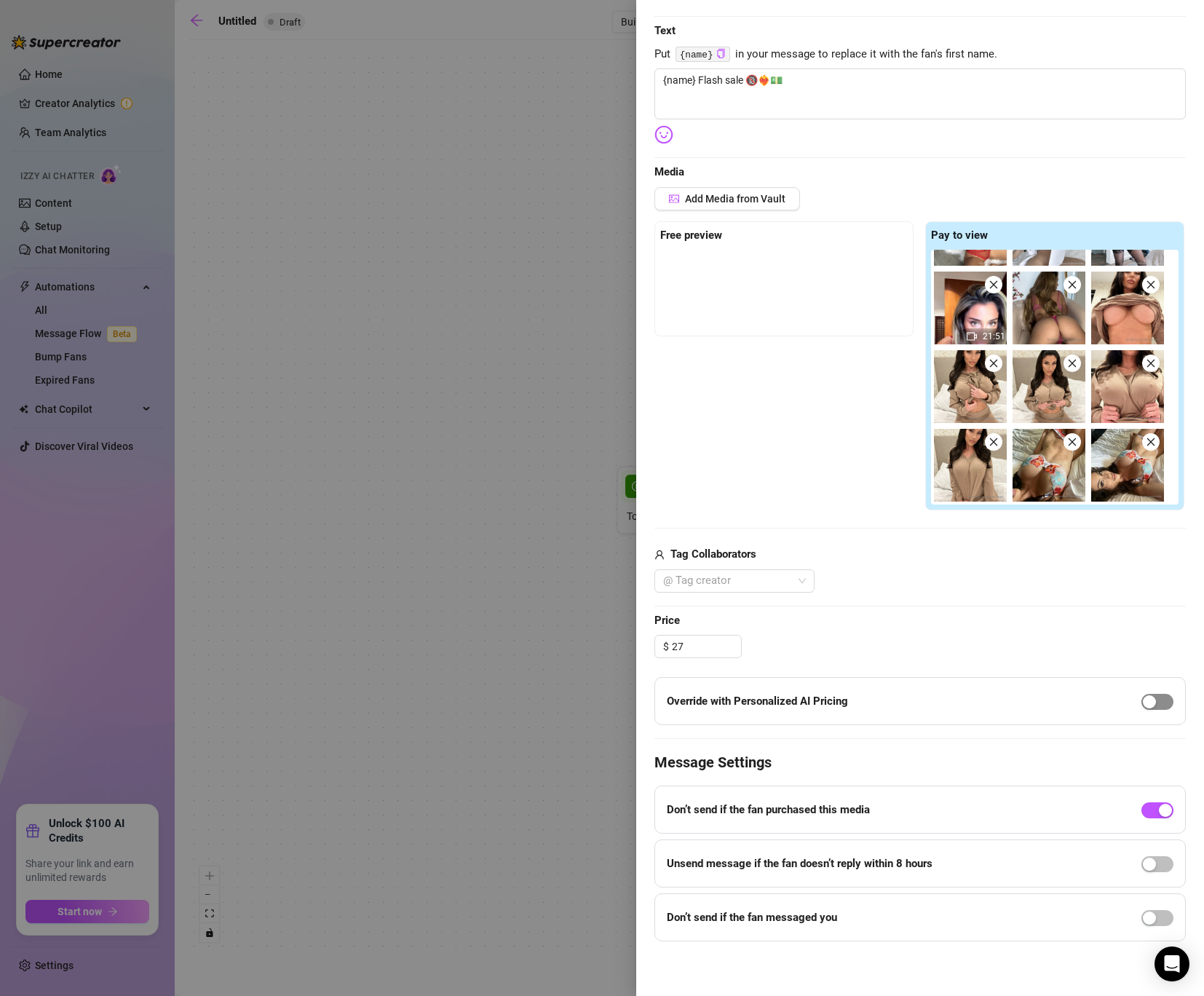
type input "27.00"
click at [1145, 700] on div "button" at bounding box center [1149, 702] width 13 height 13
click at [1151, 866] on div "button" at bounding box center [1149, 864] width 13 height 13
click at [1160, 928] on div at bounding box center [1157, 917] width 32 height 23
click at [751, 259] on div at bounding box center [784, 286] width 247 height 73
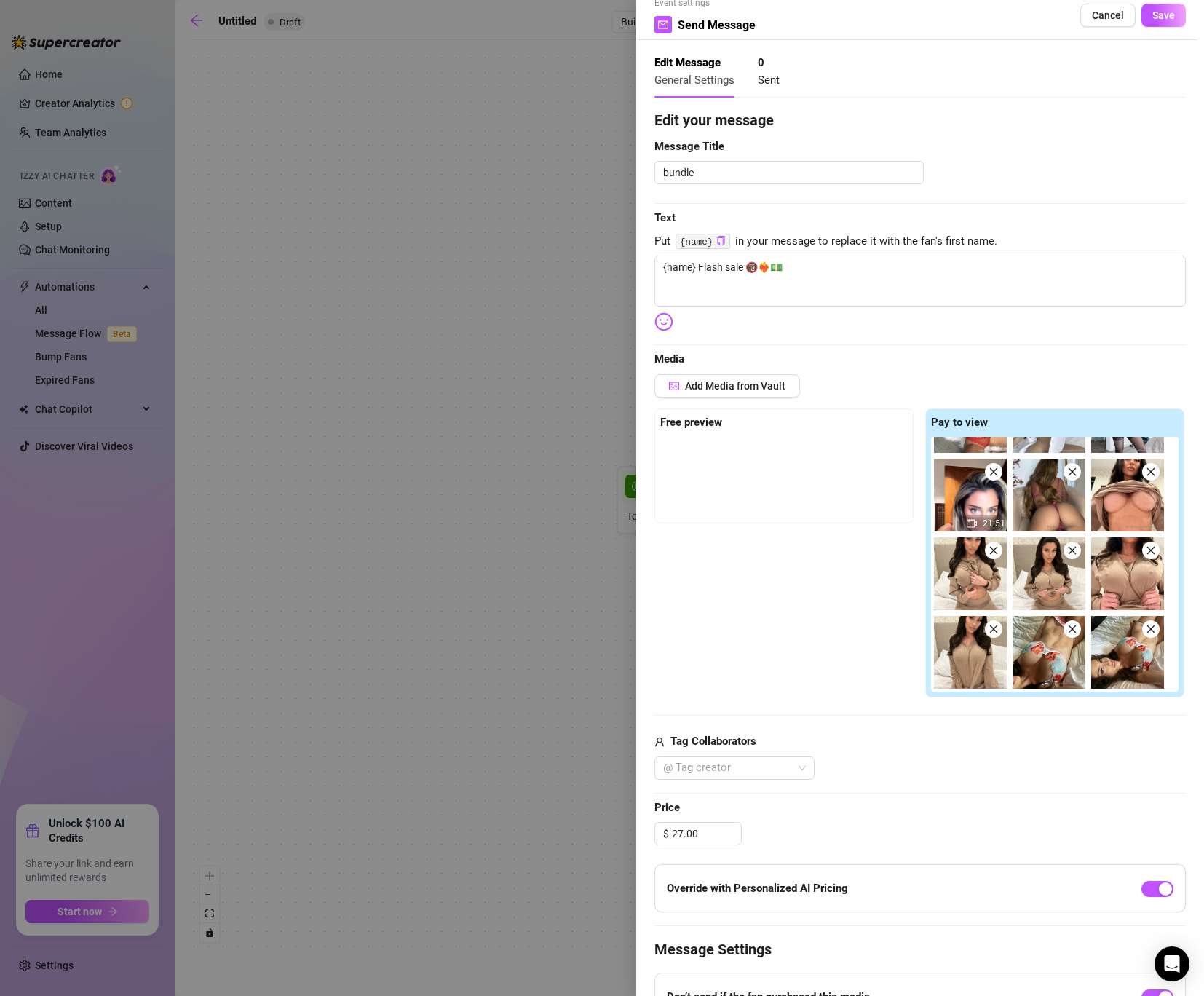
scroll to position [0, 0]
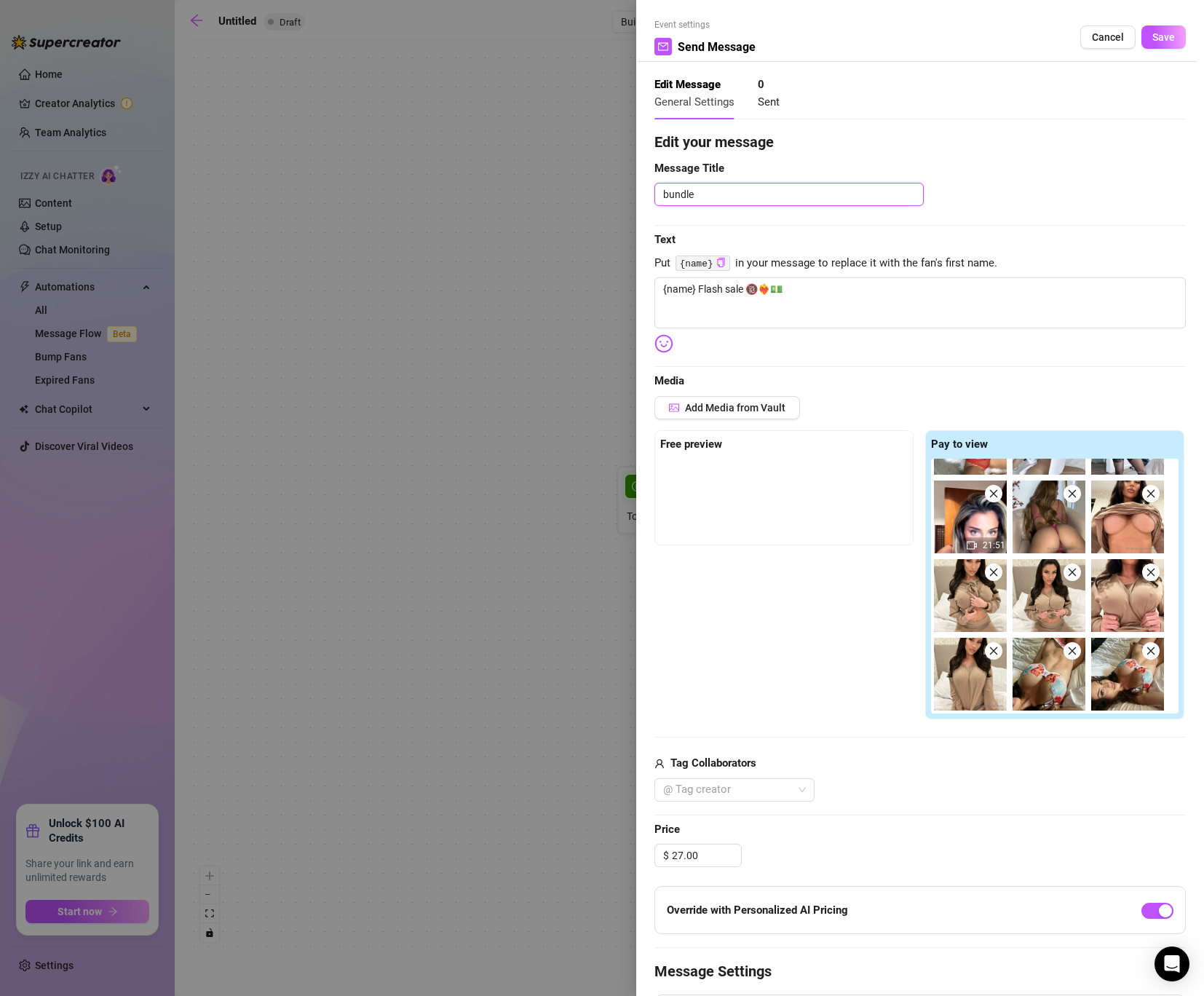
click at [813, 198] on textarea "bundle" at bounding box center [788, 194] width 269 height 23
type textarea "bundle"
type textarea "bundle 2"
type textarea "bundle 27"
click at [1154, 42] on span "Save" at bounding box center [1163, 37] width 22 height 12
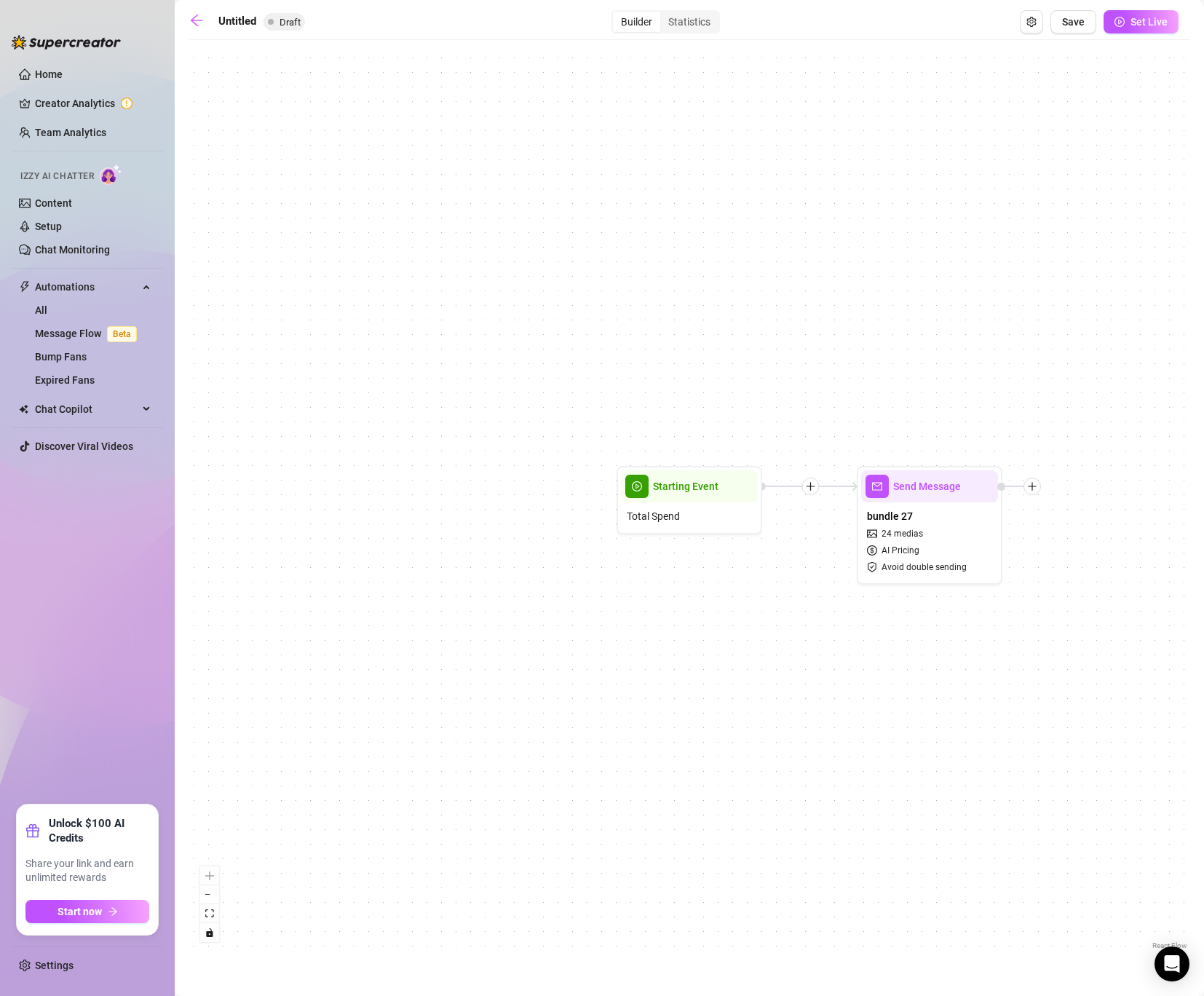
click at [811, 491] on div at bounding box center [811, 486] width 18 height 18
click at [859, 513] on div "Condition" at bounding box center [881, 512] width 106 height 24
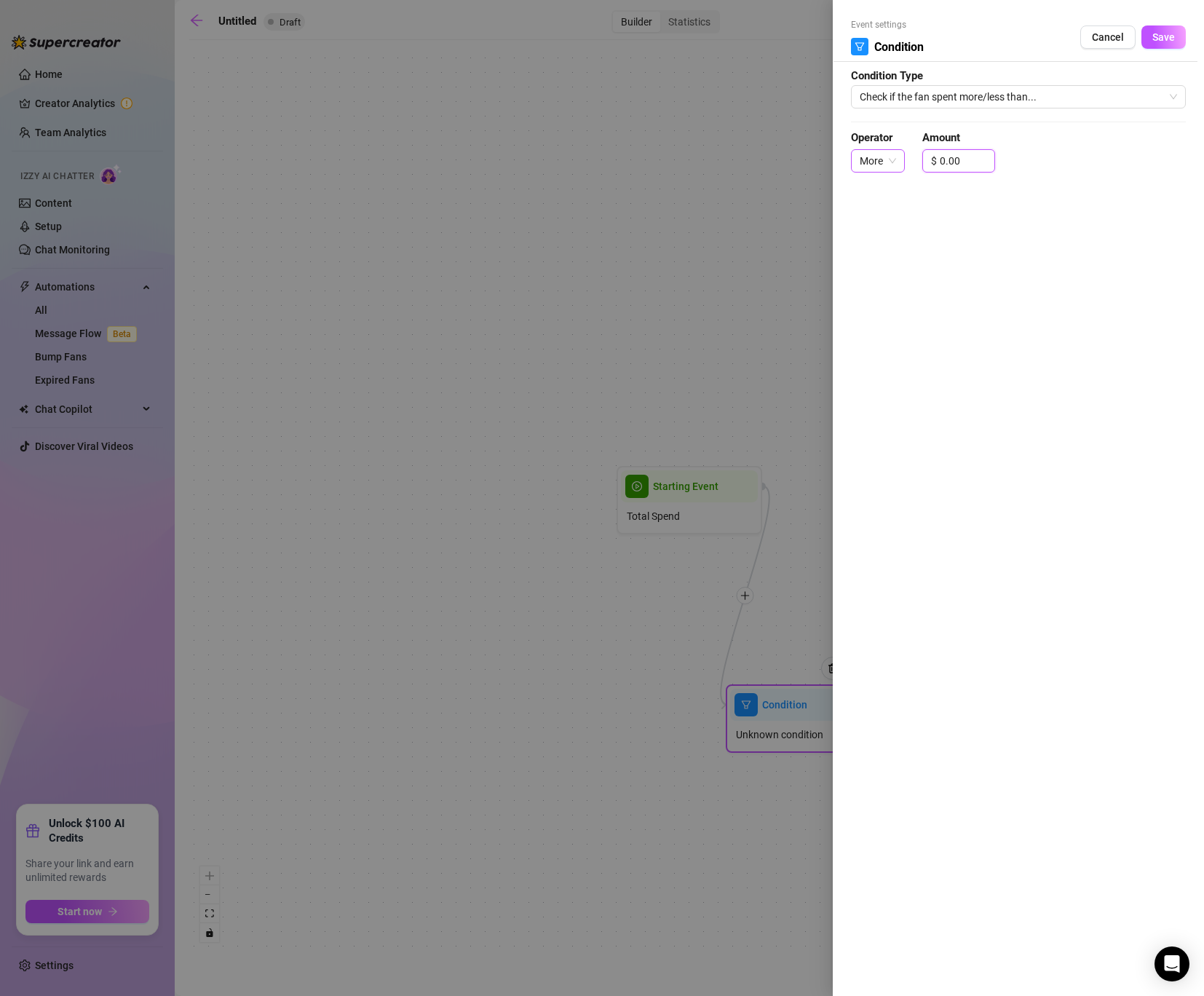
drag, startPoint x: 962, startPoint y: 158, endPoint x: 873, endPoint y: 154, distance: 89.1
click at [873, 154] on div "Operator More Amount $ 0.00" at bounding box center [1018, 158] width 335 height 57
click at [882, 166] on span "More" at bounding box center [877, 160] width 36 height 21
type input "20.00"
drag, startPoint x: 880, startPoint y: 185, endPoint x: 870, endPoint y: 209, distance: 26.0
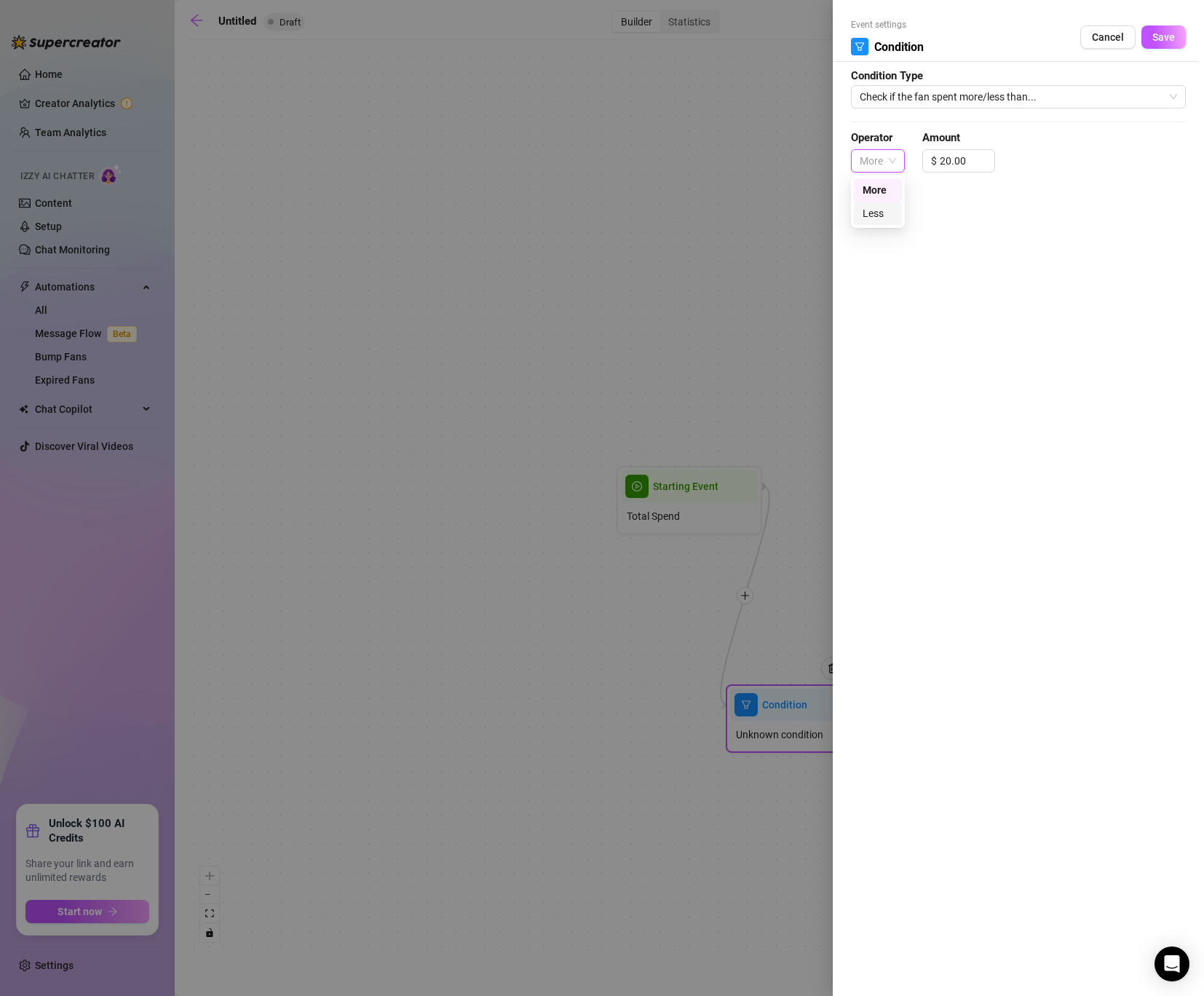
click at [870, 209] on div "More Less" at bounding box center [877, 202] width 48 height 47
click at [870, 209] on div "Less" at bounding box center [877, 213] width 30 height 16
click at [1152, 39] on span "Save" at bounding box center [1163, 37] width 22 height 12
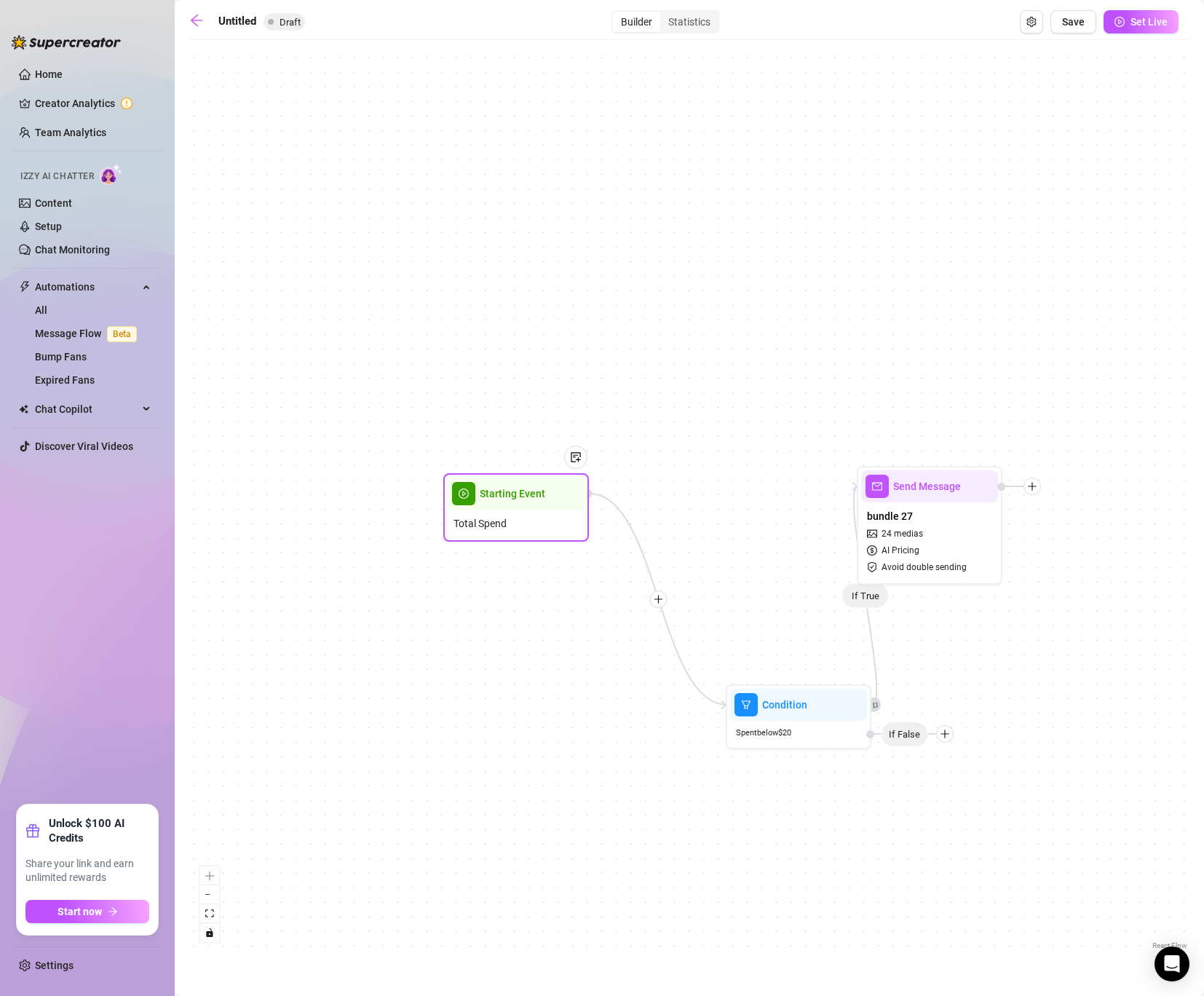
drag, startPoint x: 705, startPoint y: 497, endPoint x: 525, endPoint y: 505, distance: 180.2
click at [525, 505] on div "Starting Event" at bounding box center [516, 493] width 137 height 32
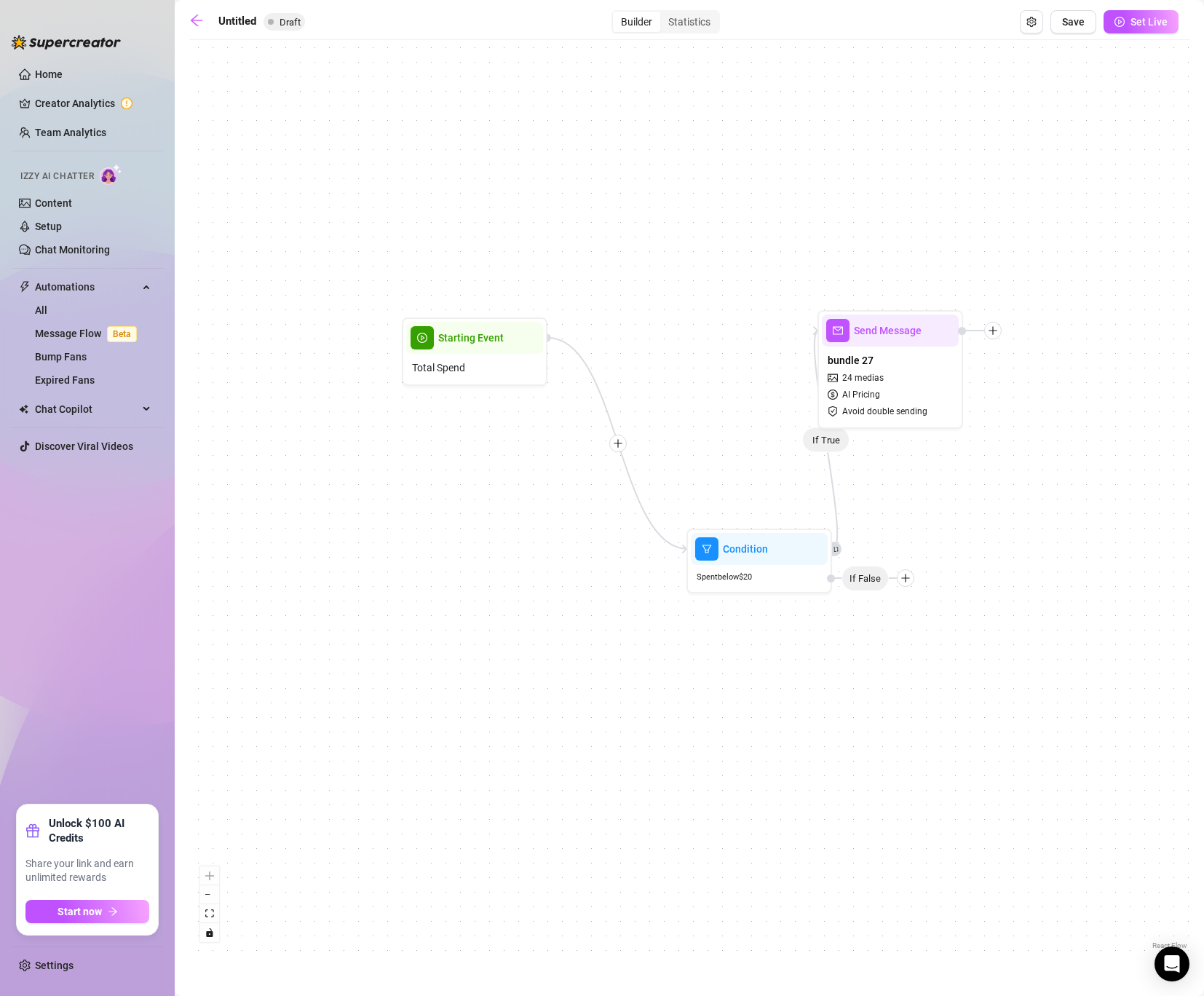
drag, startPoint x: 809, startPoint y: 750, endPoint x: 779, endPoint y: 680, distance: 76.2
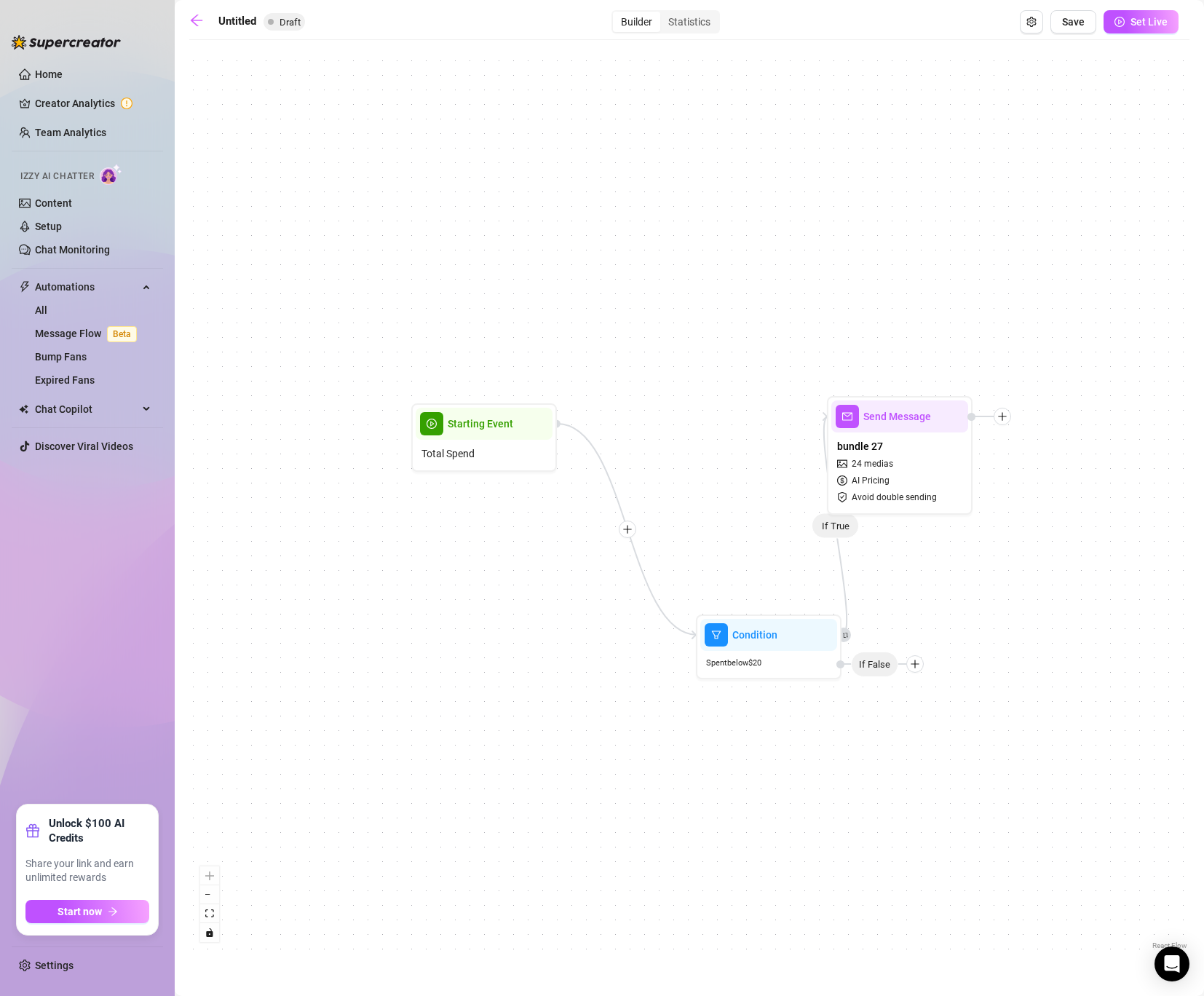
click at [779, 680] on div "If True Condition Spent below $ 20 If False Send Message bundle 27 24 medias AI…" at bounding box center [689, 500] width 1000 height 906
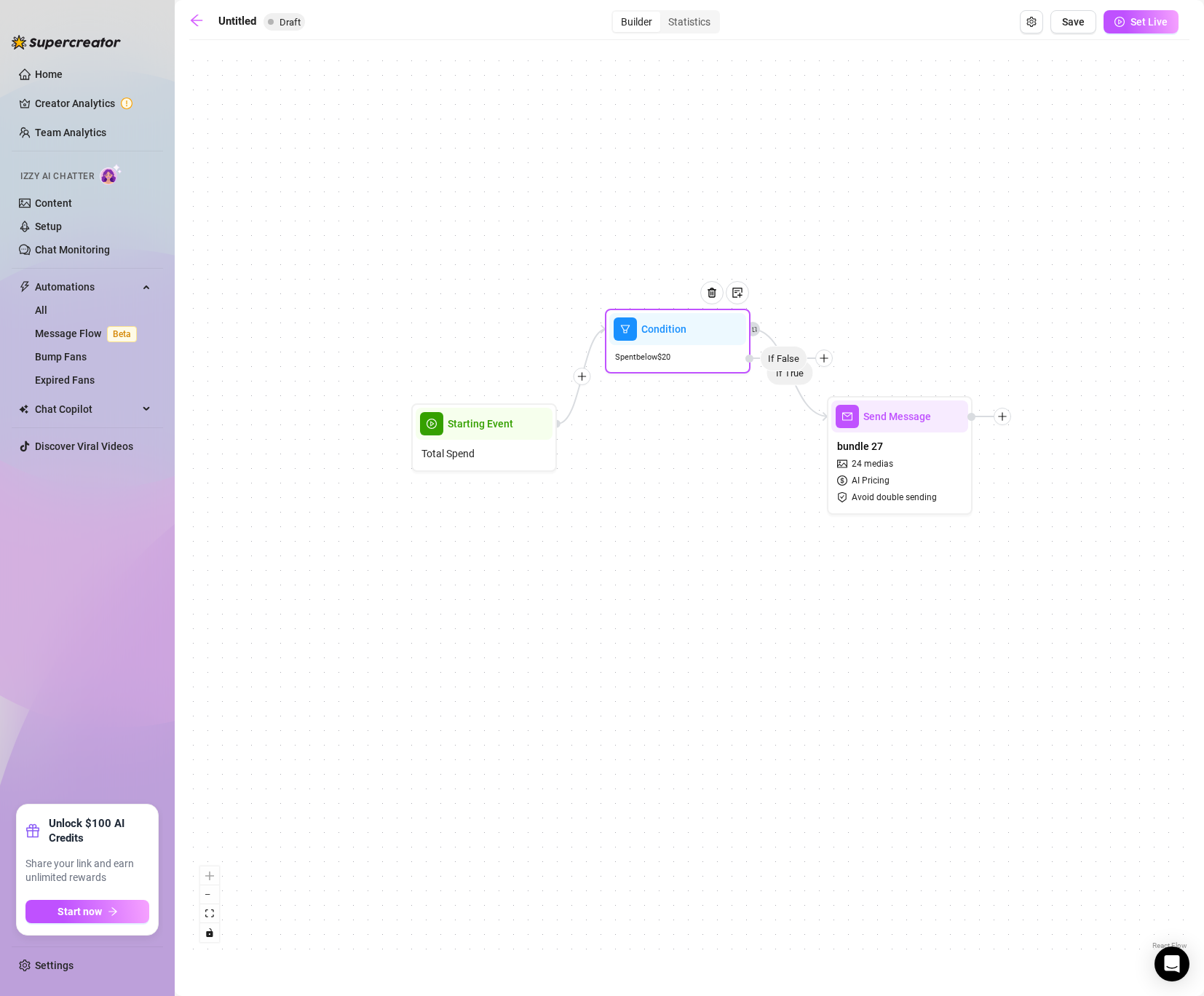
drag, startPoint x: 778, startPoint y: 657, endPoint x: 687, endPoint y: 351, distance: 319.2
click at [687, 351] on div "Spent below $ 20" at bounding box center [677, 357] width 137 height 24
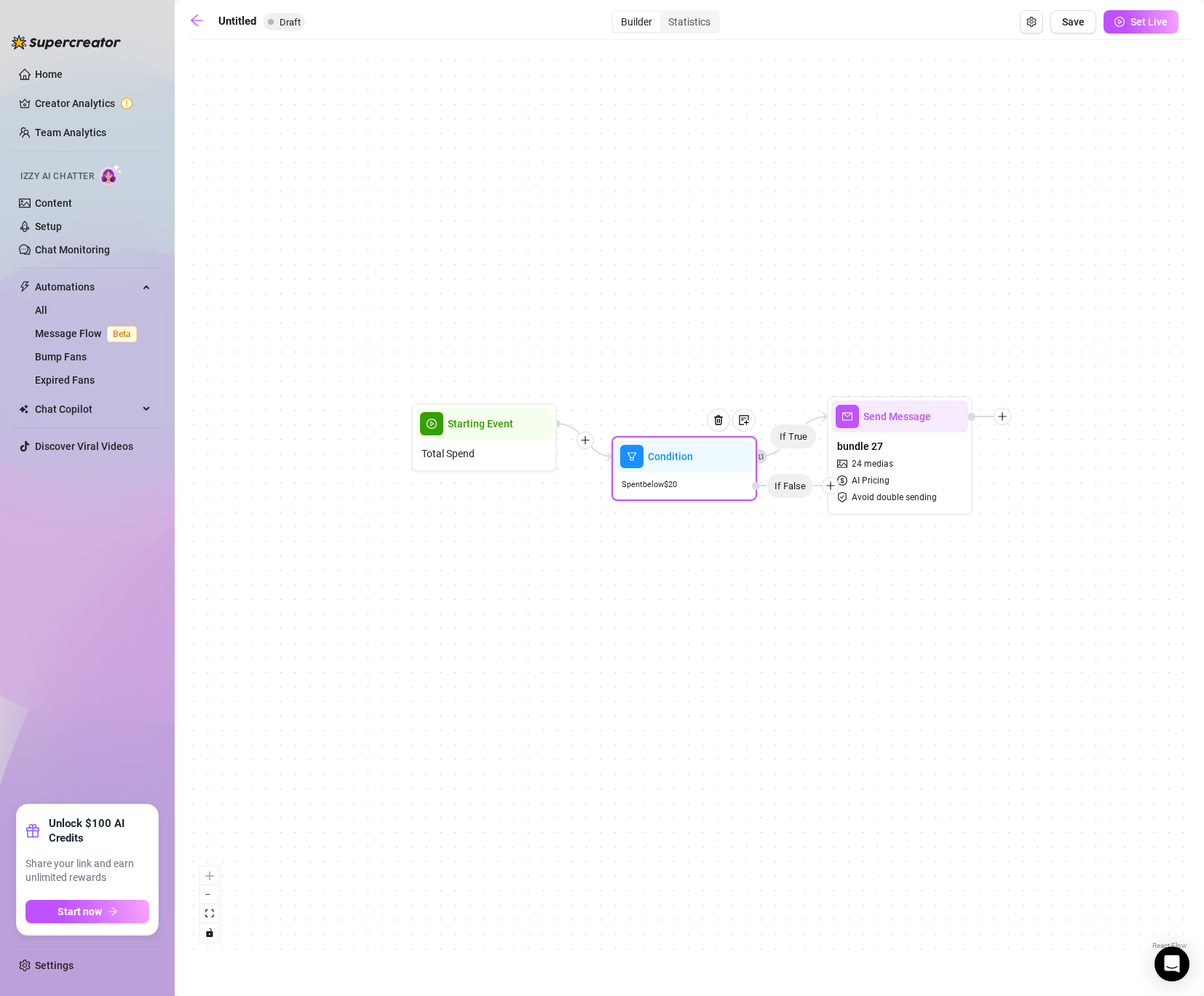
drag, startPoint x: 656, startPoint y: 350, endPoint x: 662, endPoint y: 479, distance: 129.1
click at [662, 479] on div "Spent below $ 20" at bounding box center [684, 484] width 137 height 24
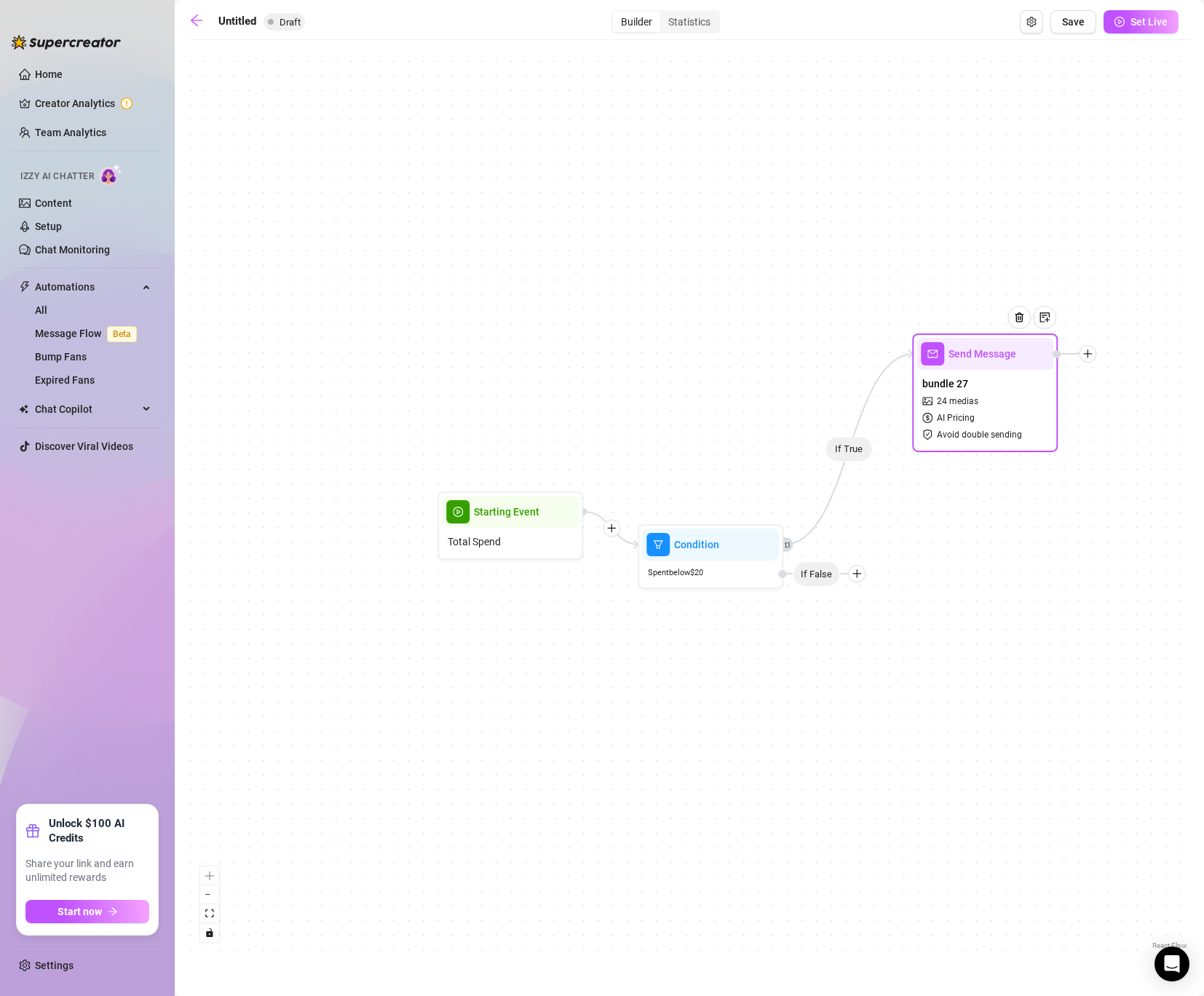
drag, startPoint x: 957, startPoint y: 554, endPoint x: 1015, endPoint y: 403, distance: 161.8
click at [1015, 402] on div "bundle 27 24 medias AI Pricing Avoid double sending" at bounding box center [985, 408] width 137 height 78
click at [859, 572] on icon "plus" at bounding box center [857, 574] width 10 height 10
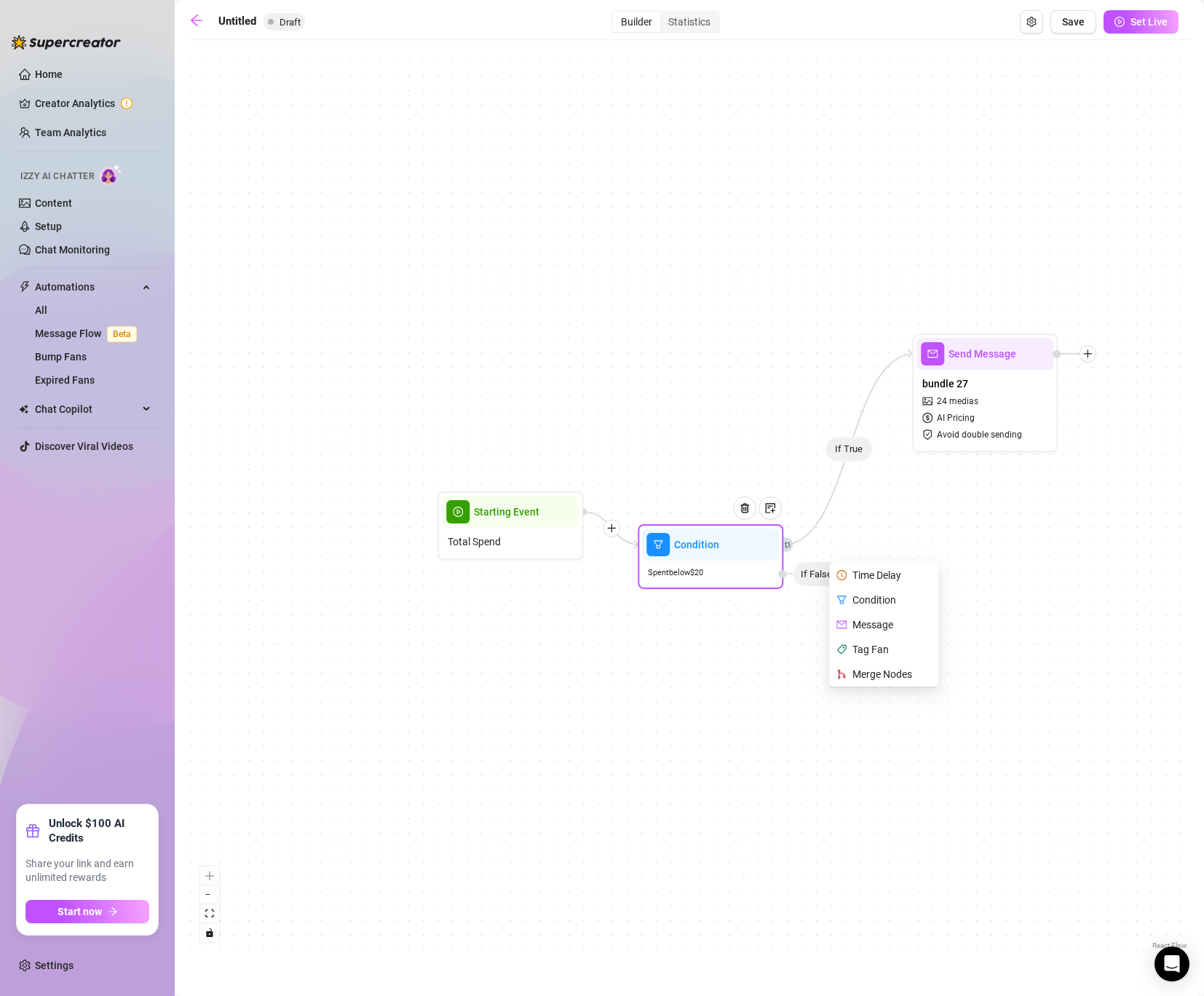
click at [885, 628] on div "Message" at bounding box center [885, 624] width 106 height 24
type textarea "Write your message here"
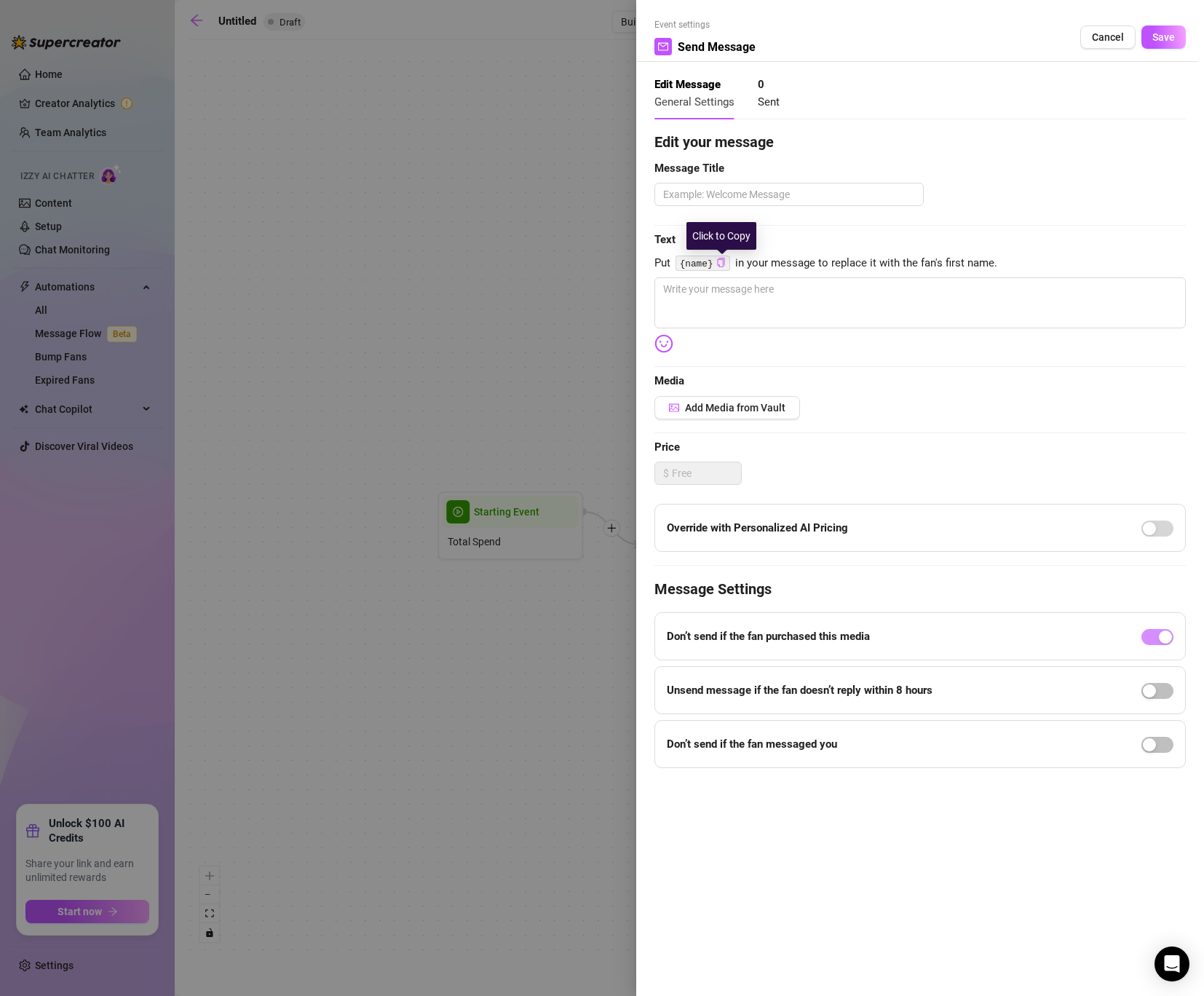
click at [722, 261] on icon "copy" at bounding box center [720, 262] width 10 height 10
click at [716, 300] on textarea at bounding box center [919, 302] width 531 height 51
paste textarea "{name}"
type textarea "{name}"
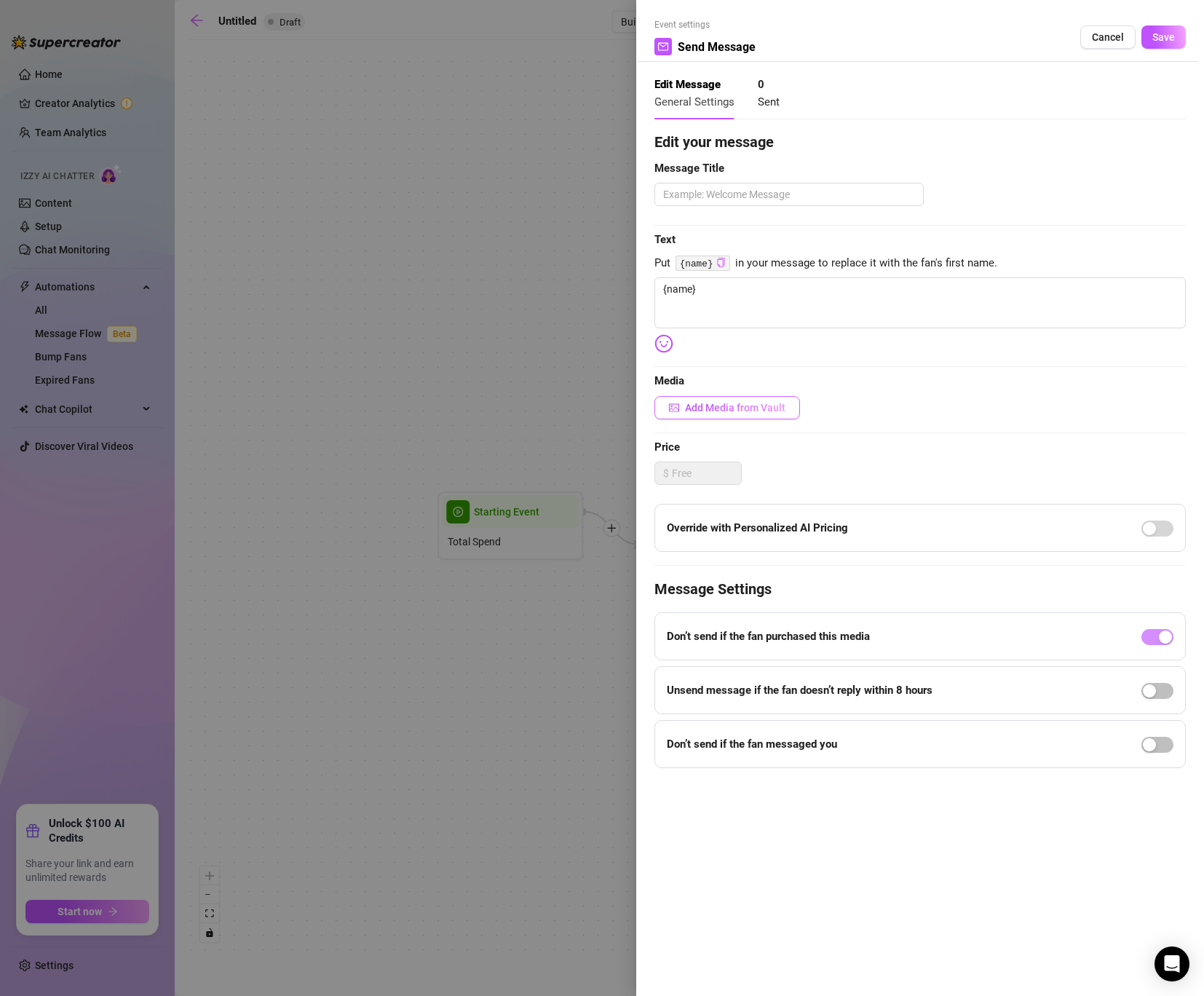
click at [724, 402] on span "Add Media from Vault" at bounding box center [735, 408] width 101 height 12
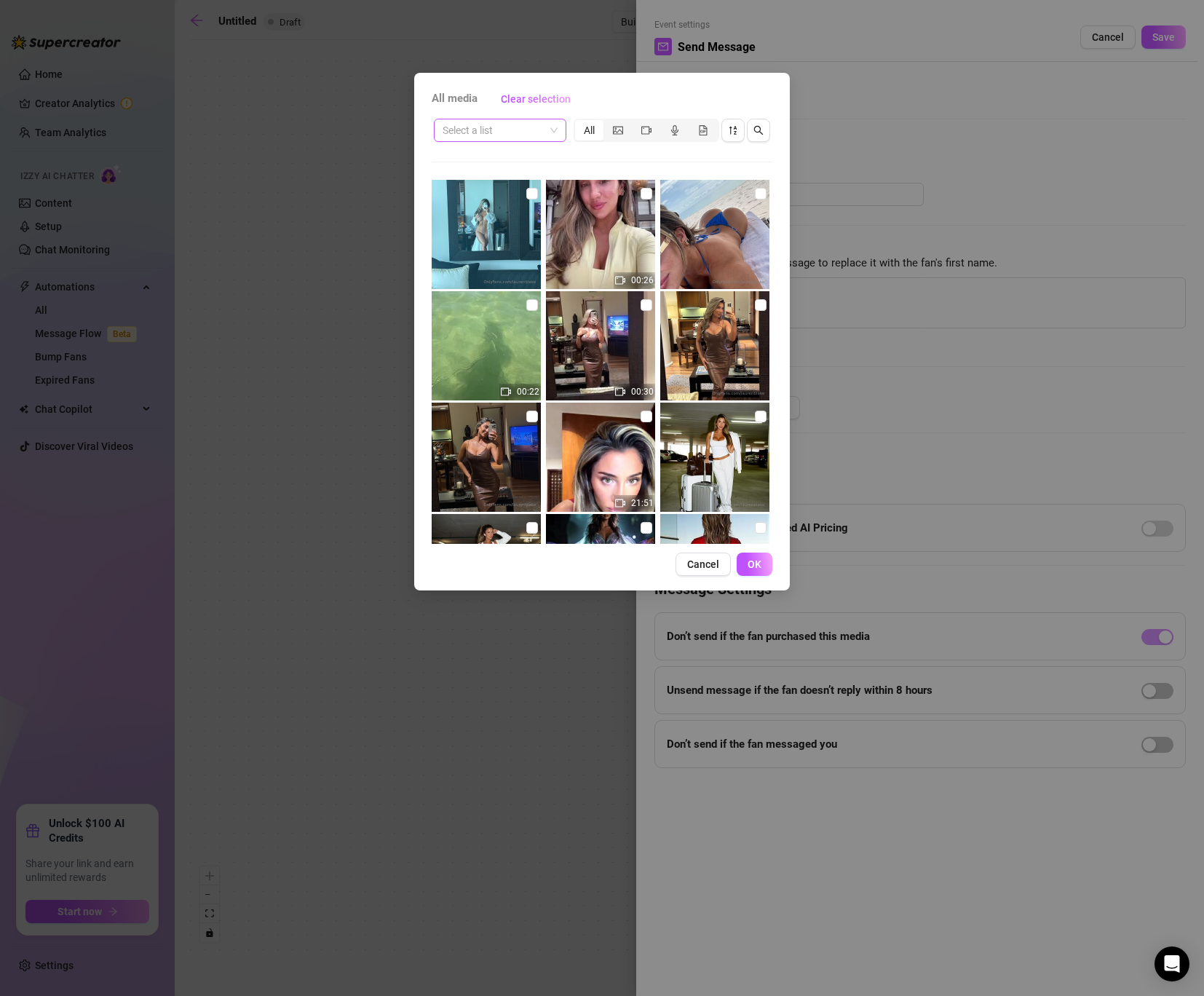
click at [546, 128] on span at bounding box center [499, 130] width 115 height 21
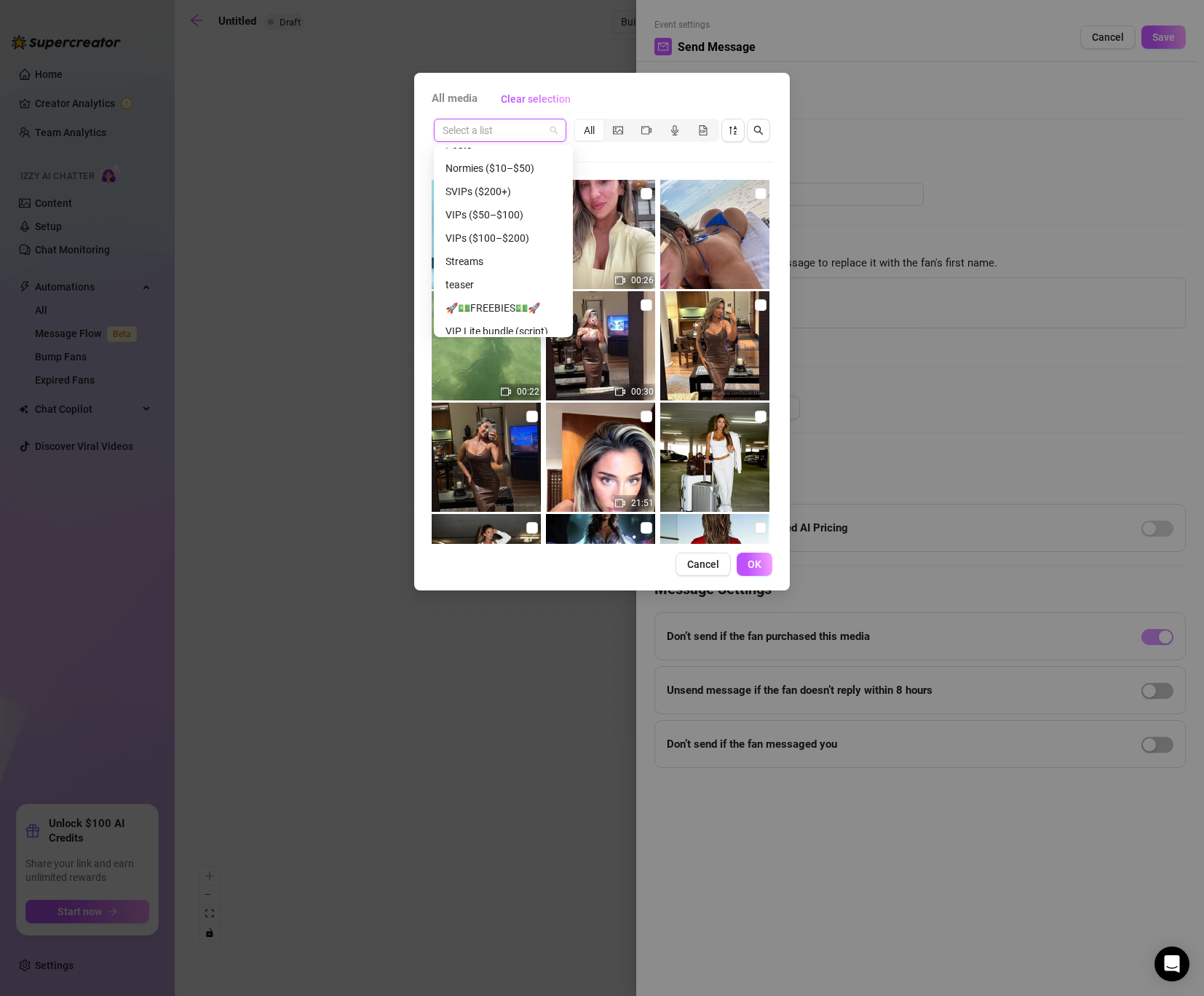
scroll to position [62, 0]
click at [508, 233] on div "VIPs ($100–$200)" at bounding box center [503, 236] width 116 height 16
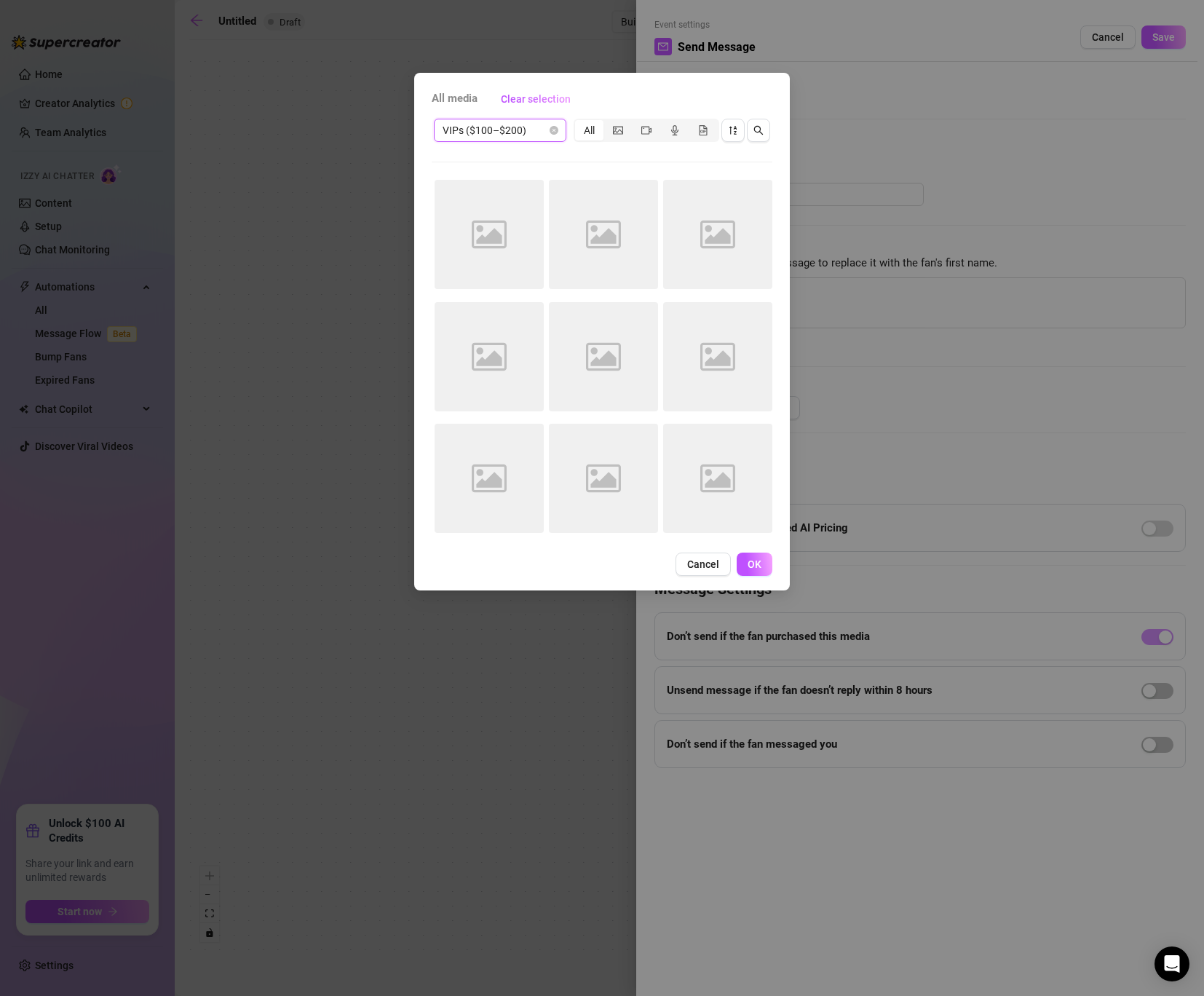
click at [517, 125] on span "VIPs ($100–$200)" at bounding box center [499, 130] width 115 height 21
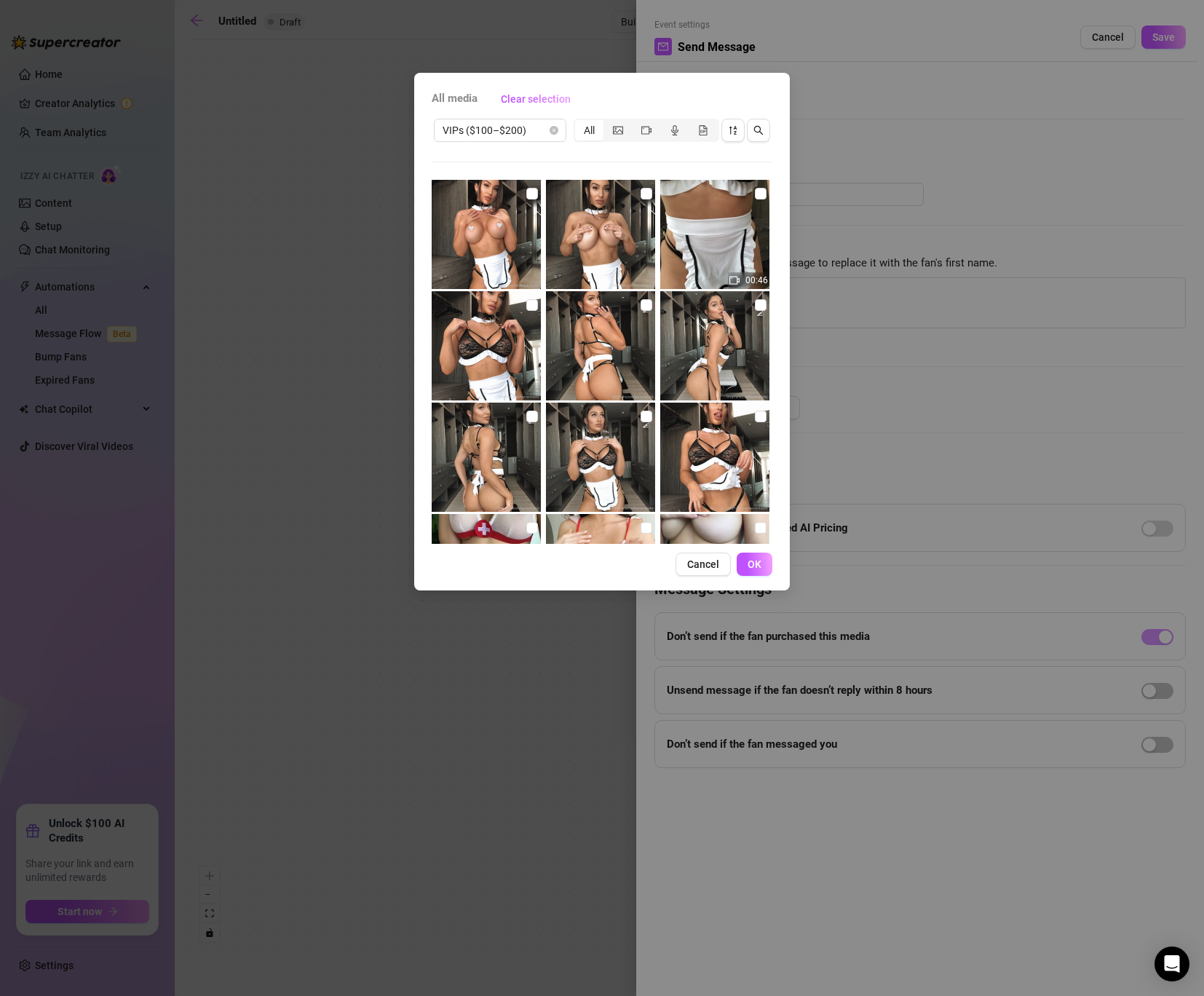
click at [645, 221] on img at bounding box center [600, 234] width 109 height 109
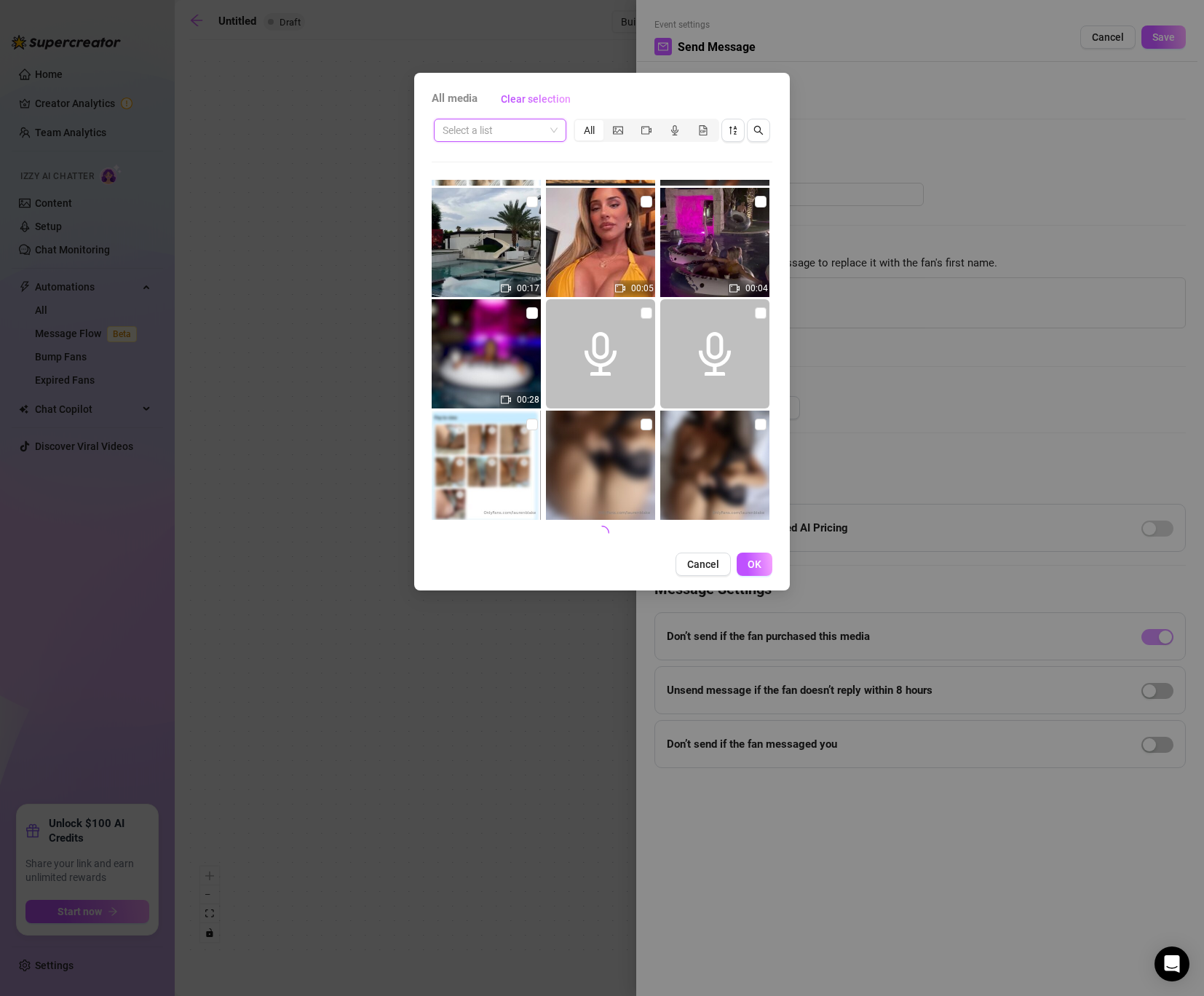
scroll to position [525, 0]
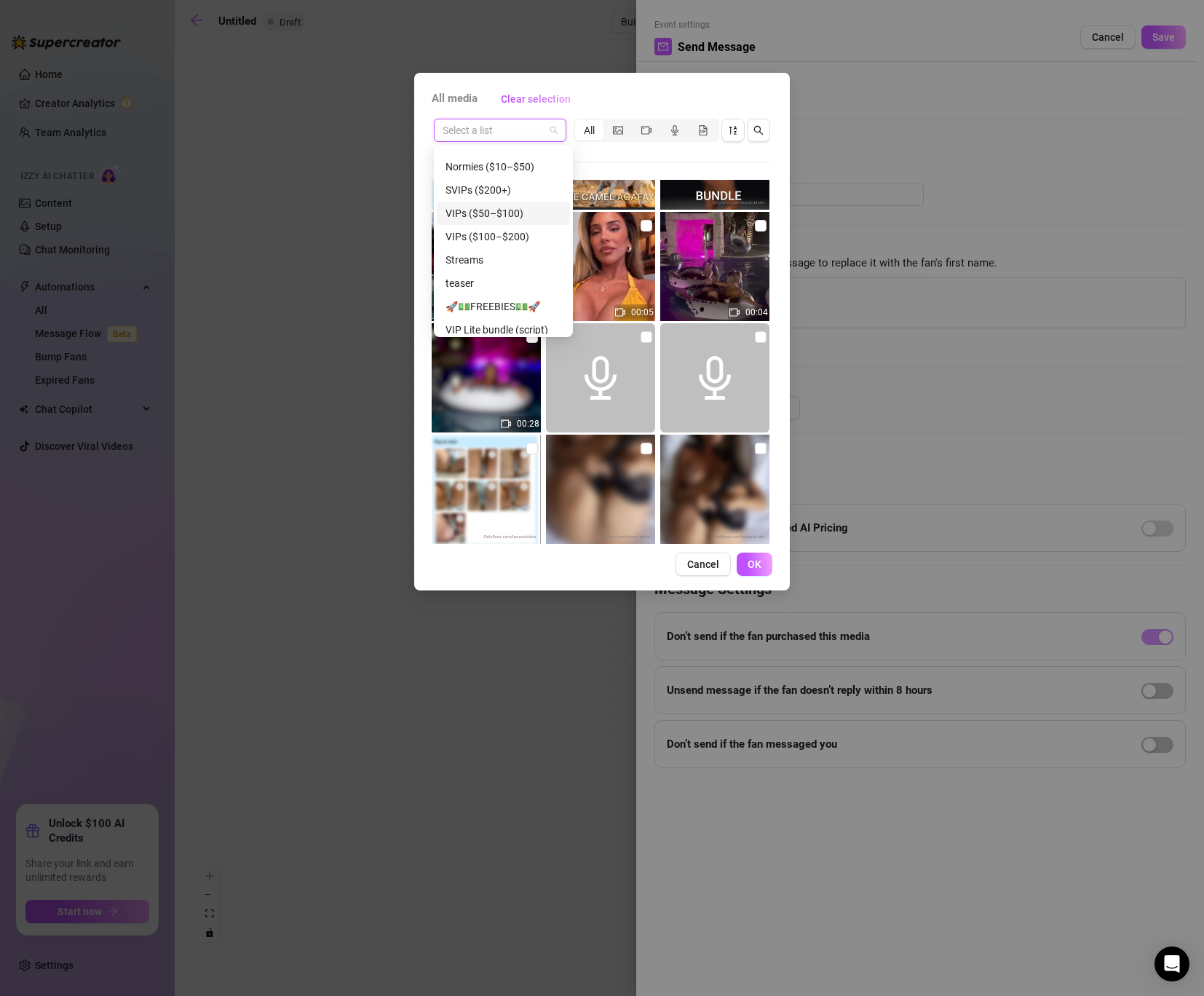
click at [547, 125] on span at bounding box center [499, 130] width 115 height 21
click at [513, 213] on div "VIPs ($50–$100)" at bounding box center [503, 213] width 116 height 16
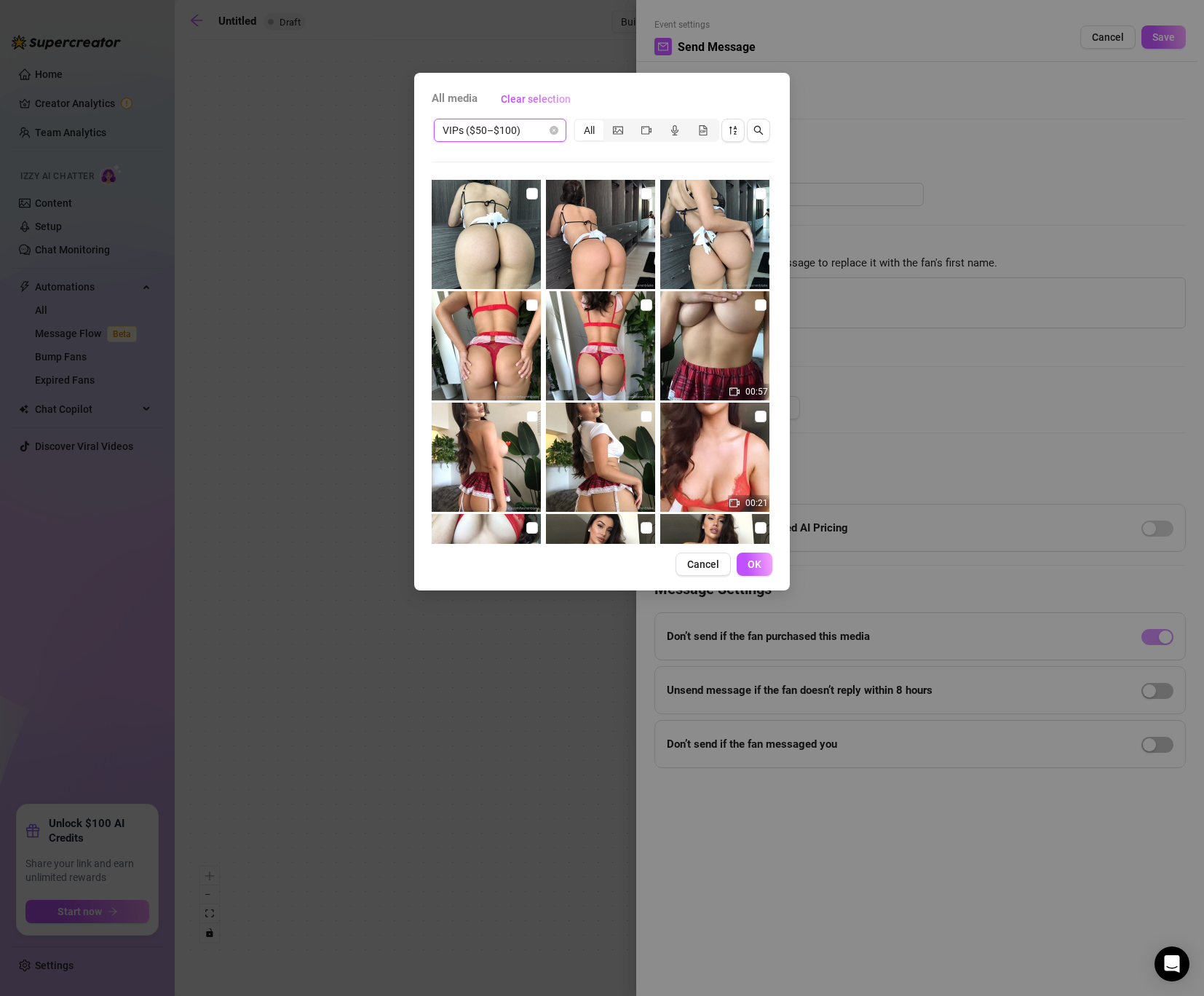
click at [542, 354] on div at bounding box center [487, 345] width 112 height 109
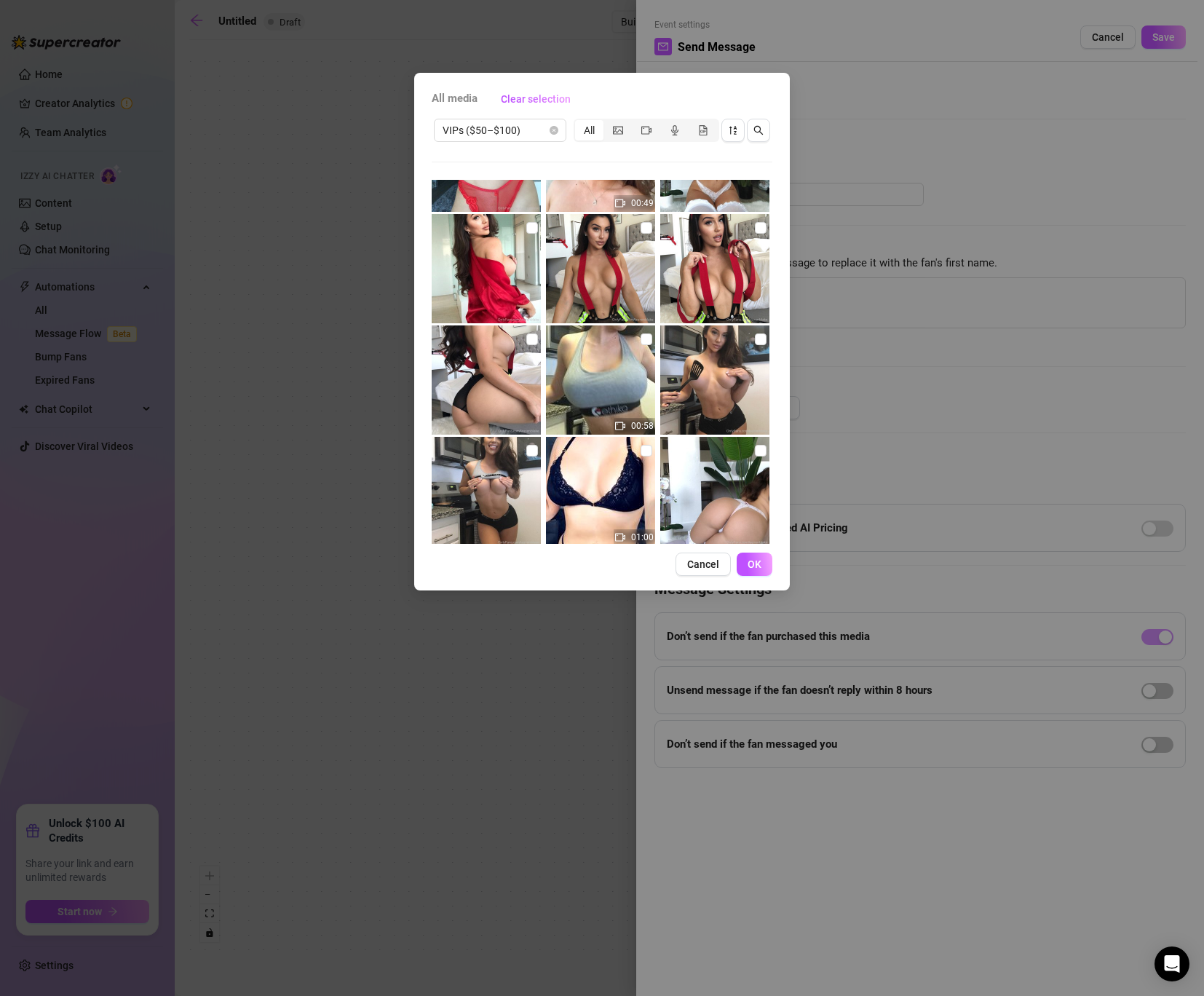
scroll to position [549, 0]
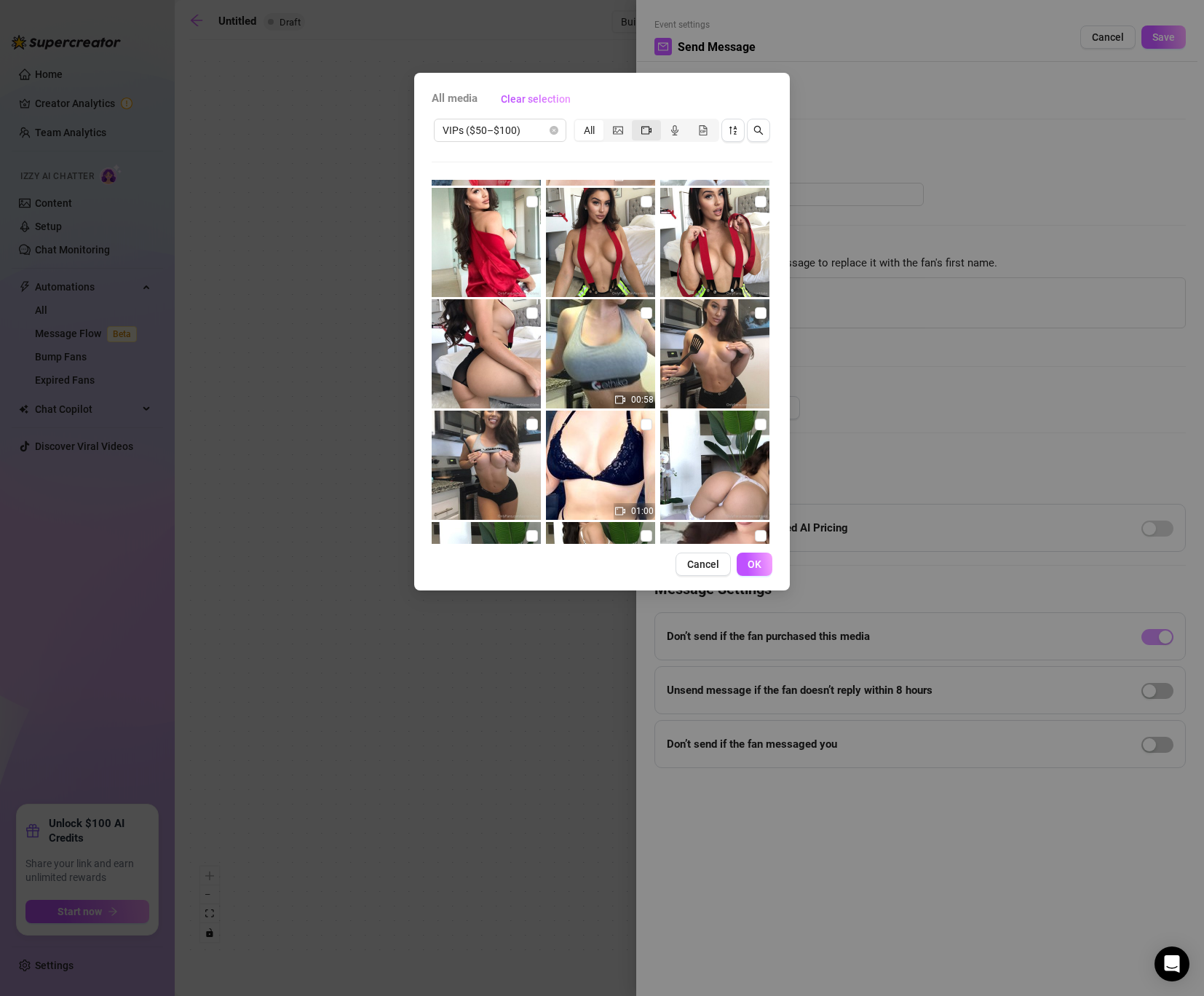
click at [642, 131] on icon "video-camera" at bounding box center [646, 130] width 10 height 8
click at [635, 122] on input "segmented control" at bounding box center [635, 122] width 0 height 0
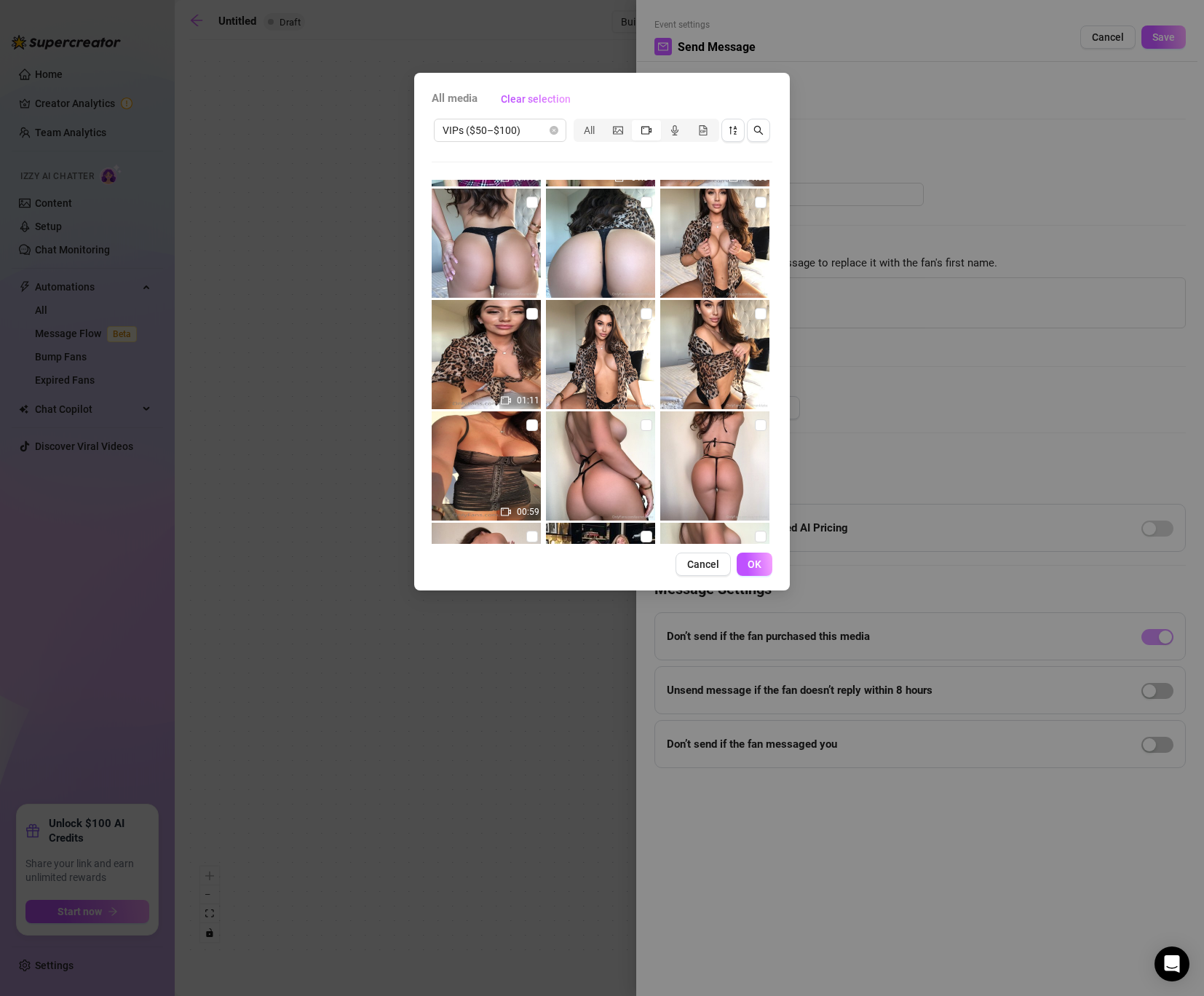
scroll to position [1659, 0]
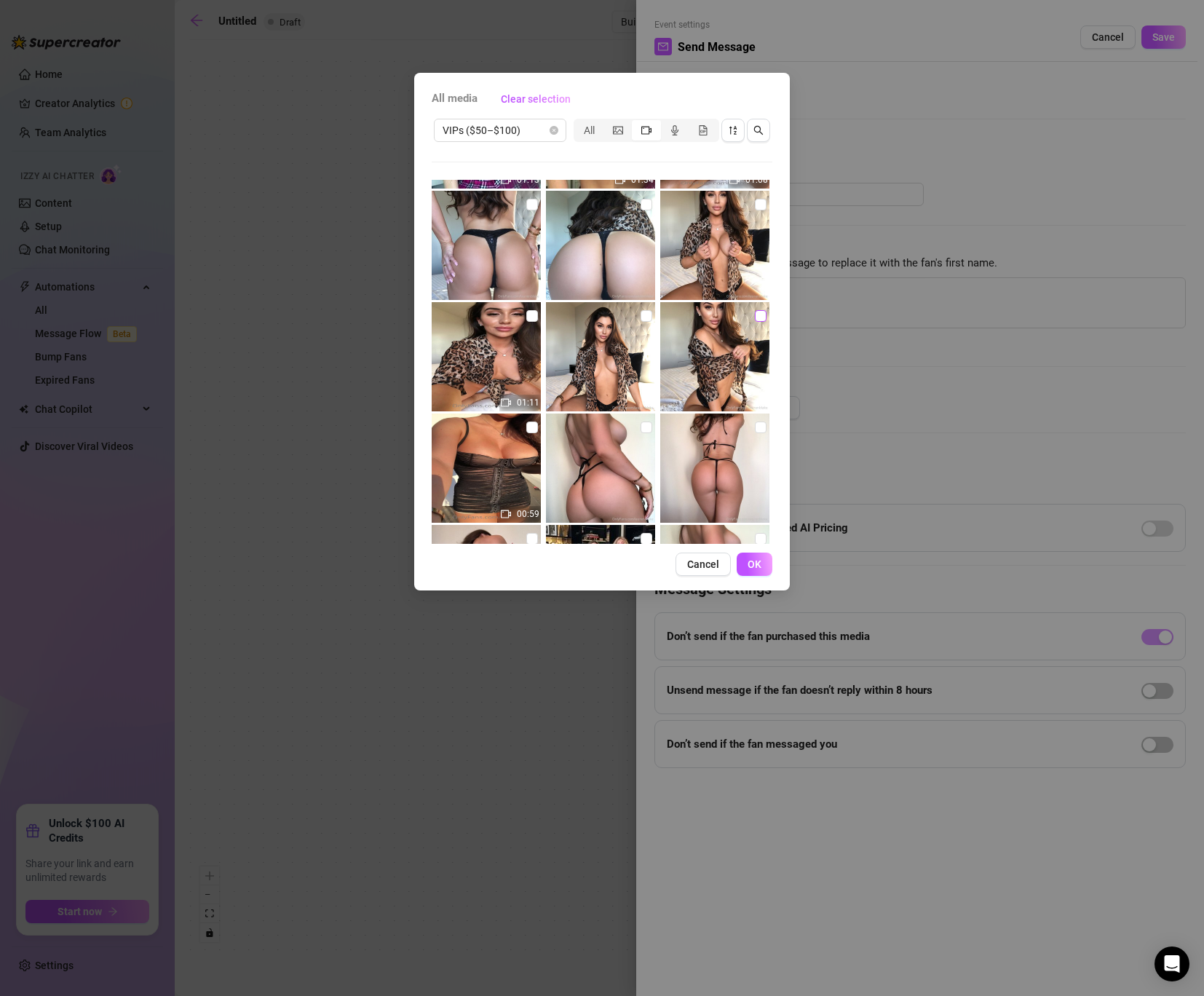
click at [762, 308] on label at bounding box center [761, 316] width 12 height 16
click at [762, 310] on input "checkbox" at bounding box center [761, 316] width 12 height 12
checkbox input "true"
click at [756, 204] on input "checkbox" at bounding box center [761, 205] width 12 height 12
checkbox input "true"
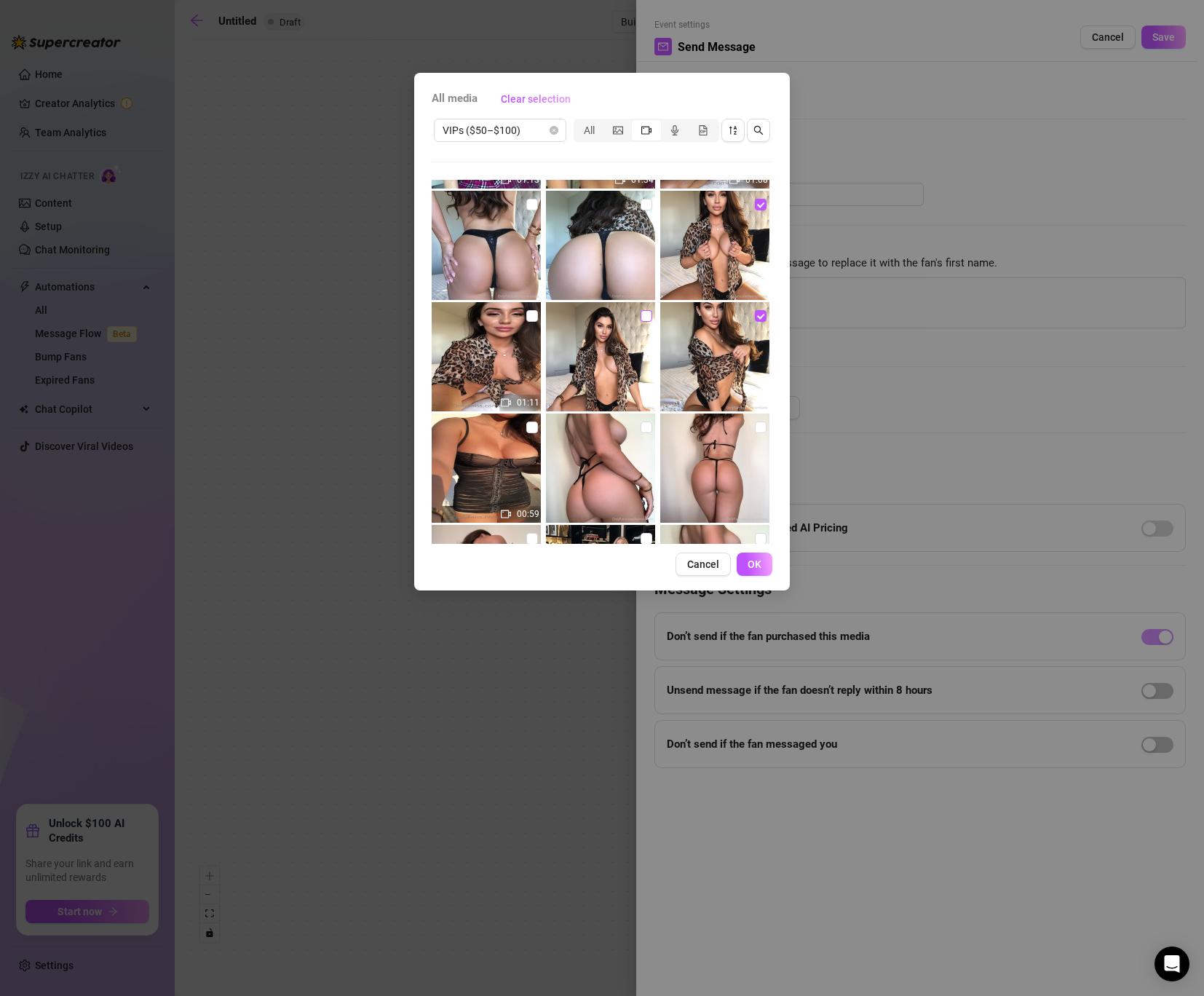
click at [642, 316] on input "checkbox" at bounding box center [646, 316] width 12 height 12
checkbox input "true"
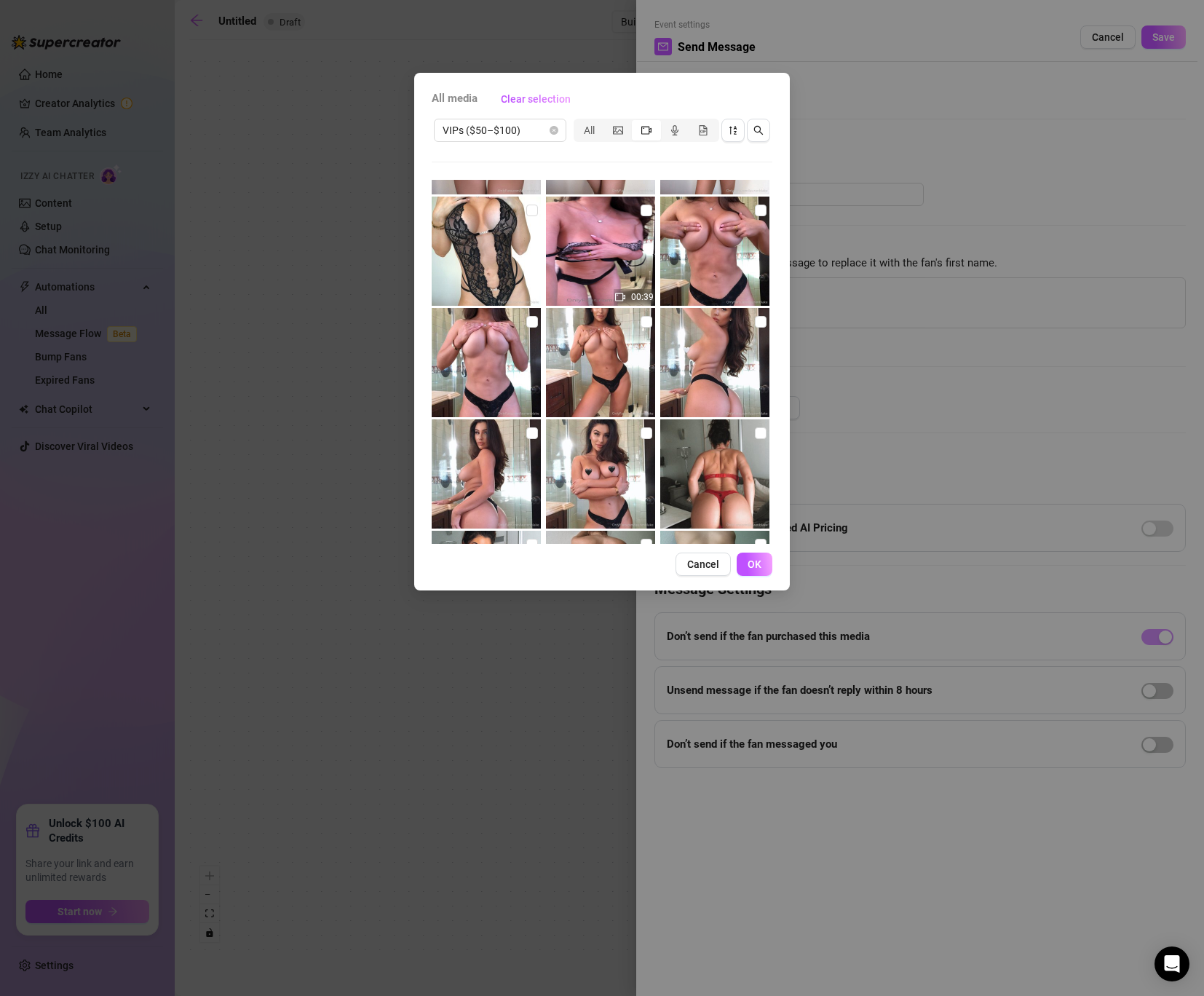
scroll to position [2596, 0]
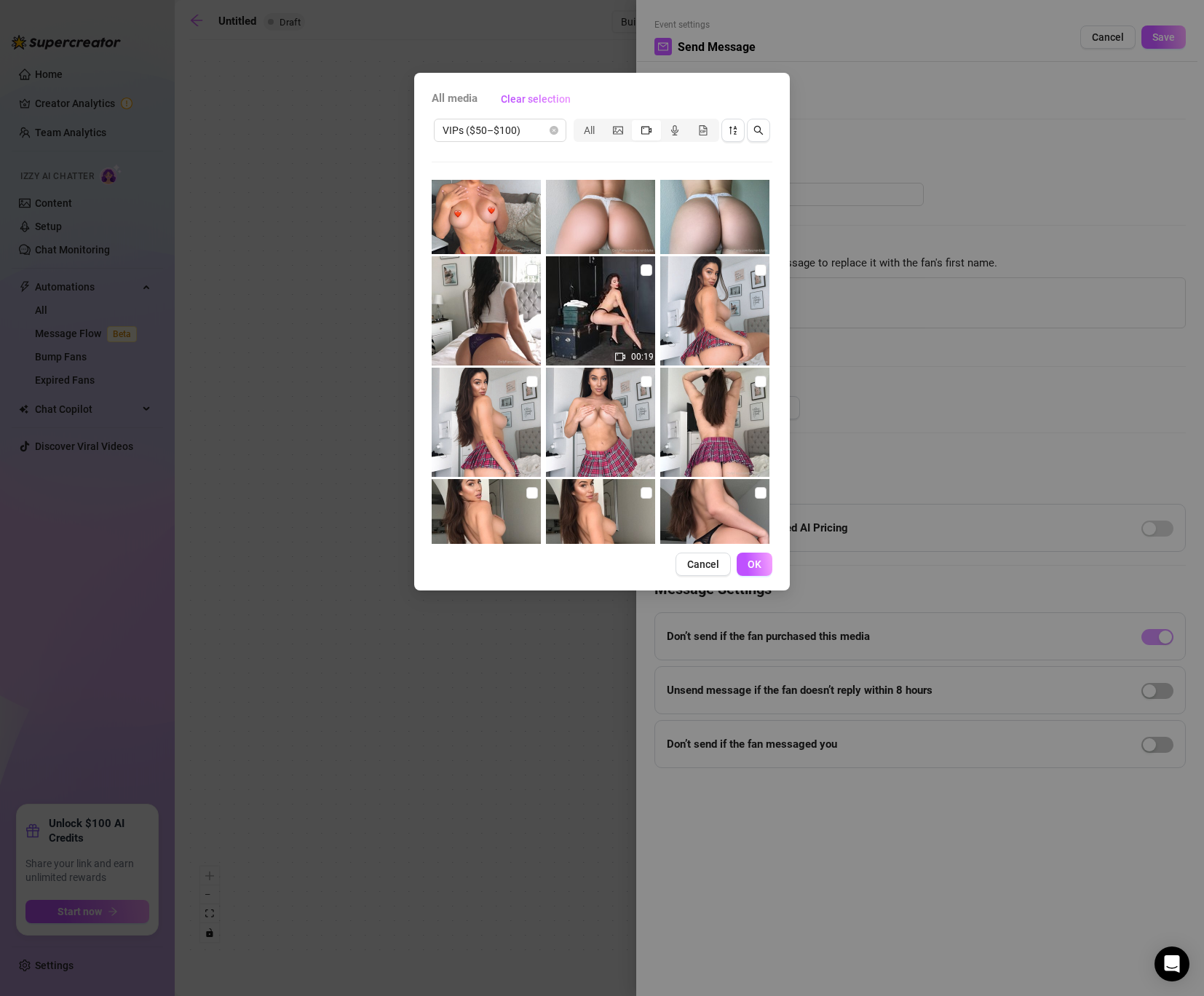
click at [652, 270] on img at bounding box center [600, 311] width 109 height 109
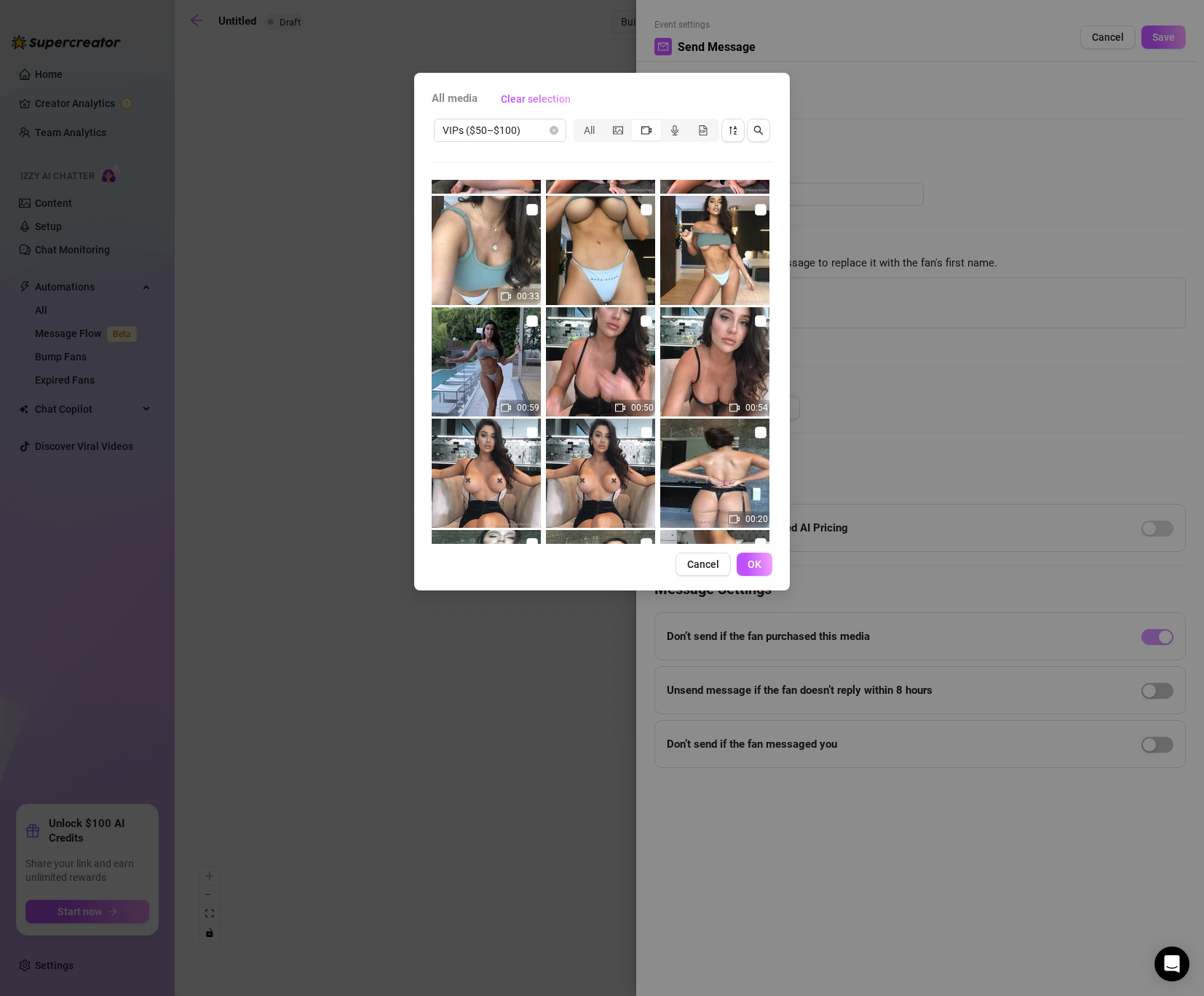
scroll to position [3765, 0]
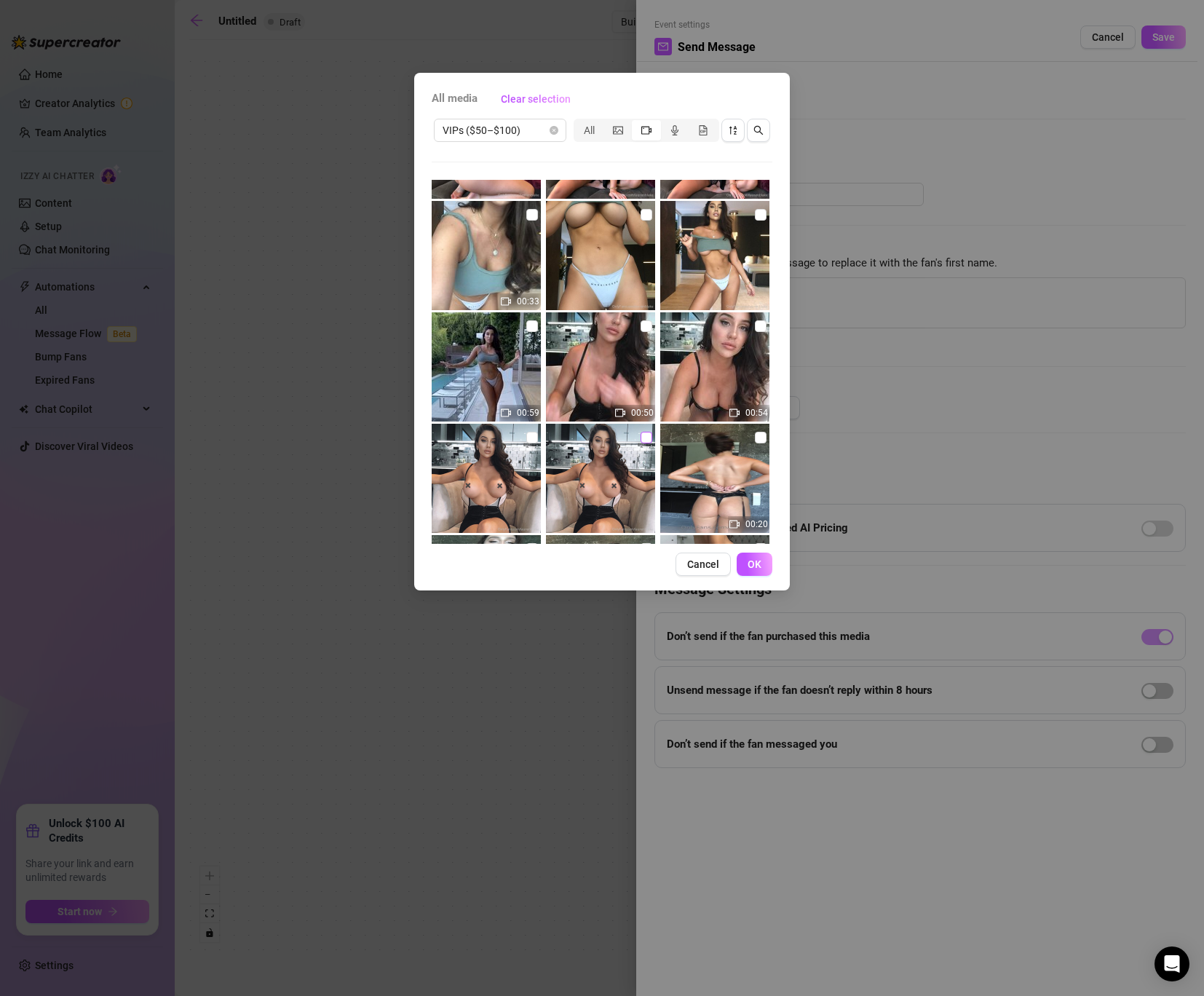
click at [648, 436] on input "checkbox" at bounding box center [646, 437] width 12 height 12
checkbox input "true"
click at [524, 447] on img at bounding box center [485, 478] width 109 height 109
click at [646, 319] on label at bounding box center [646, 326] width 12 height 16
click at [646, 320] on input "checkbox" at bounding box center [646, 326] width 12 height 12
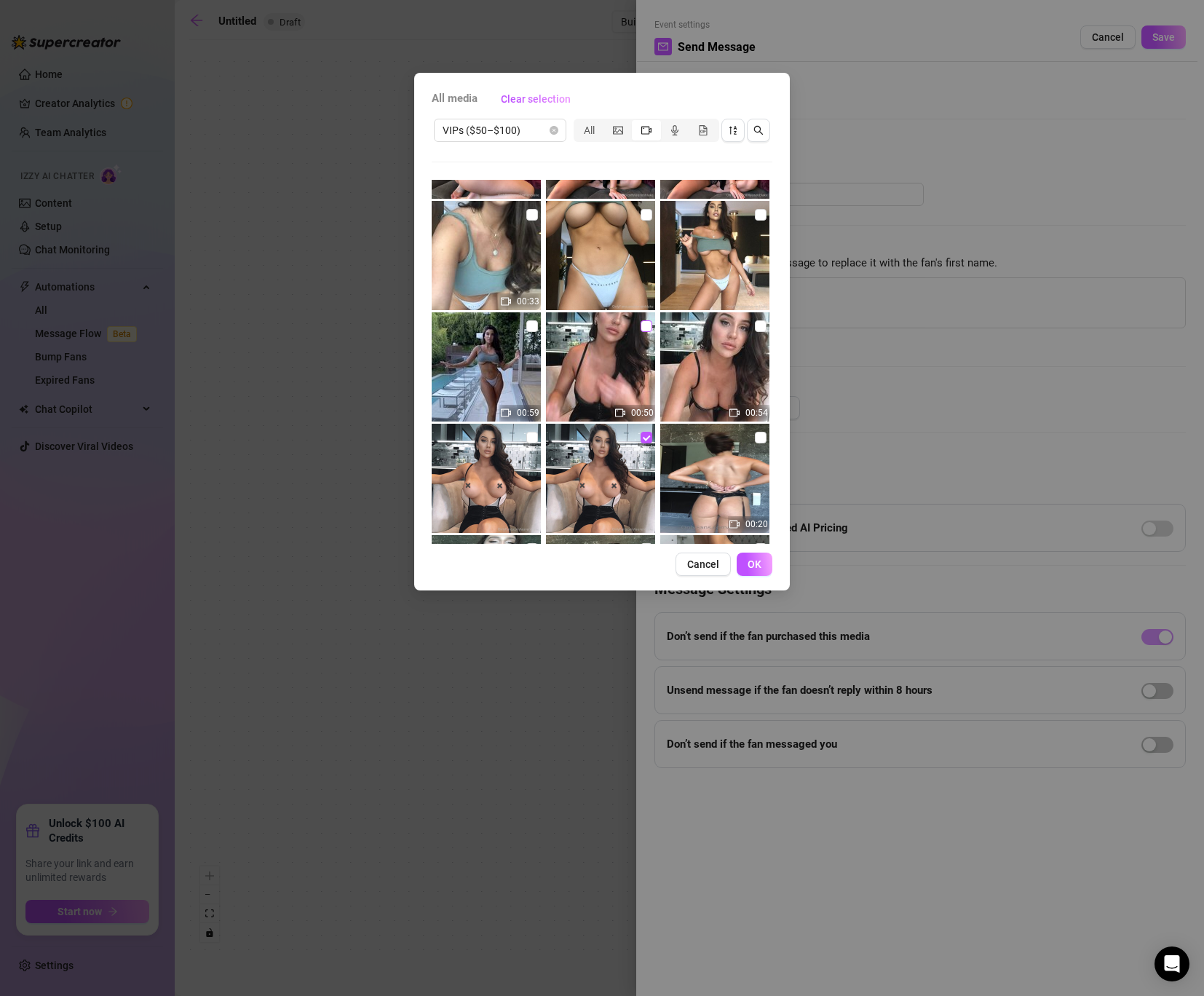
checkbox input "true"
click at [759, 328] on input "checkbox" at bounding box center [761, 326] width 12 height 12
checkbox input "true"
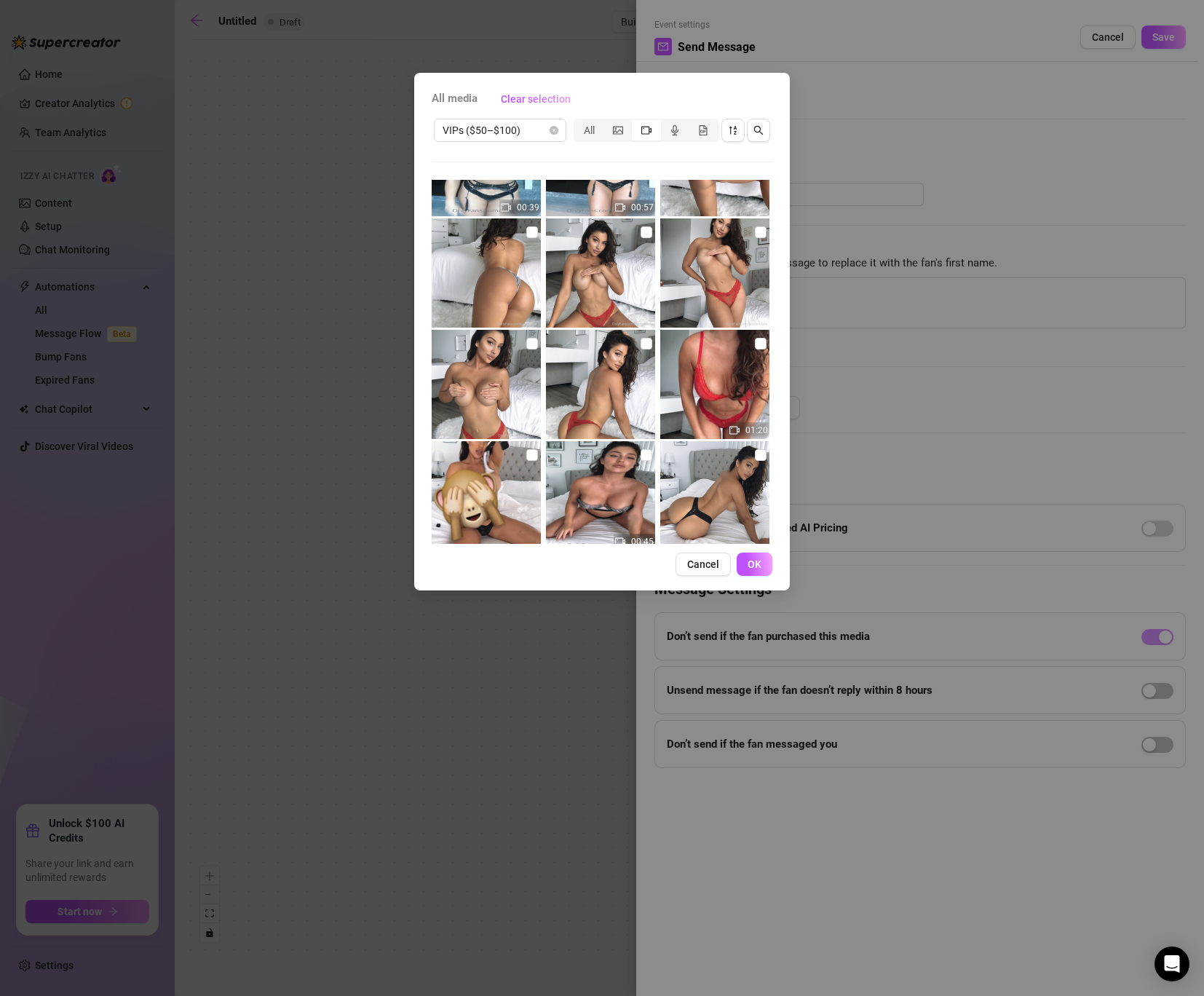
scroll to position [4191, 0]
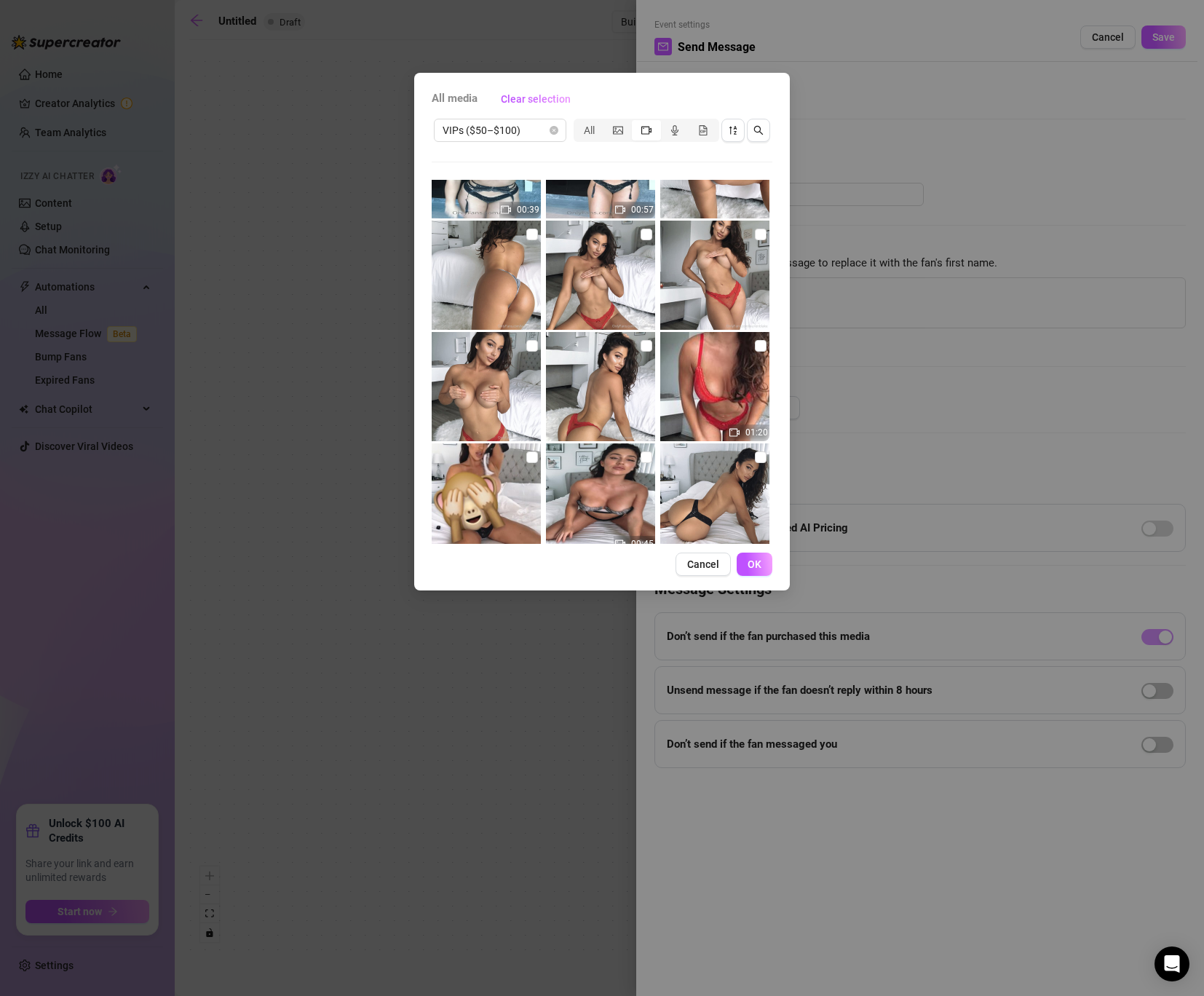
click at [753, 346] on img at bounding box center [714, 386] width 109 height 109
click at [641, 225] on img at bounding box center [600, 275] width 109 height 109
click at [645, 235] on input "checkbox" at bounding box center [646, 234] width 12 height 12
checkbox input "true"
click at [767, 239] on img at bounding box center [714, 275] width 109 height 109
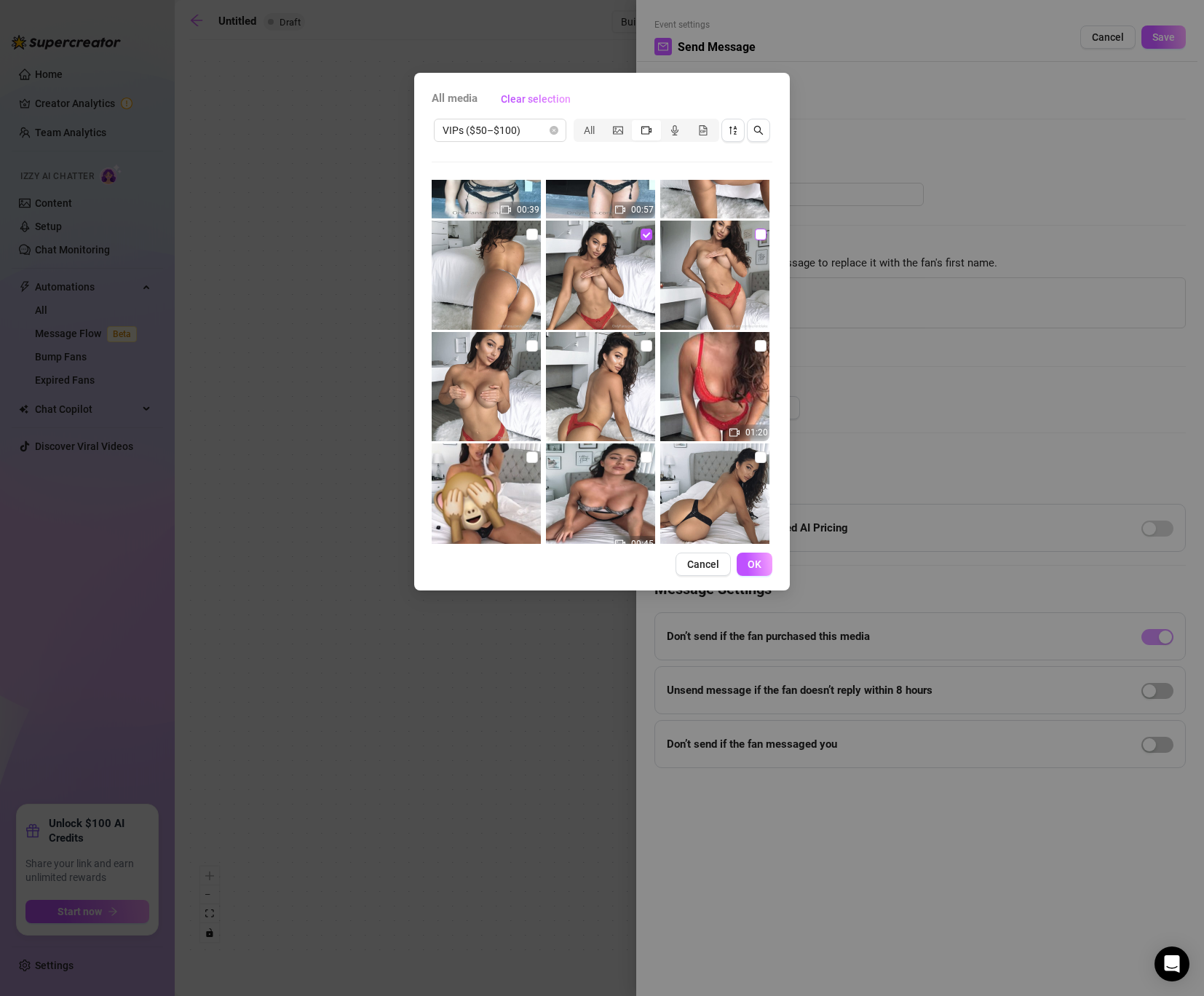
click at [756, 239] on input "checkbox" at bounding box center [761, 234] width 12 height 12
checkbox input "true"
click at [641, 351] on label at bounding box center [646, 346] width 12 height 16
click at [641, 351] on input "checkbox" at bounding box center [646, 346] width 12 height 12
checkbox input "true"
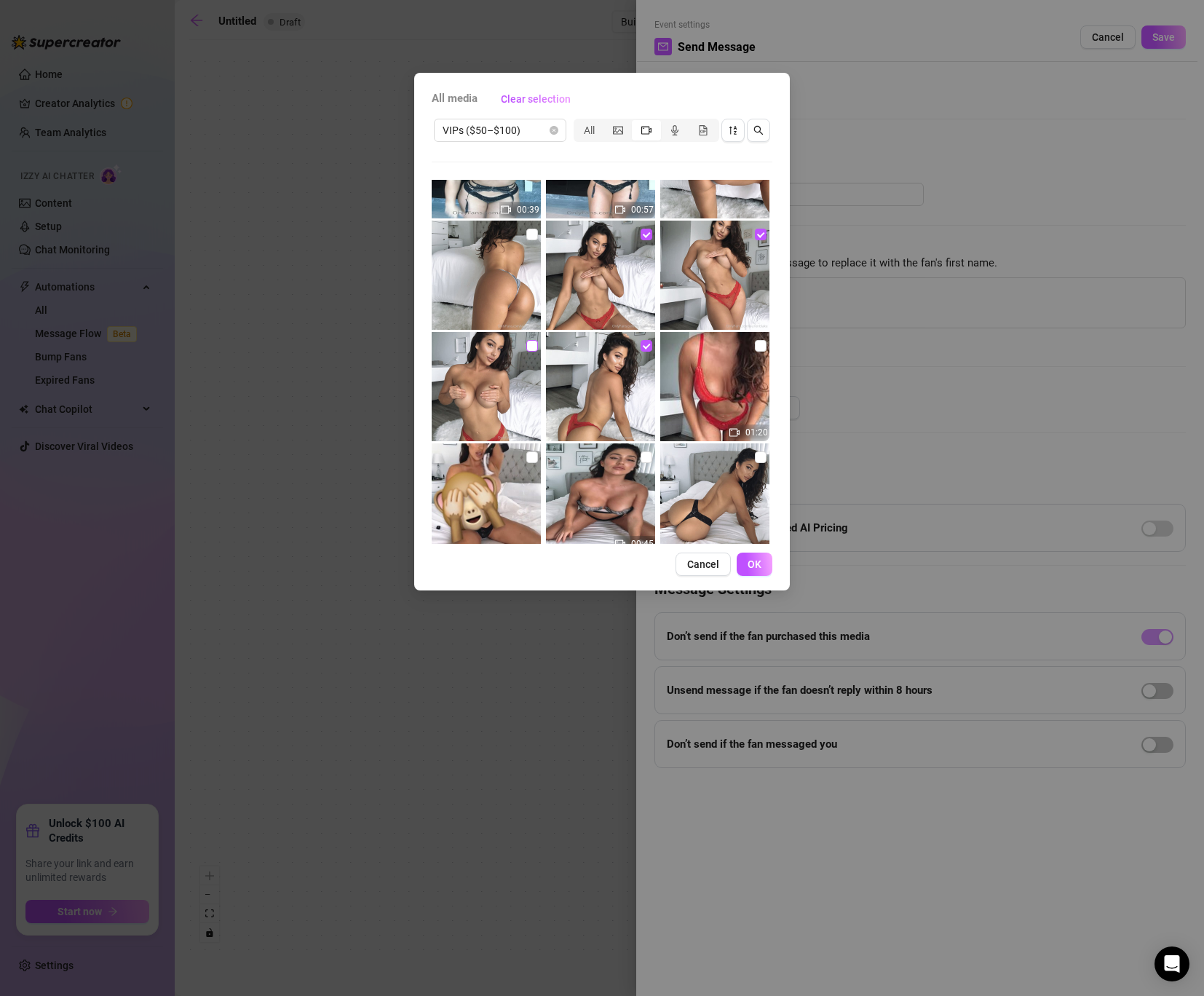
click at [537, 338] on label at bounding box center [532, 346] width 12 height 16
click at [537, 340] on input "checkbox" at bounding box center [532, 346] width 12 height 12
checkbox input "true"
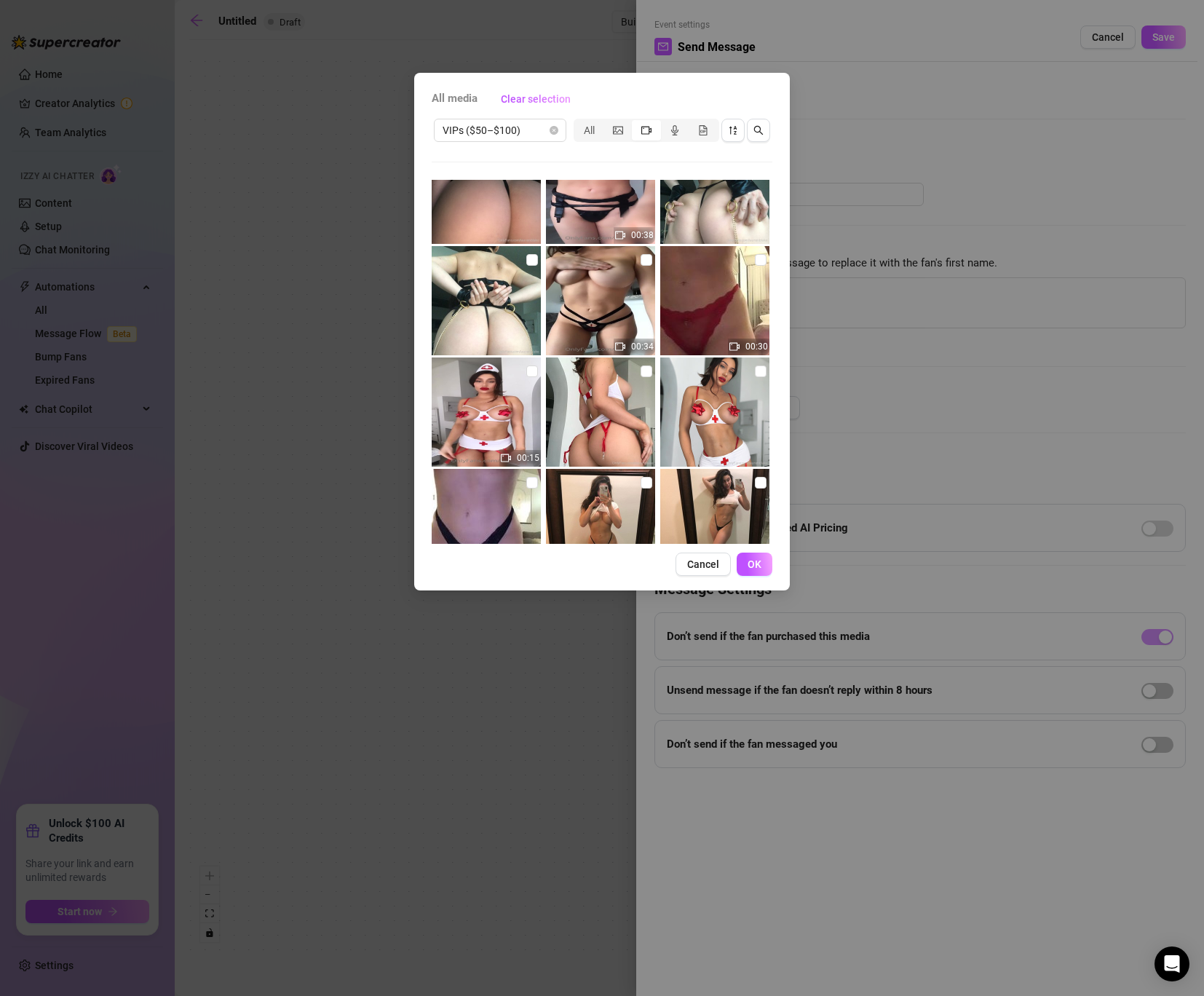
scroll to position [5611, 0]
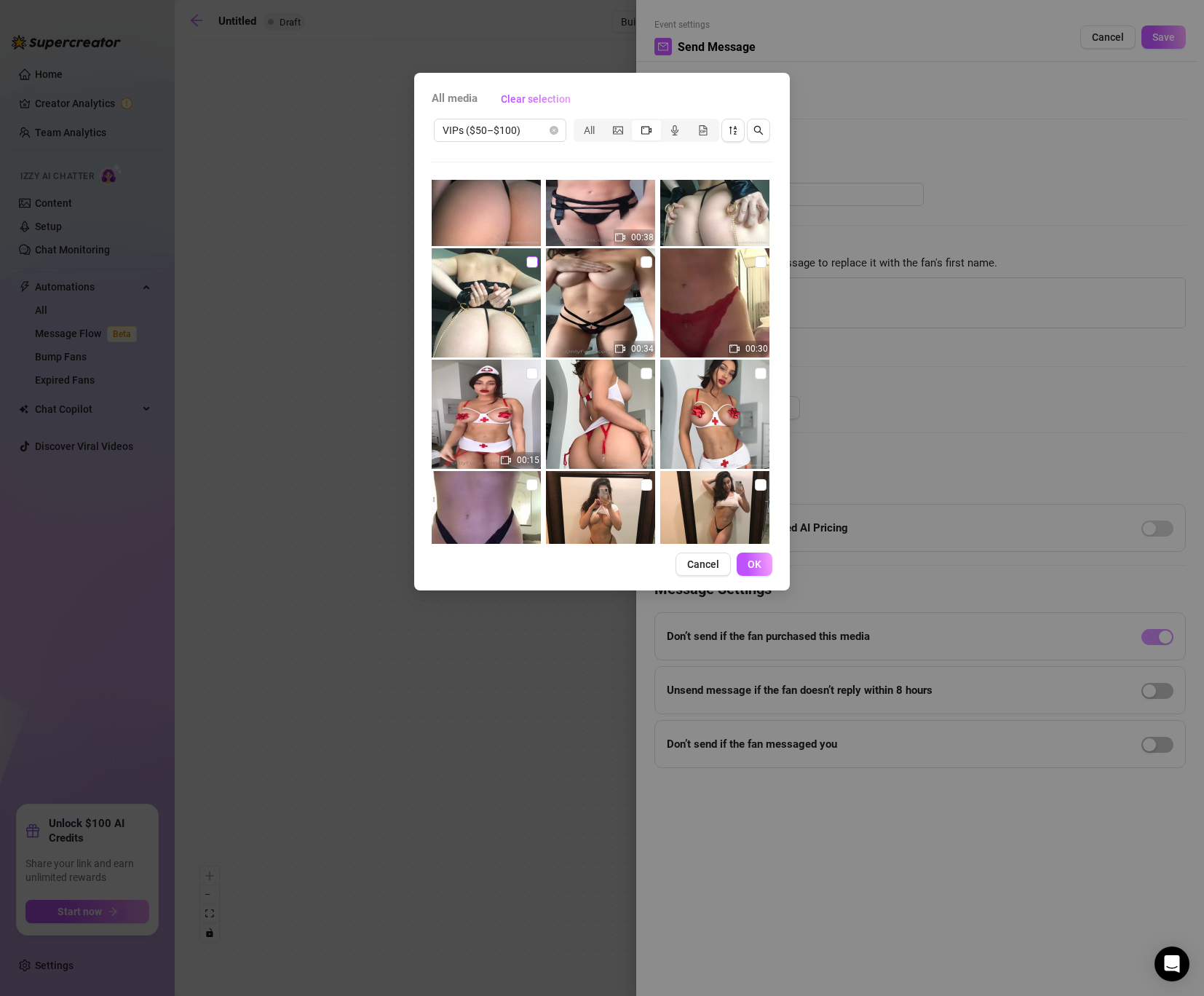
click at [530, 258] on input "checkbox" at bounding box center [532, 262] width 12 height 12
checkbox input "true"
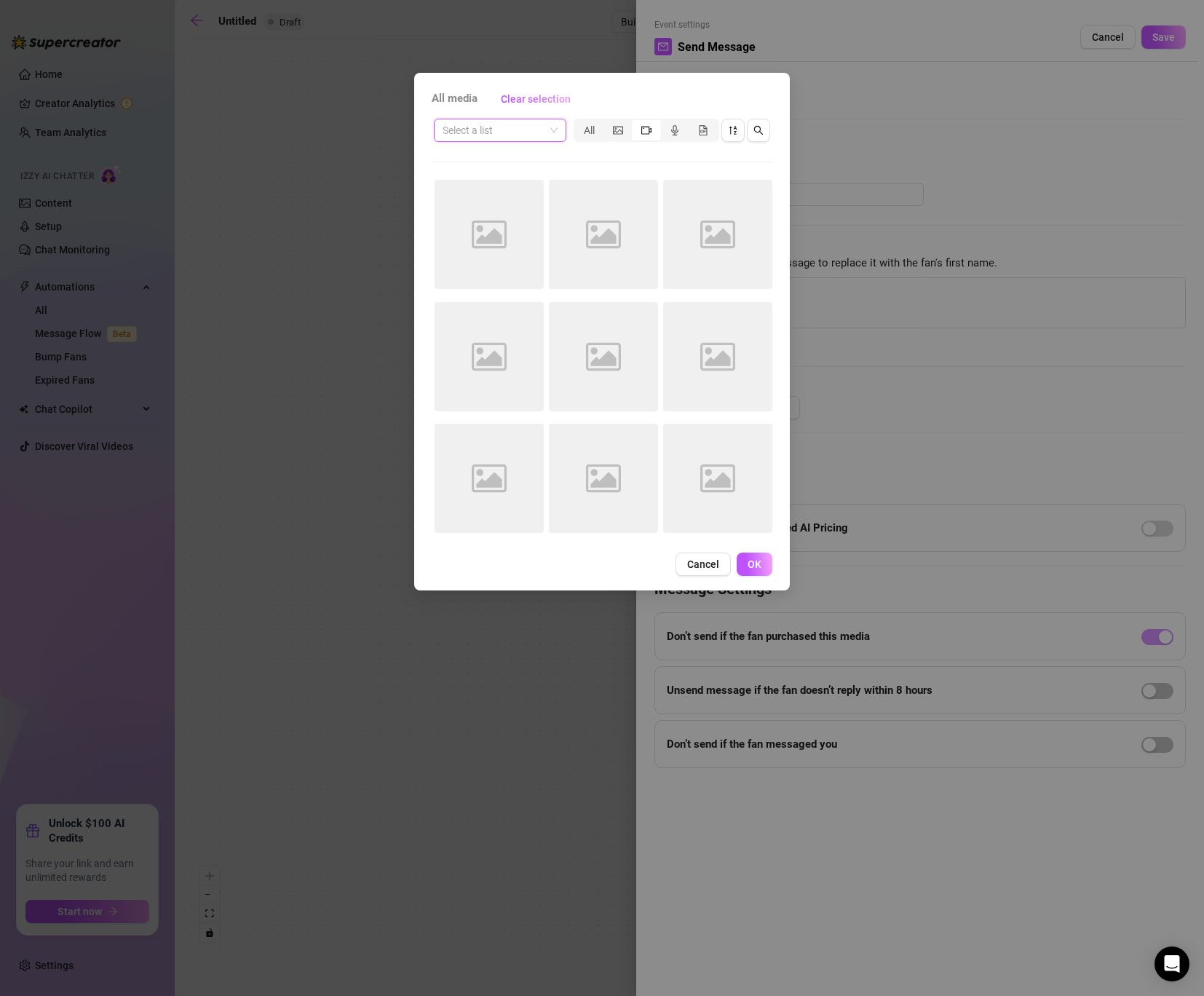
scroll to position [0, 0]
click at [530, 136] on input "search" at bounding box center [493, 130] width 102 height 21
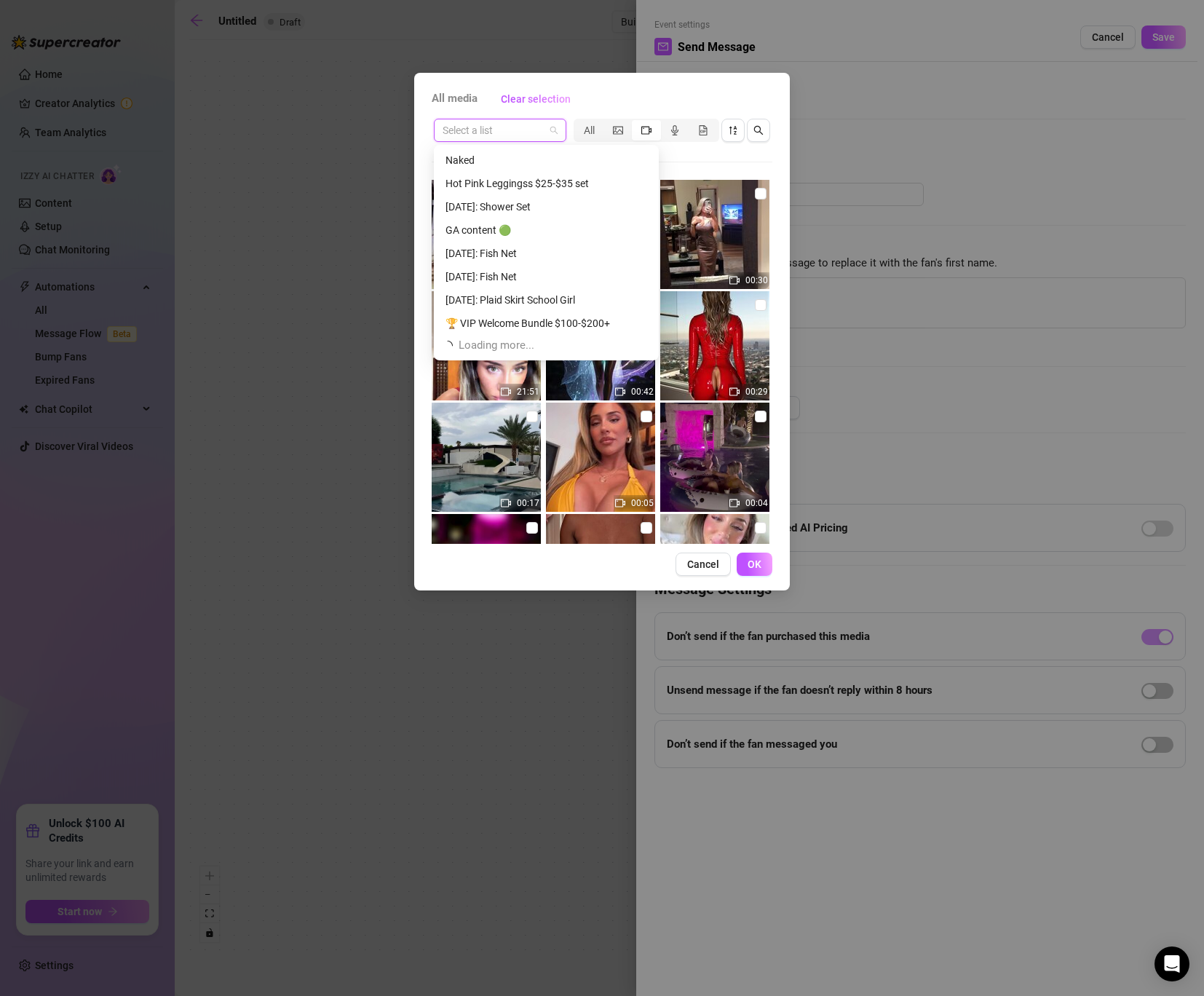
scroll to position [1161, 0]
click at [513, 212] on div "[DATE]: Shower Set" at bounding box center [546, 210] width 202 height 16
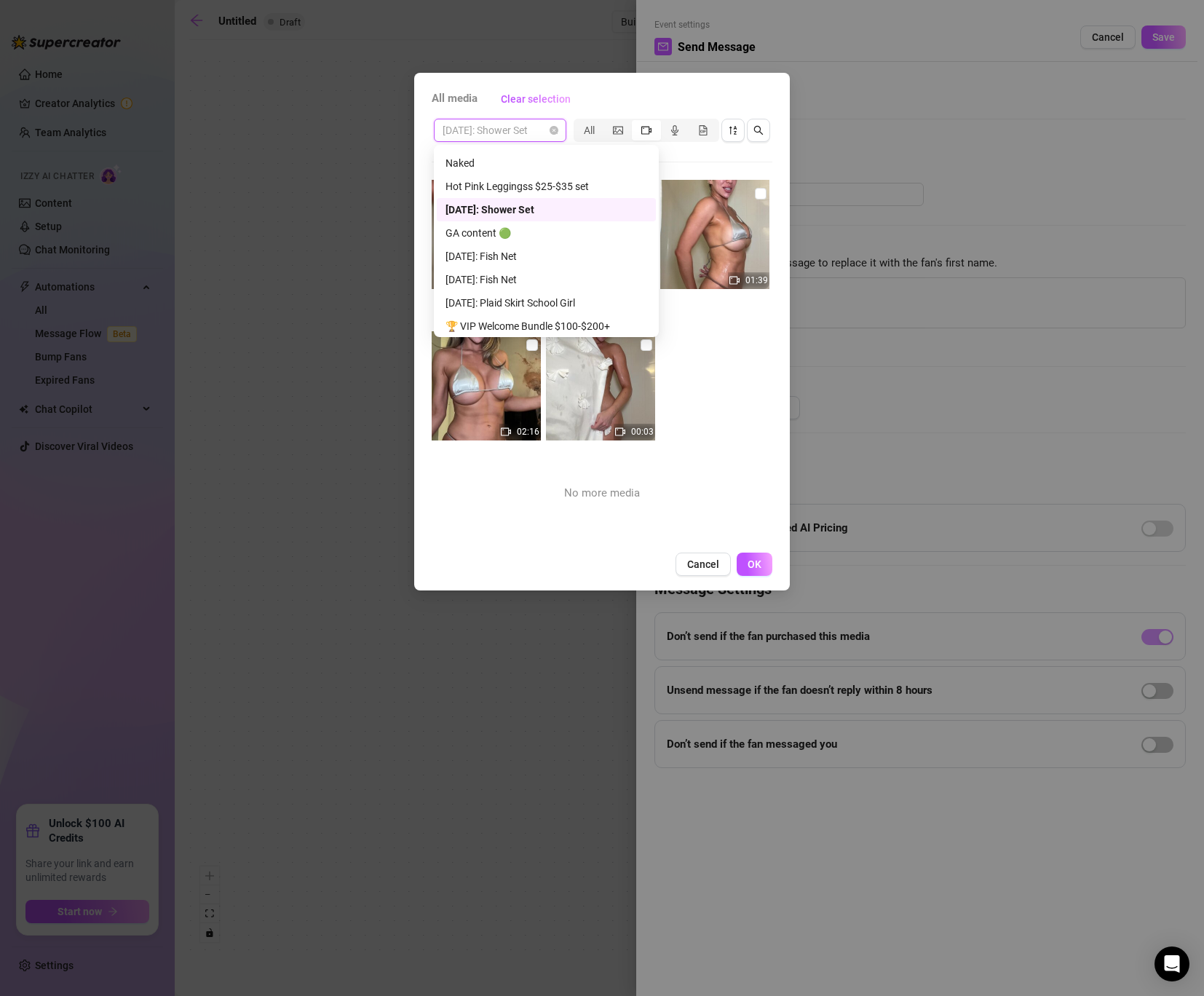
click at [519, 138] on span "[DATE]: Shower Set" at bounding box center [499, 130] width 115 height 21
click at [502, 228] on div "VIPs ($50–$100)" at bounding box center [546, 233] width 202 height 16
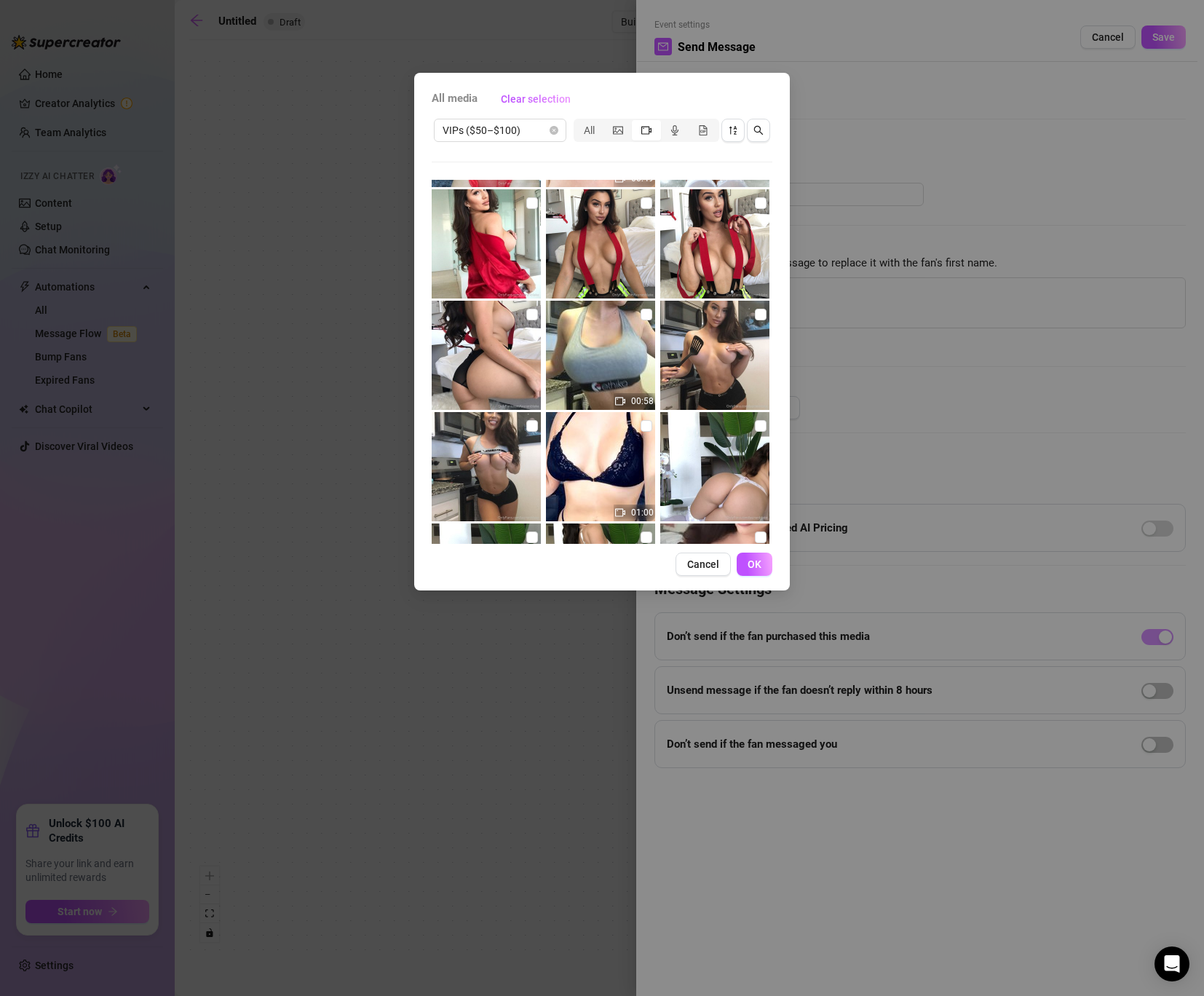
scroll to position [550, 0]
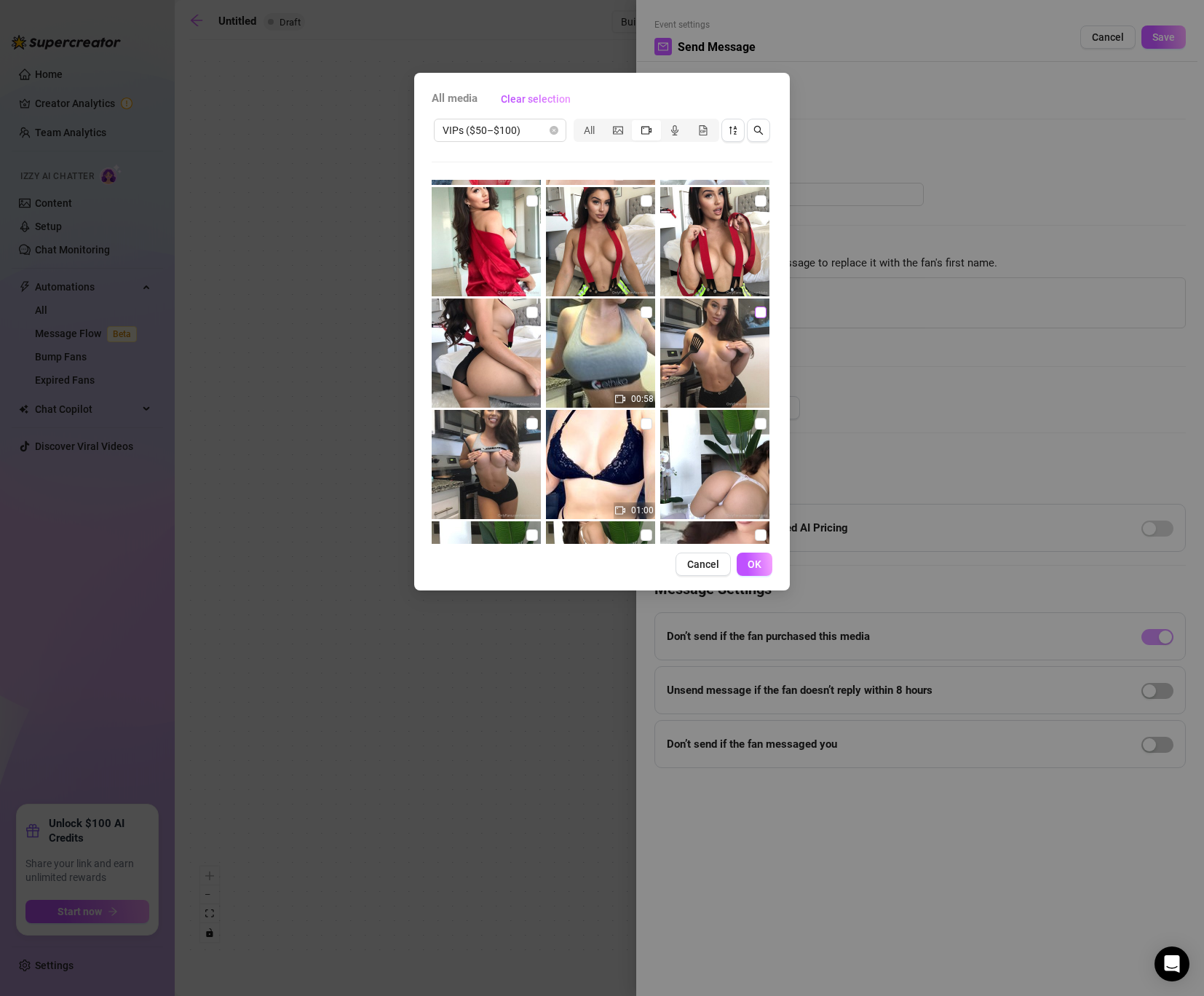
click at [757, 313] on input "checkbox" at bounding box center [761, 312] width 12 height 12
checkbox input "true"
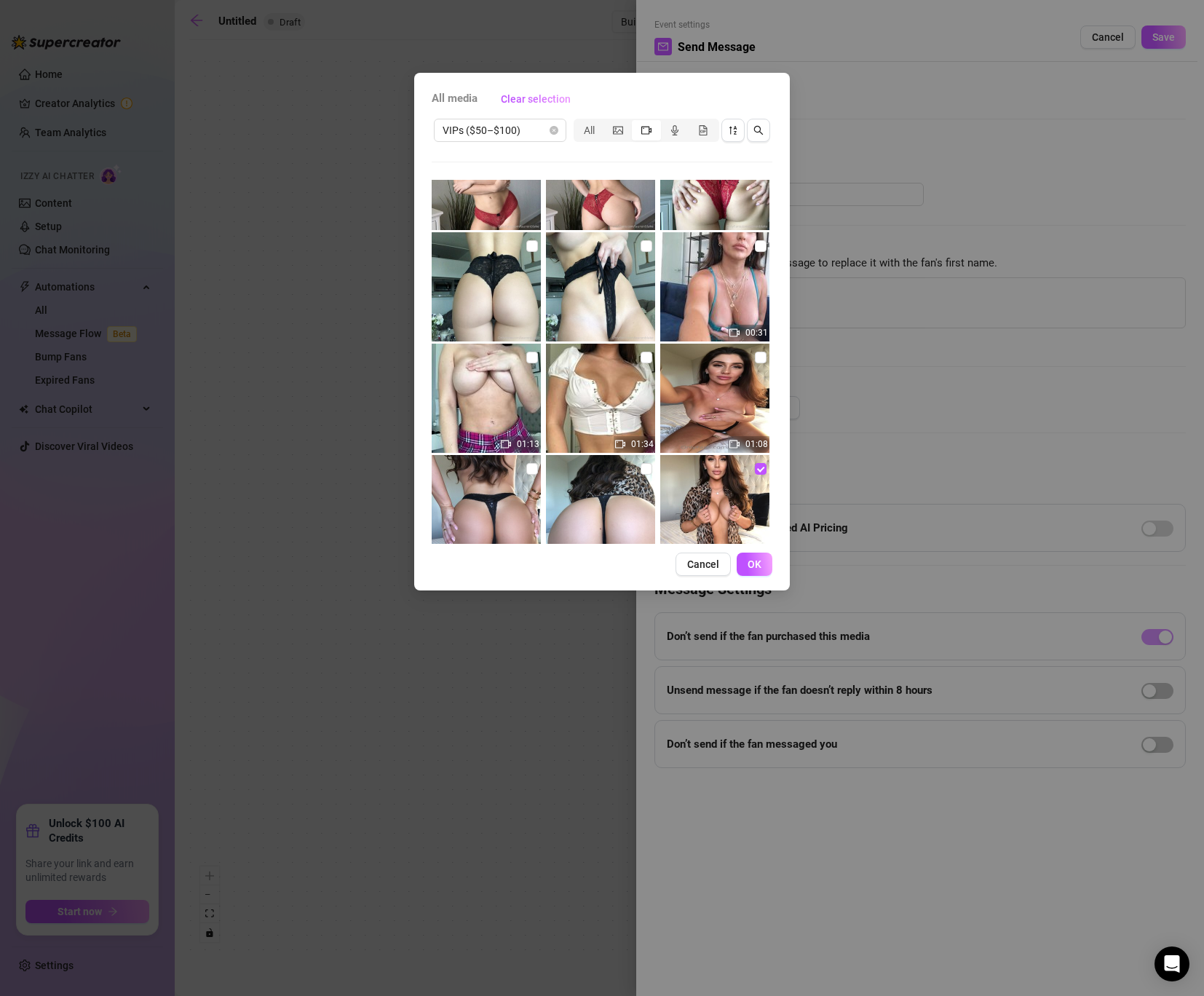
scroll to position [1406, 0]
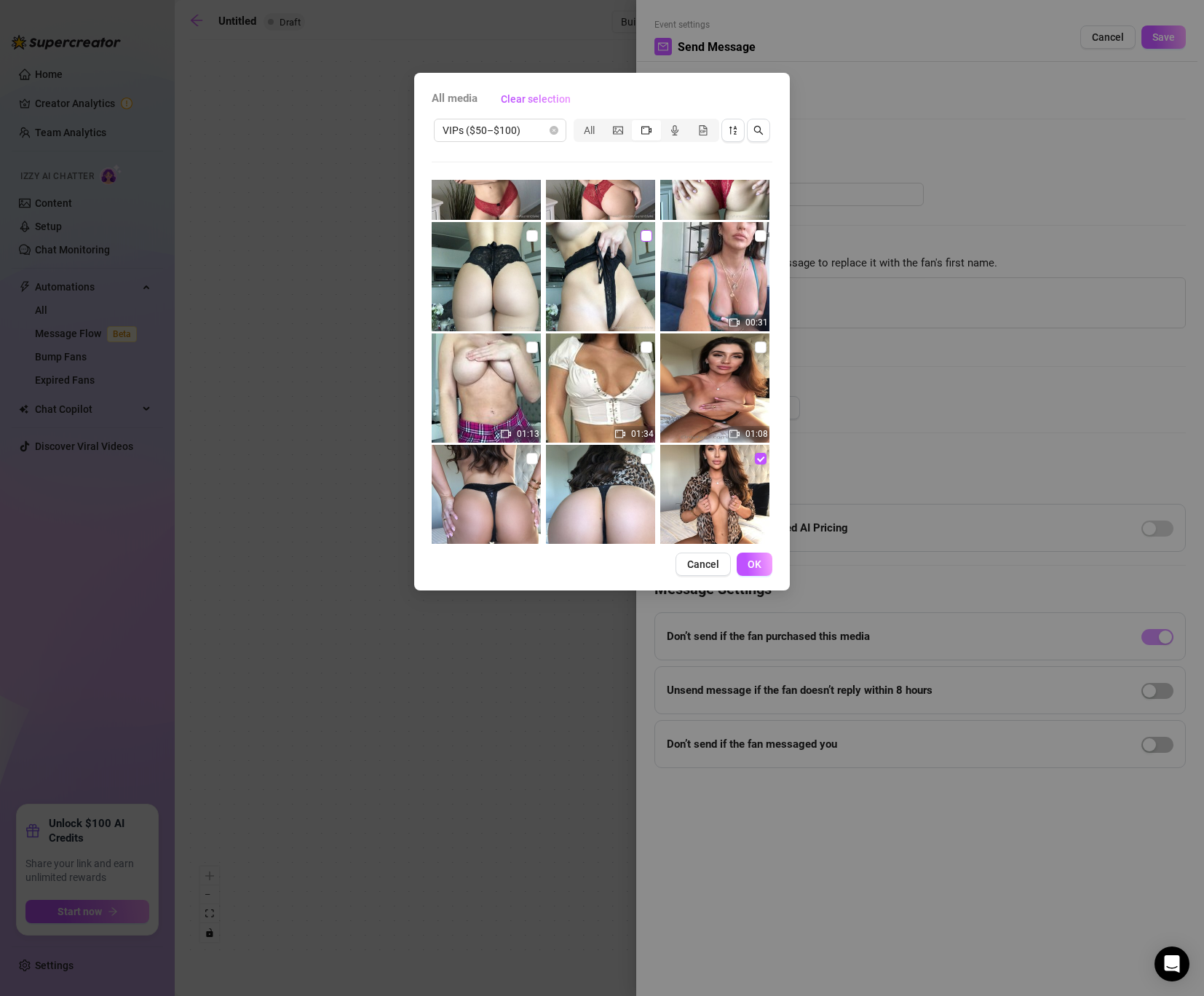
click at [644, 228] on label at bounding box center [646, 236] width 12 height 16
click at [644, 230] on input "checkbox" at bounding box center [646, 236] width 12 height 12
checkbox input "true"
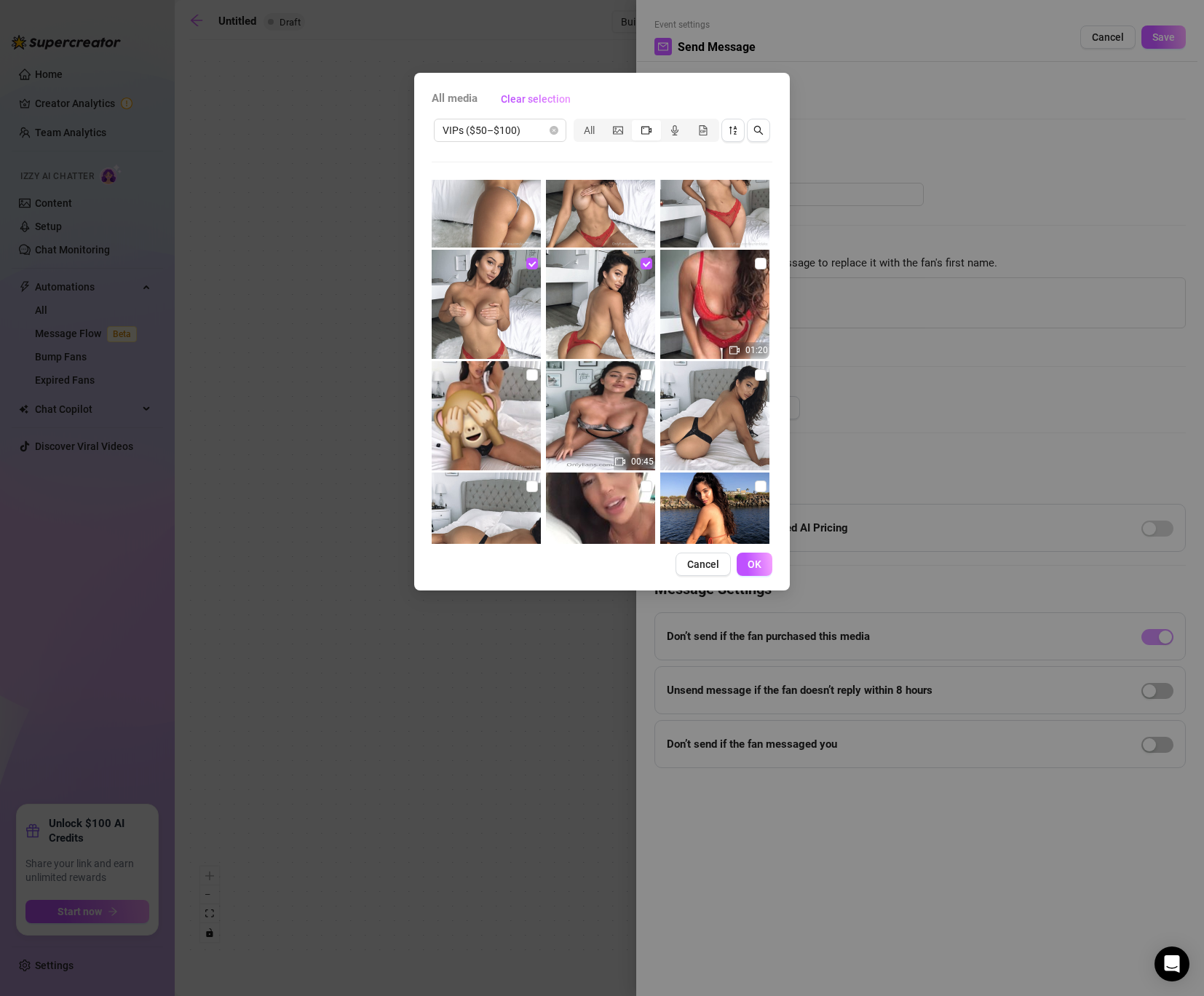
scroll to position [4280, 0]
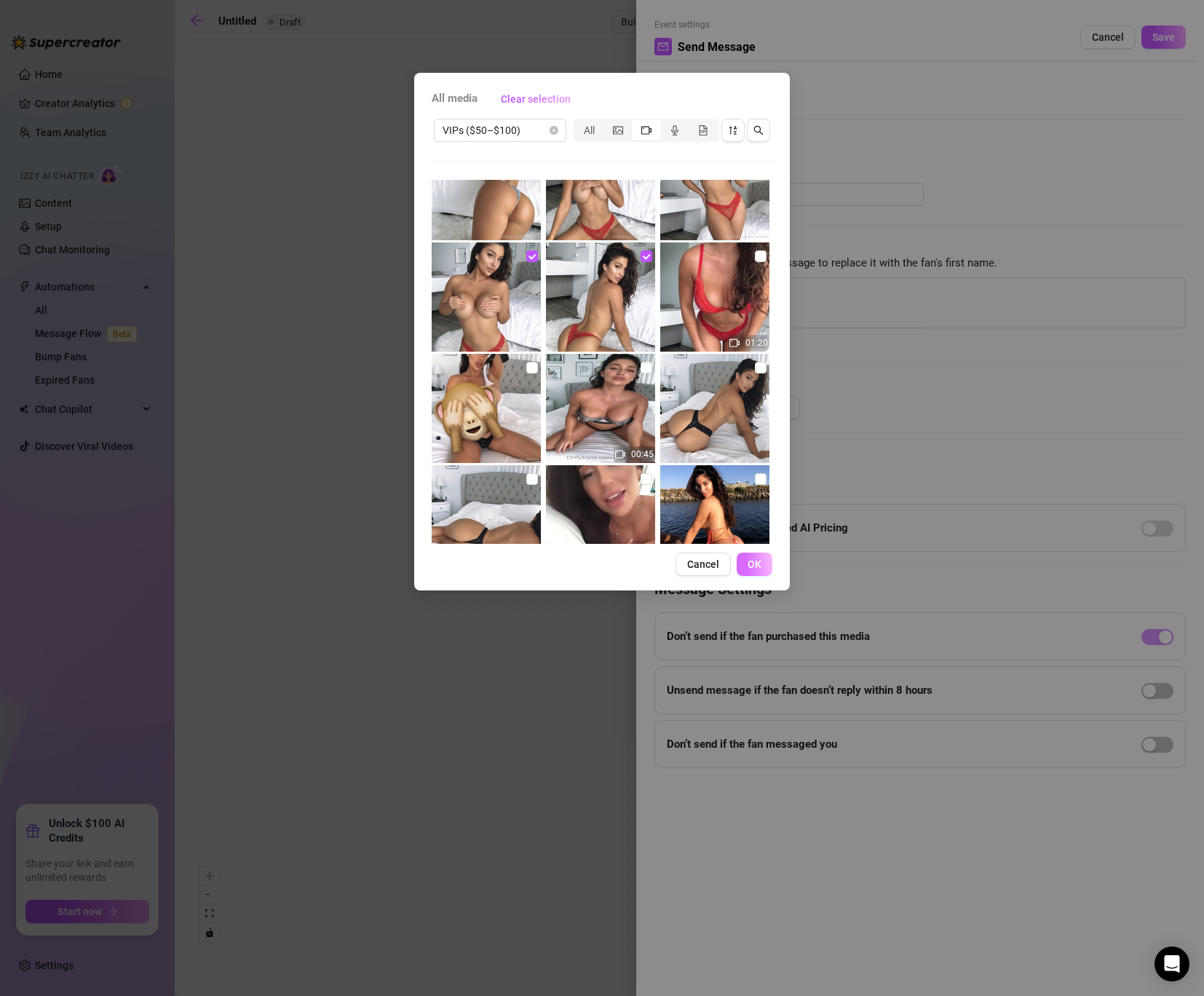
click at [742, 557] on button "OK" at bounding box center [754, 563] width 36 height 23
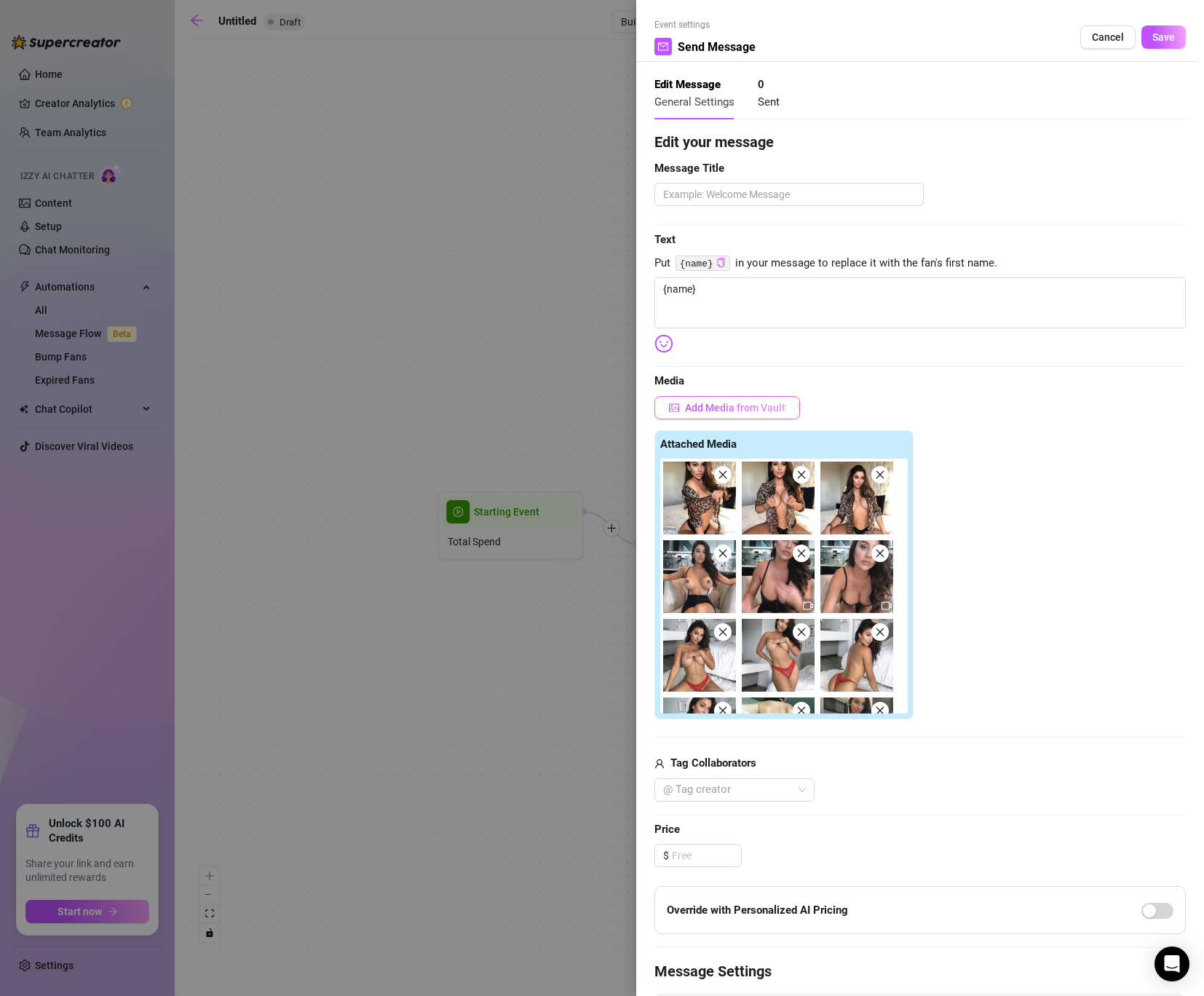
click at [739, 408] on span "Add Media from Vault" at bounding box center [735, 408] width 101 height 12
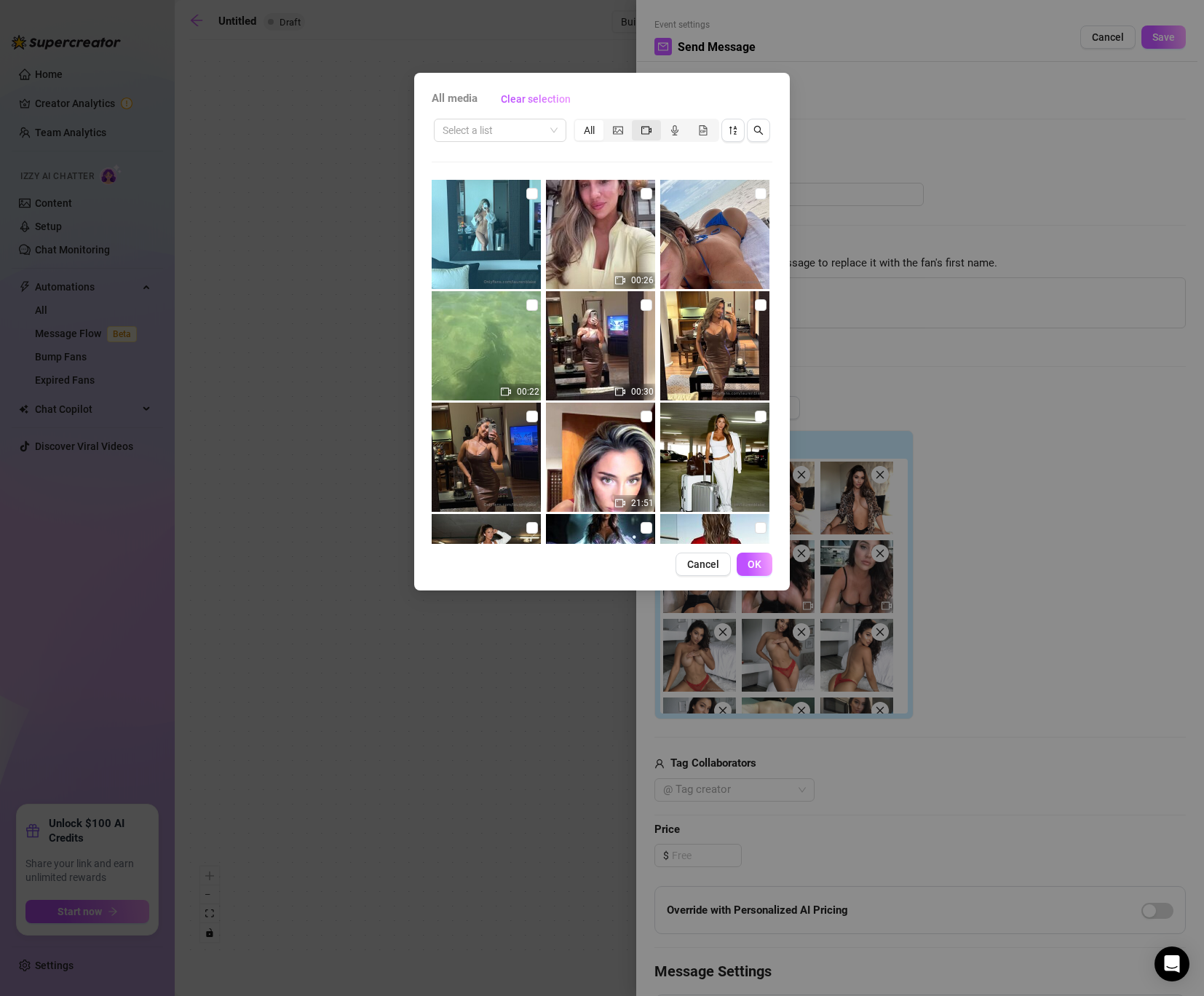
click at [640, 129] on div "segmented control" at bounding box center [646, 130] width 28 height 21
click at [635, 122] on input "segmented control" at bounding box center [635, 122] width 0 height 0
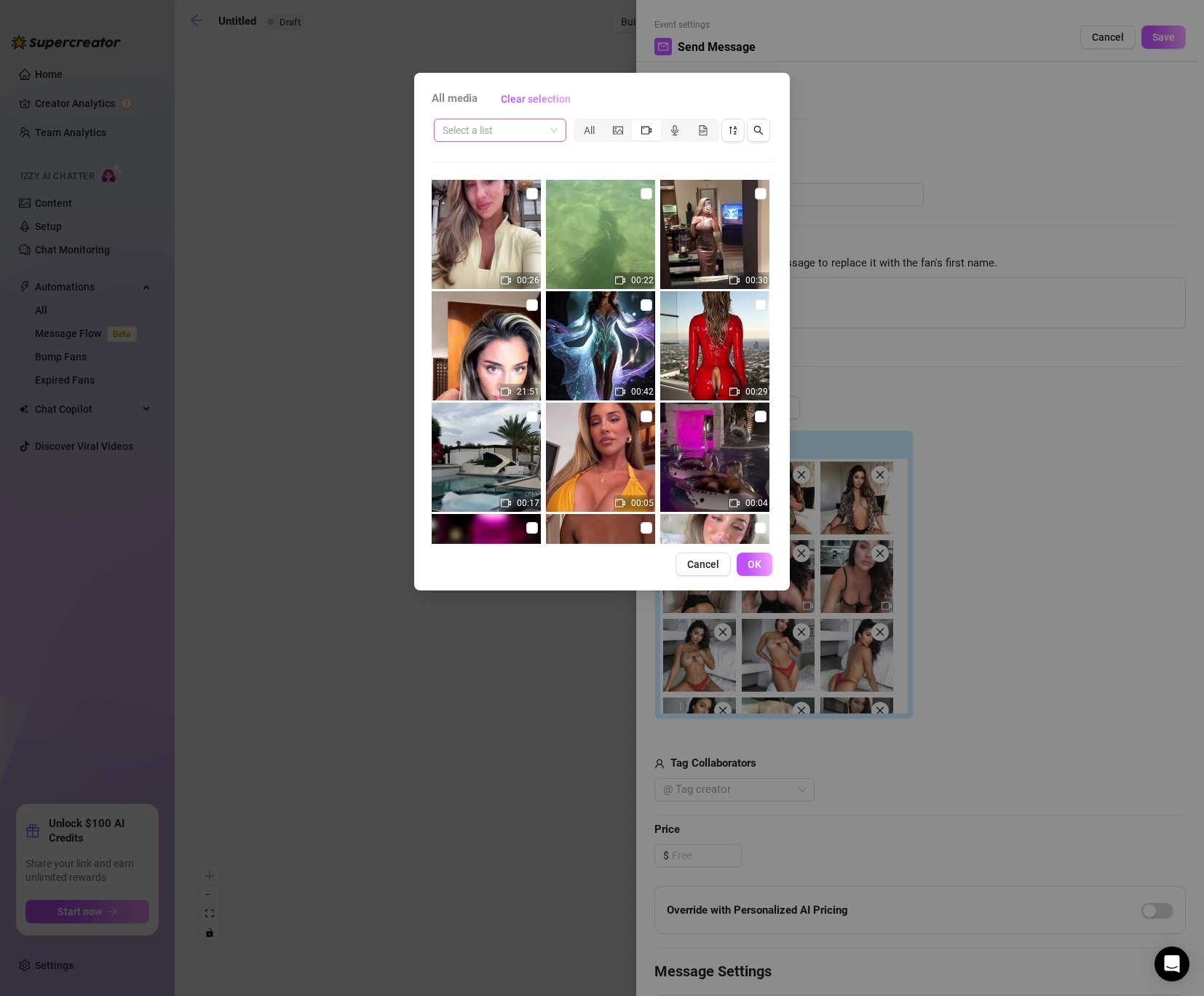
click at [533, 136] on input "search" at bounding box center [493, 130] width 102 height 21
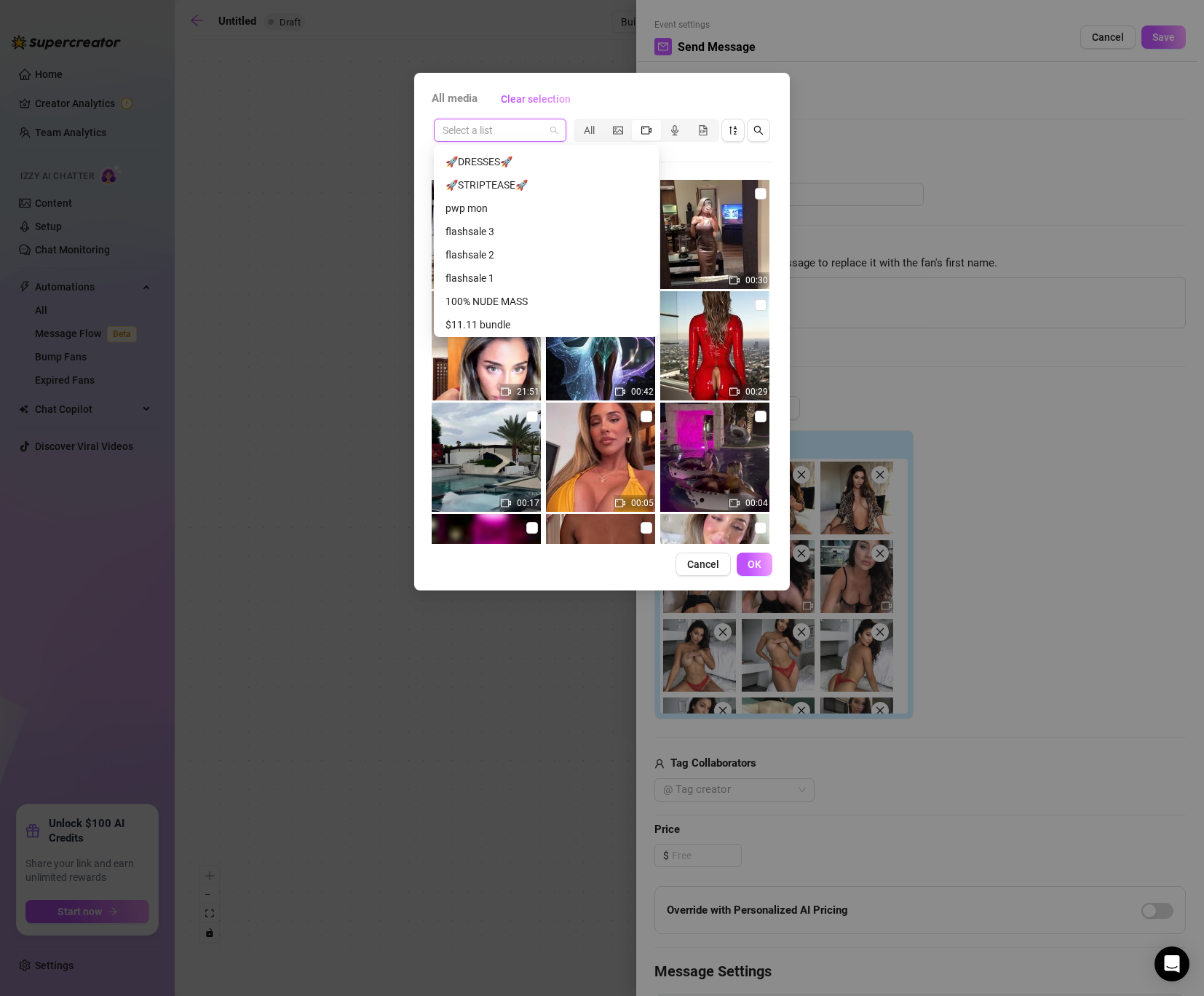
scroll to position [1551, 0]
click at [518, 244] on div "flashsale 3" at bounding box center [546, 239] width 202 height 16
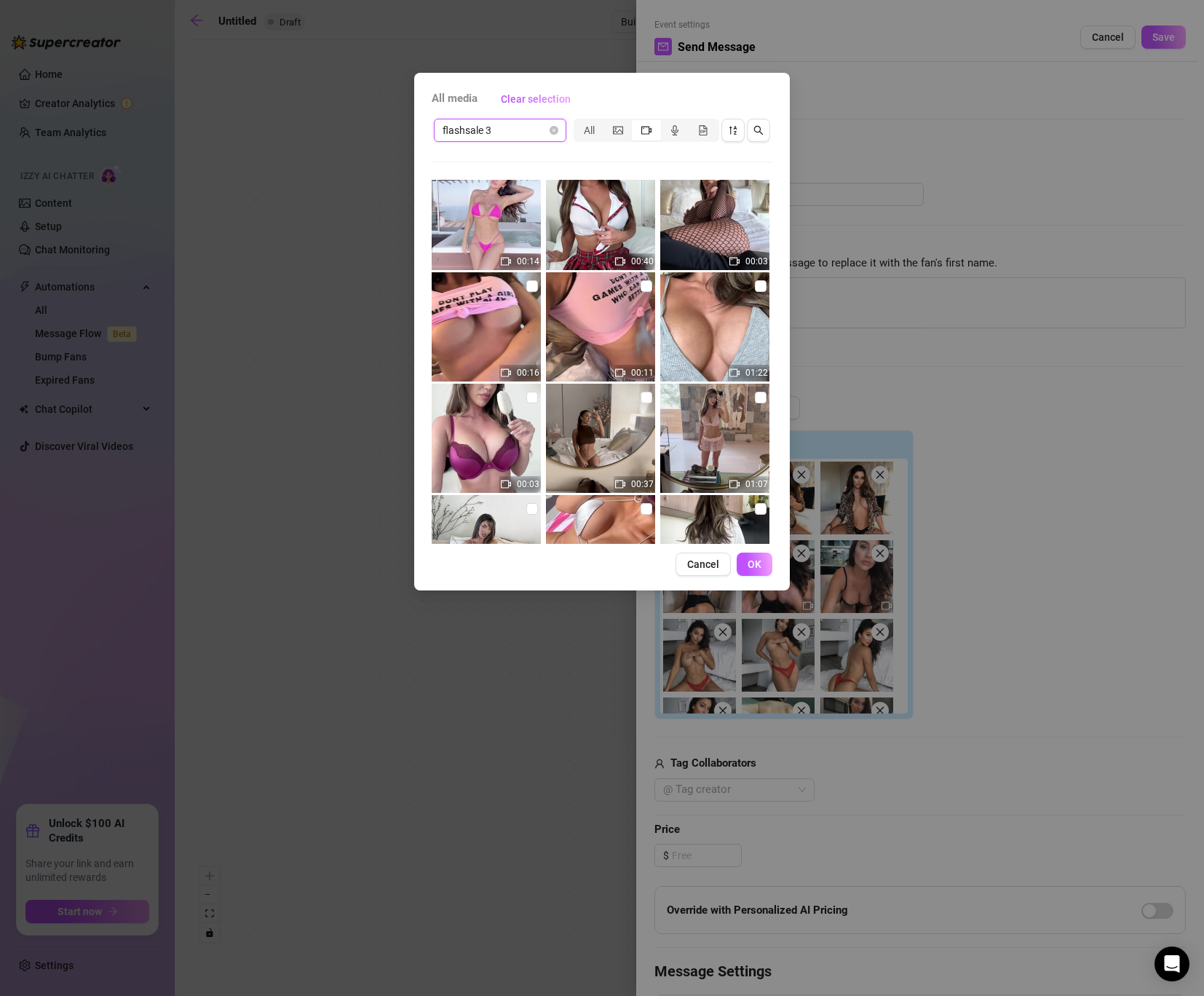
scroll to position [0, 0]
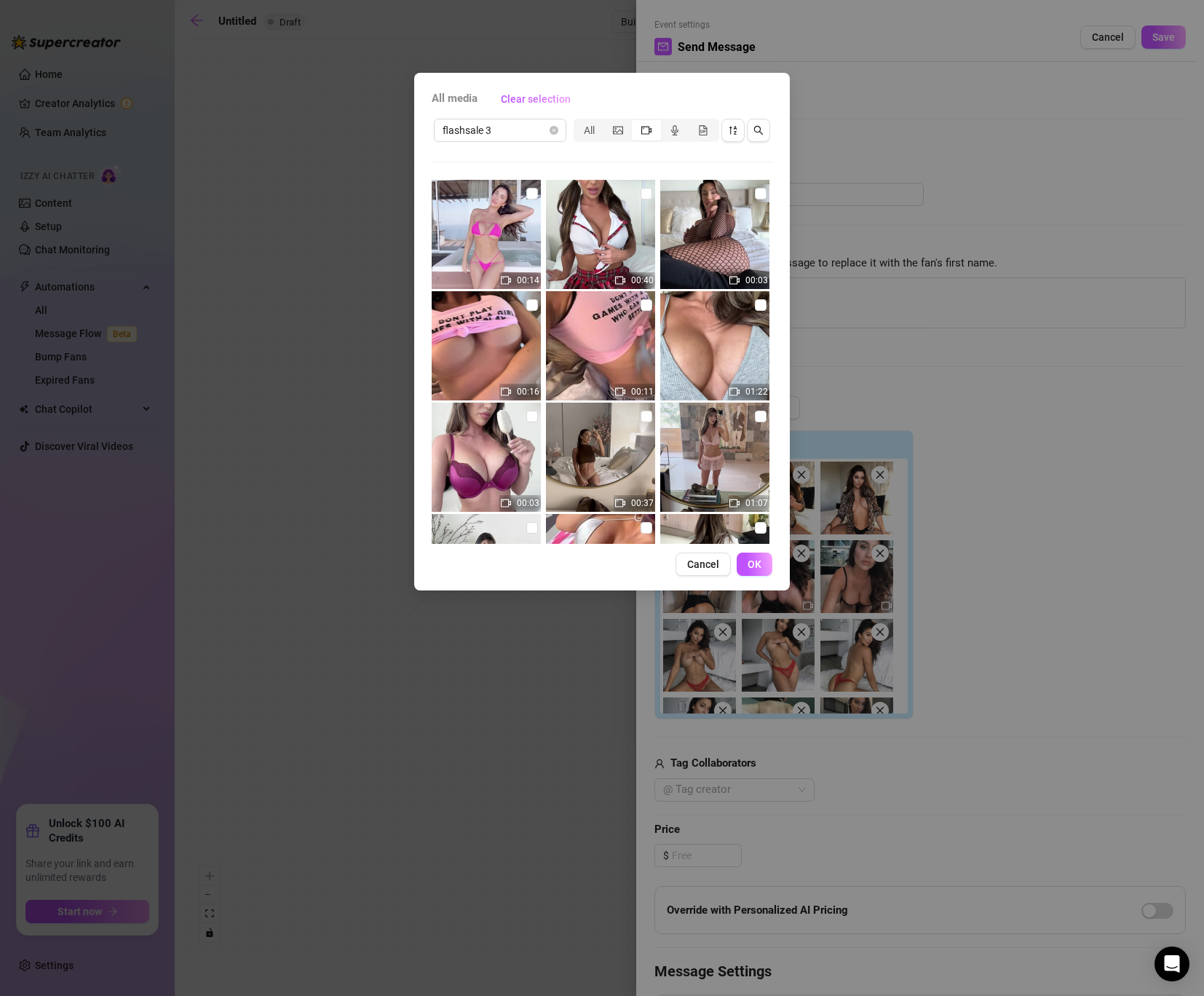
click at [759, 184] on img at bounding box center [714, 234] width 109 height 109
click at [760, 186] on label at bounding box center [761, 193] width 12 height 16
click at [760, 187] on input "checkbox" at bounding box center [761, 193] width 12 height 12
checkbox input "true"
click at [529, 188] on input "checkbox" at bounding box center [532, 193] width 12 height 12
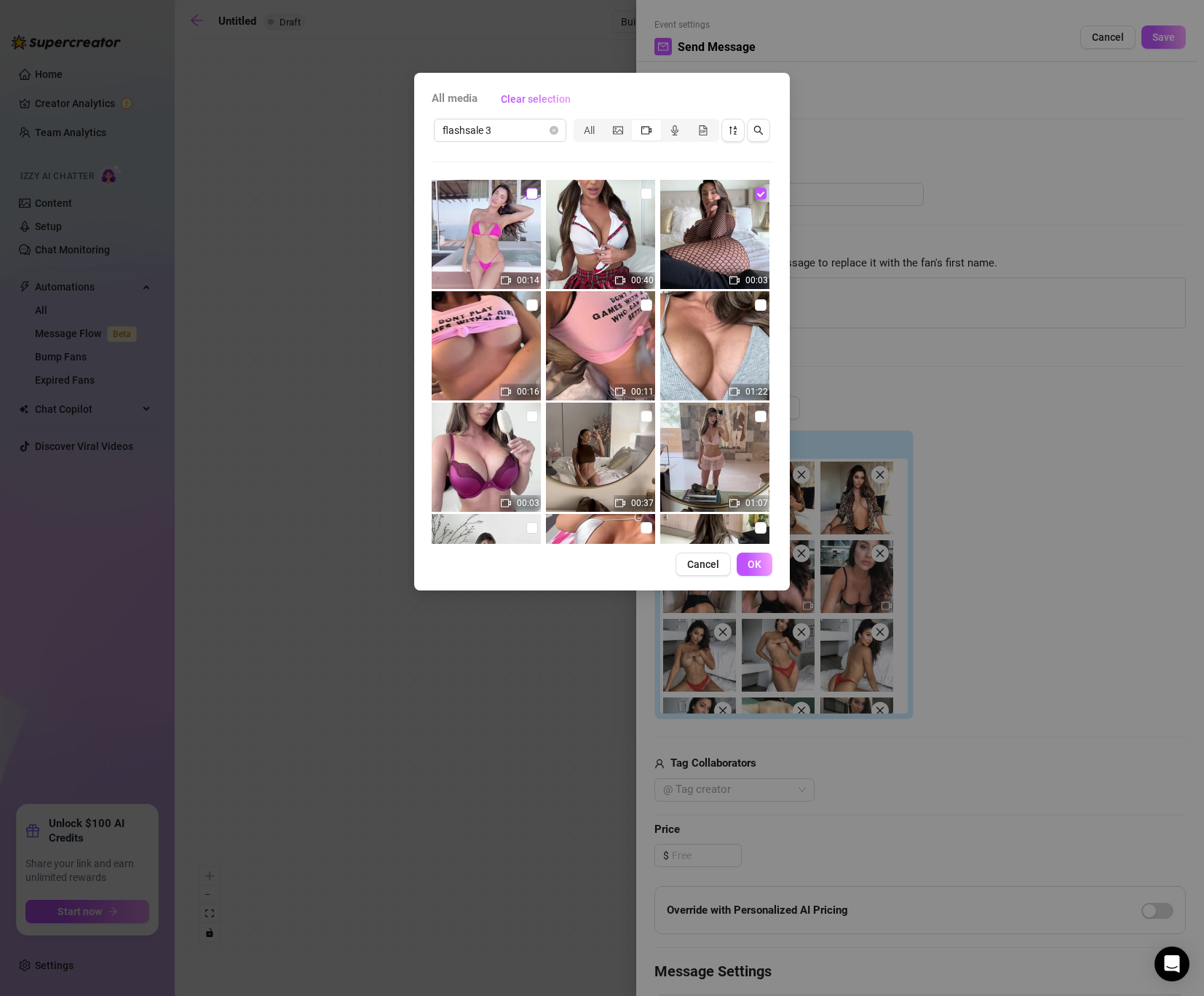
checkbox input "true"
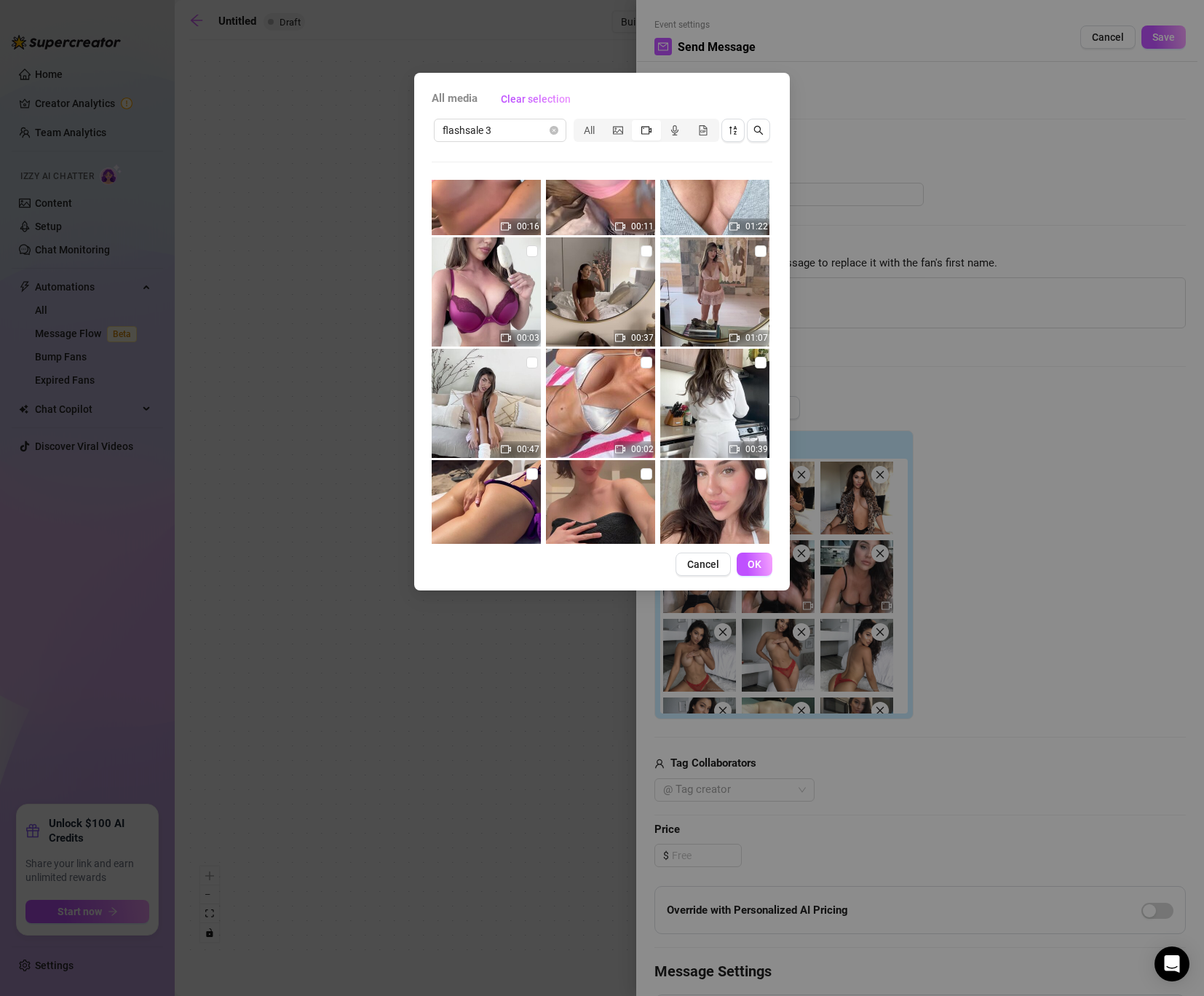
scroll to position [215, 0]
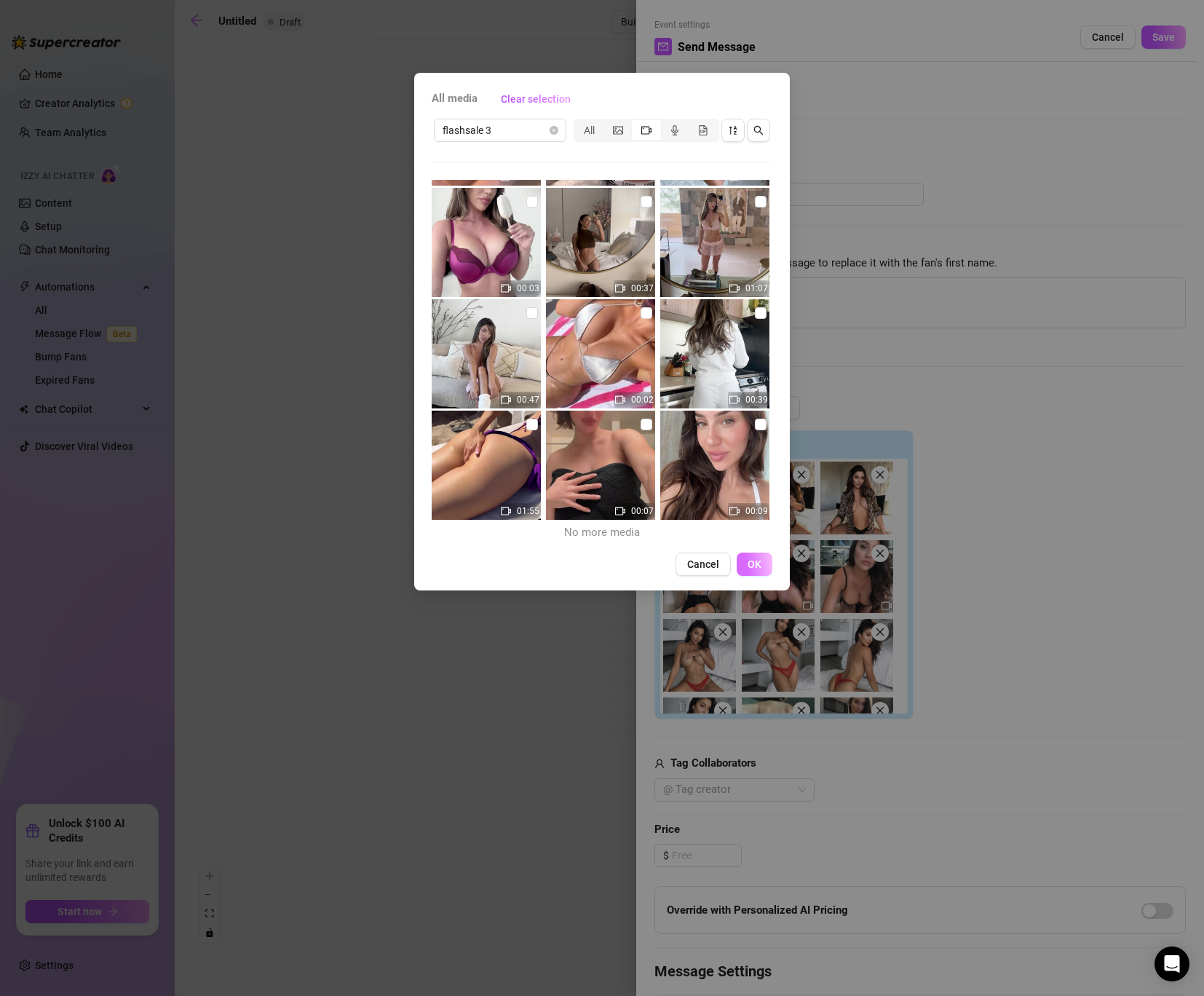
click at [753, 560] on span "OK" at bounding box center [754, 564] width 14 height 12
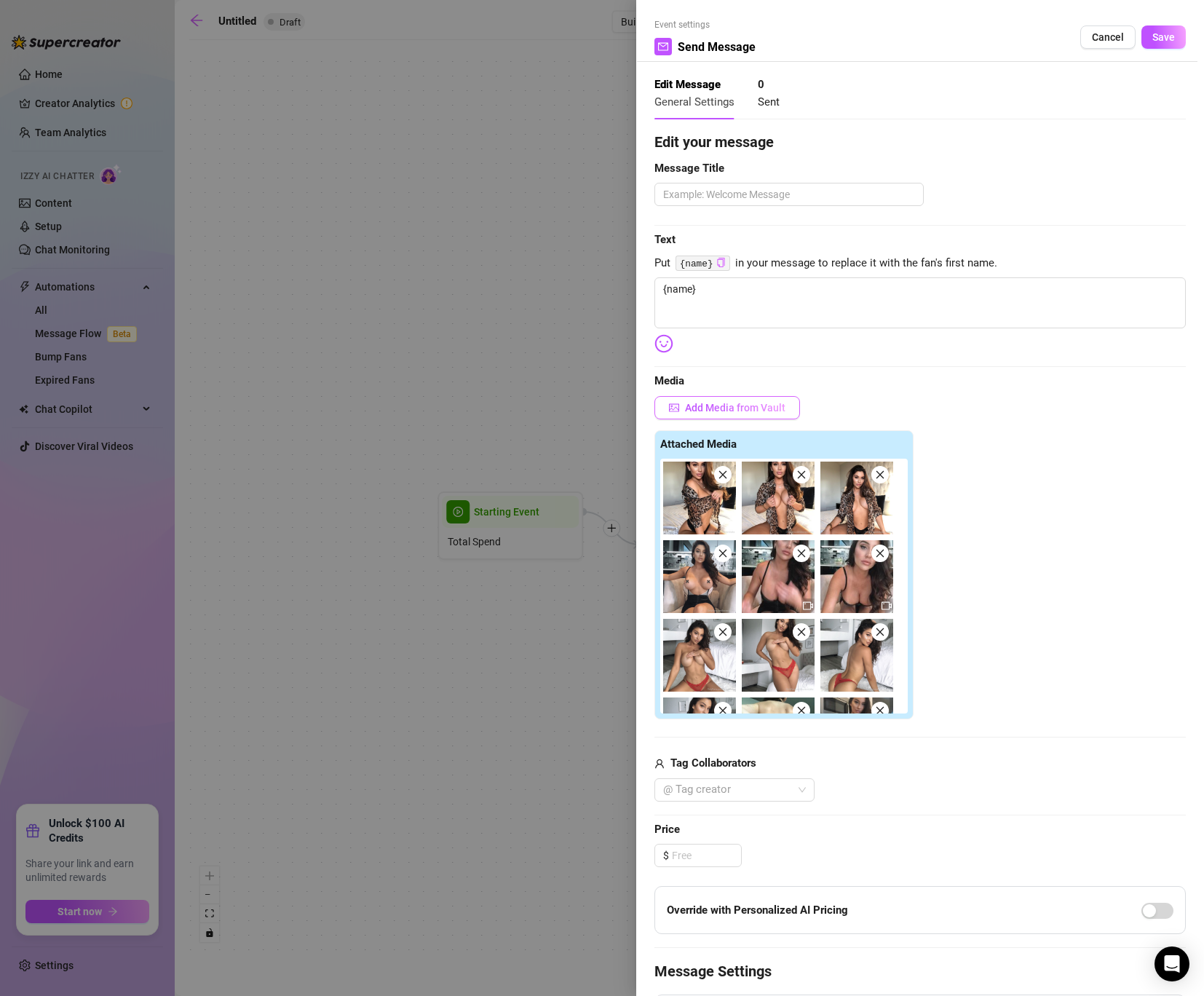
click at [718, 405] on span "Add Media from Vault" at bounding box center [735, 408] width 101 height 12
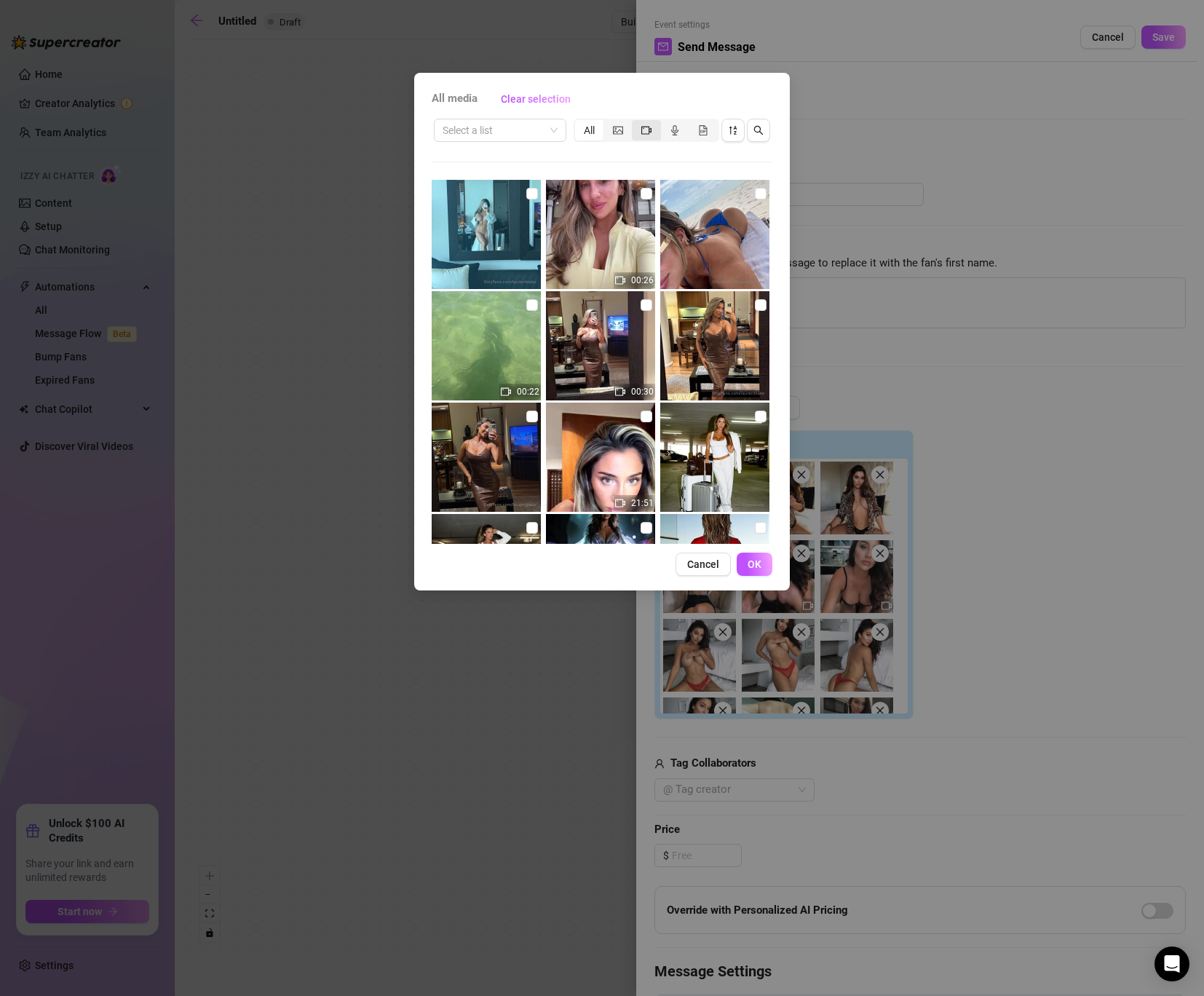
click at [642, 124] on span "segmented control" at bounding box center [646, 130] width 10 height 12
click at [635, 122] on input "segmented control" at bounding box center [635, 122] width 0 height 0
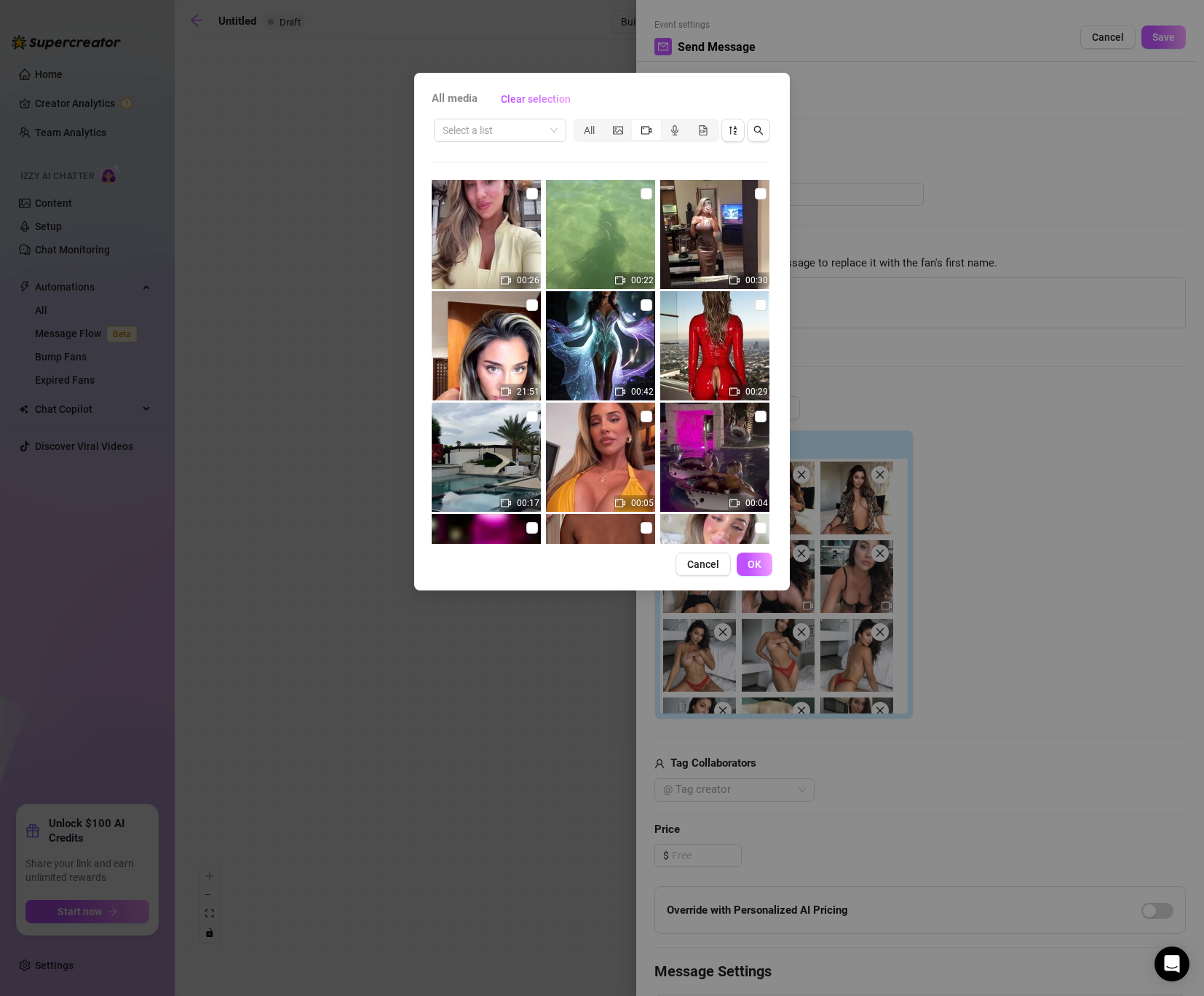
scroll to position [549, 0]
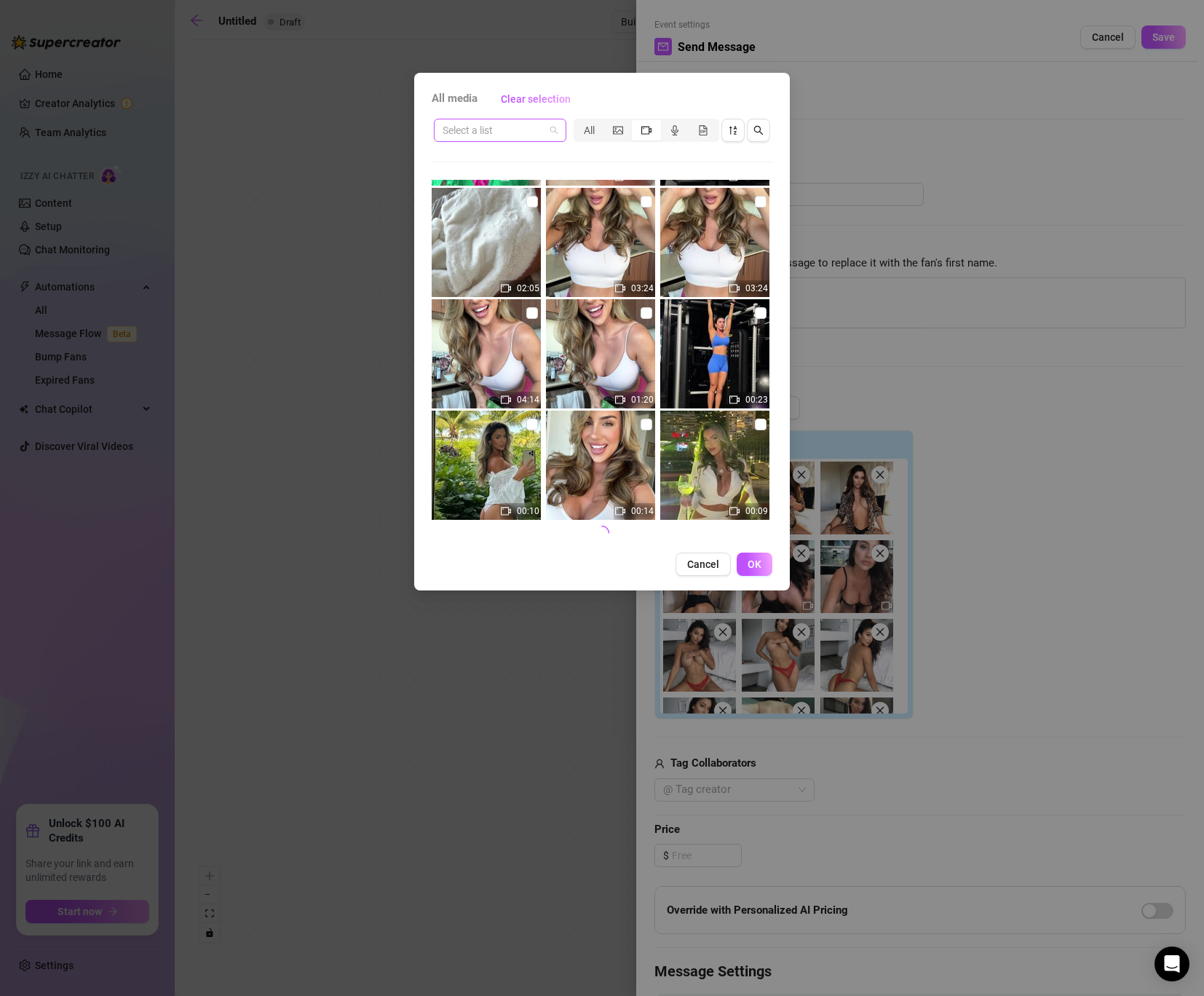
click at [550, 131] on span at bounding box center [499, 130] width 115 height 21
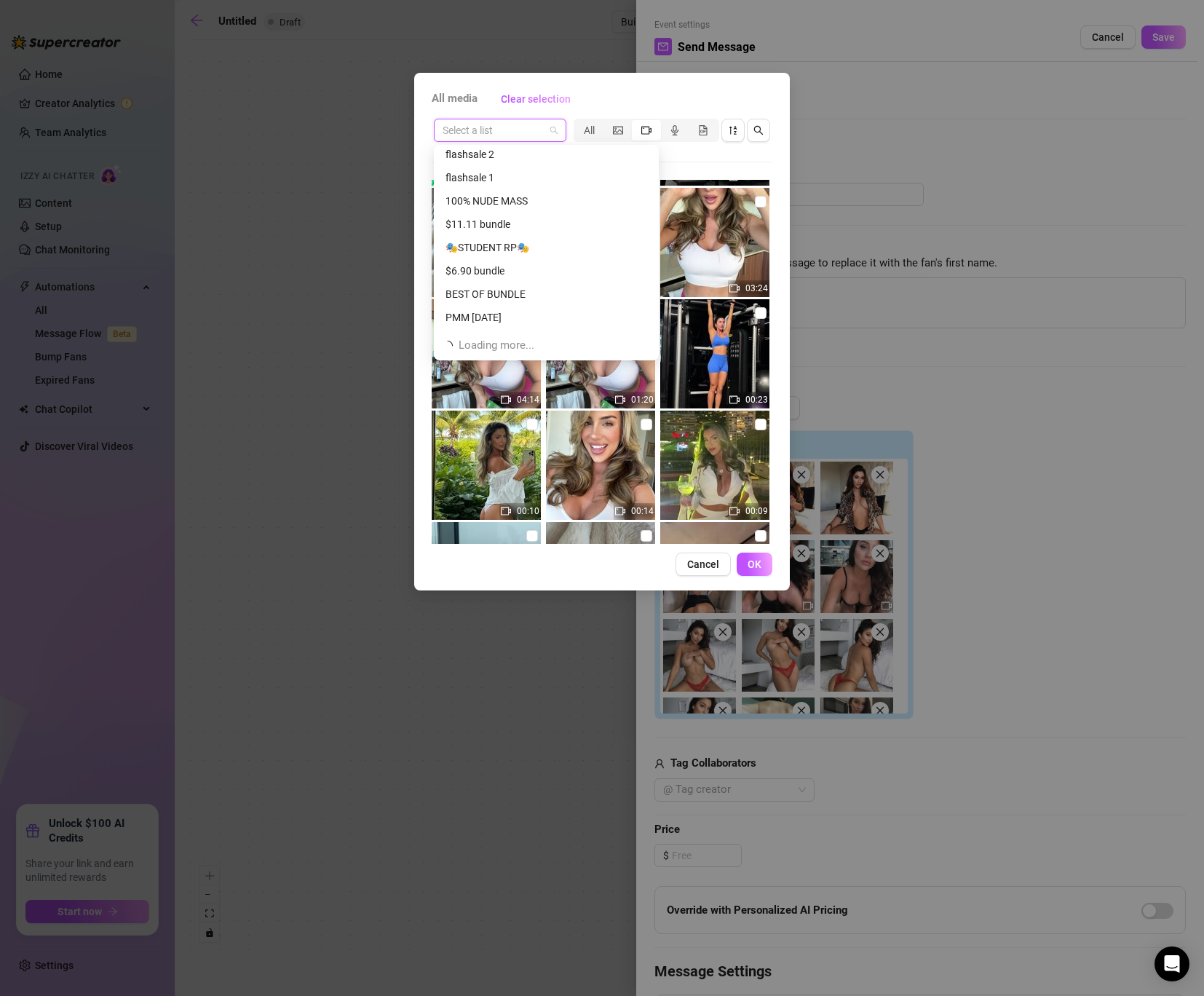
scroll to position [1677, 0]
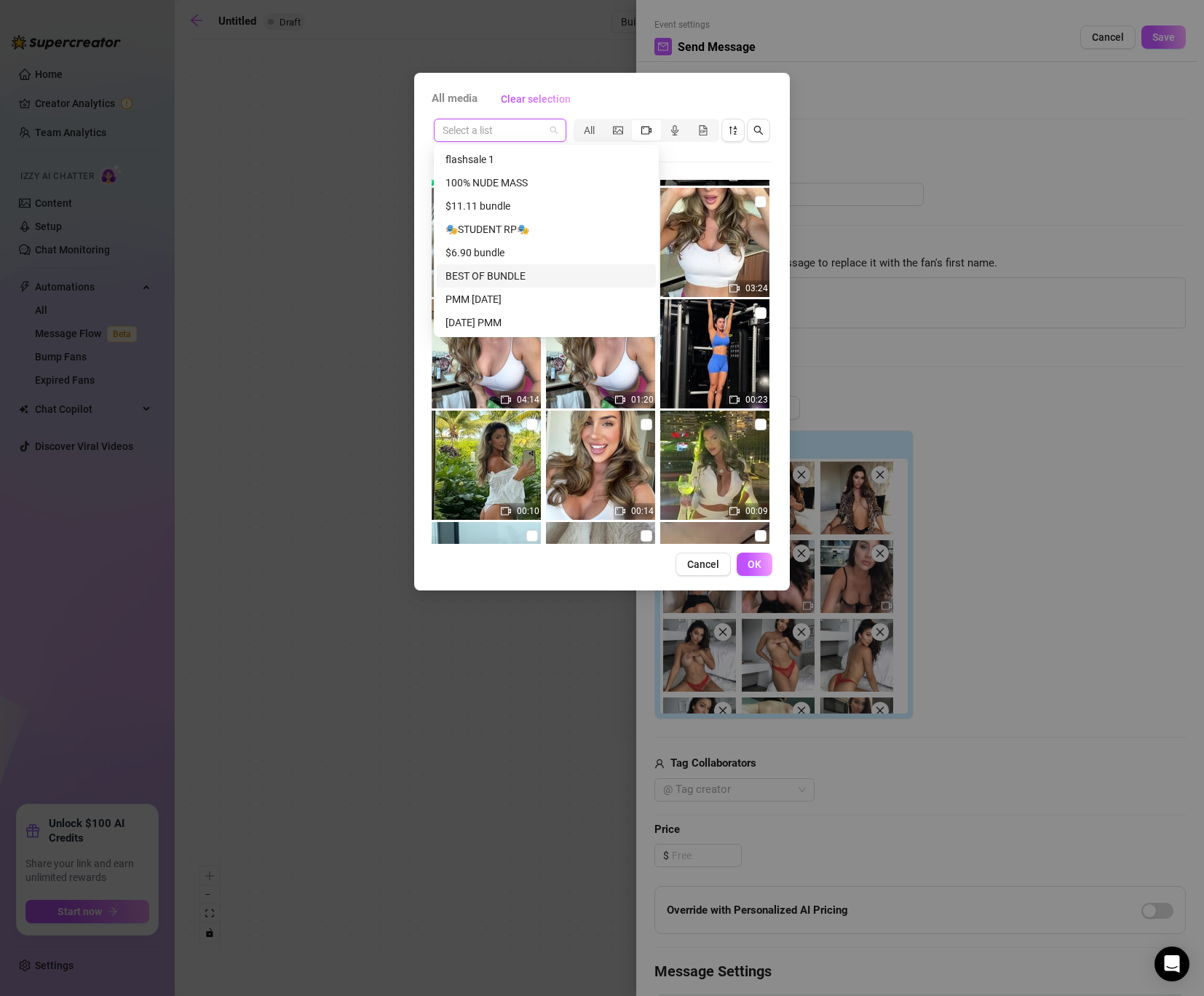
click at [520, 273] on div "BEST OF BUNDLE" at bounding box center [546, 276] width 202 height 16
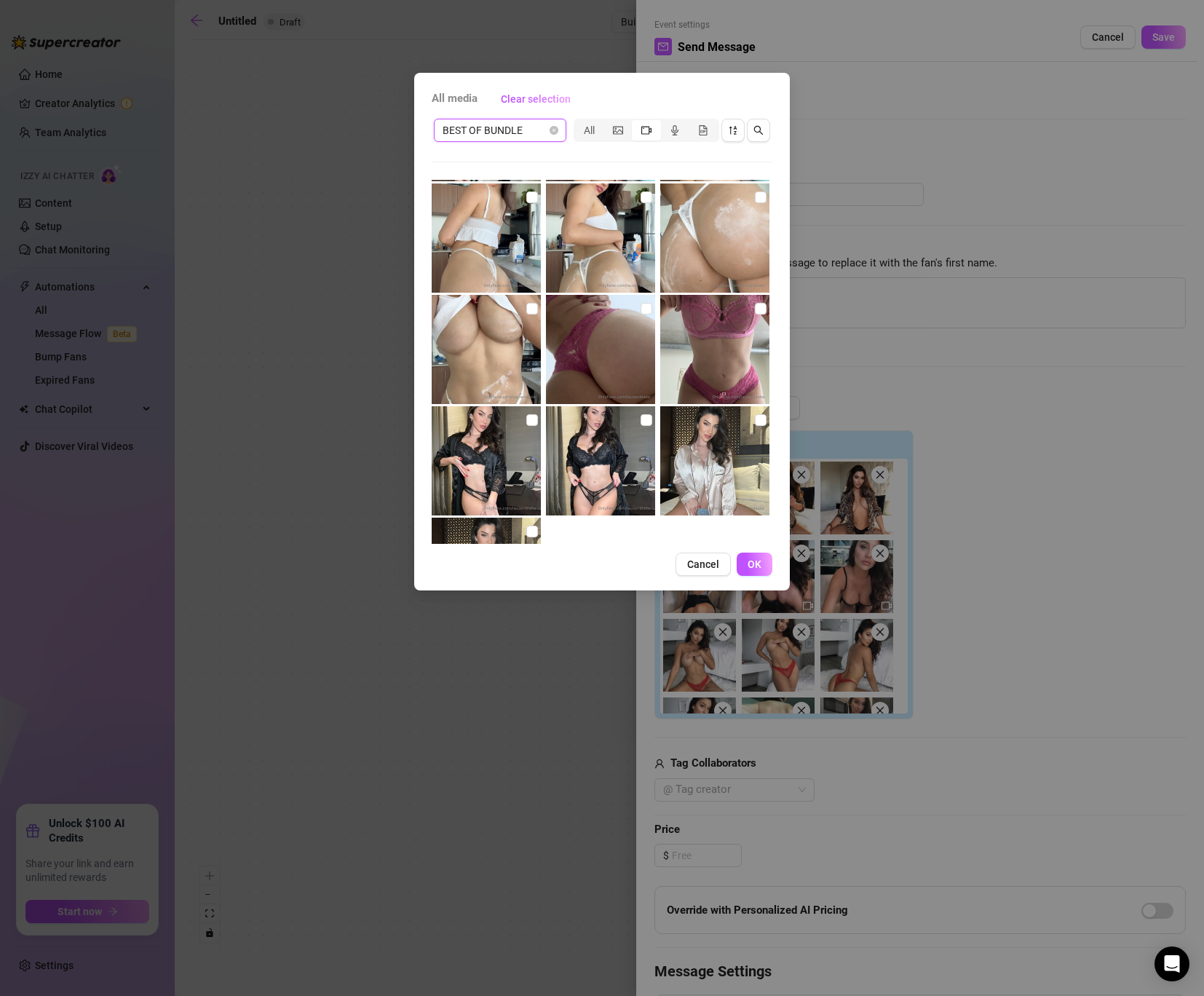
scroll to position [321, 0]
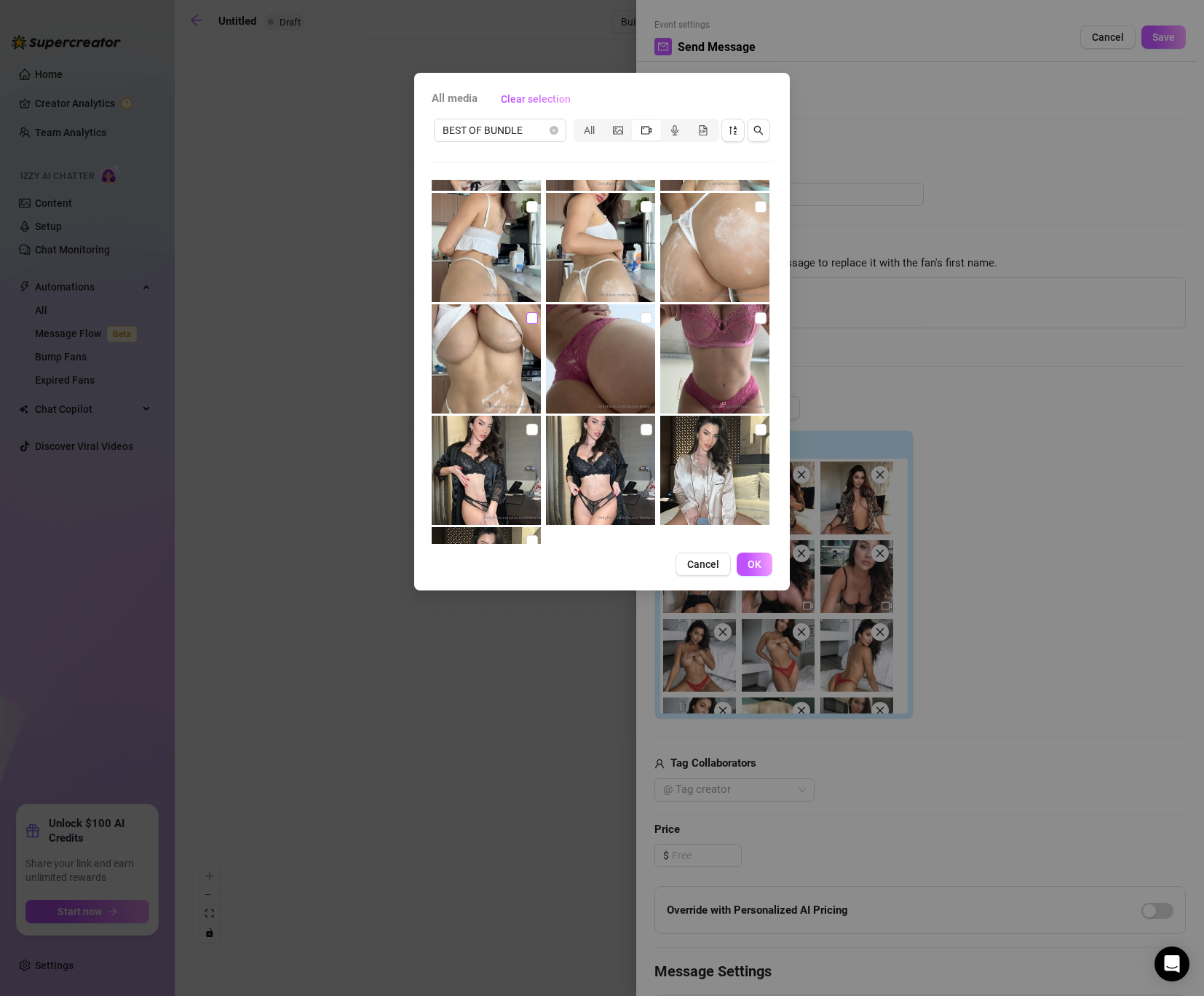
click at [532, 322] on input "checkbox" at bounding box center [532, 318] width 12 height 12
checkbox input "true"
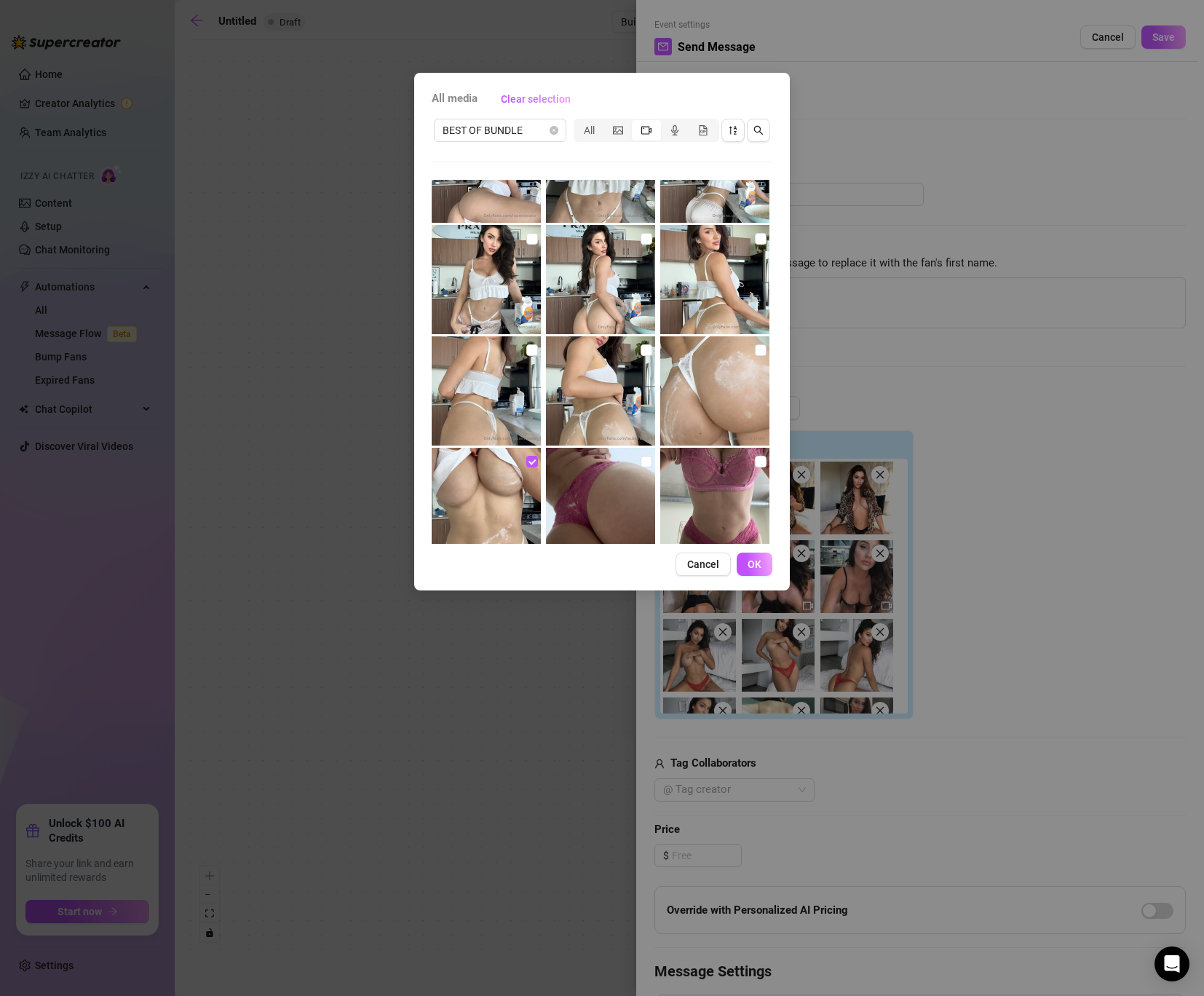
scroll to position [0, 0]
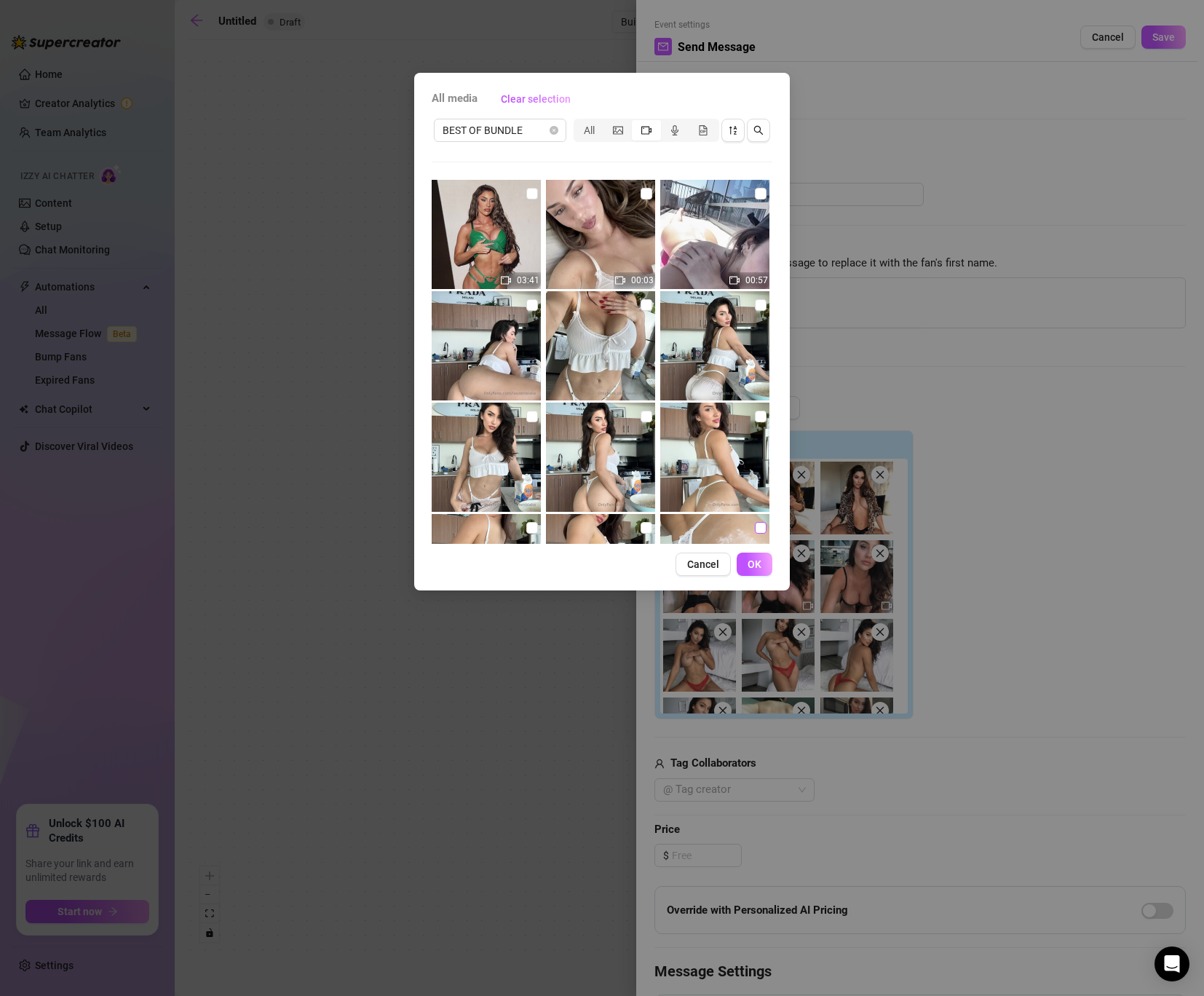
click at [759, 526] on input "checkbox" at bounding box center [761, 528] width 12 height 12
checkbox input "true"
click at [752, 571] on button "OK" at bounding box center [754, 563] width 36 height 23
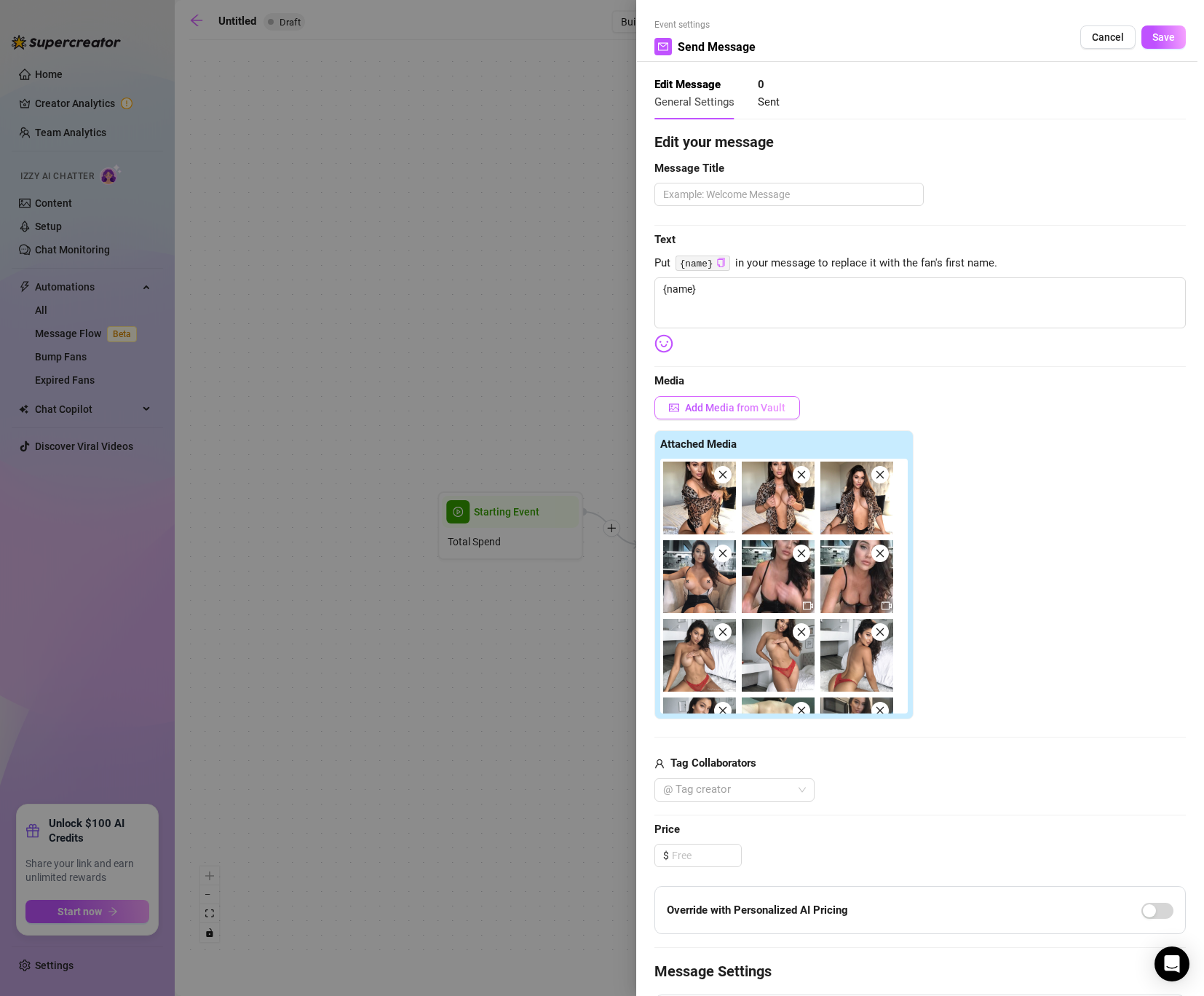
click at [738, 403] on span "Add Media from Vault" at bounding box center [735, 408] width 101 height 12
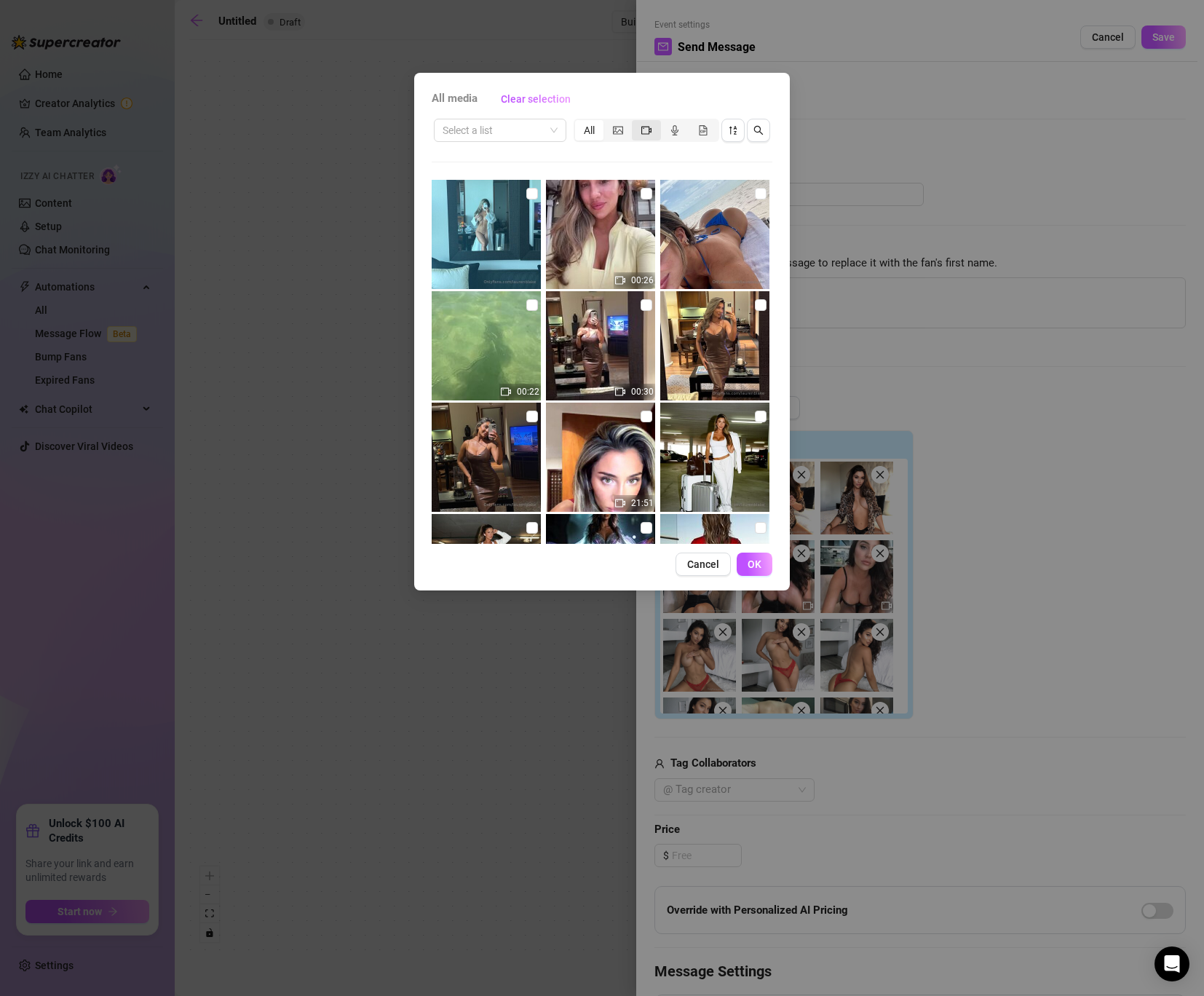
click at [643, 126] on icon "video-camera" at bounding box center [646, 130] width 10 height 8
click at [635, 122] on input "segmented control" at bounding box center [635, 122] width 0 height 0
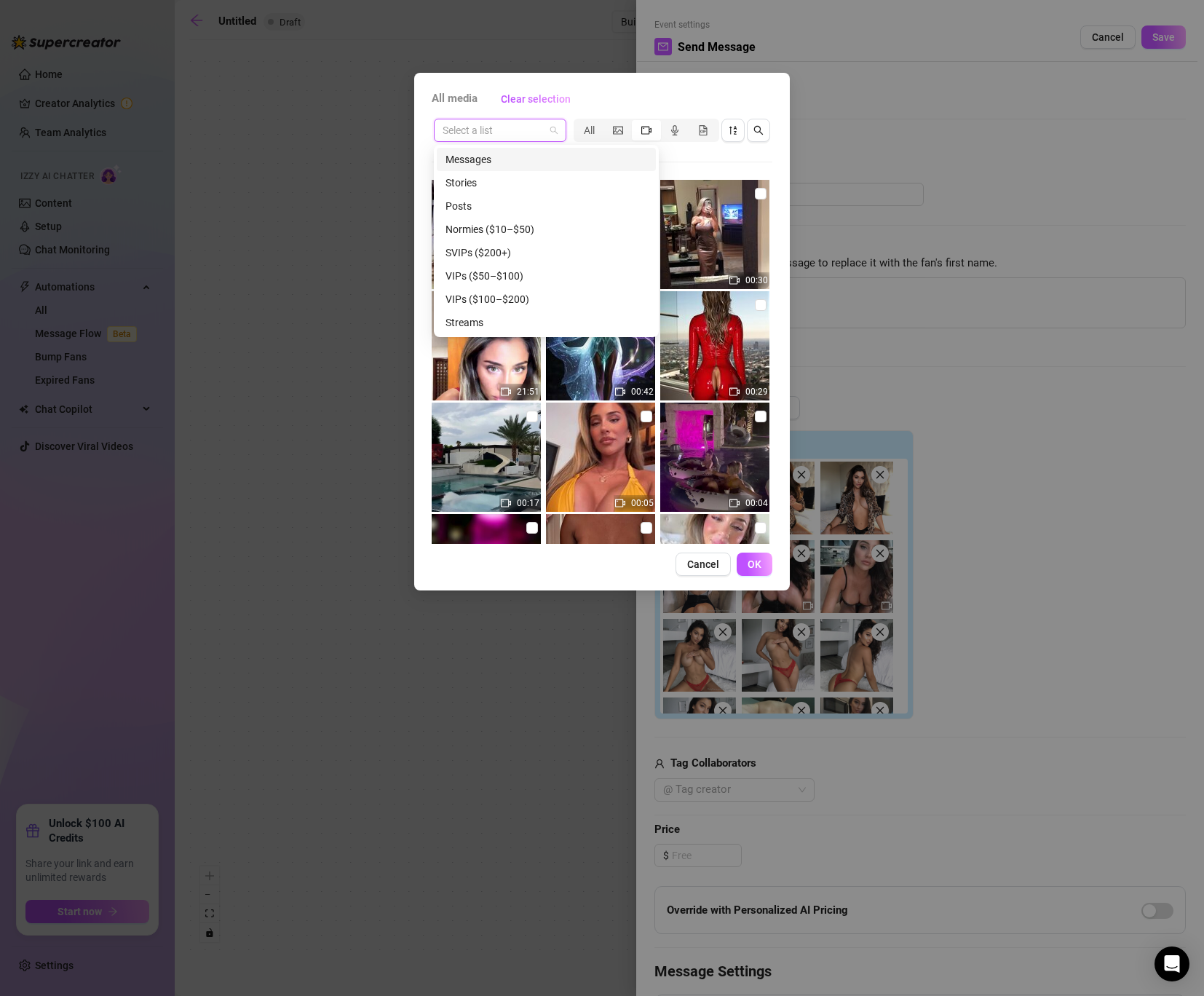
click at [531, 136] on input "search" at bounding box center [493, 130] width 102 height 21
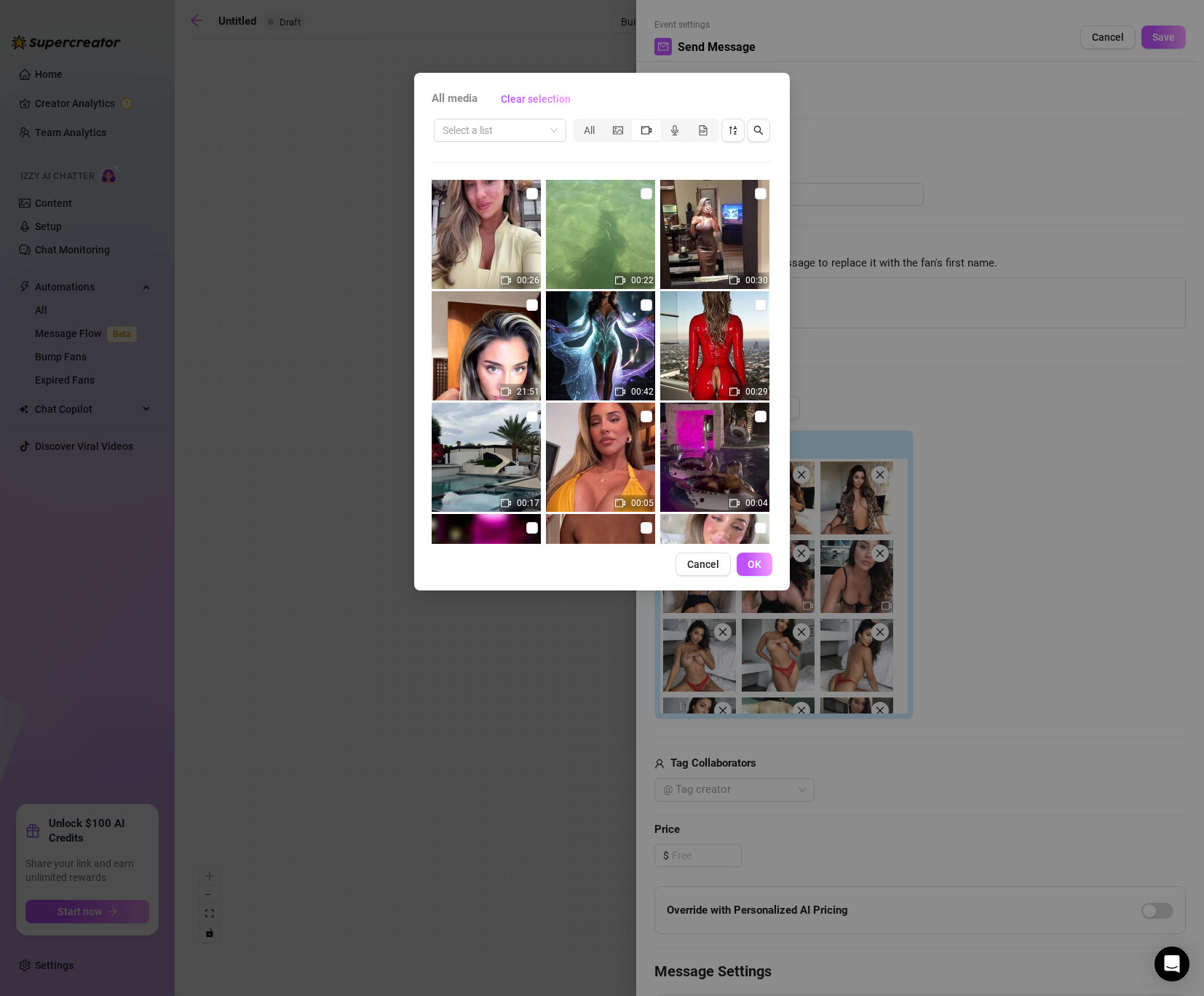
click at [602, 443] on img at bounding box center [600, 456] width 109 height 109
click at [556, 136] on span at bounding box center [499, 130] width 115 height 21
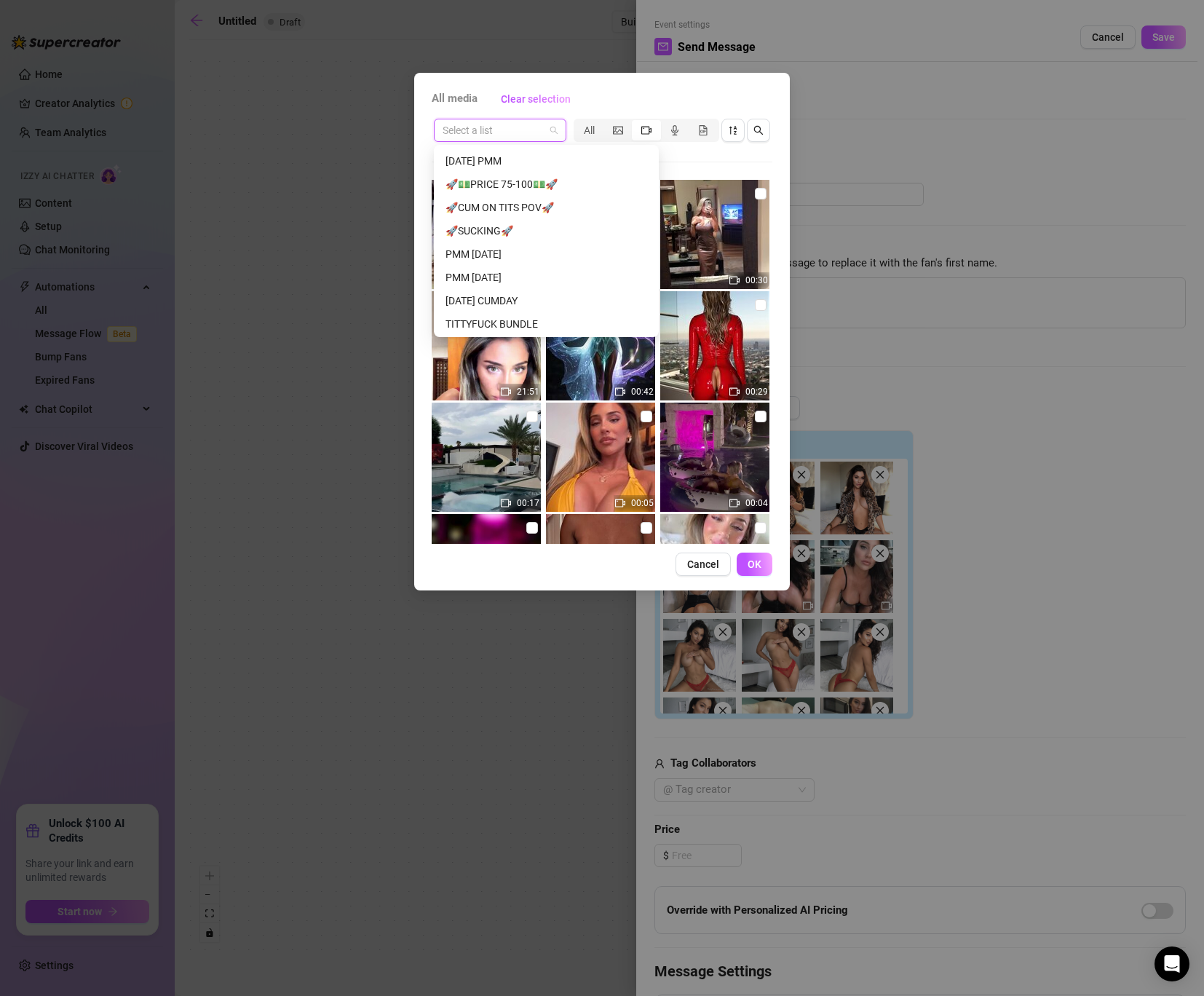
scroll to position [1964, 0]
click at [531, 175] on div "🚀💵PRICE 75-100💵🚀" at bounding box center [546, 176] width 202 height 16
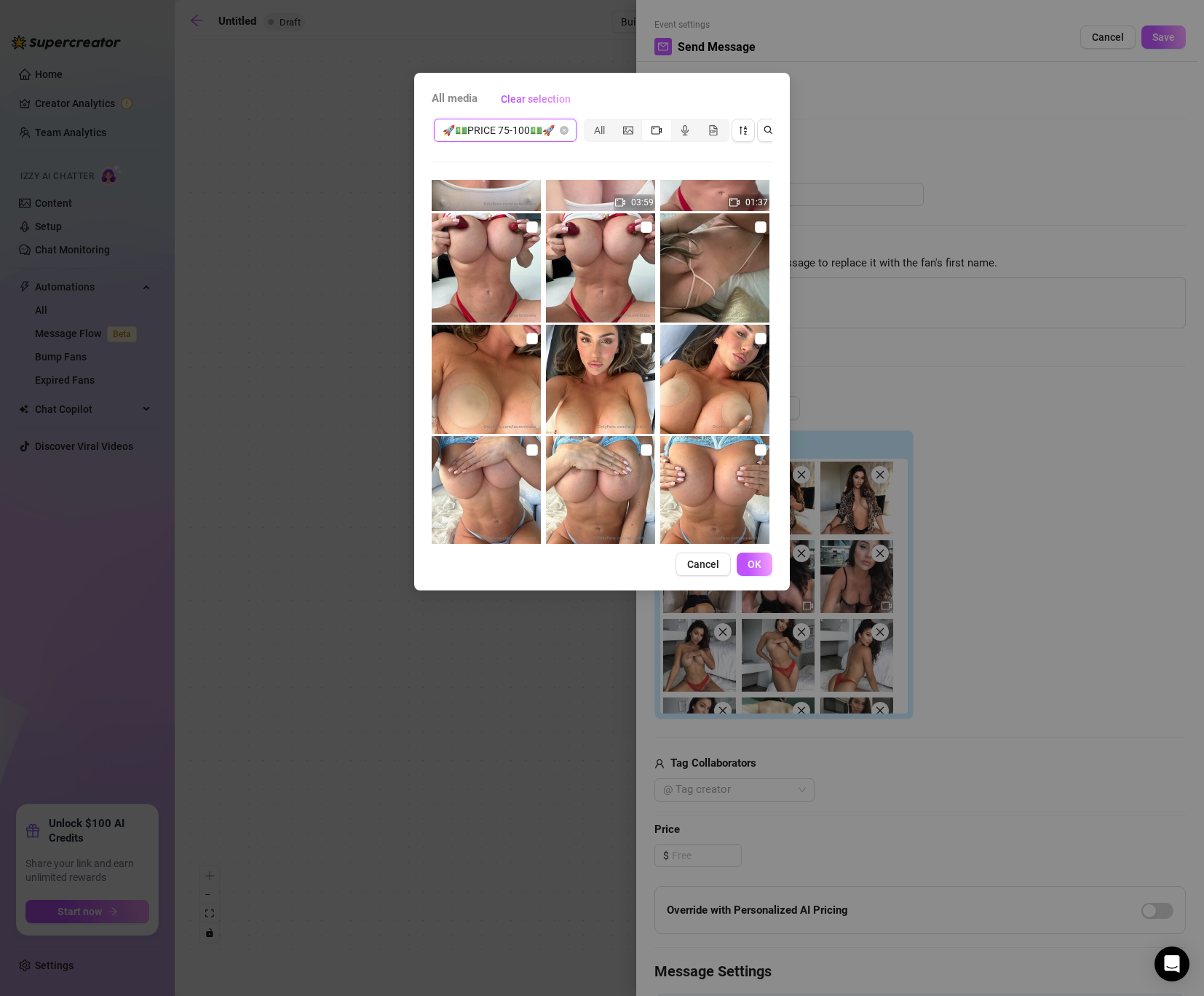
scroll to position [300, 0]
click at [644, 225] on input "checkbox" at bounding box center [646, 228] width 12 height 12
checkbox input "true"
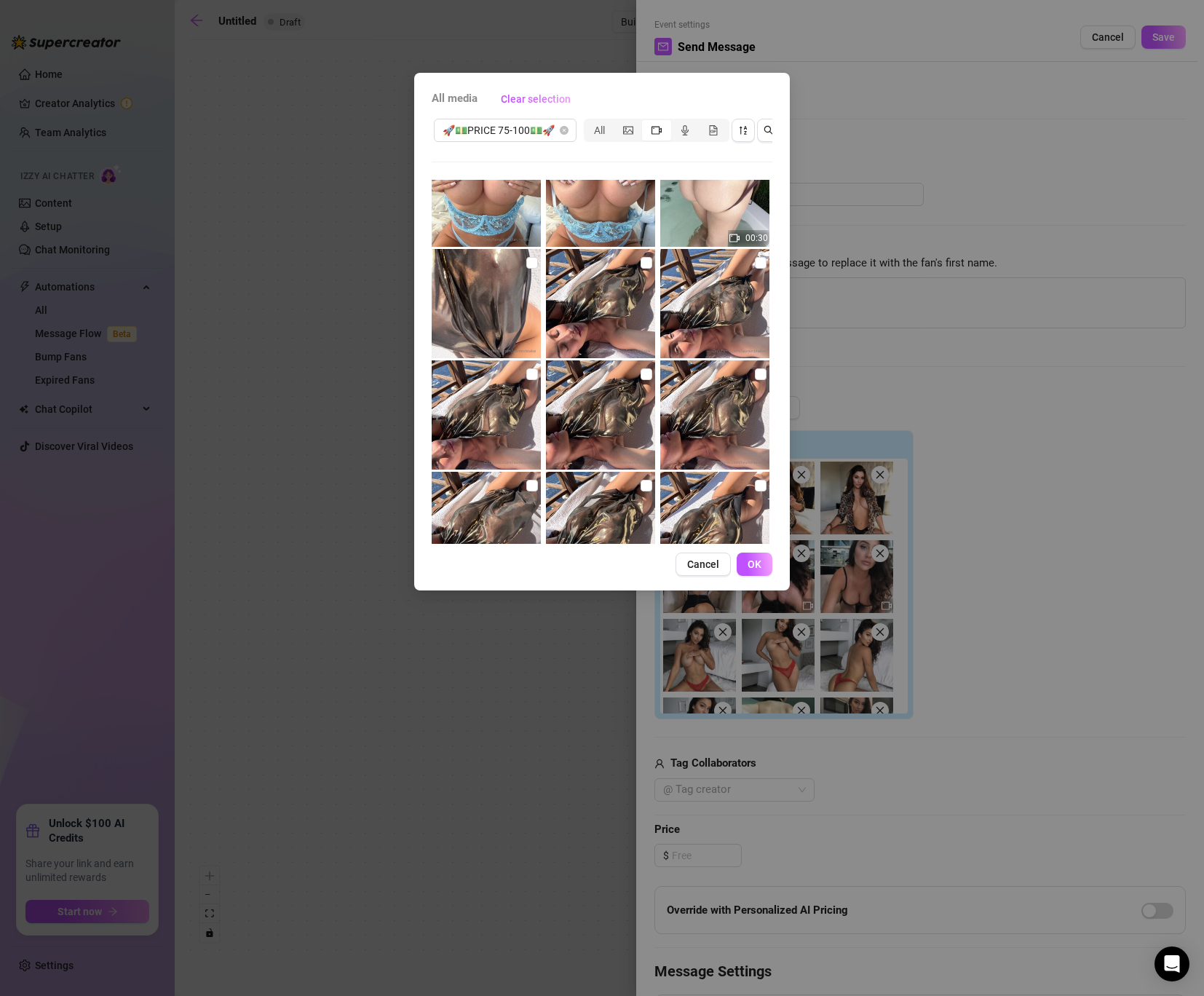
scroll to position [709, 0]
click at [533, 265] on input "checkbox" at bounding box center [532, 265] width 12 height 12
checkbox input "true"
click at [532, 374] on input "checkbox" at bounding box center [532, 376] width 12 height 12
checkbox input "true"
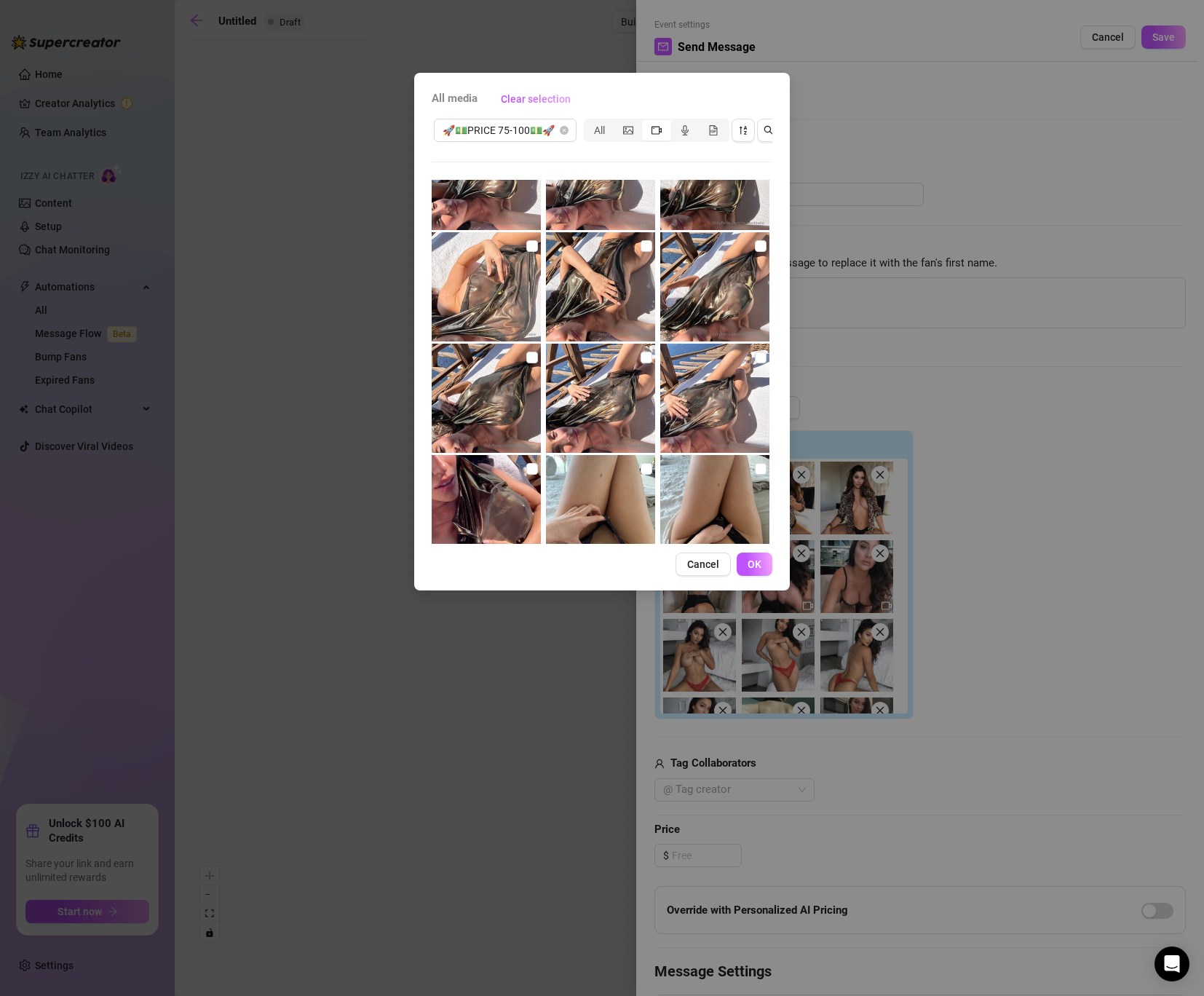
scroll to position [1173, 0]
click at [648, 244] on input "checkbox" at bounding box center [646, 245] width 12 height 12
checkbox input "true"
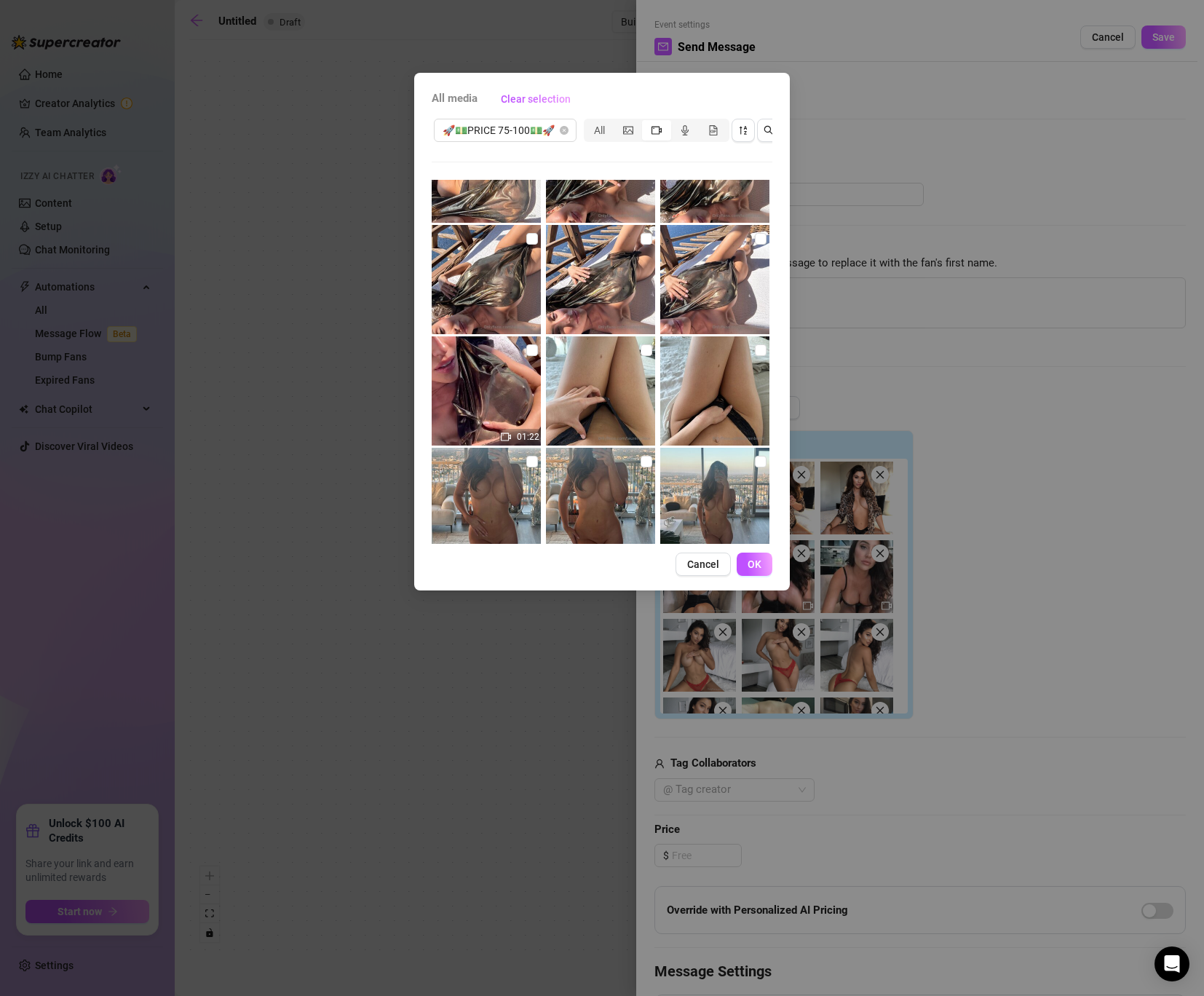
scroll to position [1312, 0]
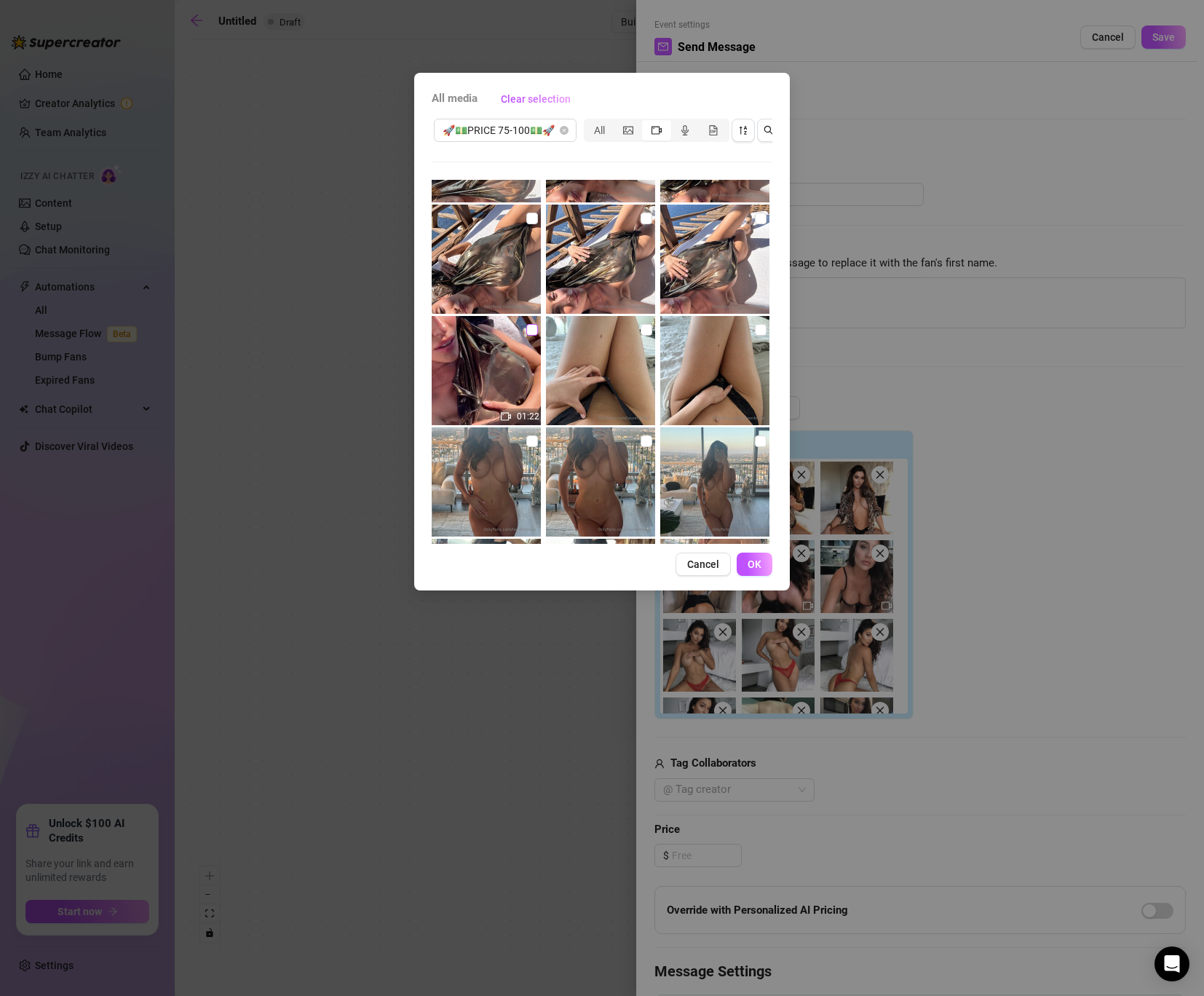
click at [536, 330] on input "checkbox" at bounding box center [532, 330] width 12 height 12
checkbox input "true"
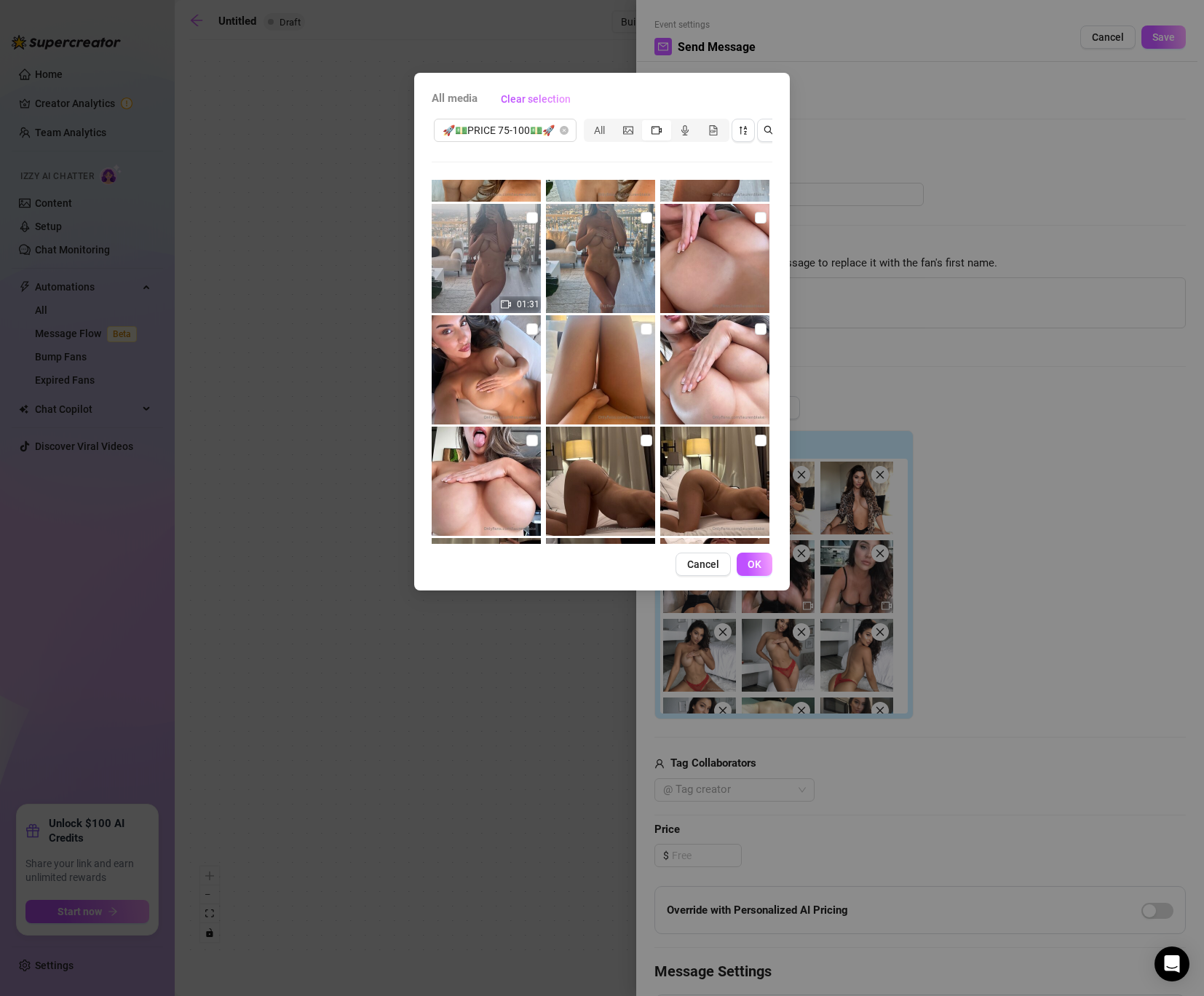
scroll to position [1757, 0]
click at [642, 215] on input "checkbox" at bounding box center [646, 219] width 12 height 12
checkbox input "true"
click at [533, 328] on input "checkbox" at bounding box center [532, 330] width 12 height 12
checkbox input "true"
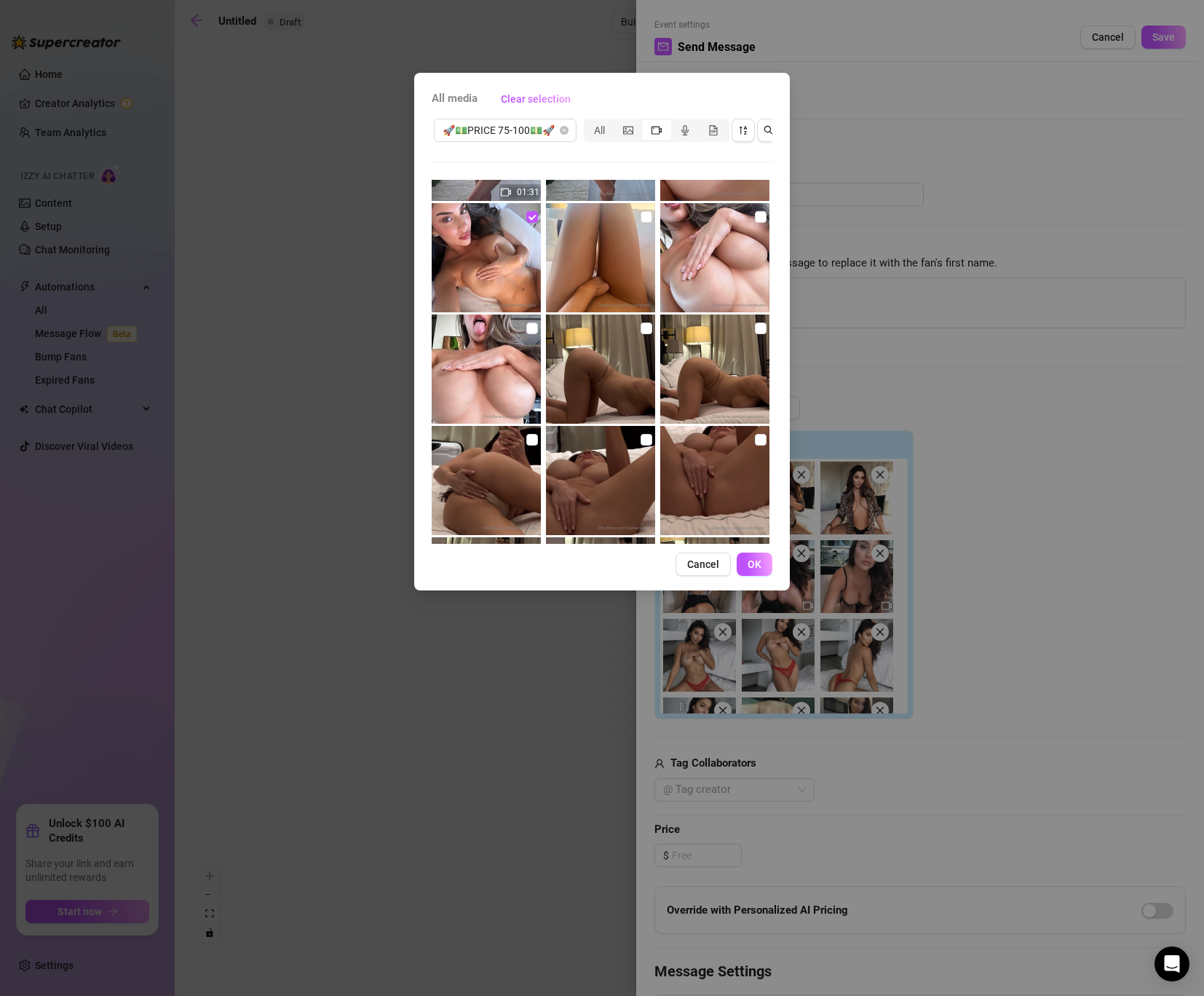
scroll to position [1871, 0]
click at [756, 330] on input "checkbox" at bounding box center [761, 327] width 12 height 12
checkbox input "true"
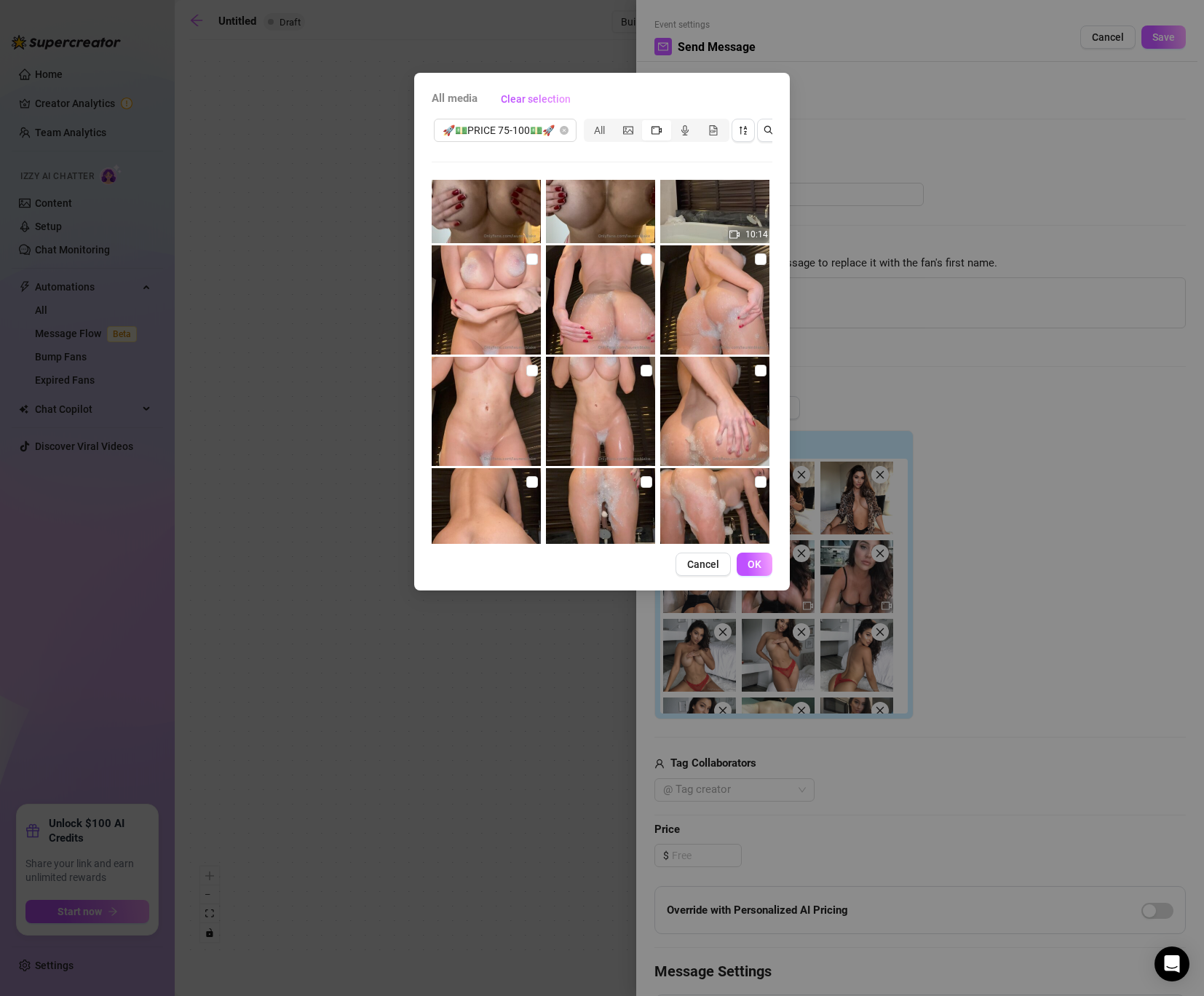
scroll to position [4724, 0]
click at [765, 258] on input "checkbox" at bounding box center [761, 259] width 12 height 12
checkbox input "true"
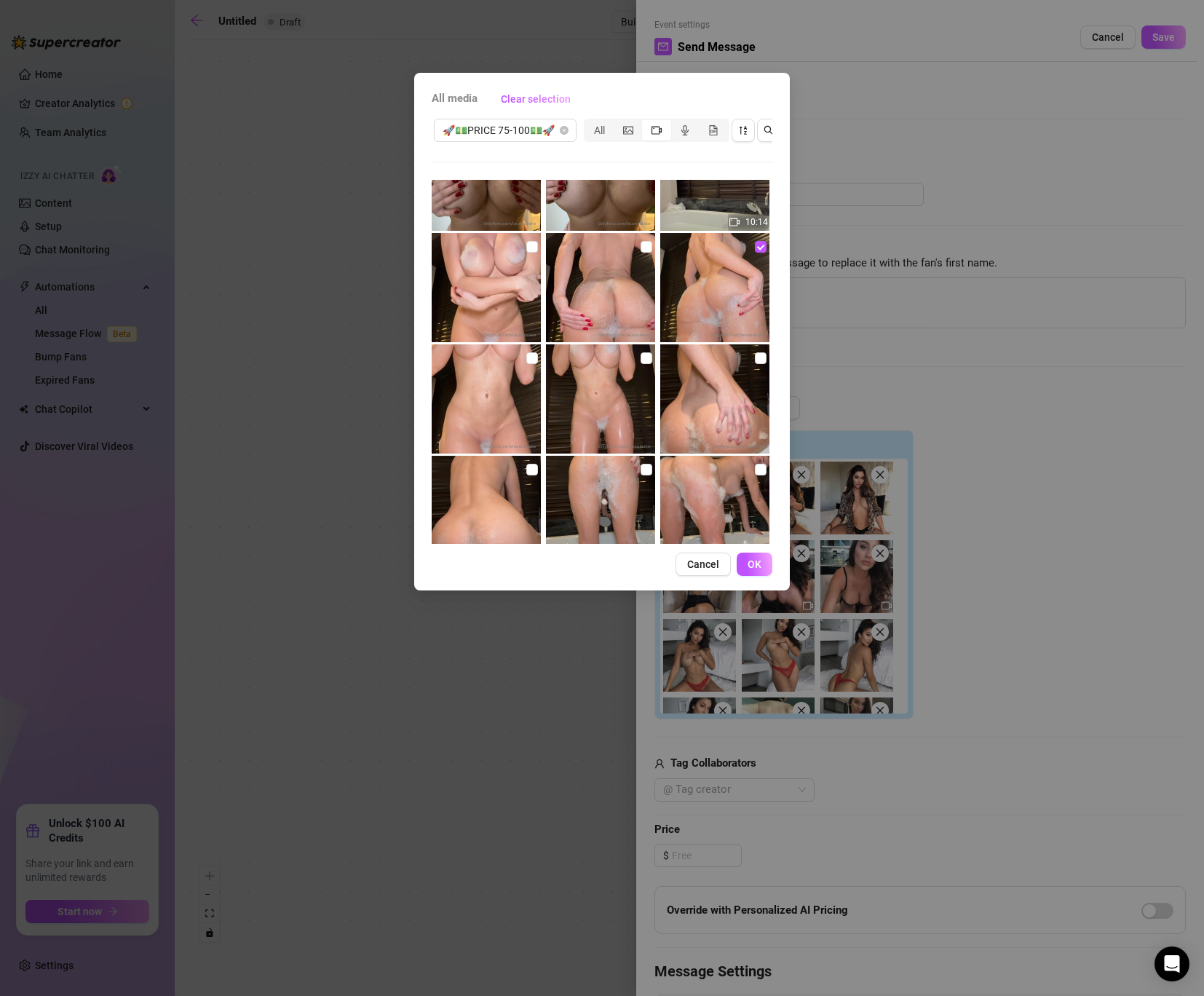
scroll to position [4738, 0]
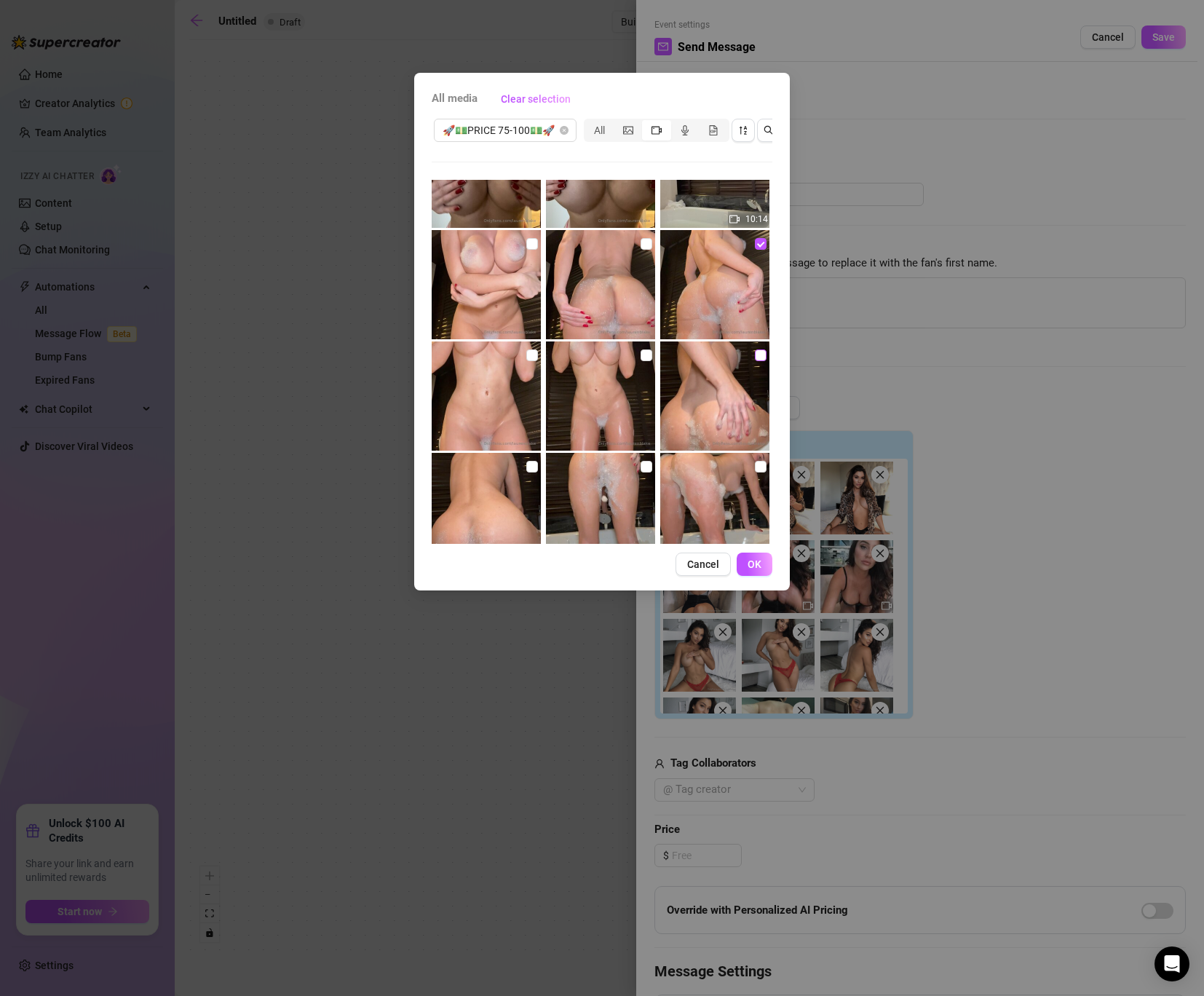
click at [755, 356] on input "checkbox" at bounding box center [761, 355] width 12 height 12
checkbox input "true"
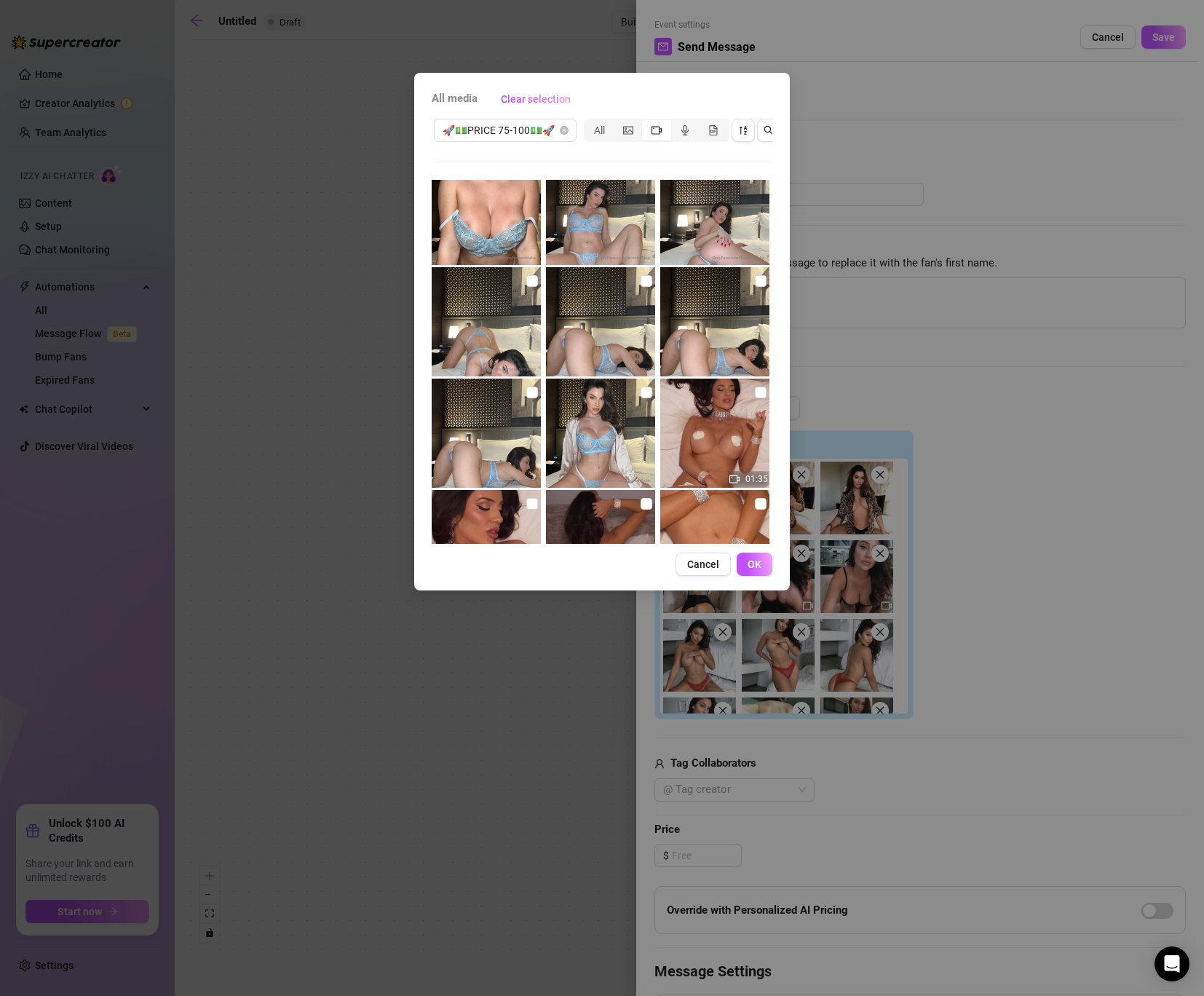
scroll to position [6005, 0]
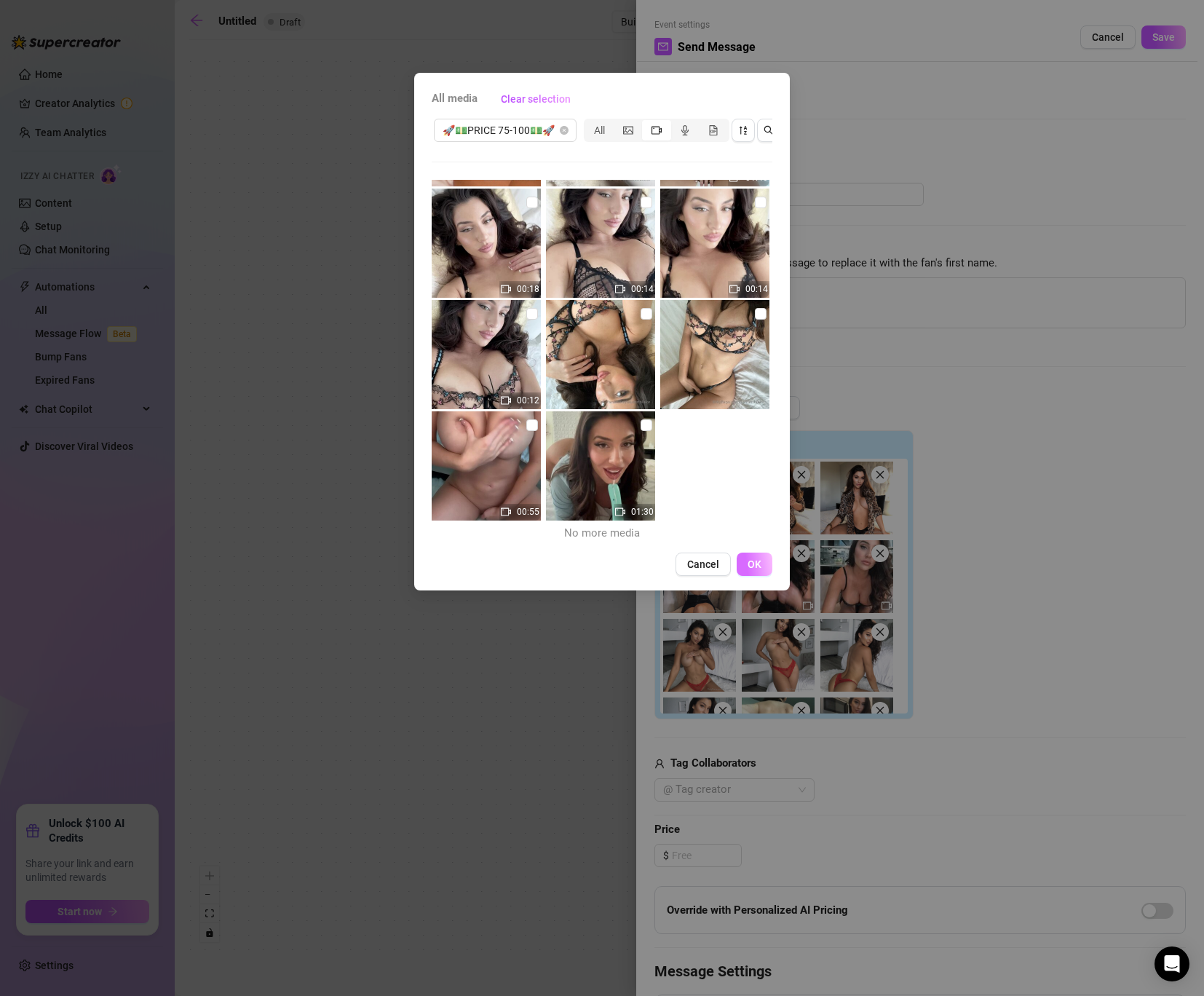
click at [748, 558] on span "OK" at bounding box center [754, 564] width 14 height 12
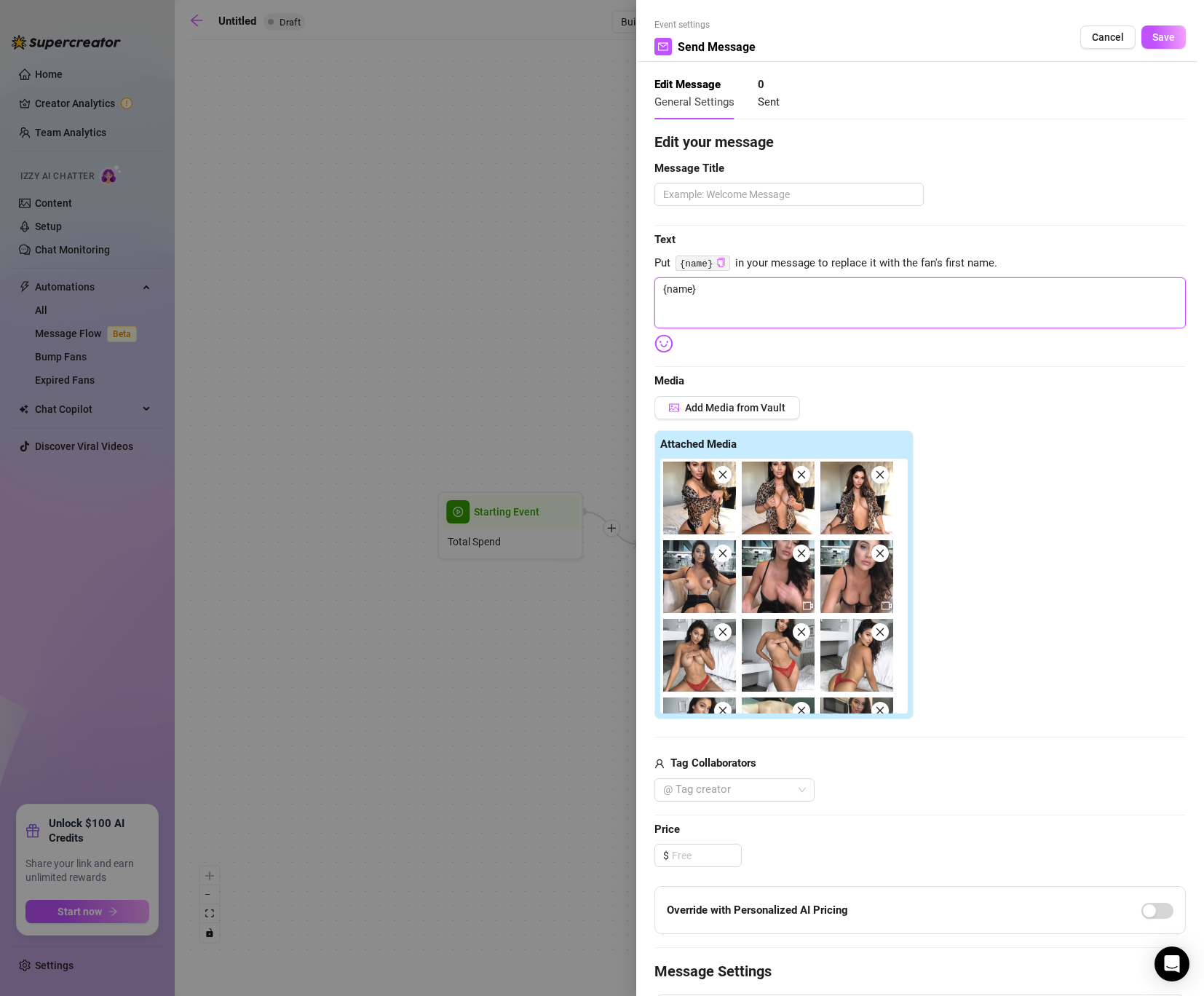
click at [738, 288] on textarea "{name}" at bounding box center [919, 302] width 531 height 51
type textarea "{name}"
type textarea "{name} F"
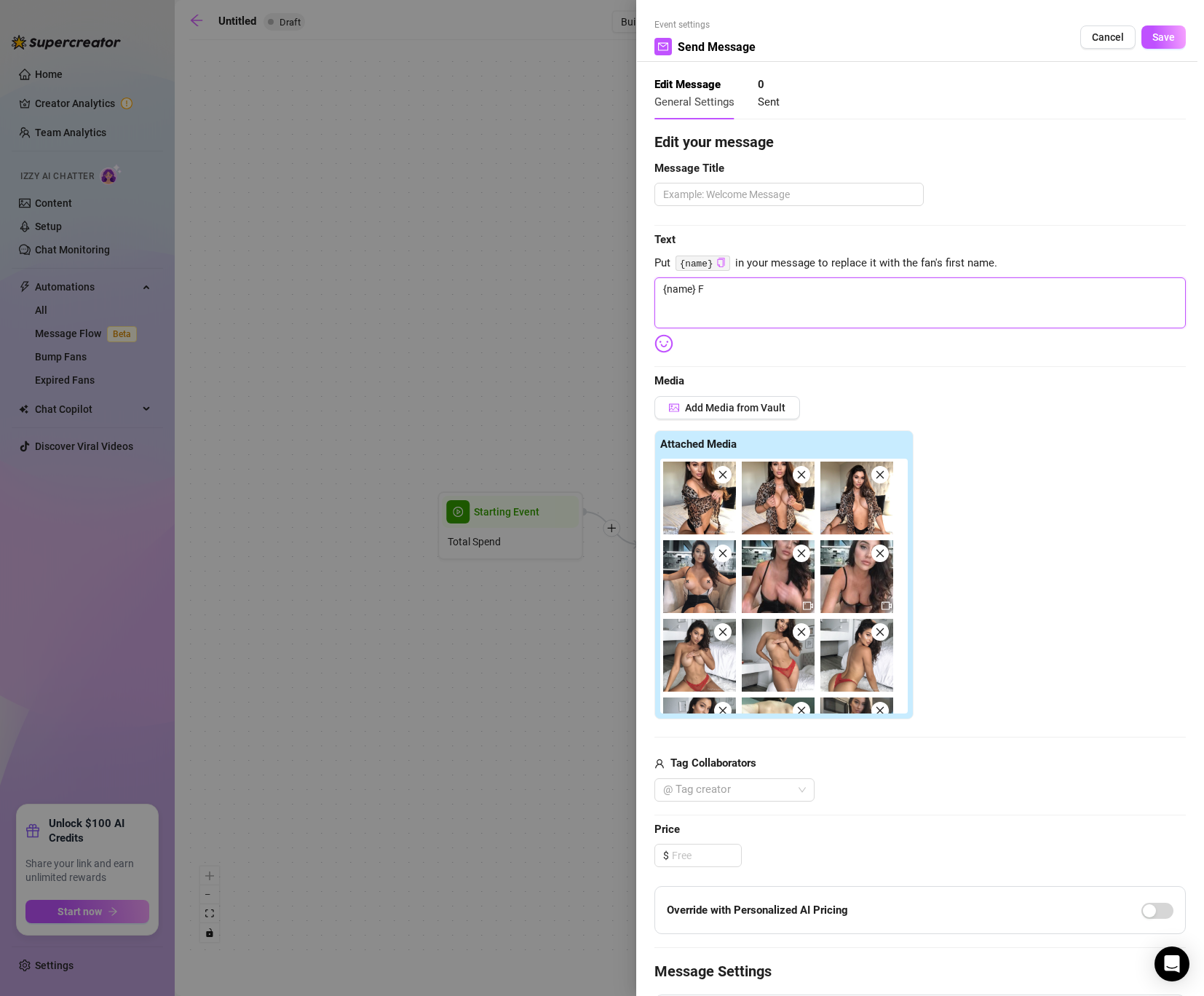
type textarea "{name} Fl"
type textarea "{name} Fla"
type textarea "{name} Flas"
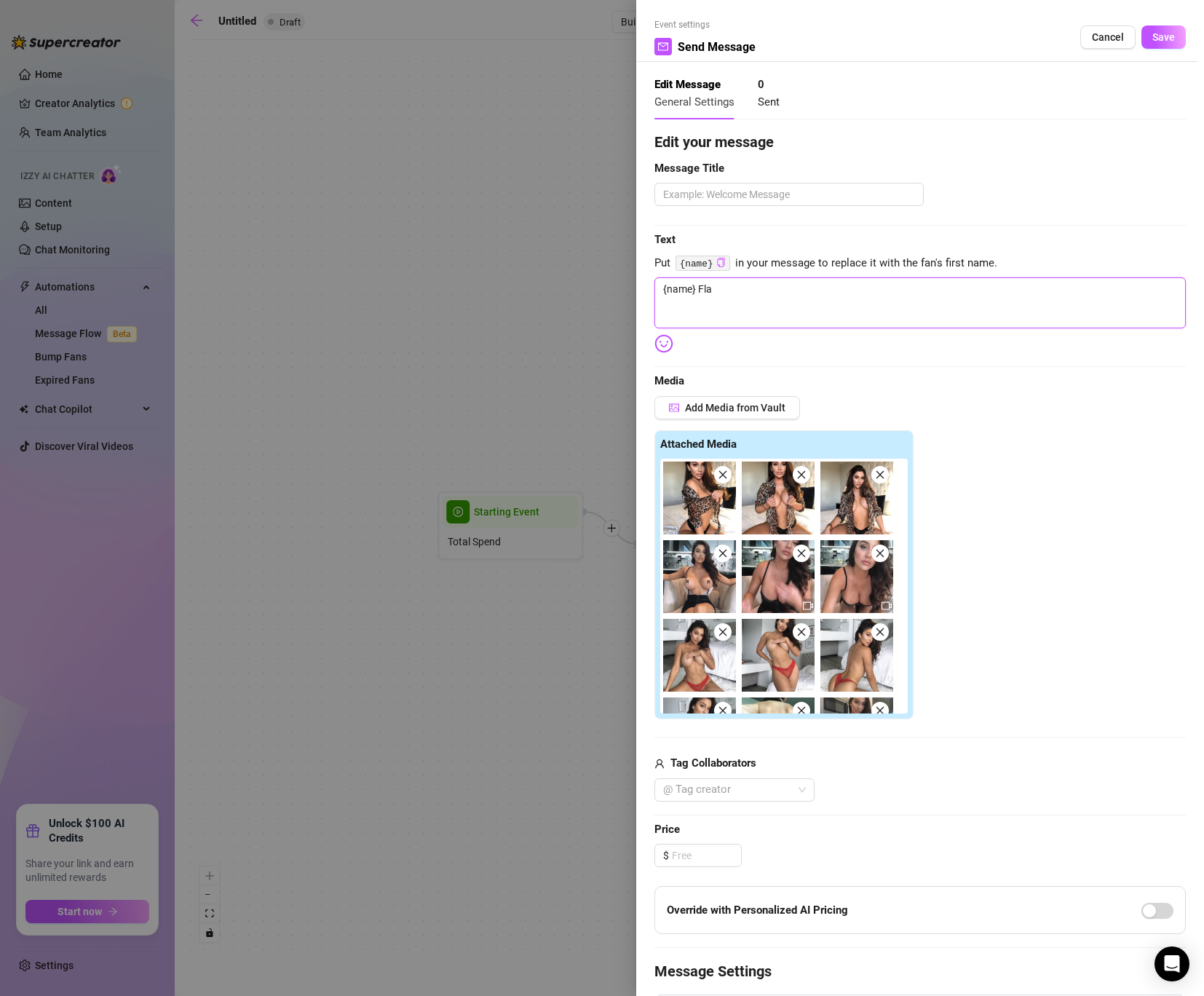
type textarea "{name} Flas"
type textarea "{name} Flash"
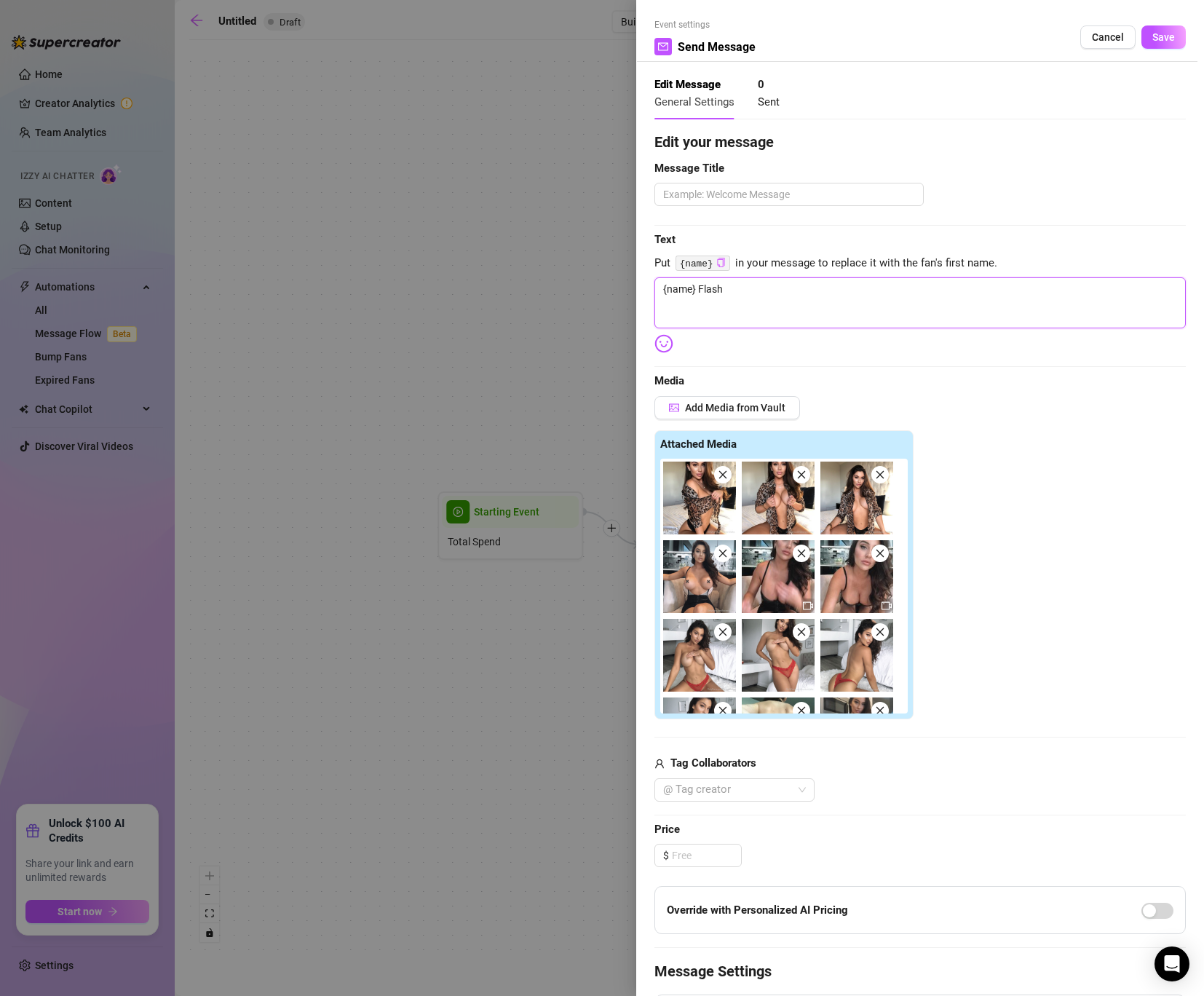
type textarea "{name} Flash S"
type textarea "{name} [PERSON_NAME]"
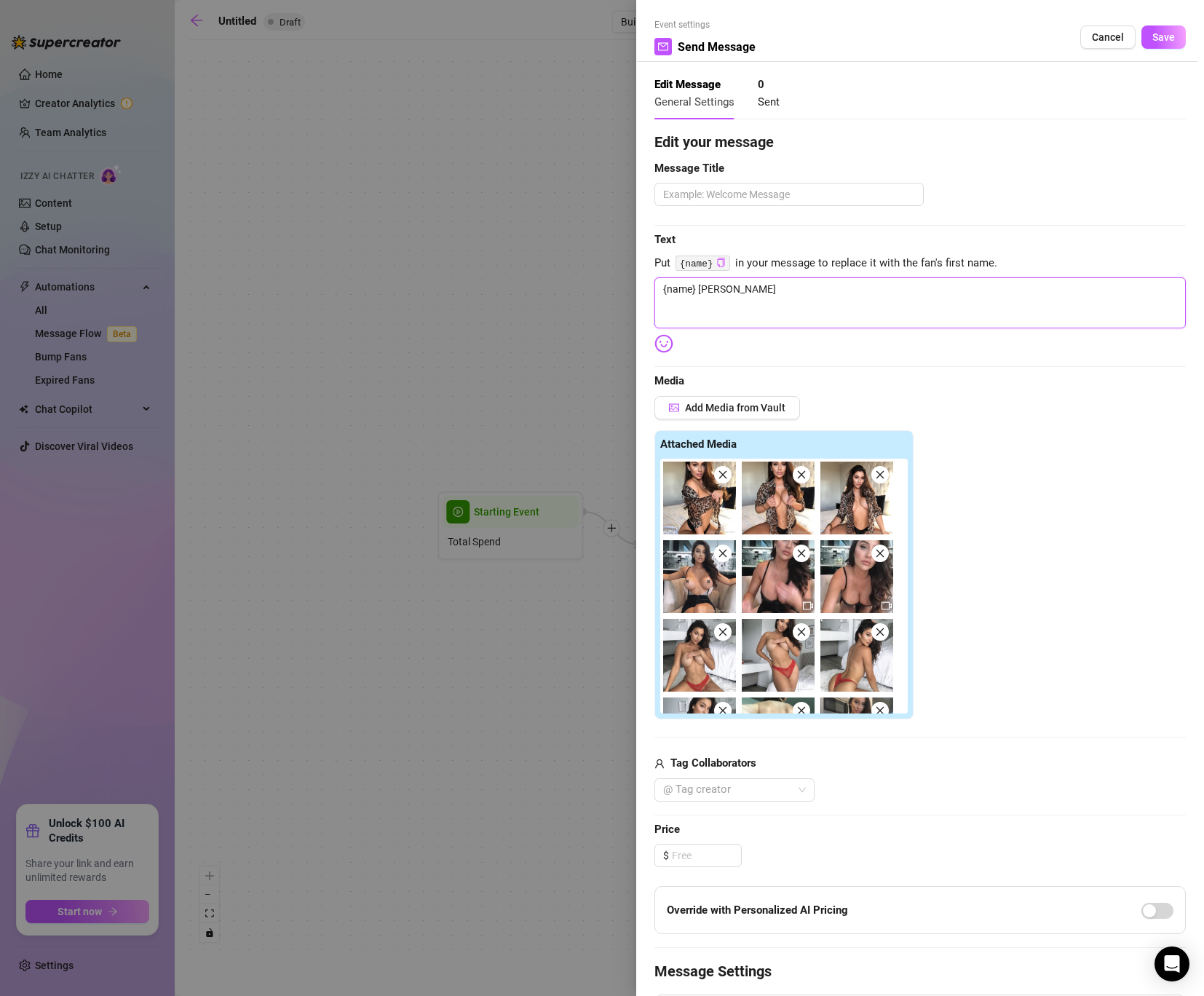
type textarea "{name} [PERSON_NAME]"
type textarea "{name} Flash Sale"
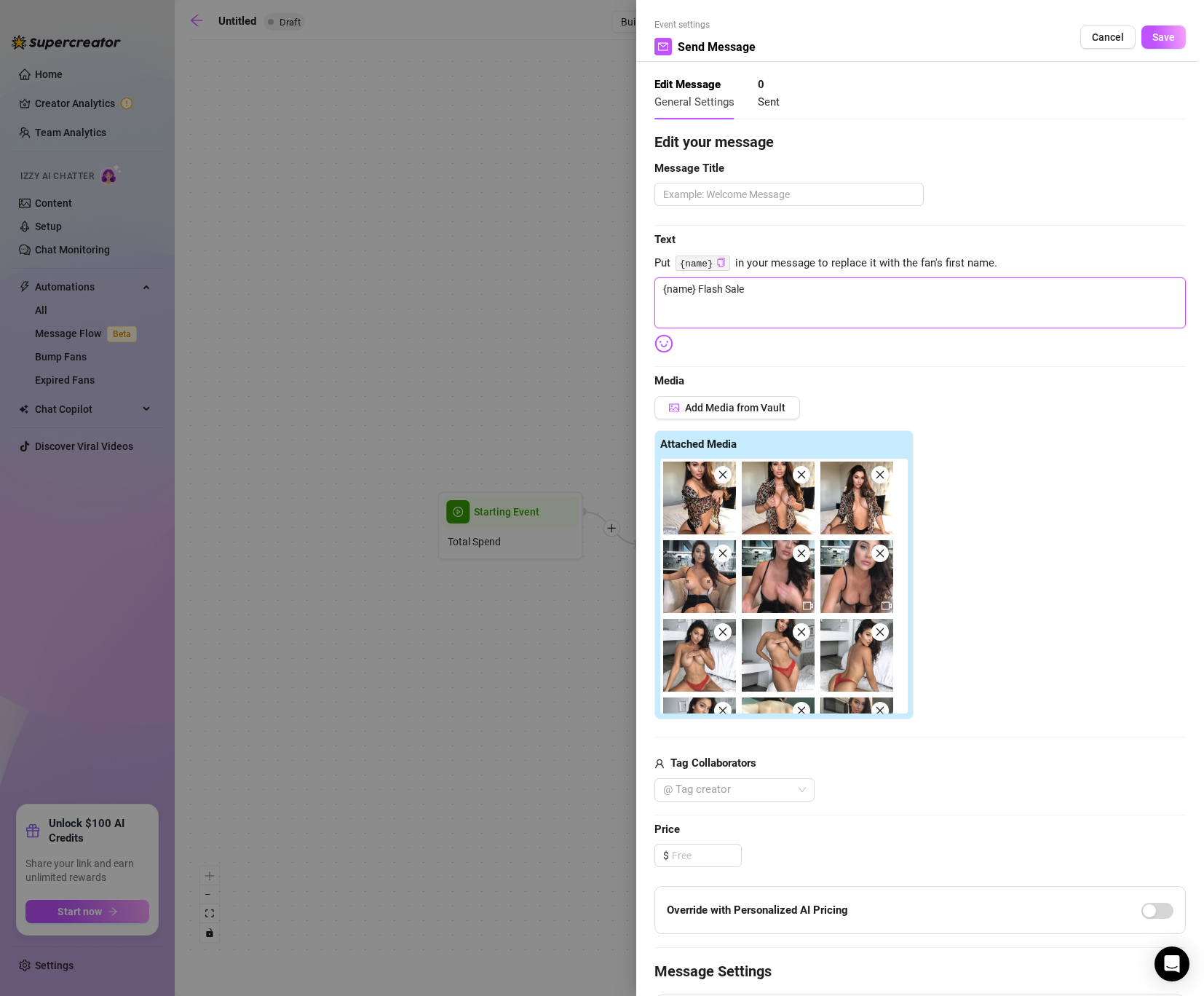
type textarea "{name} Flash Sale b"
type textarea "{name} Flash Sale bu"
type textarea "{name} Flash Sale bun"
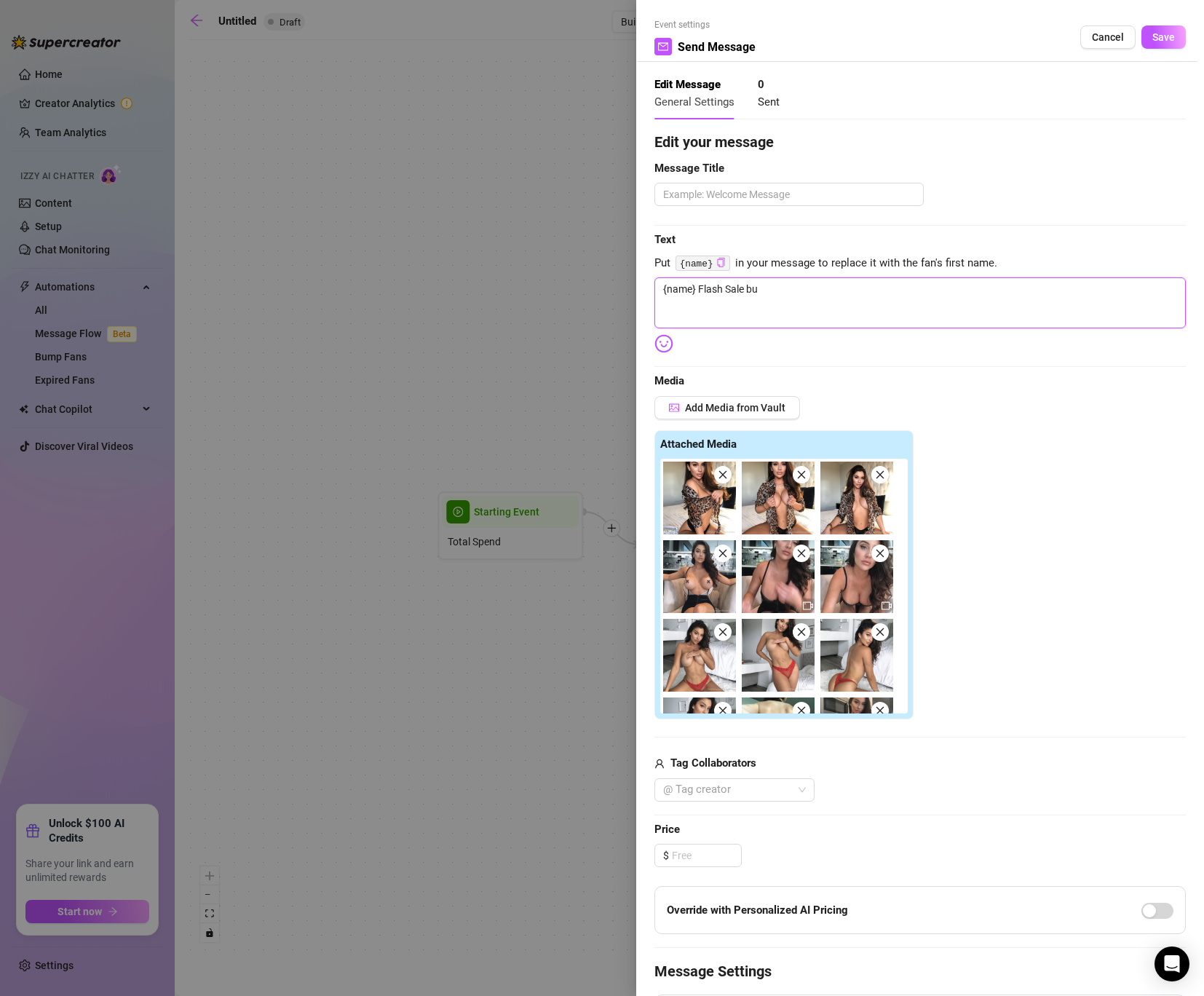
type textarea "{name} Flash Sale bun"
type textarea "{name} Flash Sale bund"
type textarea "{name} Flash Sale bundl"
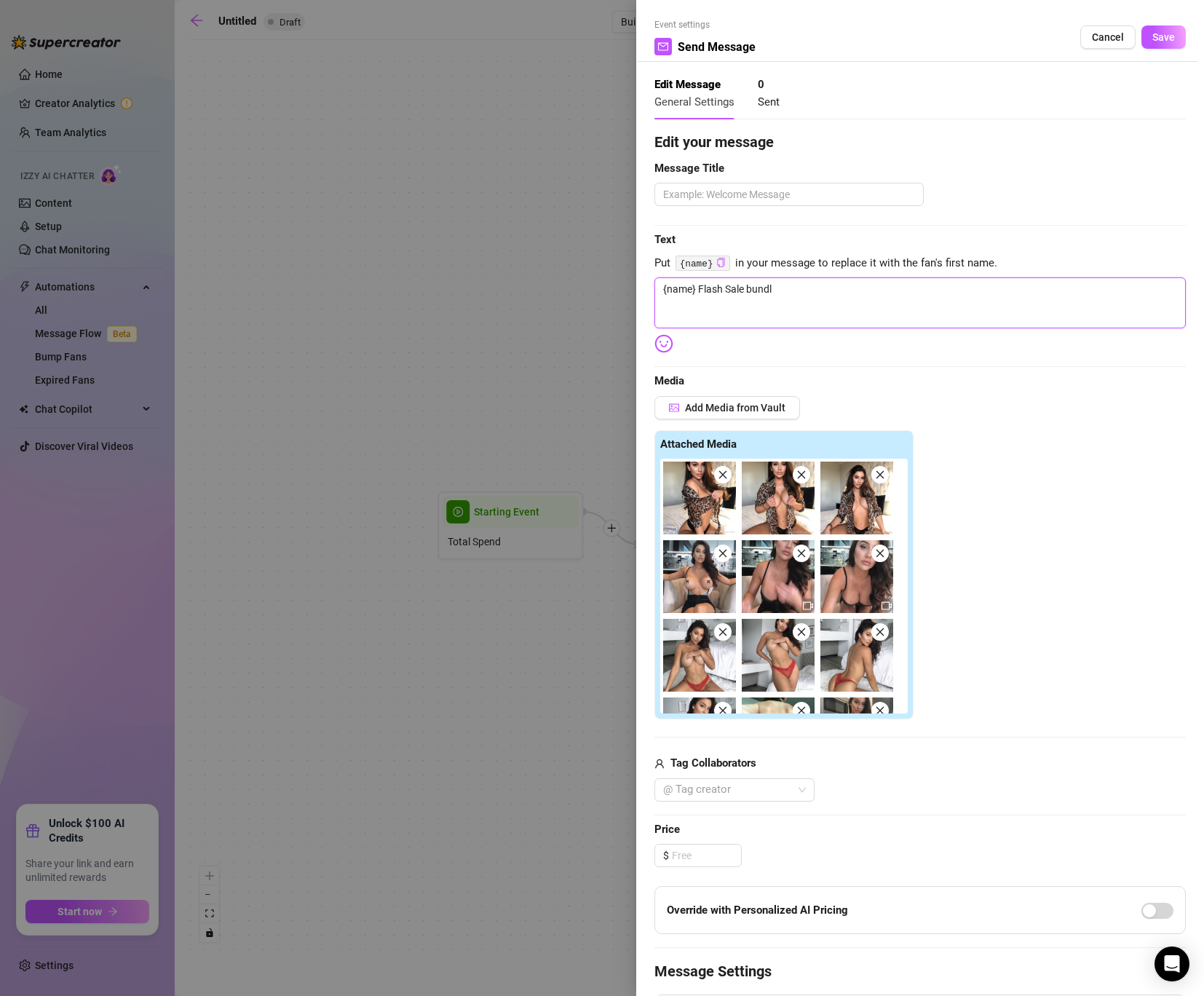
type textarea "{name} Flash Sale bundle"
click at [732, 285] on textarea "{name} Flash Sale bundle" at bounding box center [919, 302] width 531 height 51
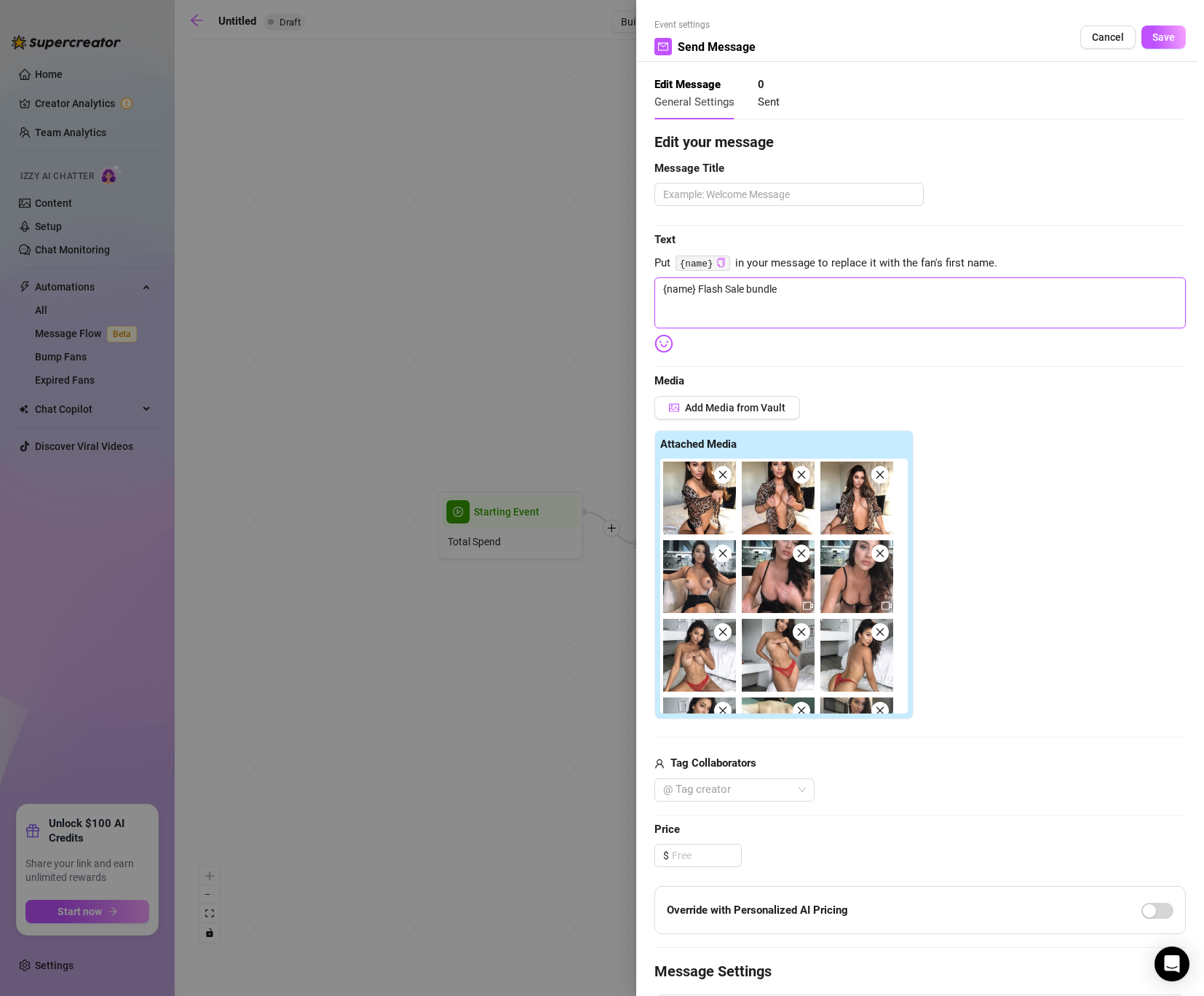
type textarea "{name} Flash ale bundle"
type textarea "{name} Flash sale bundle"
click at [793, 288] on textarea "{name} Flash sale bundle" at bounding box center [919, 302] width 531 height 51
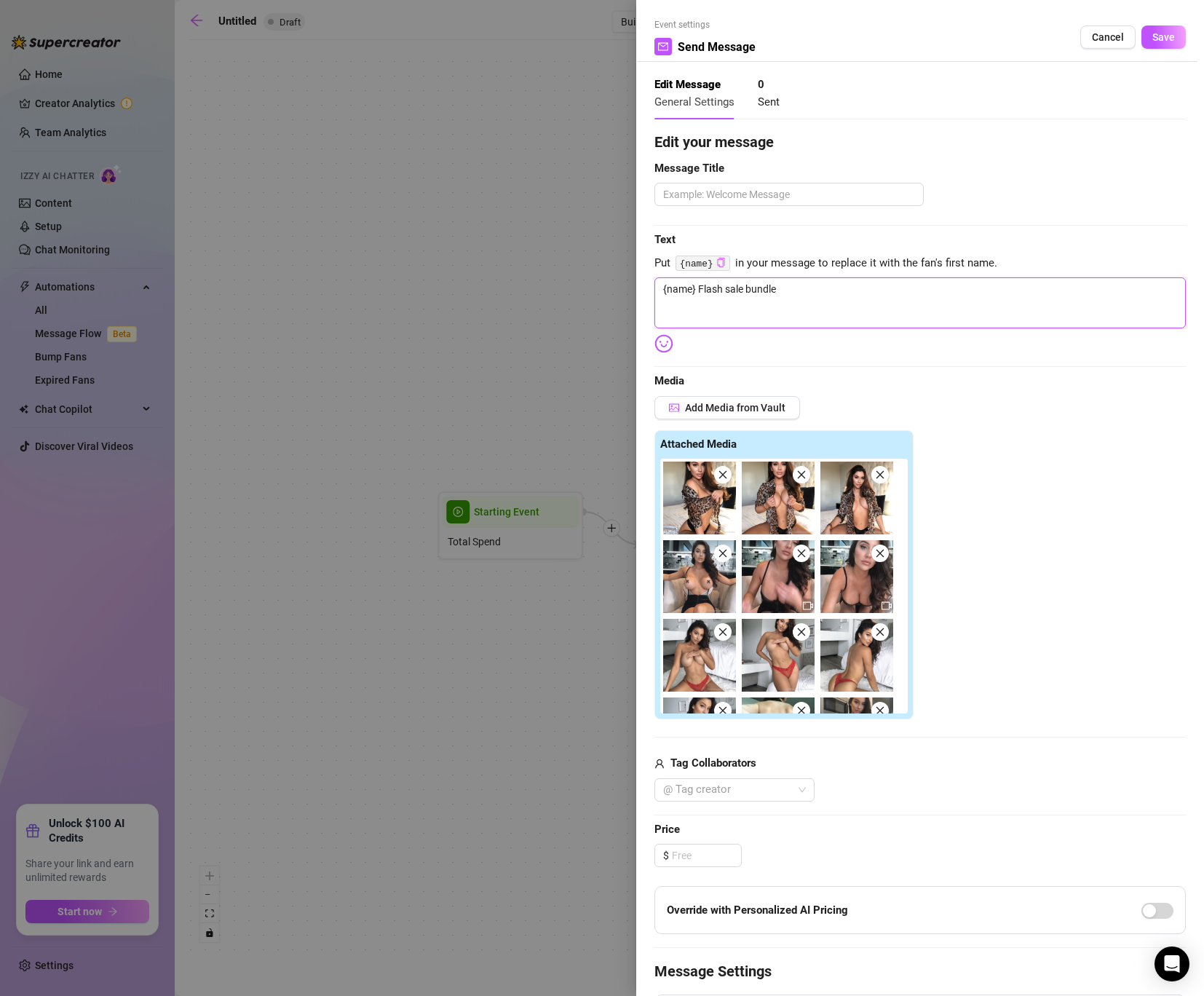
type textarea "{name} Flash sale bundle 🔞"
click at [801, 294] on textarea "{name} Flash sale bundle 🔞" at bounding box center [919, 302] width 531 height 51
type textarea "{name} Flash sale bundle 🔞❤️‍🔥"
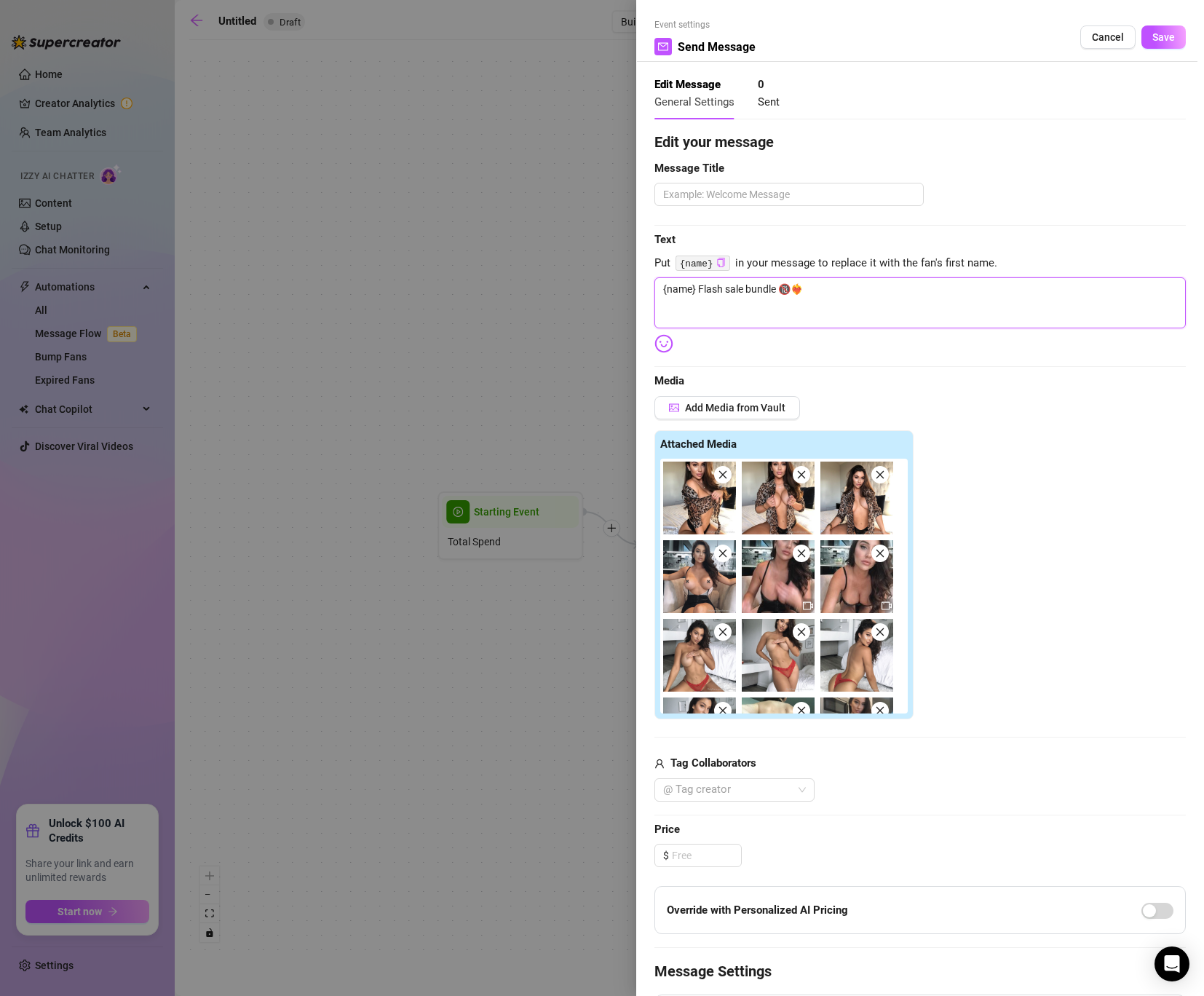
type textarea "{name} Flash sale bundle 🔞❤️‍🔥🔞"
type textarea "{name} Flash sale bundle 🔞❤️‍🔥🔞💵"
type textarea "{name} Flash sale bundle 🔞❤️‍🔥🔞💵👀"
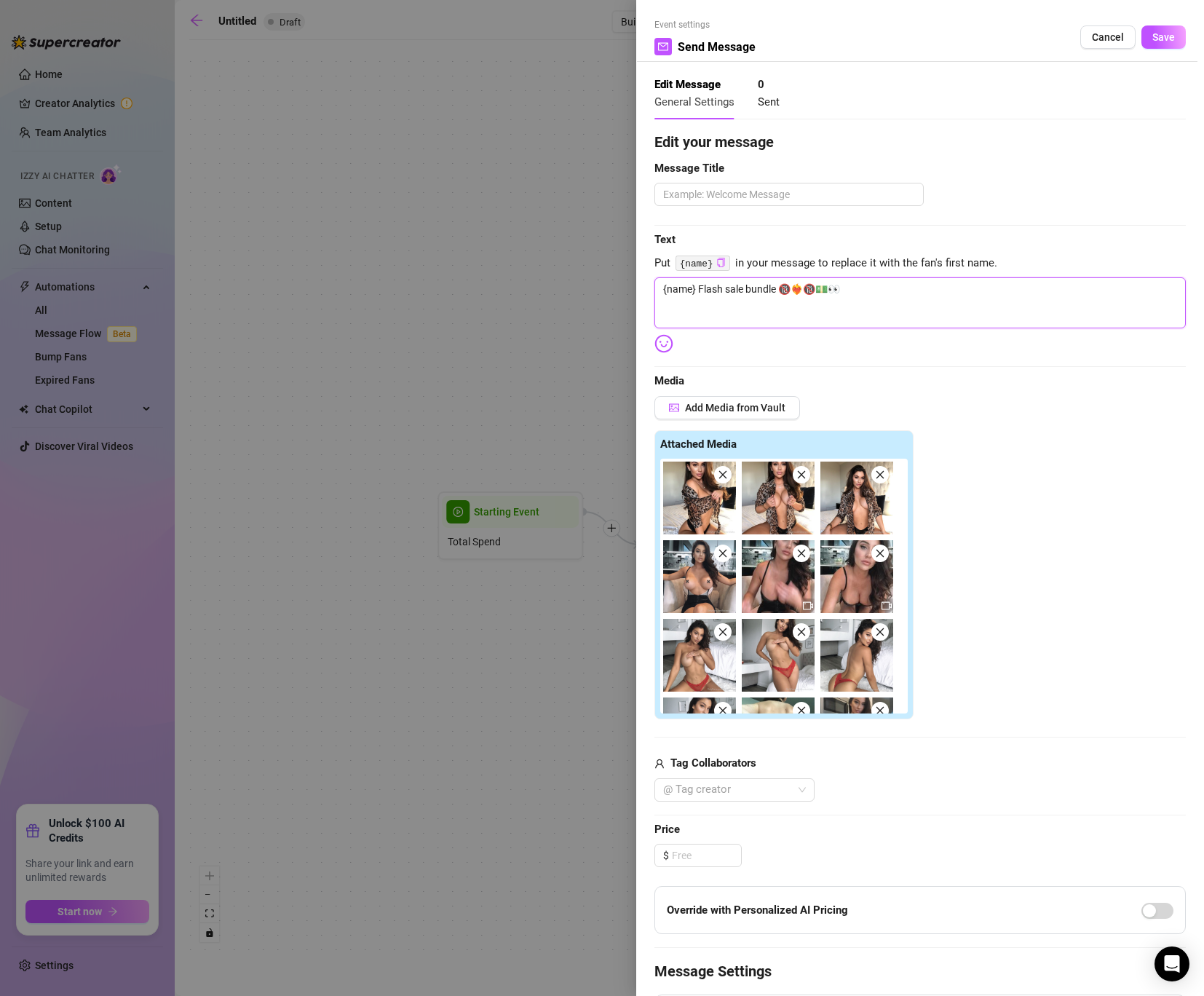
type textarea "{name} Flash sale bundle 🔞❤️‍🔥🔞💵👀"
click at [926, 273] on div "Edit your message Message Title Text Put {name} in your message to replace it w…" at bounding box center [919, 640] width 531 height 1019
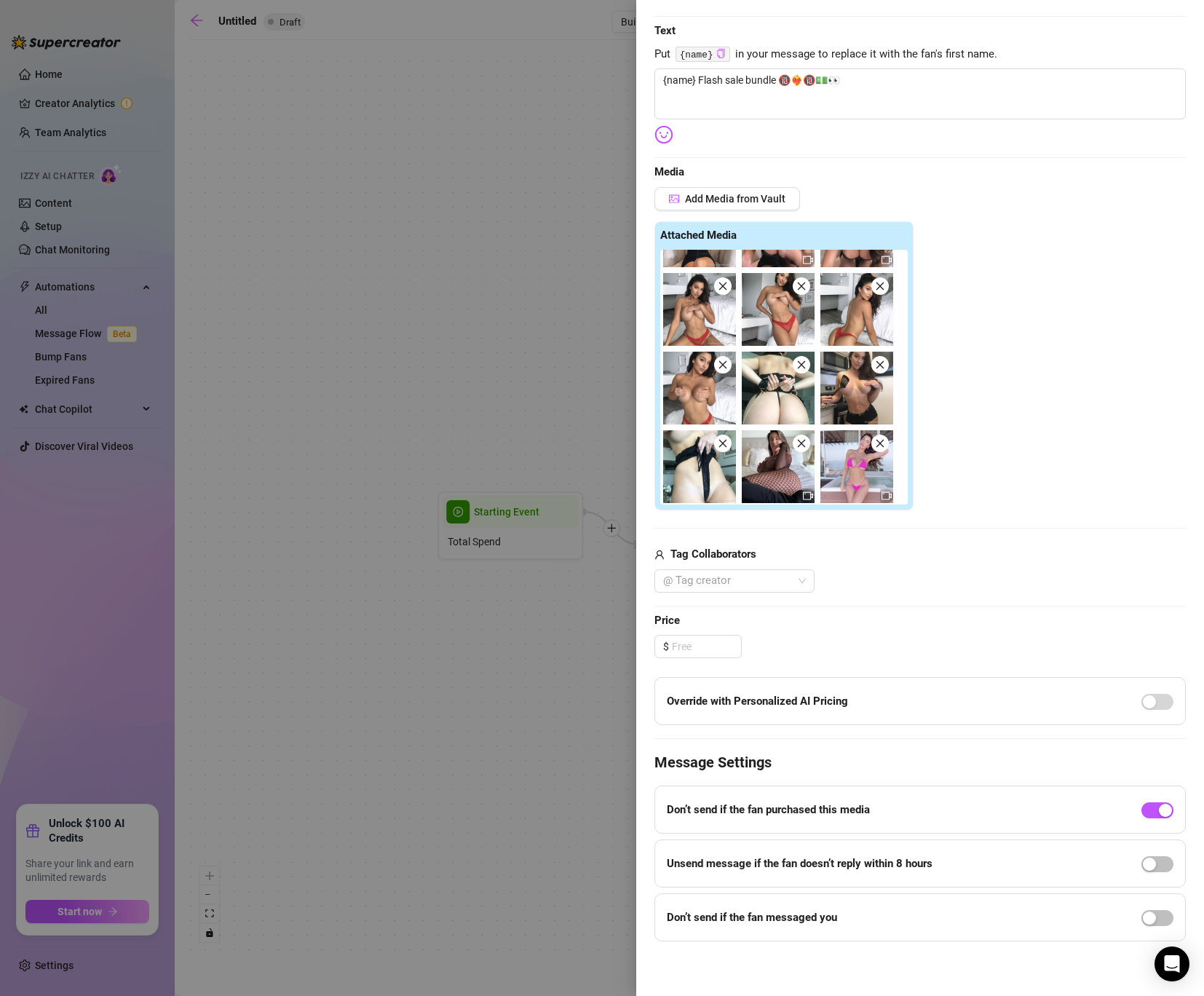
scroll to position [193, 0]
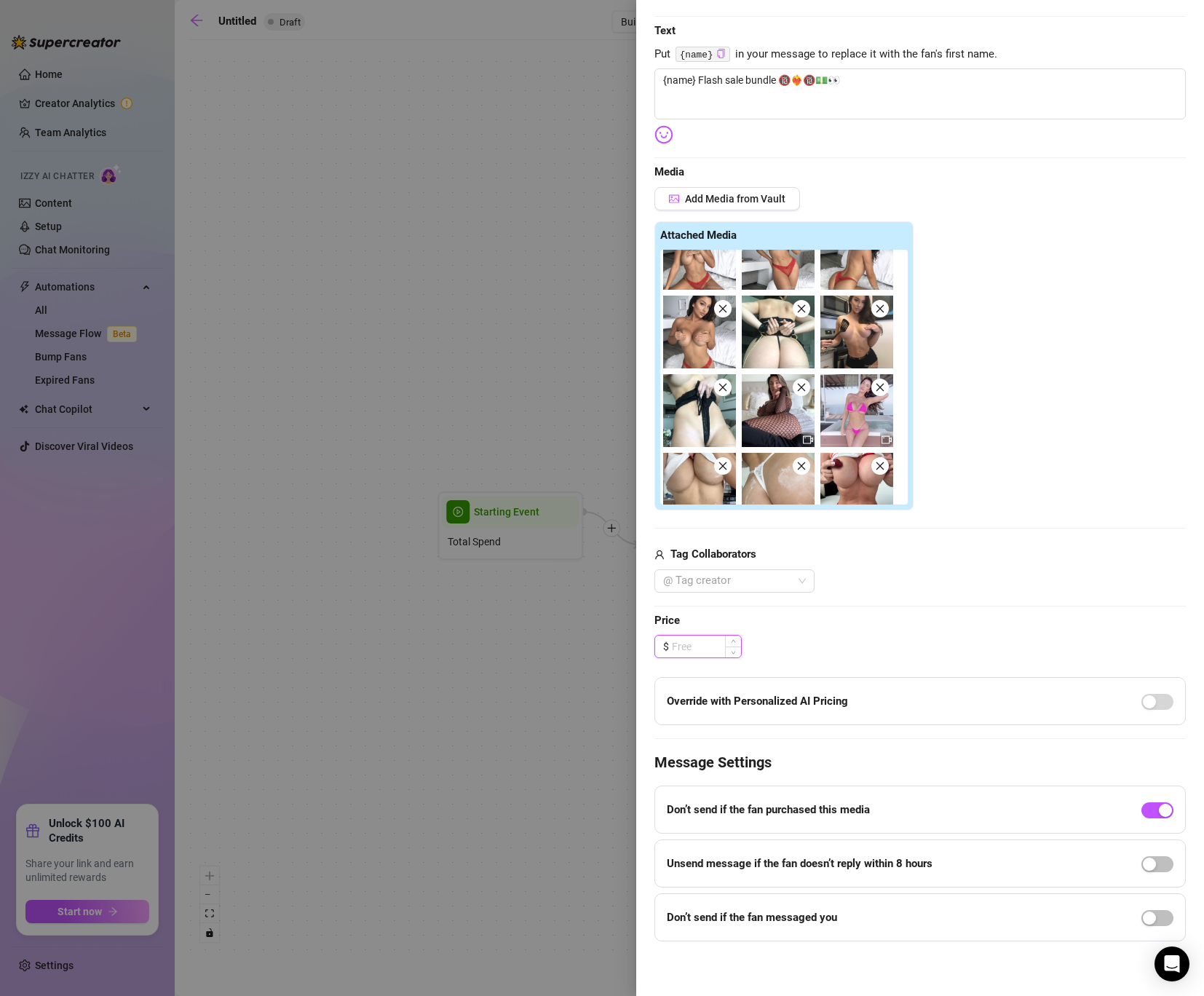
click at [714, 654] on input at bounding box center [706, 645] width 69 height 21
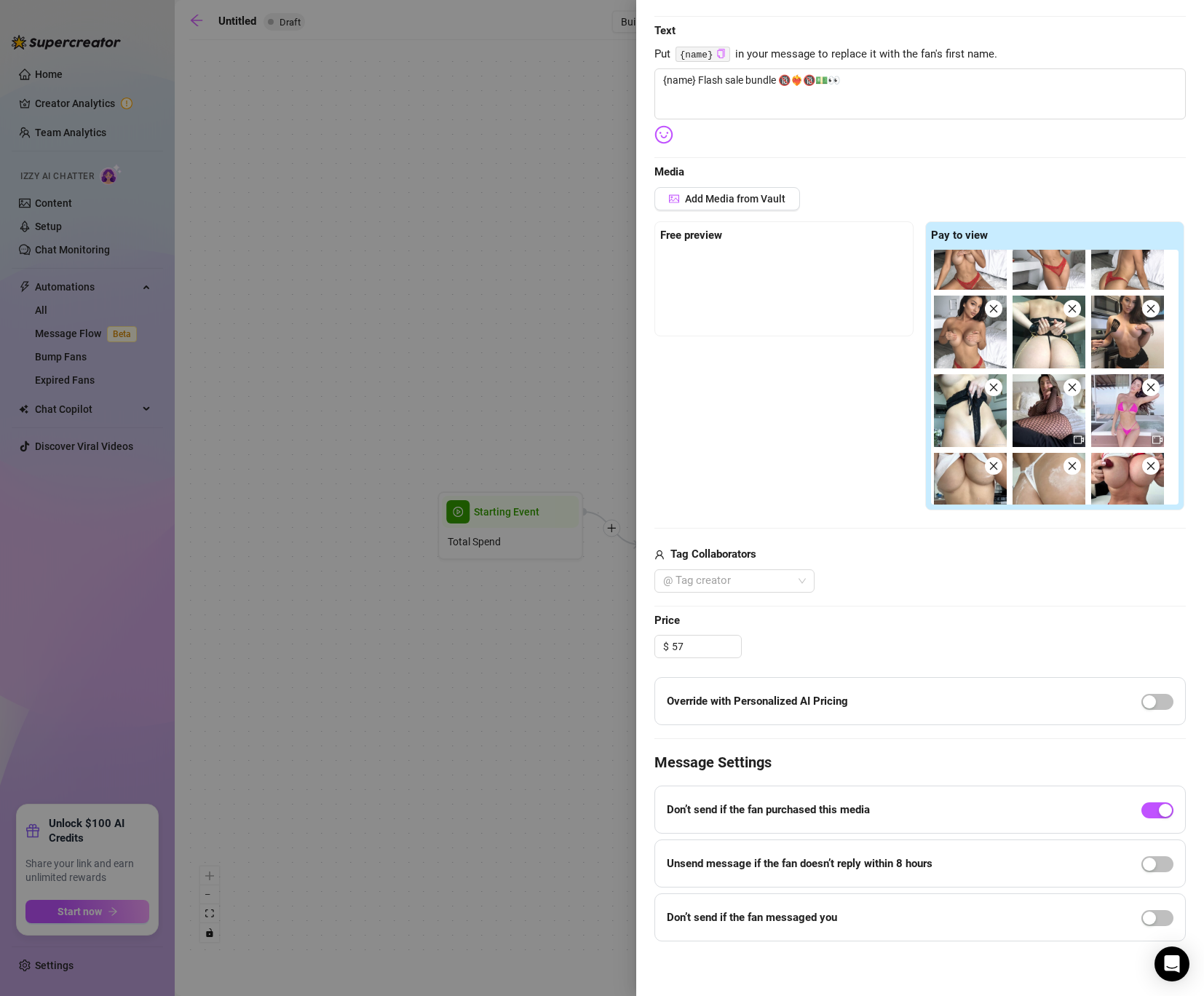
type input "57.00"
click at [813, 609] on div "Edit your message Message Title Text Put {name} in your message to replace it w…" at bounding box center [919, 431] width 531 height 1019
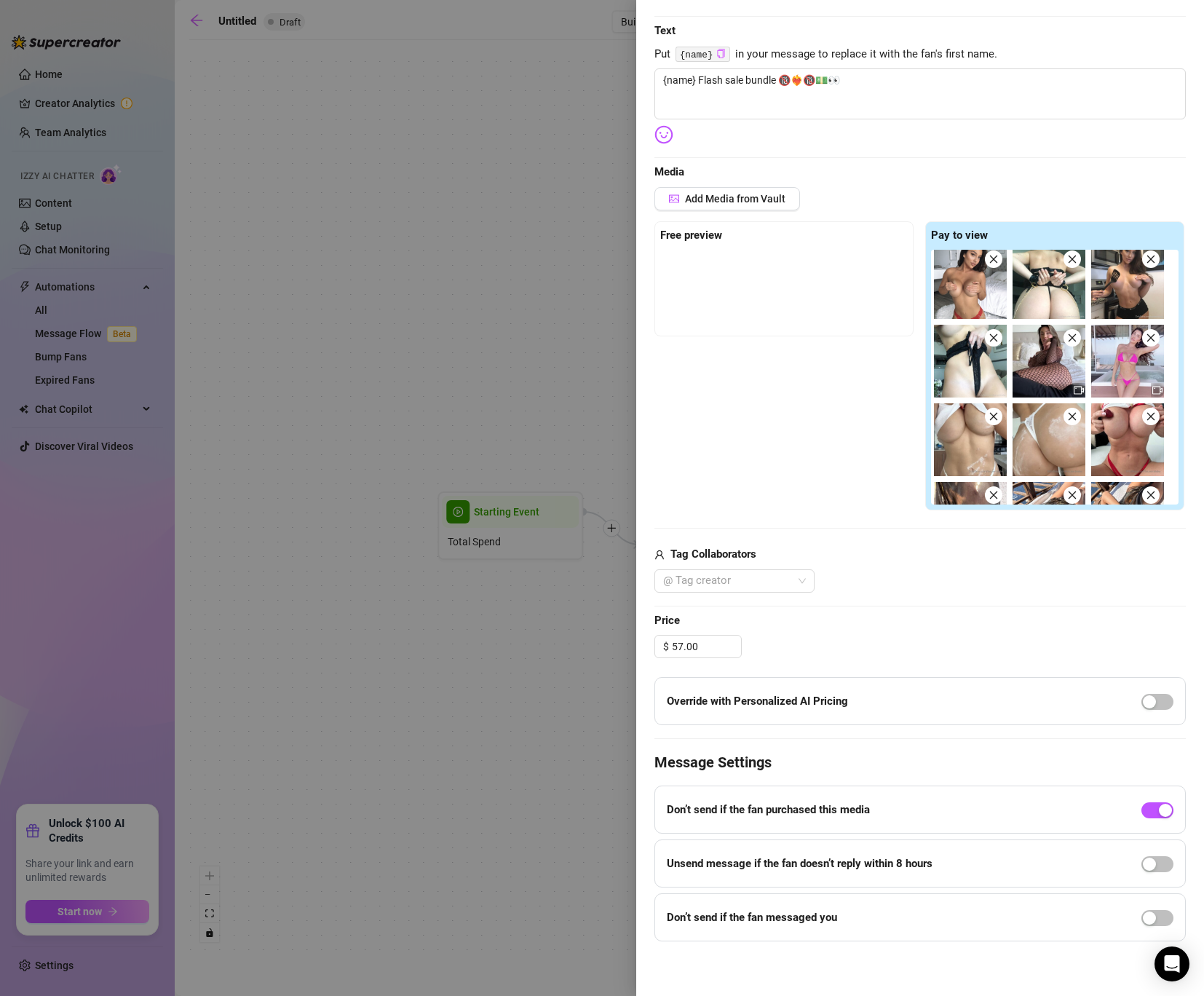
scroll to position [453, 0]
